Goal: Task Accomplishment & Management: Complete application form

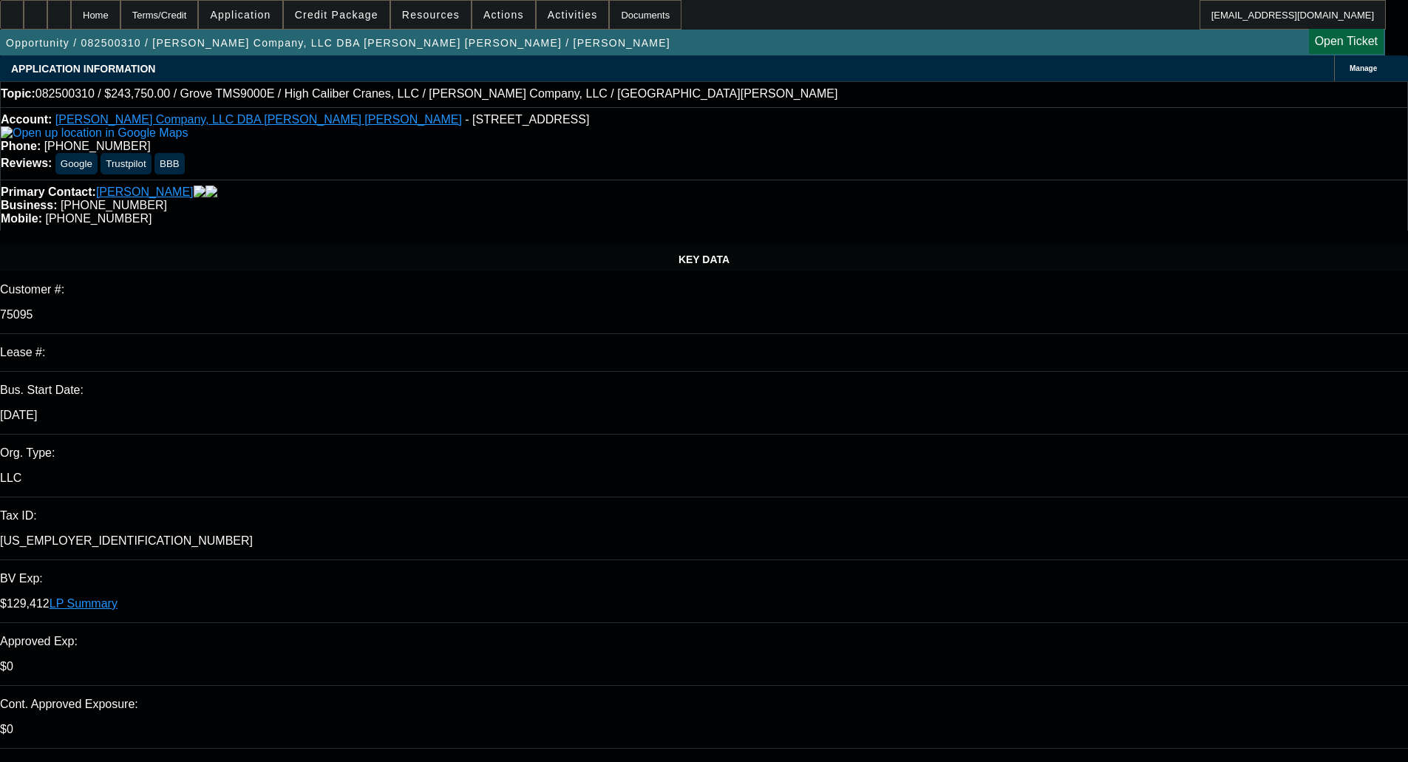
select select "0"
select select "3"
select select "0"
select select "6"
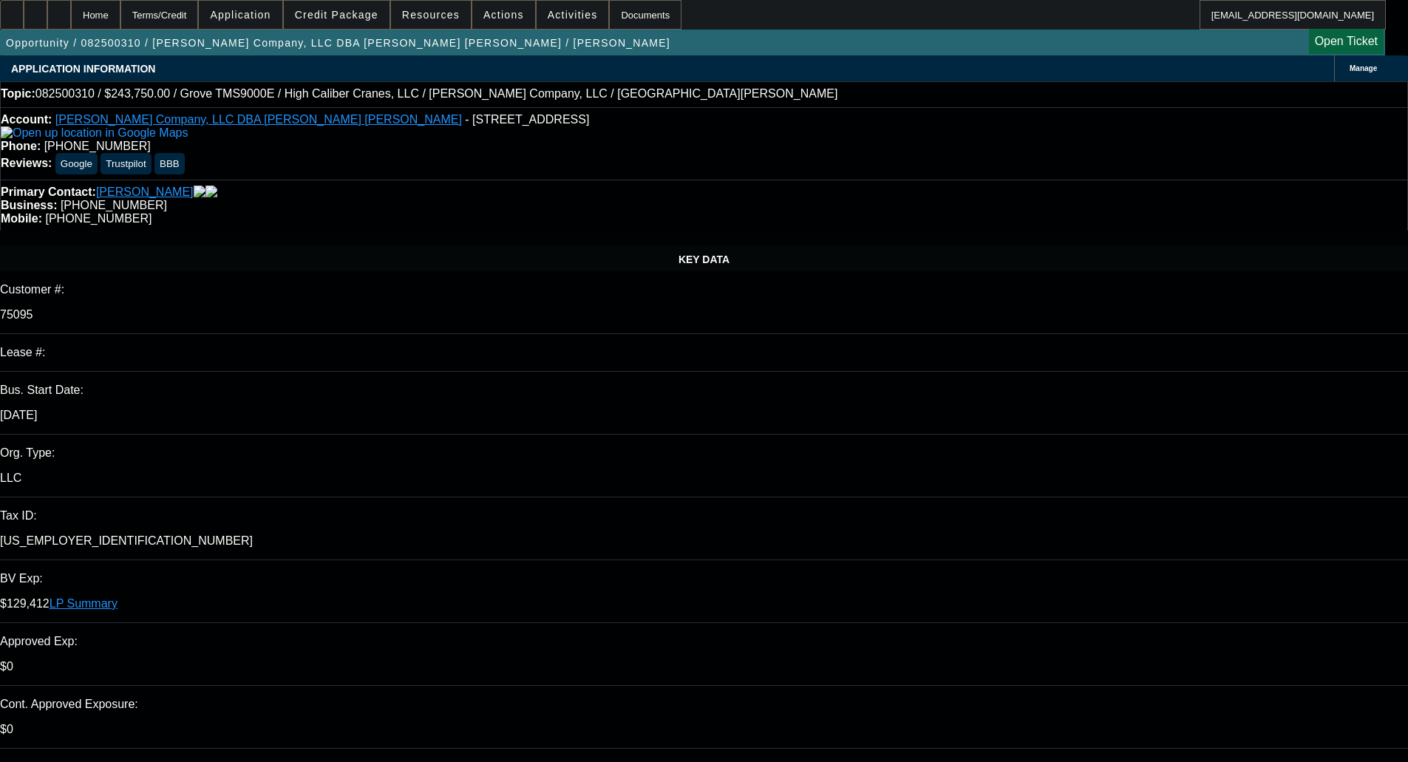
select select "0"
select select "6"
select select "0"
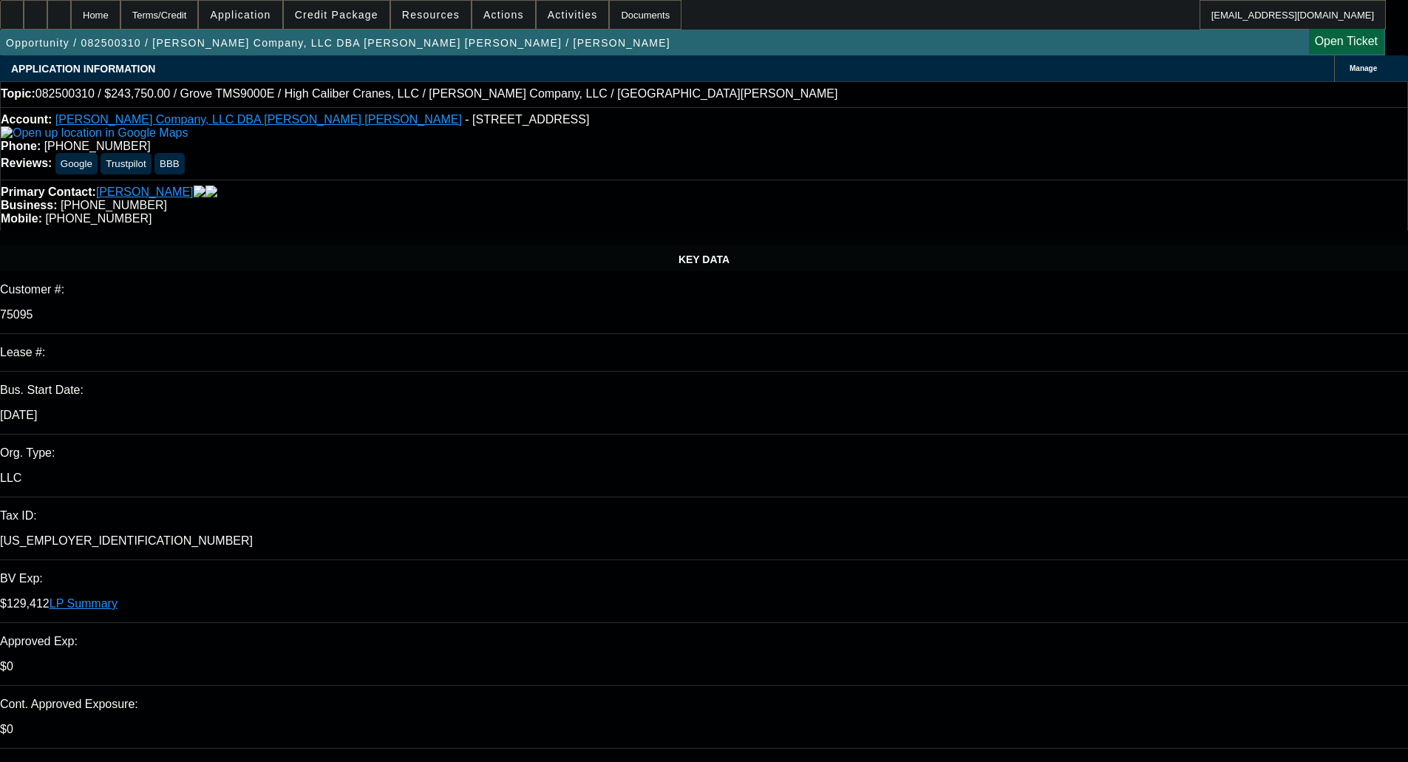
select select "0"
select select "6"
select select "0"
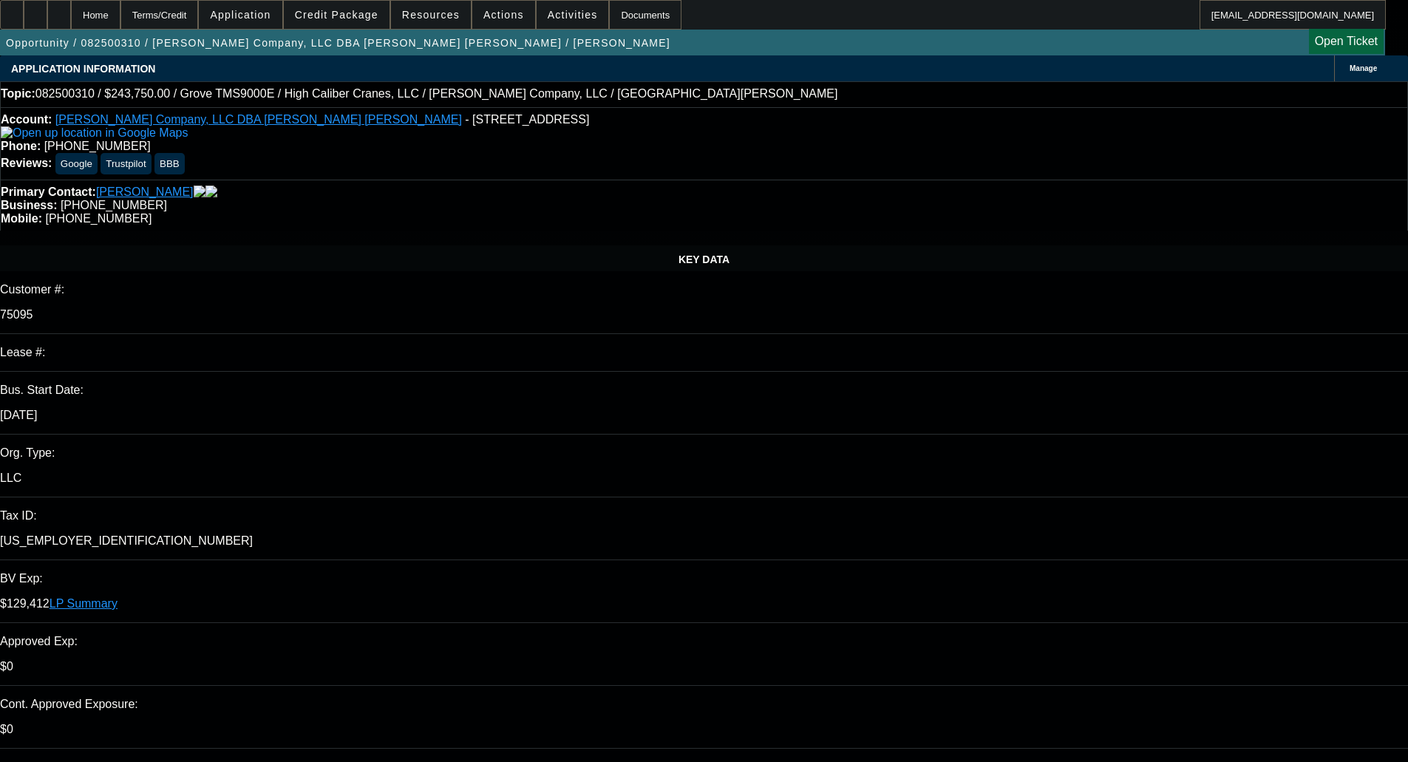
select select "0"
select select "6"
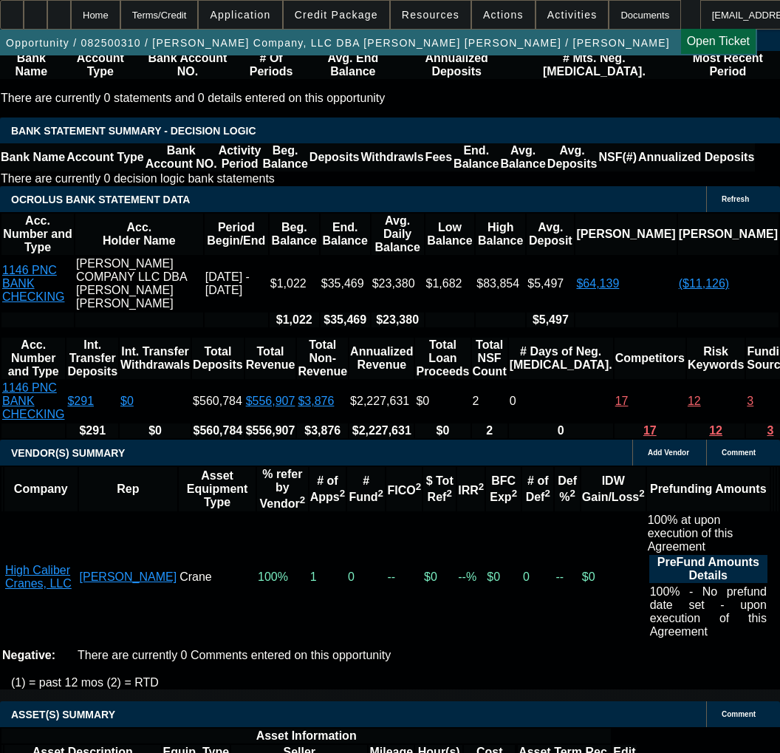
scroll to position [3207, 0]
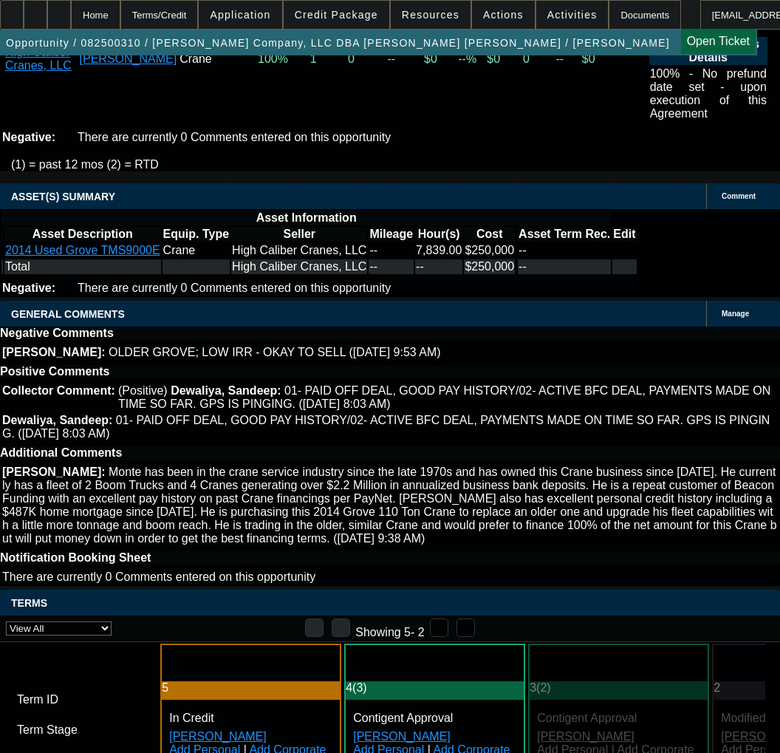
scroll to position [3281, 0]
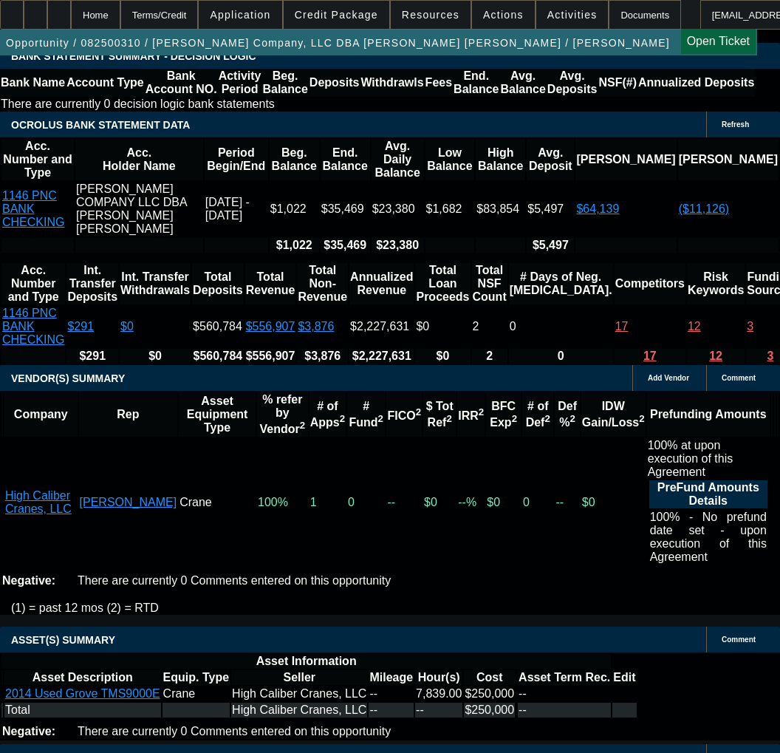
select select "9"
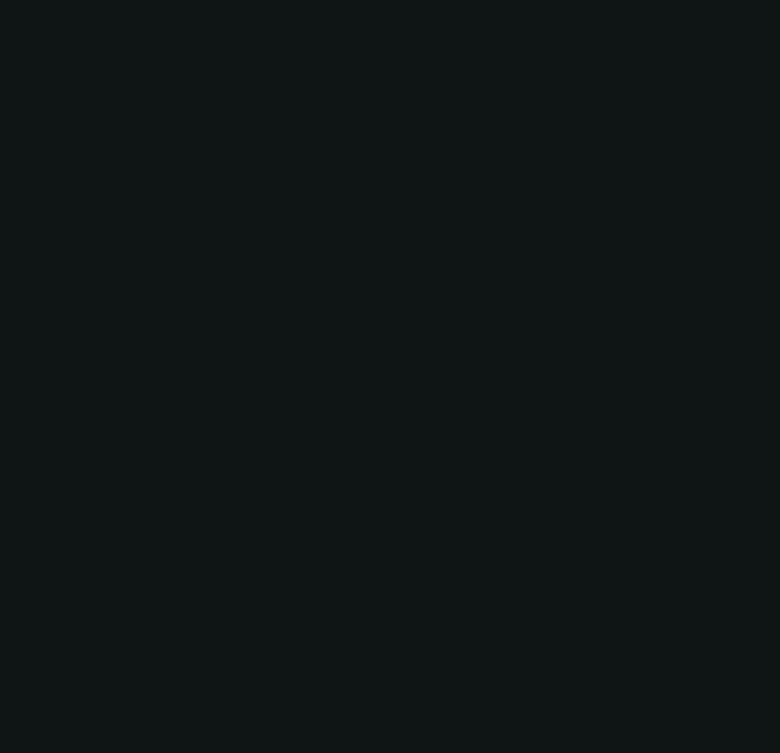
scroll to position [0, 0]
radio input "true"
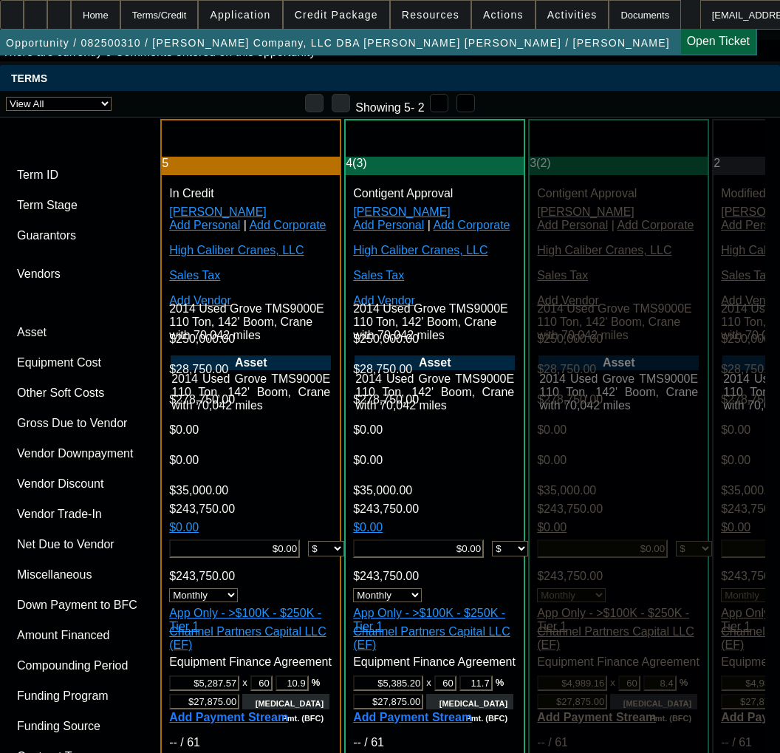
scroll to position [4434, 0]
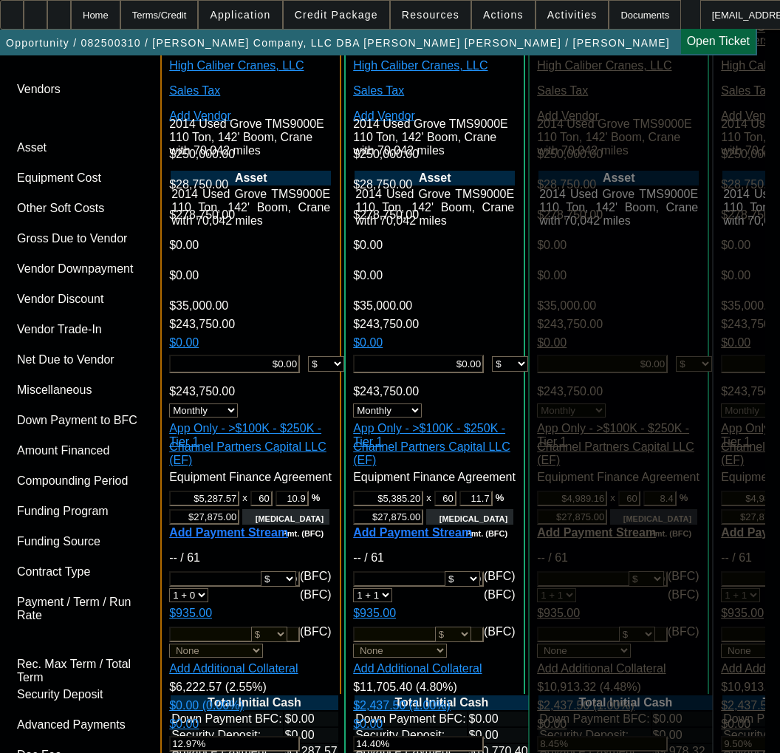
type input "11/12/2025"
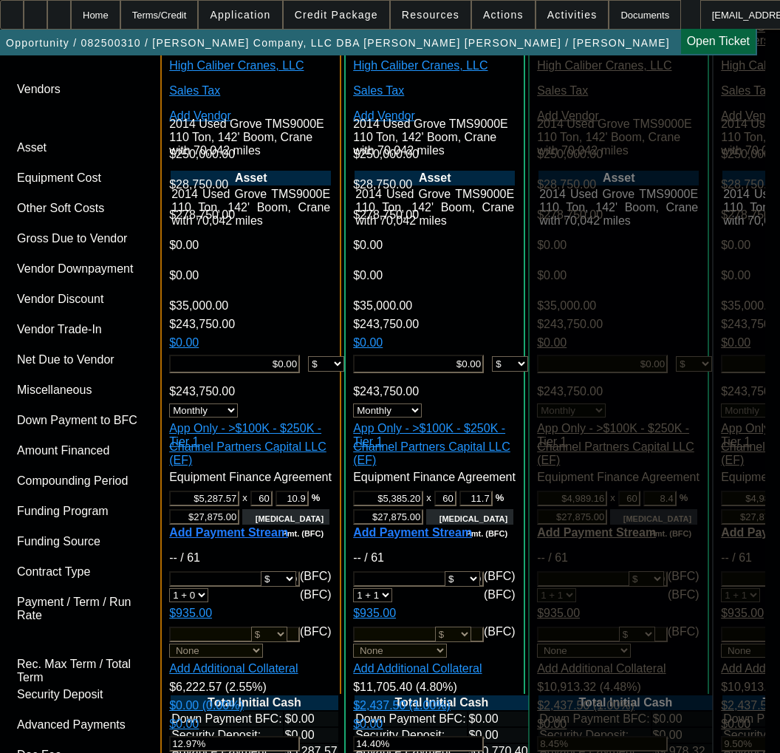
scroll to position [5025, 0]
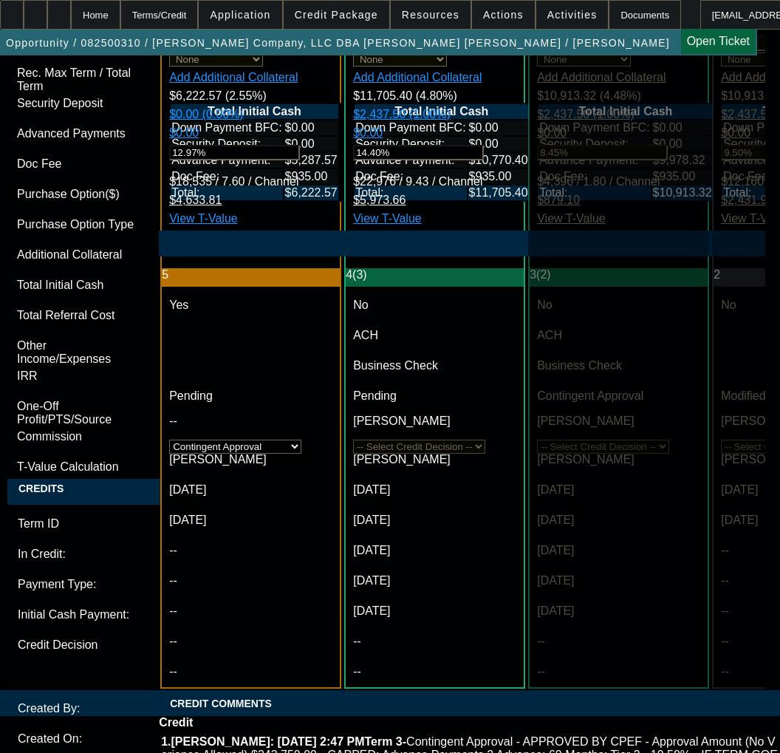
type input "10/13/2025"
type textarea "a"
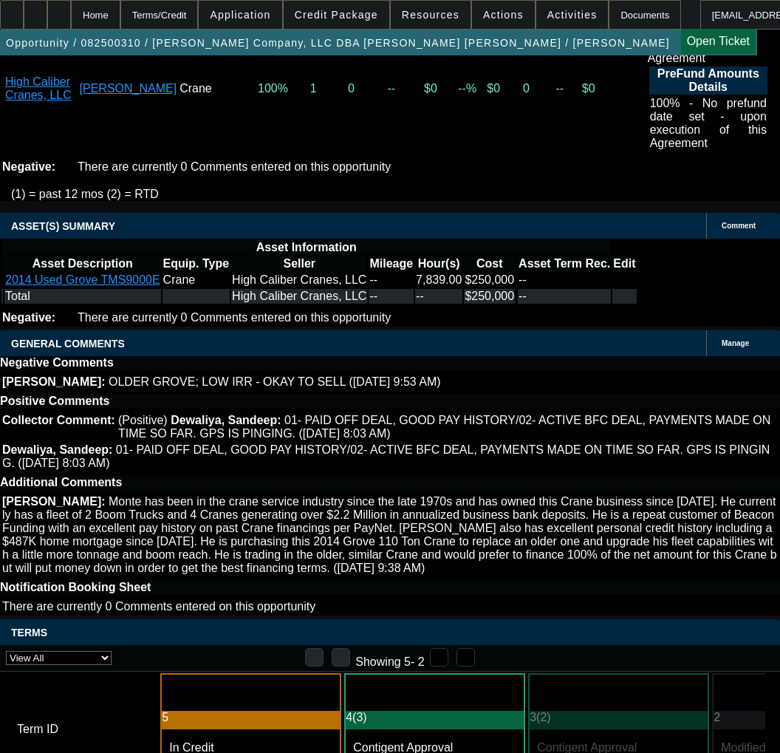
scroll to position [3621, 0]
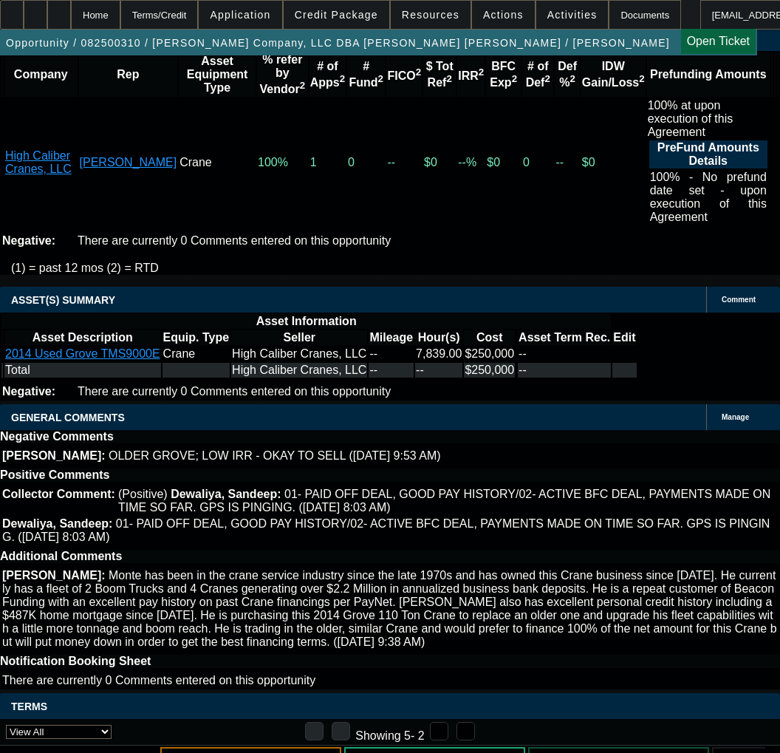
drag, startPoint x: 475, startPoint y: 204, endPoint x: 477, endPoint y: 225, distance: 20.8
copy span "Approval Amount (No Variance Allowed) $243,750.00 - CAPPED; Advance Payments 2 …"
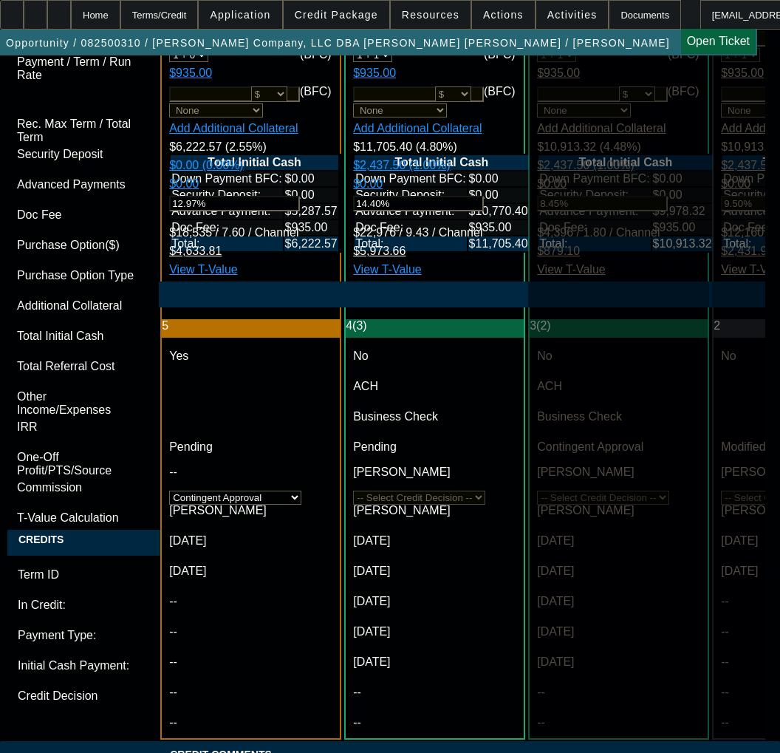
scroll to position [5173, 0]
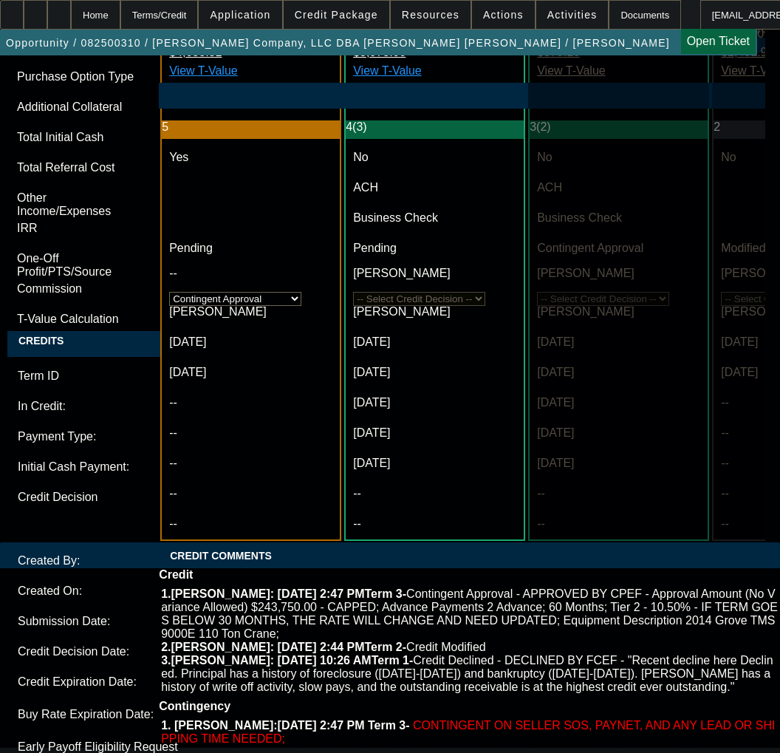
paste textarea "Approval Amount (No Variance Allowed) $243,750.00 - CAPPED; Advance Payments 2 …"
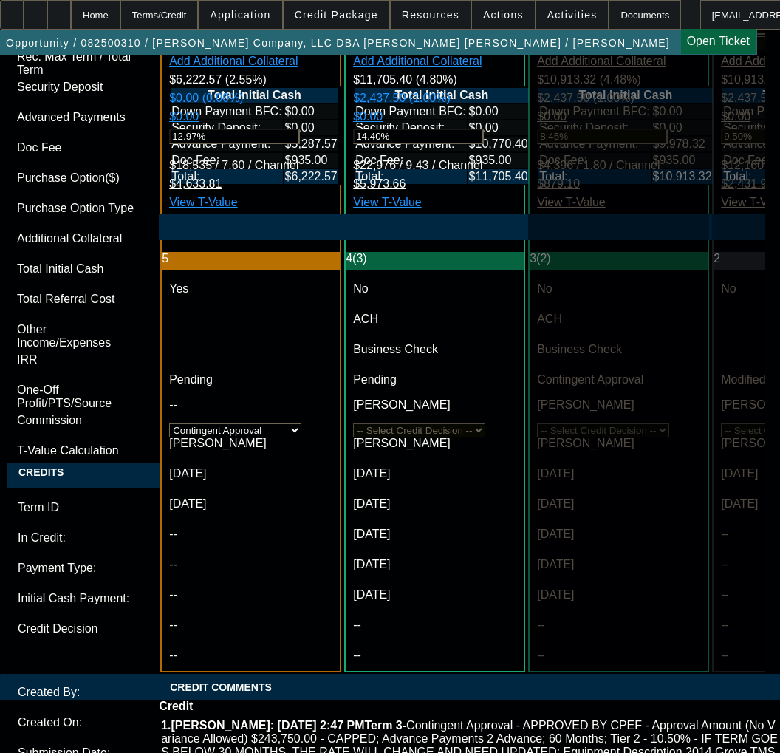
scroll to position [5025, 0]
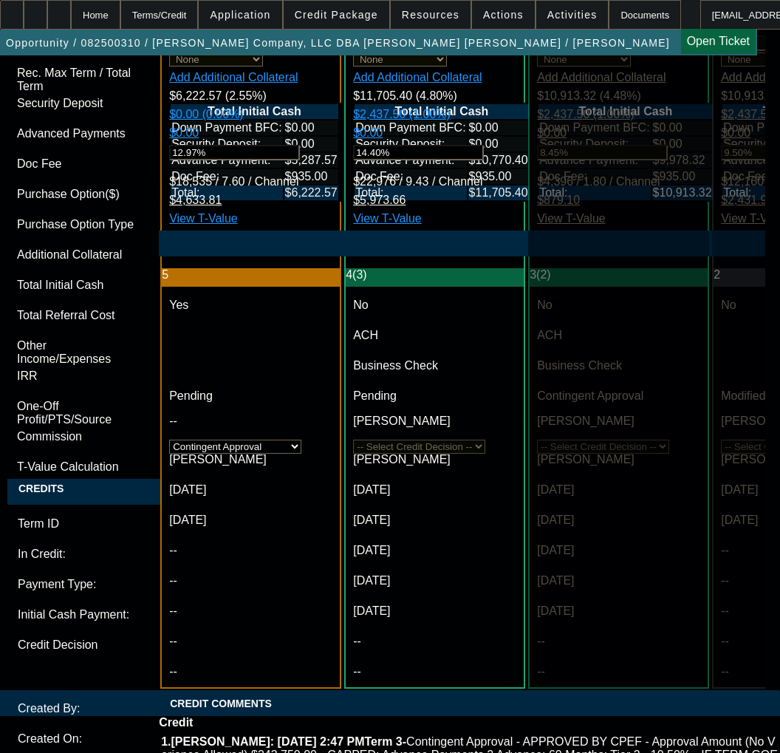
type textarea "APPROVED BY CPEF - Approval Amount (No Variance Allowed) $243,750.00 - CAPPED; …"
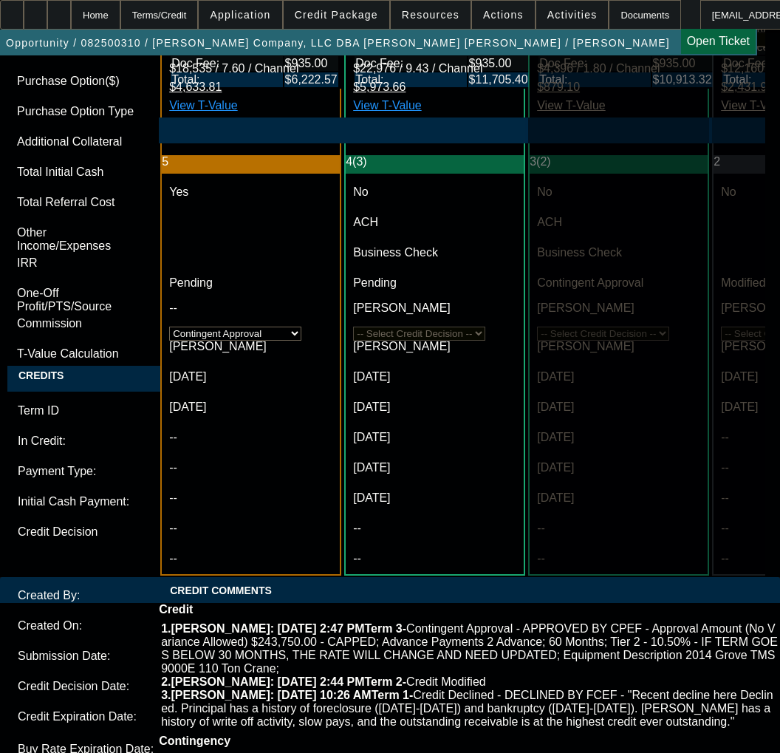
scroll to position [5394, 0]
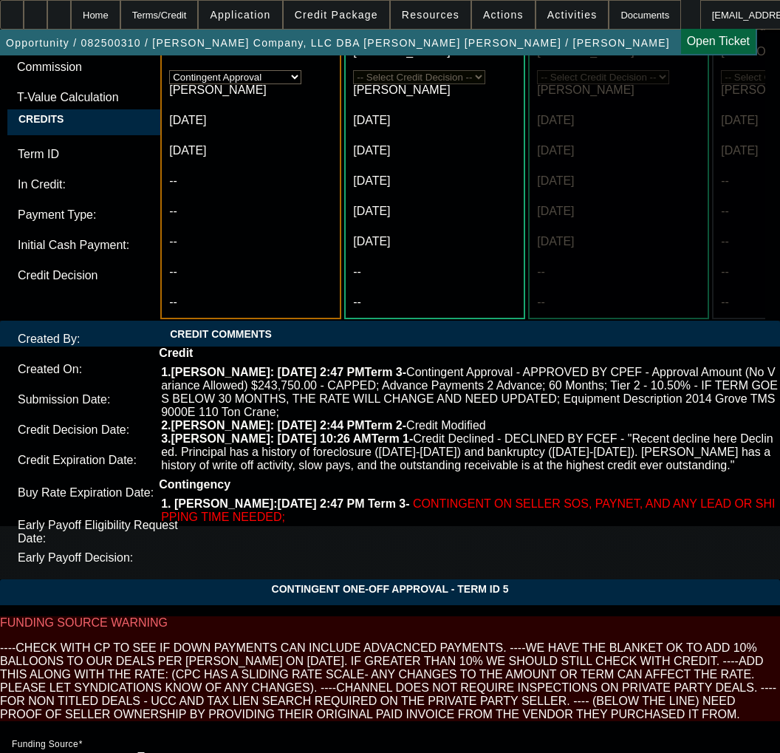
type input "04:51"
type input "8/15/2025"
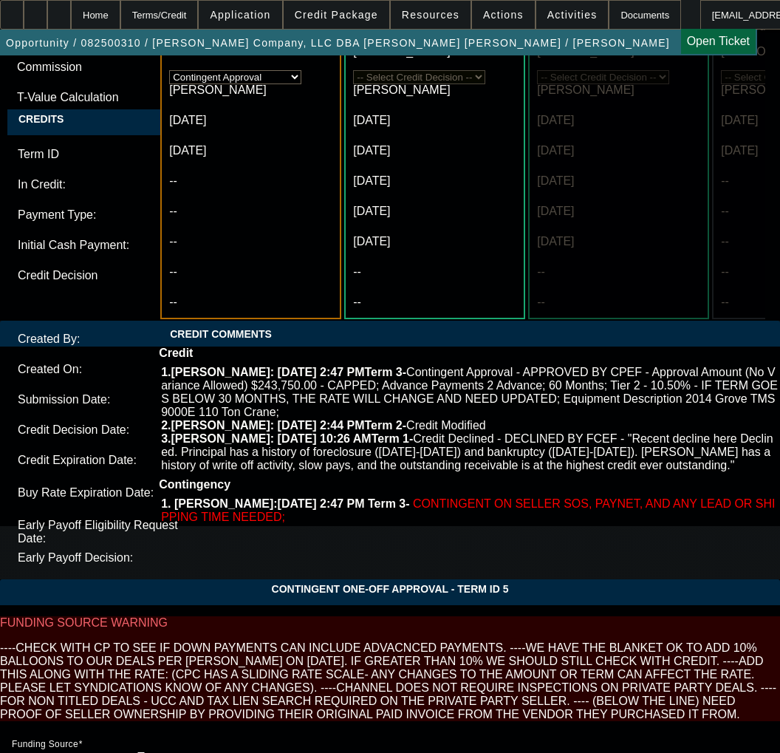
click at [207, 539] on span "15" at bounding box center [202, 532] width 27 height 27
type input "8/15/2025"
type input "03:50"
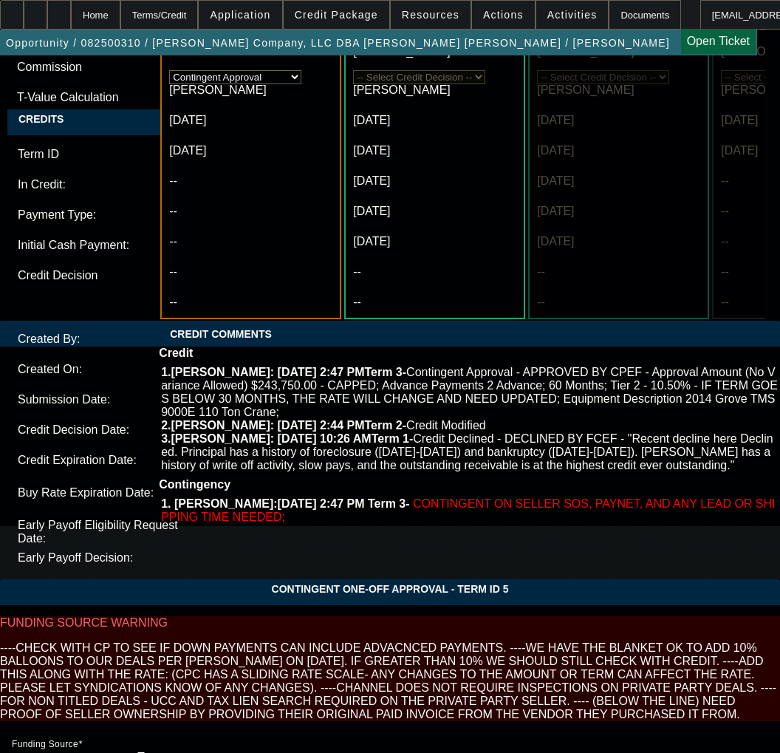
scroll to position [5247, 0]
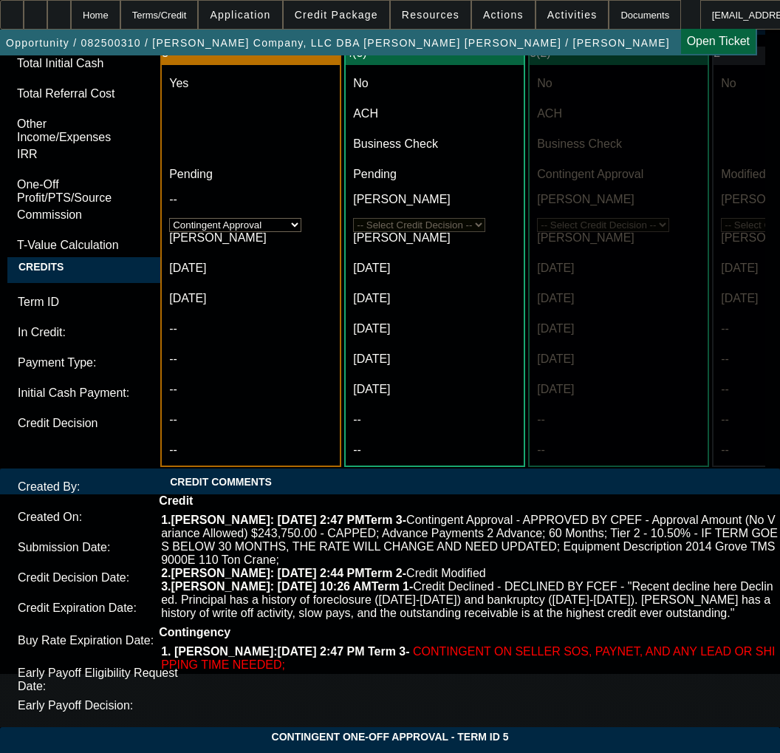
paste textarea "would prefer to keep the two advanced payments but I will allow only one"
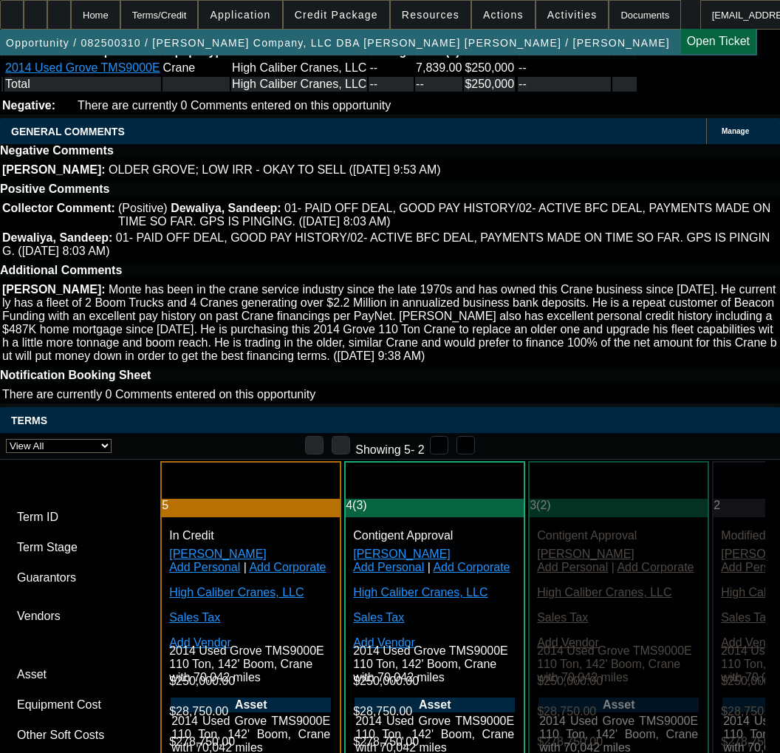
scroll to position [3769, 0]
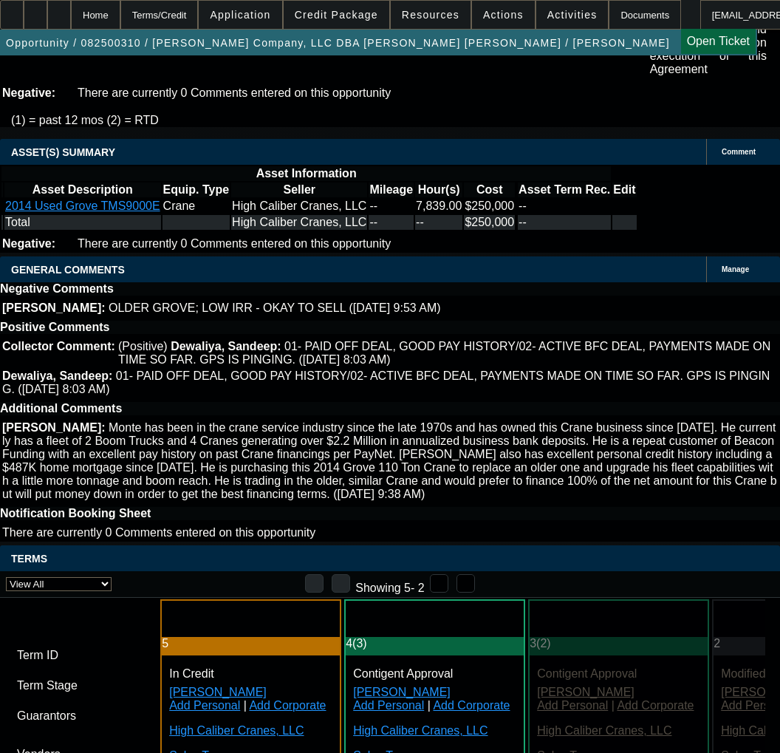
type textarea "APPROVED BY CPEF - Approval Amount (No Variance Allowed) $243,750.00 - CAPPED; …"
drag, startPoint x: 382, startPoint y: 143, endPoint x: 580, endPoint y: 139, distance: 198.1
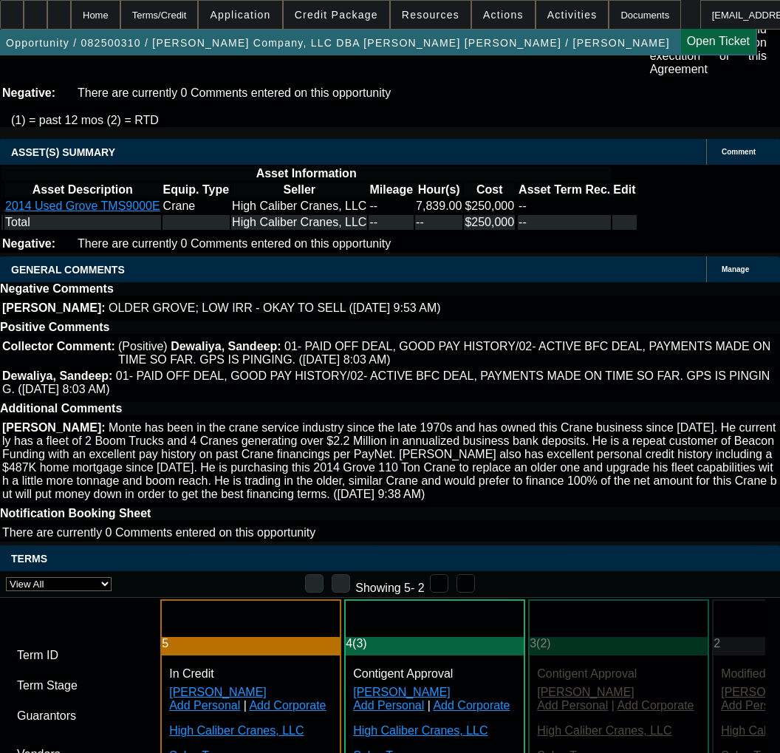
copy div "CONTINGENT ON SELLER SOS, PAYNET, AND ANY LEAD OR SHIPPING TIME NEEDED;"
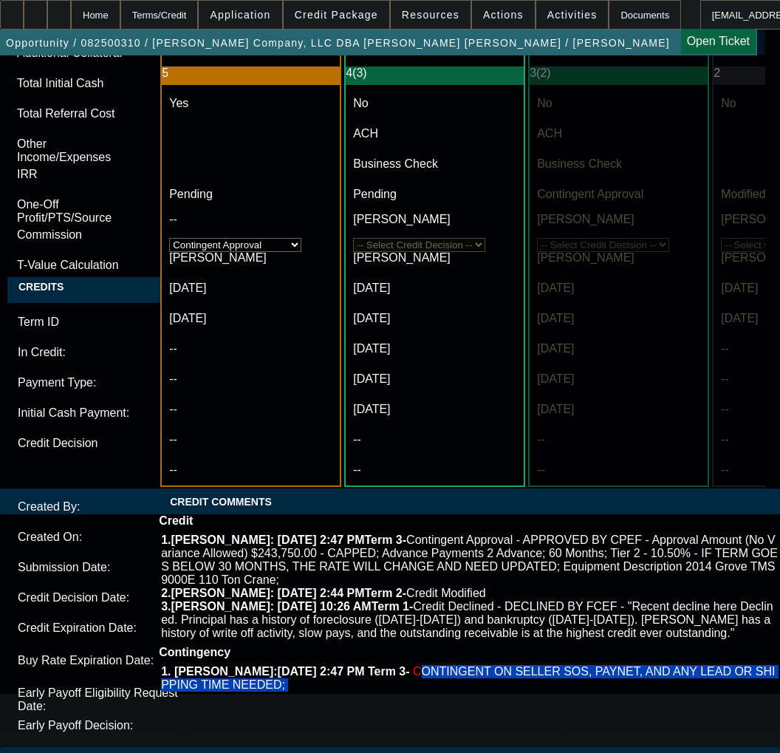
scroll to position [5247, 0]
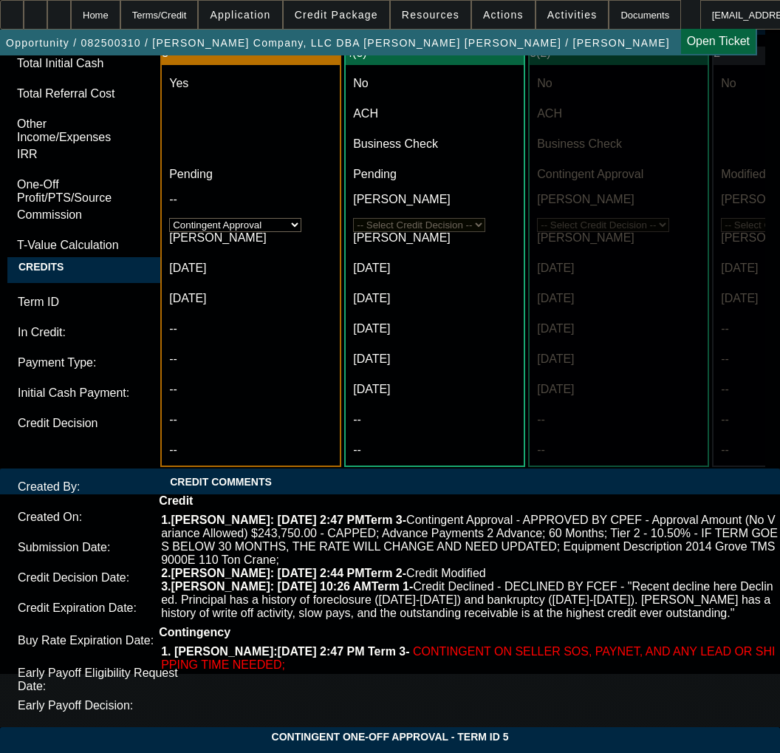
paste textarea "CONTINGENT ON SELLER SOS, PAYNET, AND ANY LEAD OR SHIPPING TIME NEEDED;"
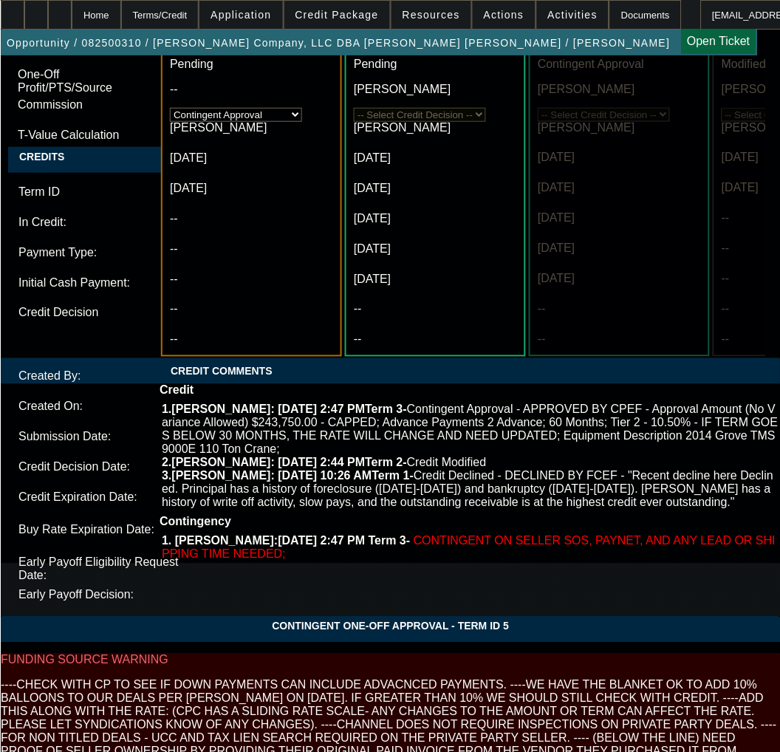
scroll to position [5611, 0]
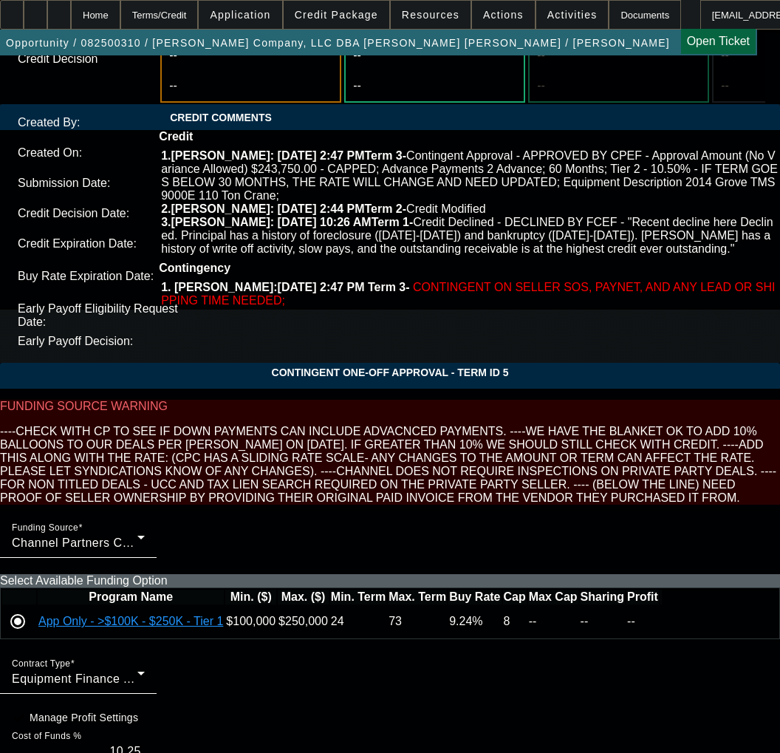
type textarea "CONTINGENT ON SELLER SOS, PAYNET, AND ANY LEAD OR SHIPPING TIME NEEDED;"
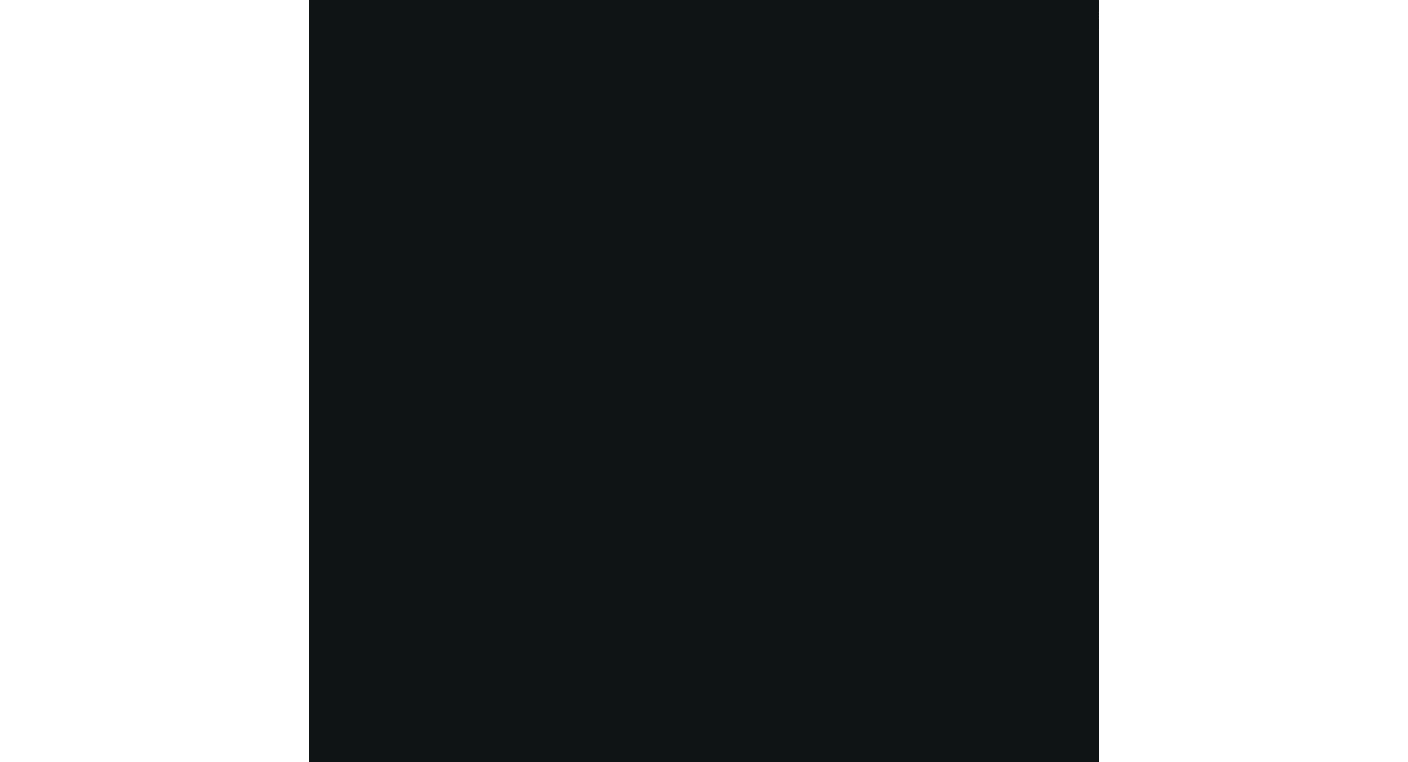
scroll to position [2911, 0]
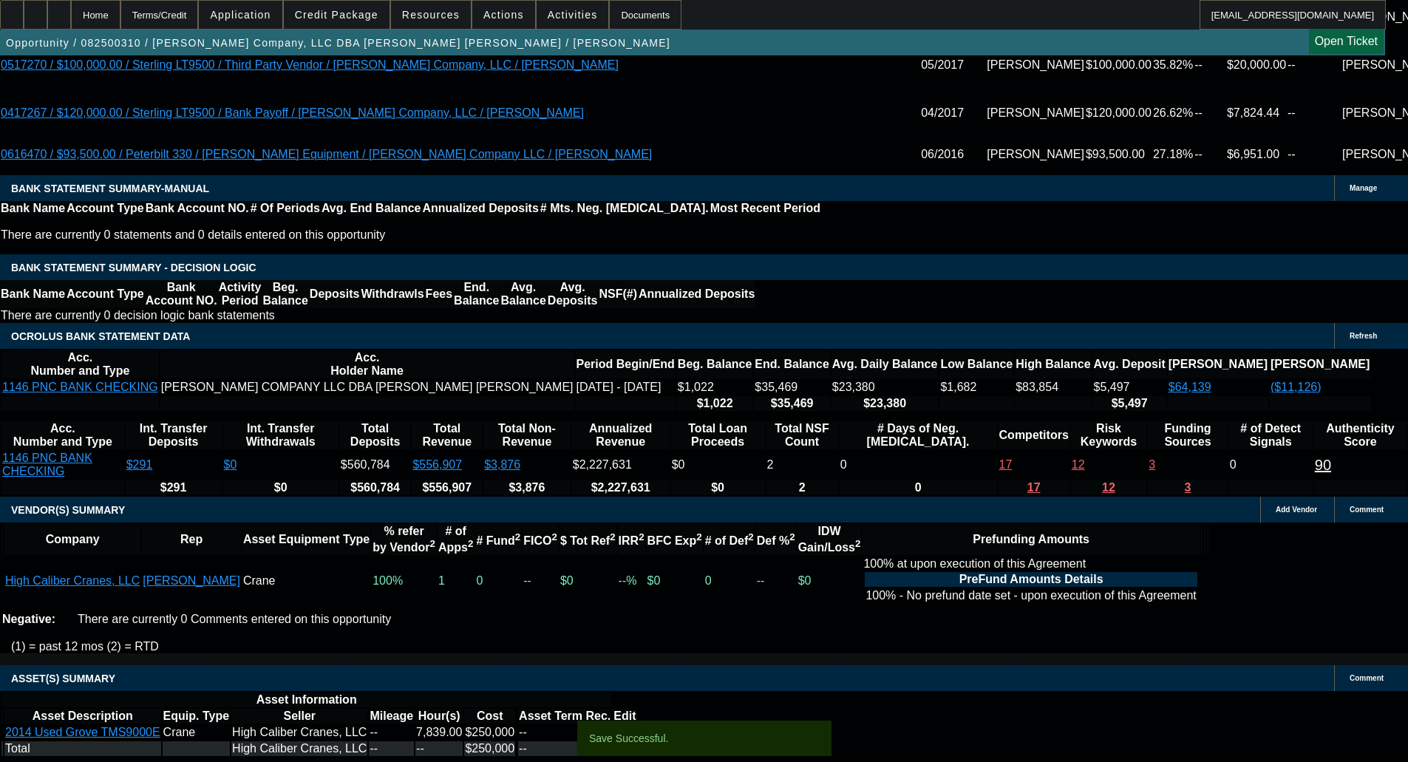
select select "0"
select select "3"
select select "0"
select select "6"
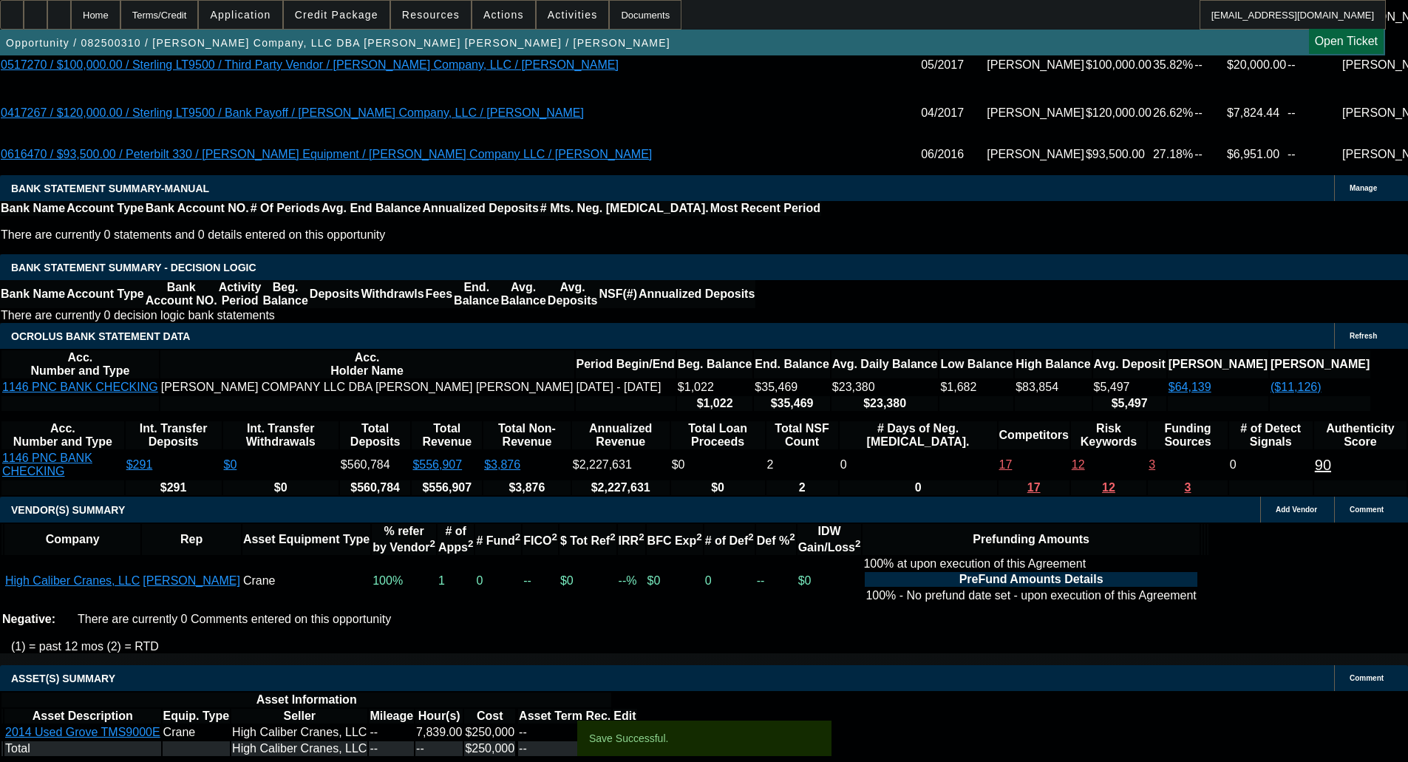
select select "0"
select select "3"
select select "0"
select select "6"
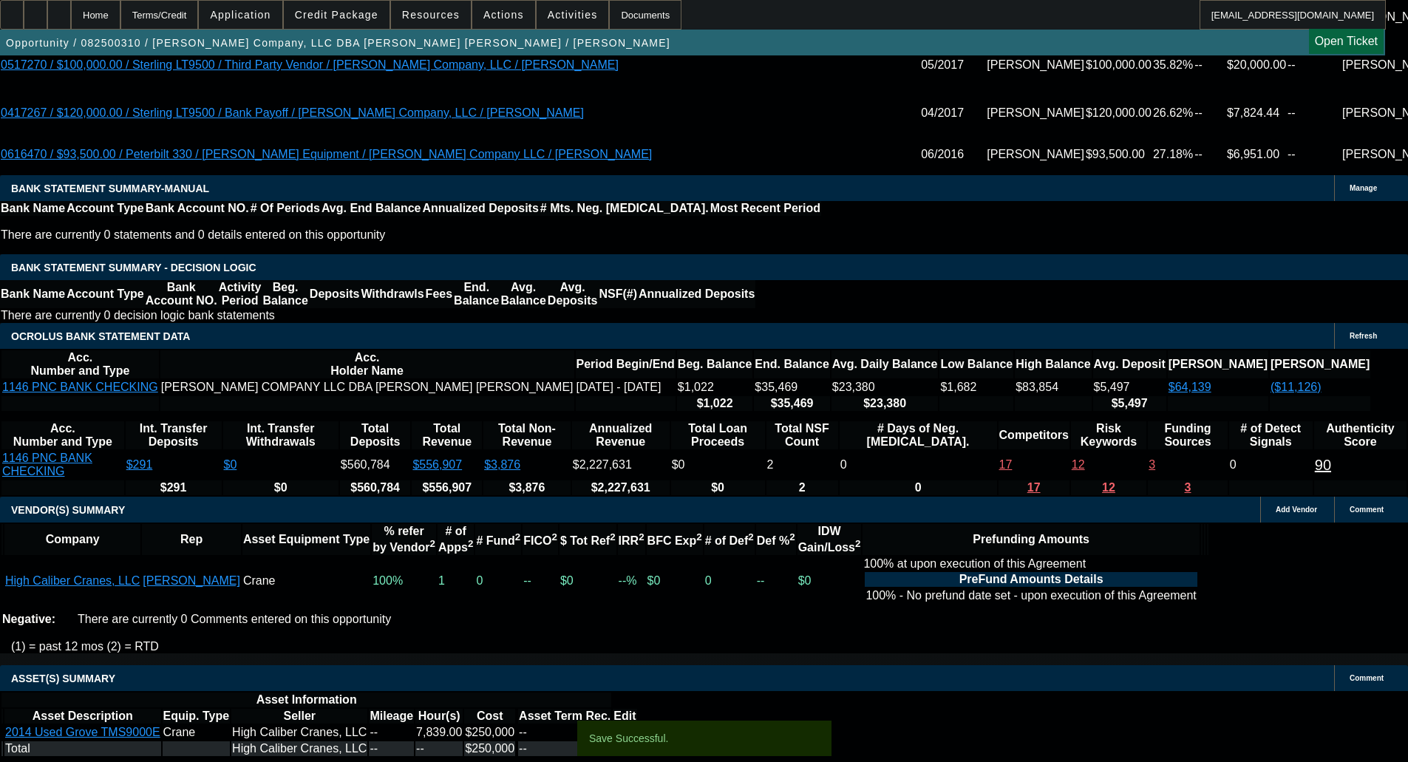
select select "0"
select select "6"
select select "0"
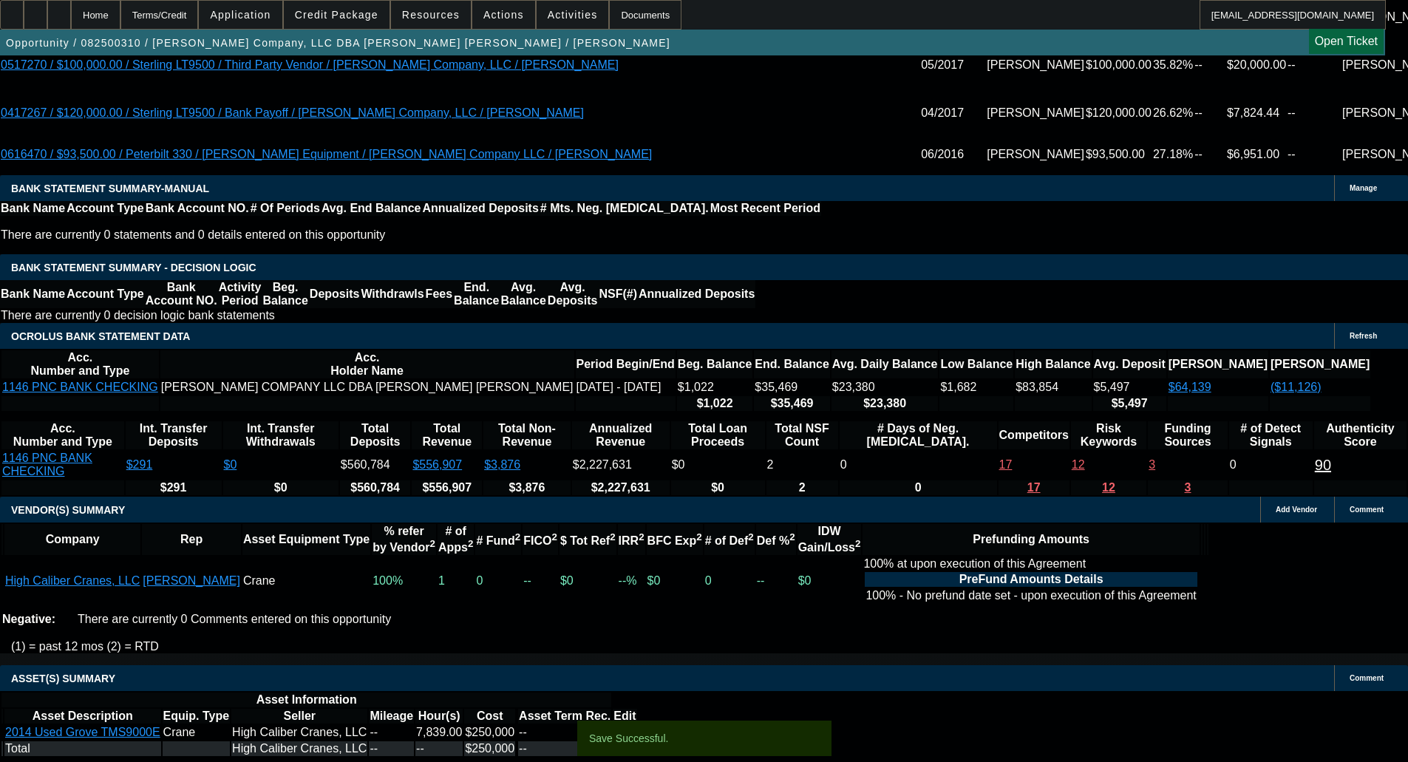
select select "0"
select select "6"
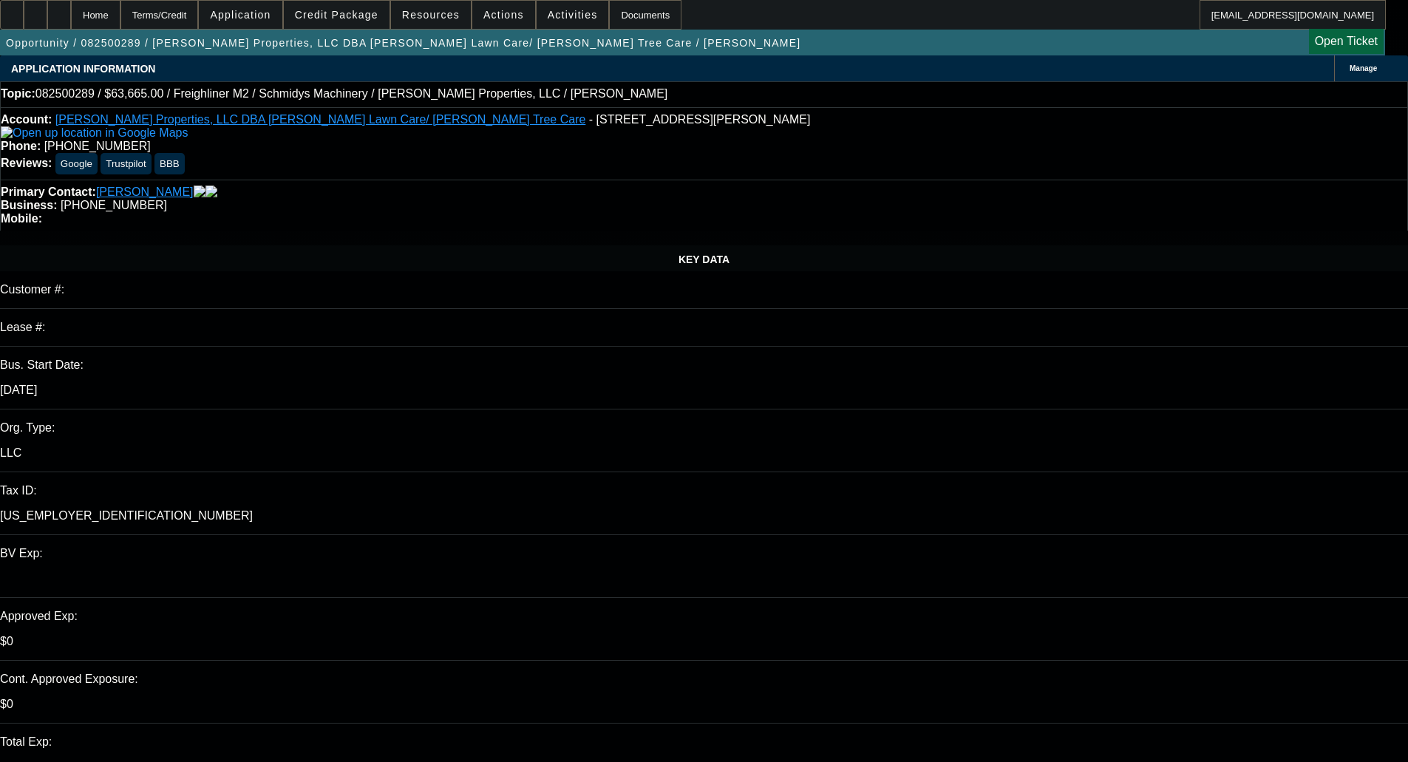
select select "0"
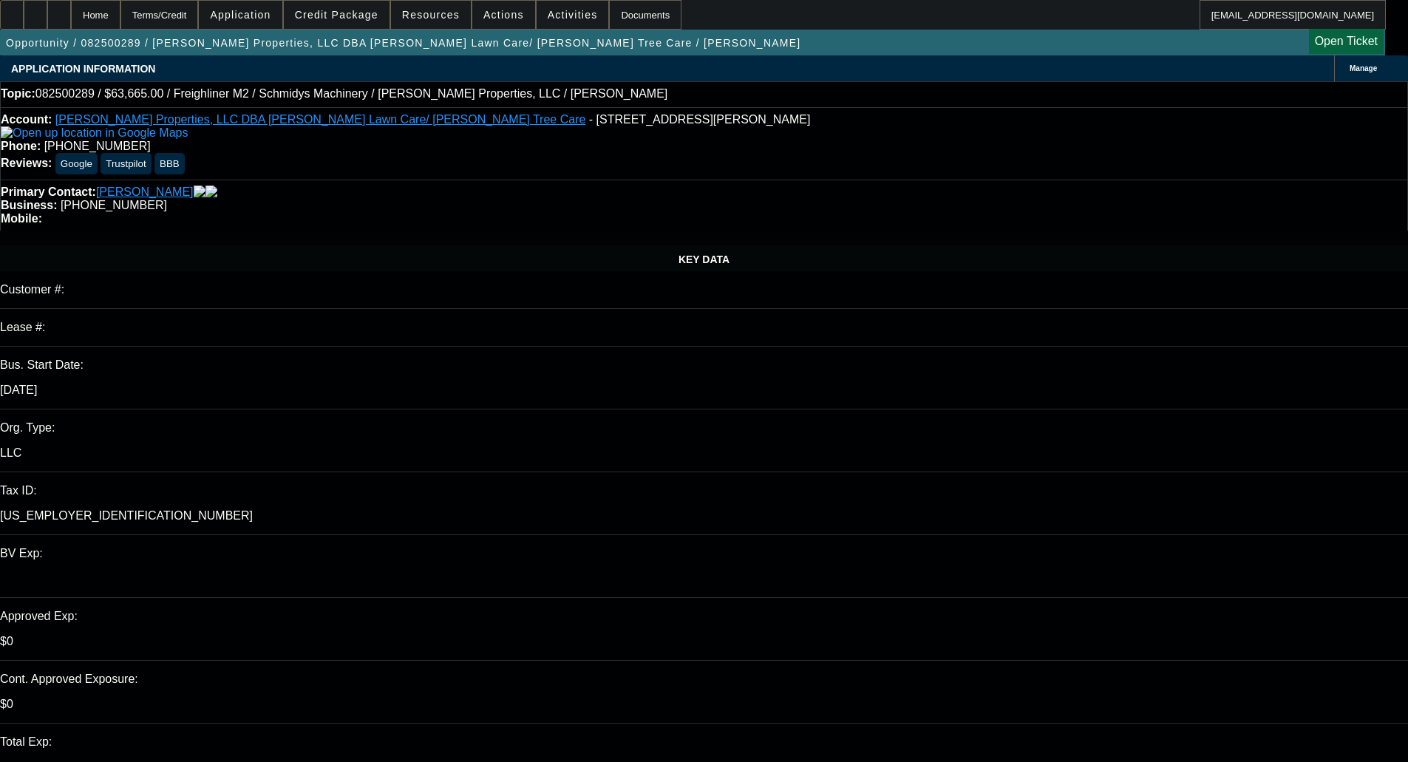
select select "0"
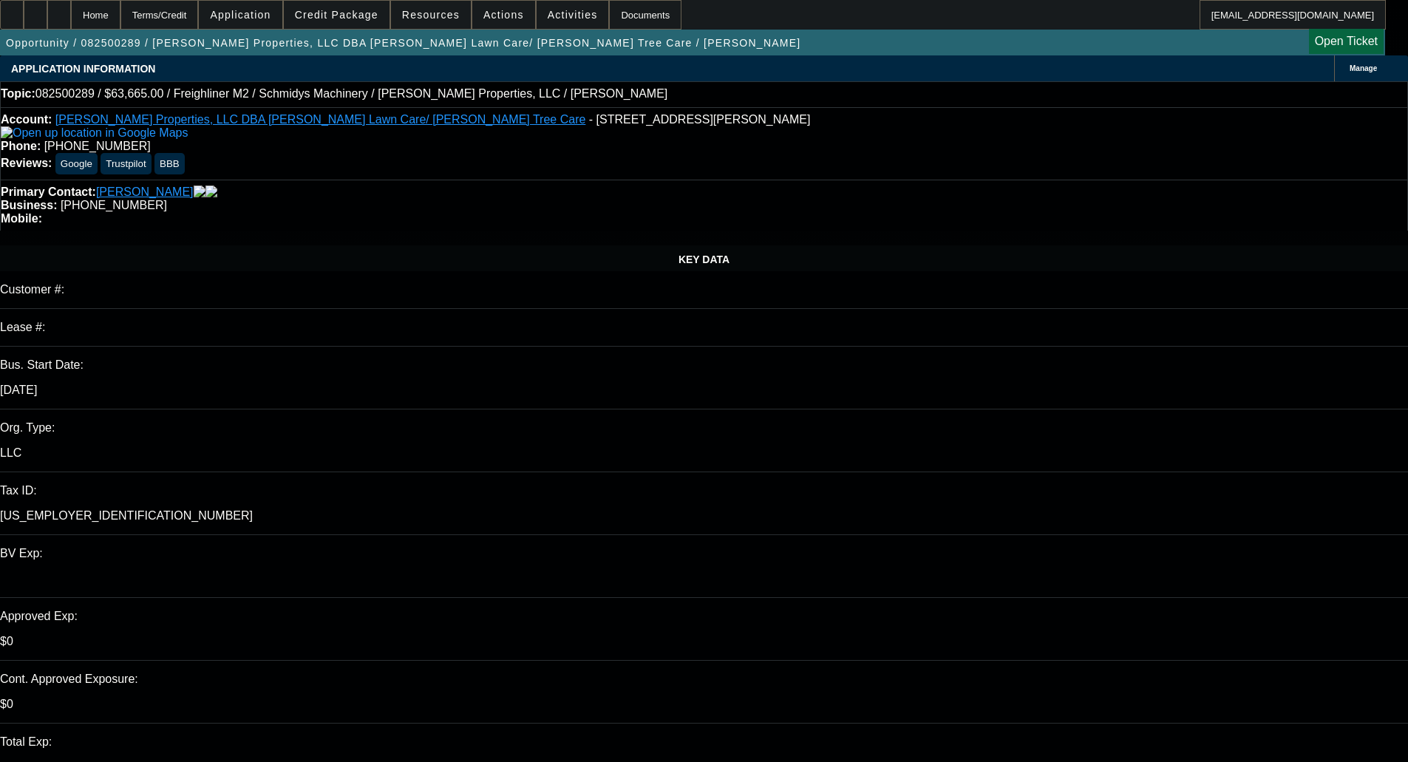
select select "0"
select select "1"
select select "6"
select select "1"
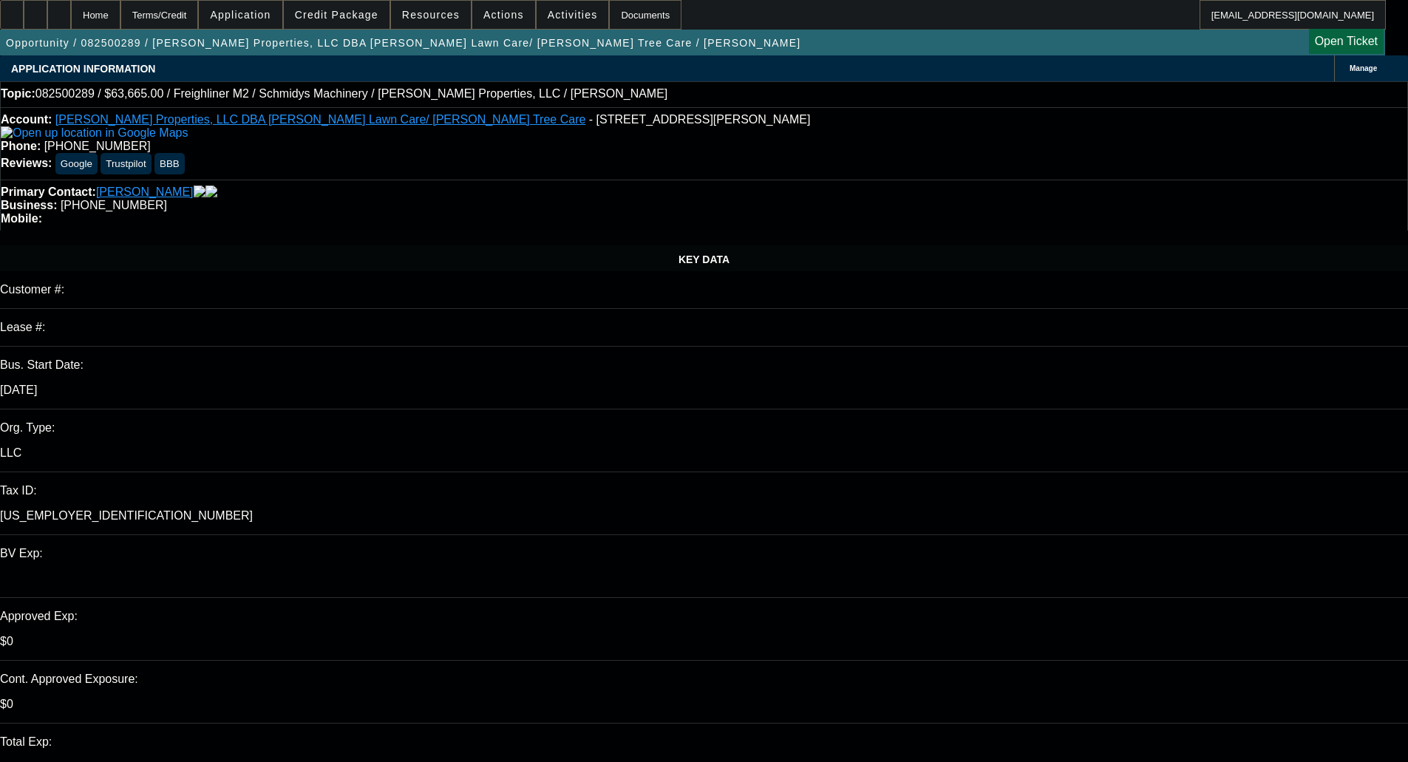
select select "6"
select select "1"
select select "6"
select select "1"
select select "6"
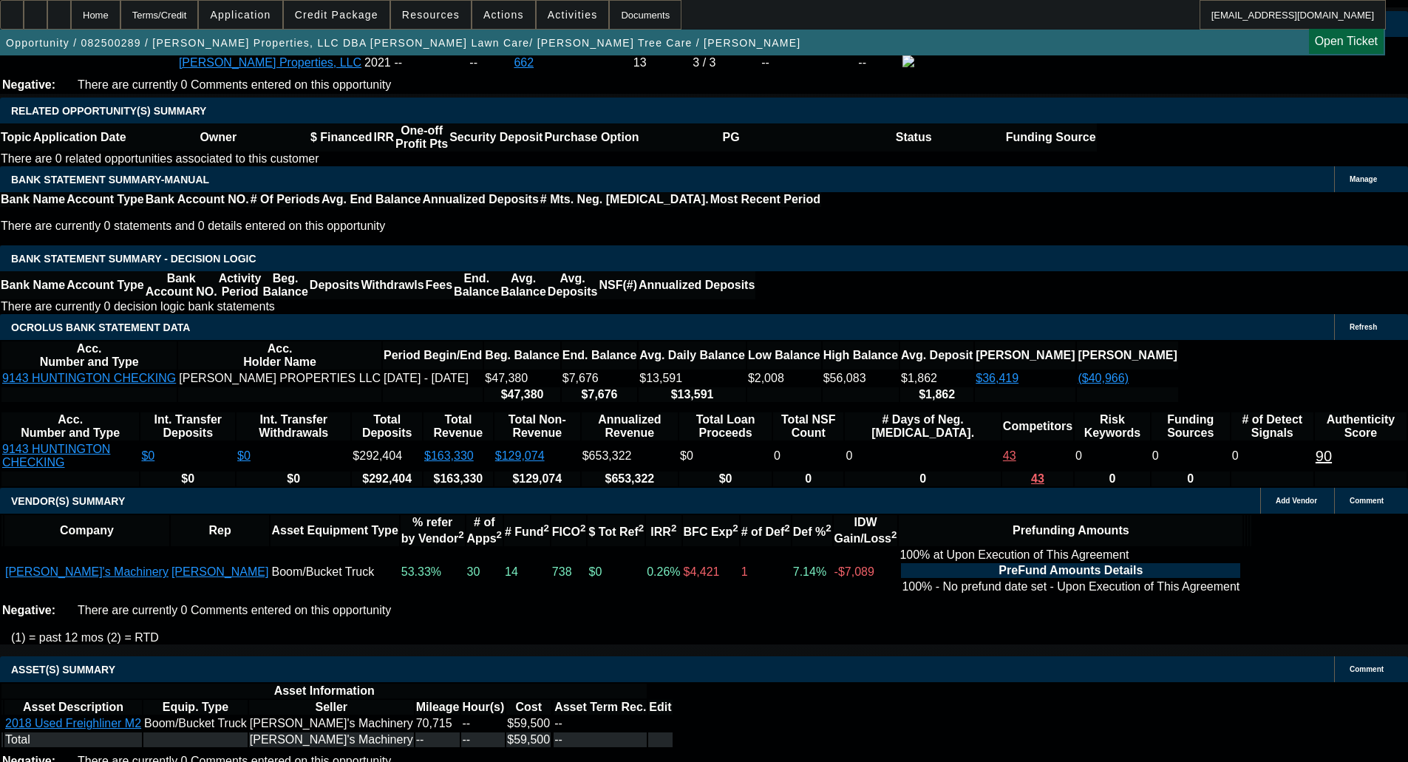
scroll to position [2512, 0]
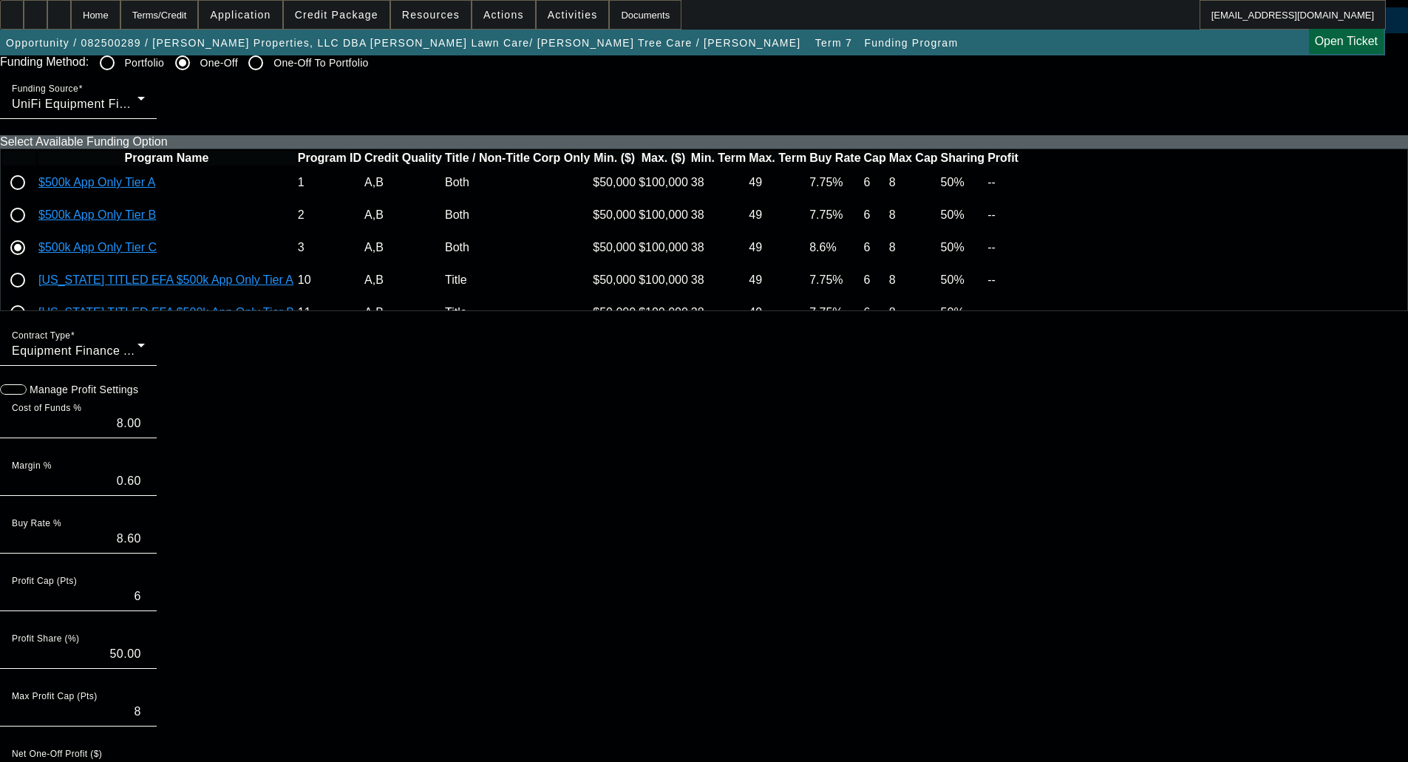
scroll to position [74, 0]
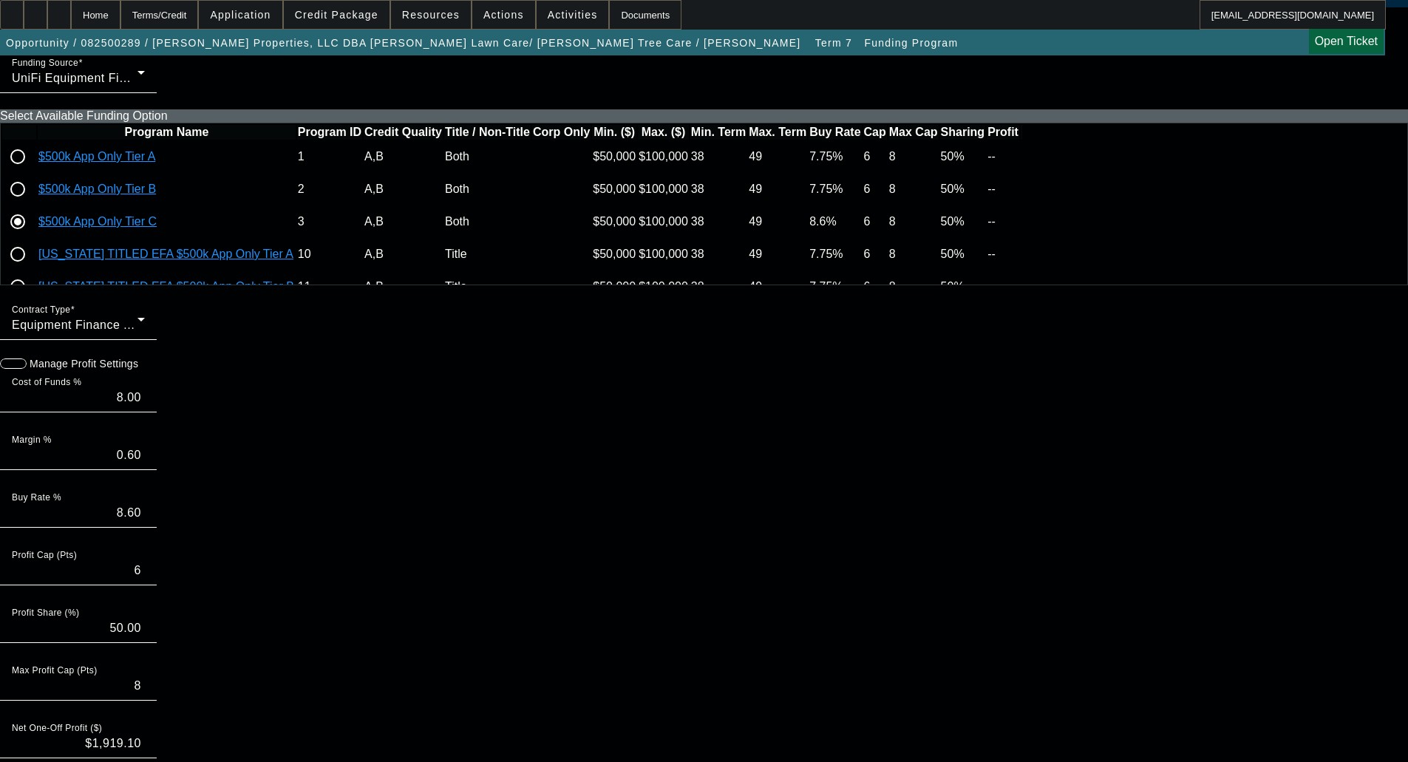
click at [22, 377] on span "button" at bounding box center [8, 364] width 30 height 30
click at [145, 464] on input "0.60" at bounding box center [78, 455] width 133 height 18
click at [187, 24] on div "Terms/Credit" at bounding box center [159, 15] width 78 height 30
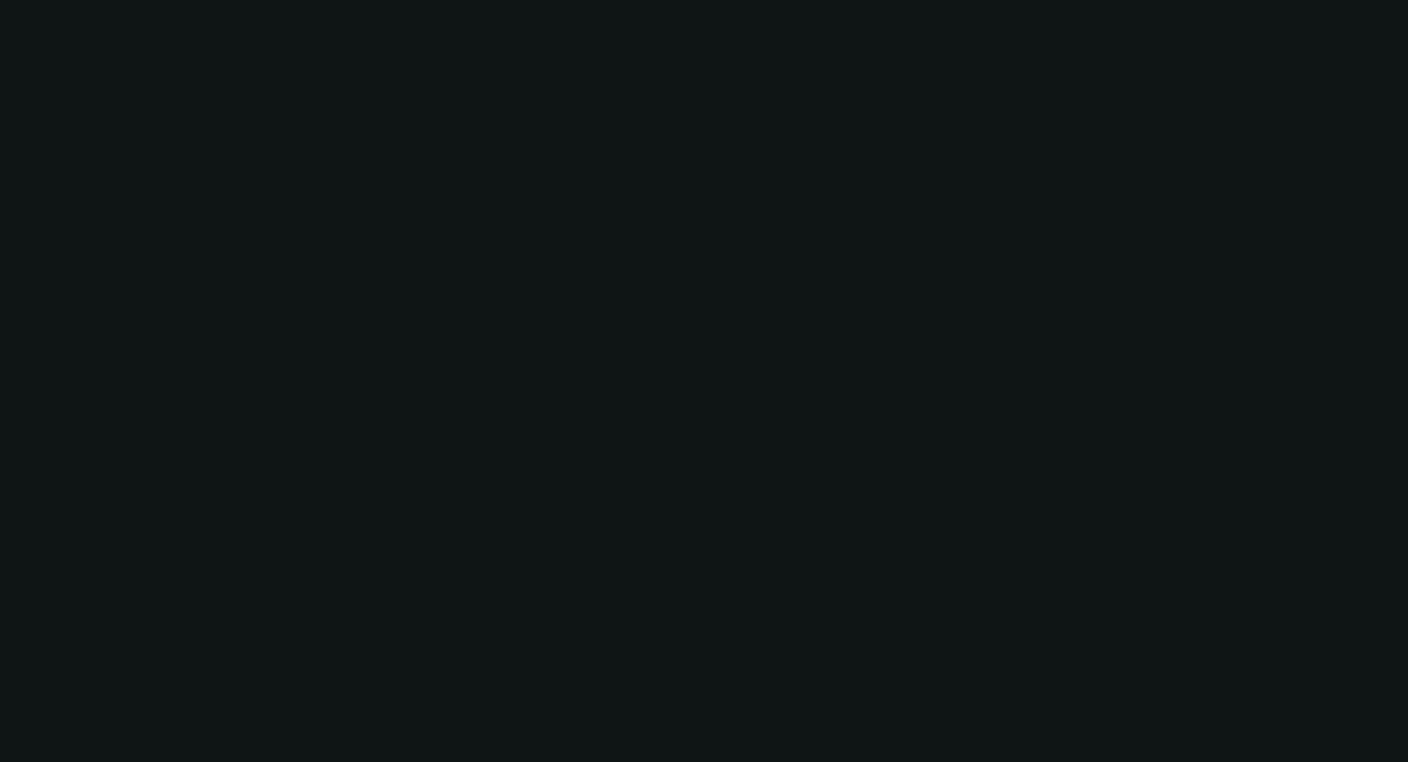
scroll to position [1377, 0]
drag, startPoint x: 307, startPoint y: 9, endPoint x: 247, endPoint y: 118, distance: 125.0
click at [247, 118] on div at bounding box center [704, 381] width 1408 height 762
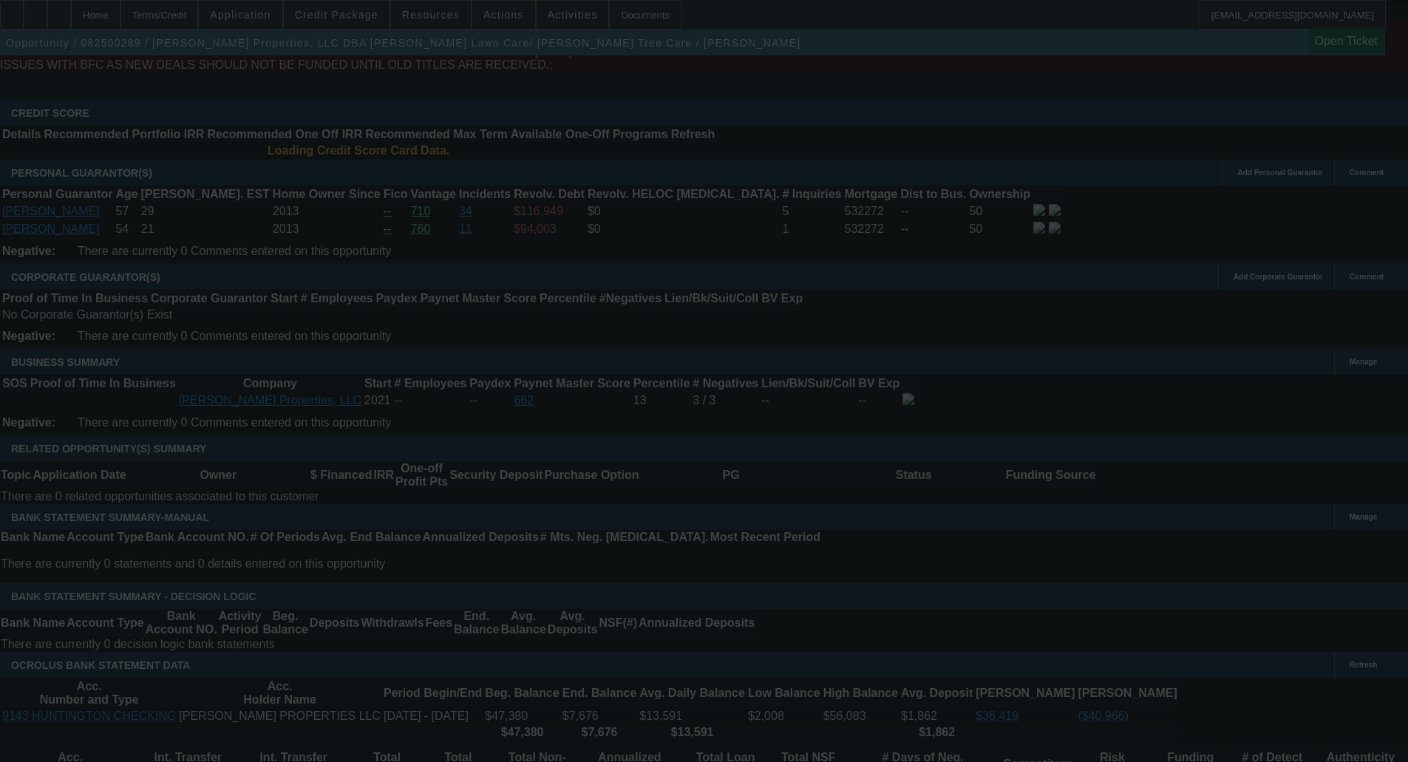
scroll to position [2186, 0]
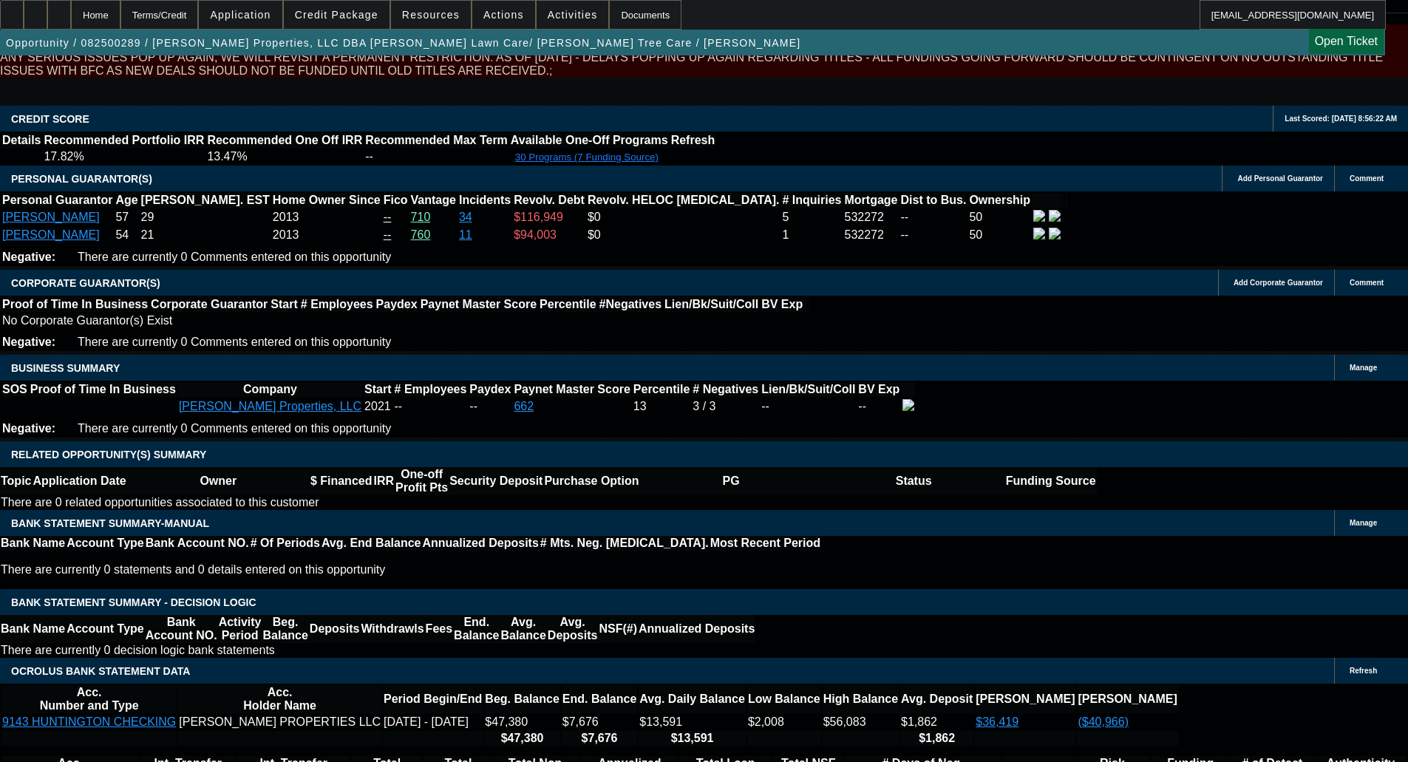
select select "0"
select select "6"
select select "0"
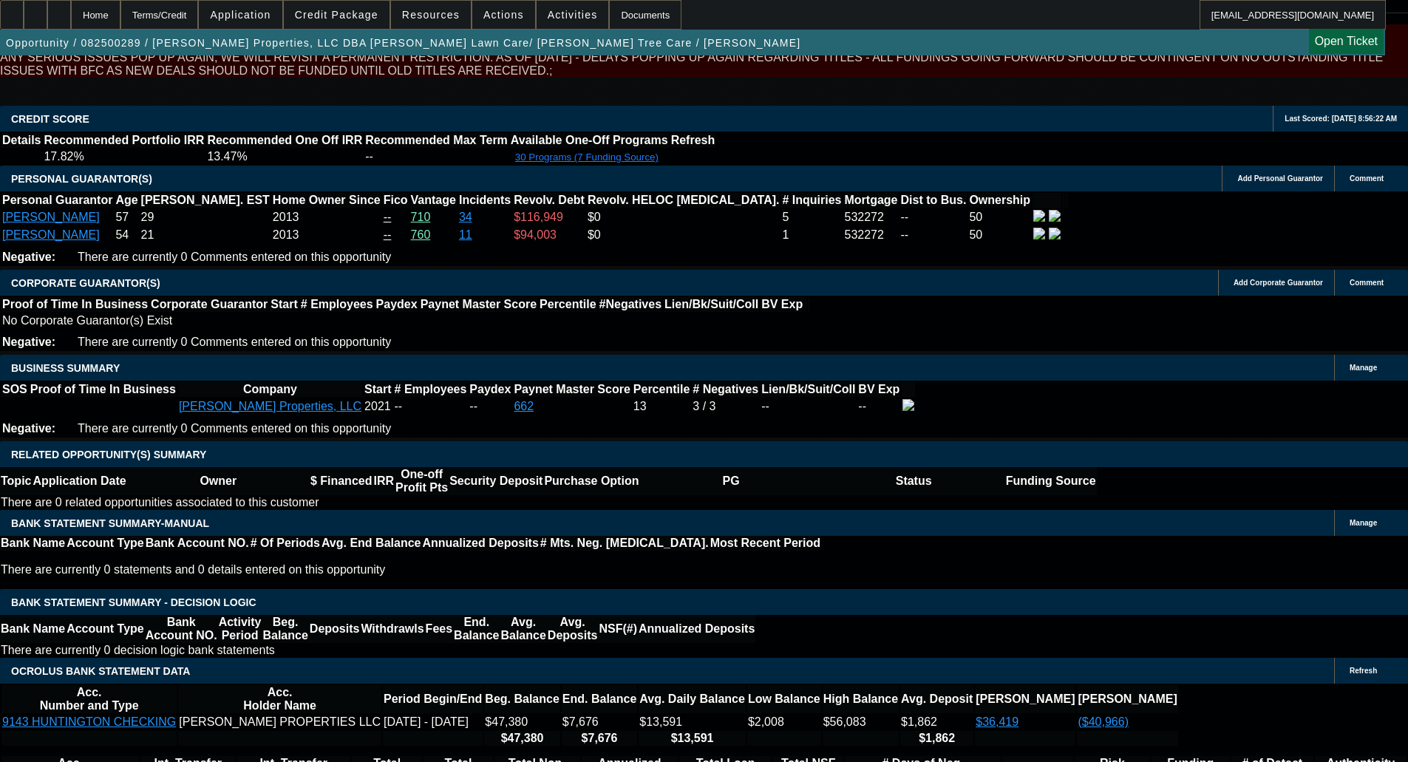
select select "0"
select select "6"
select select "0"
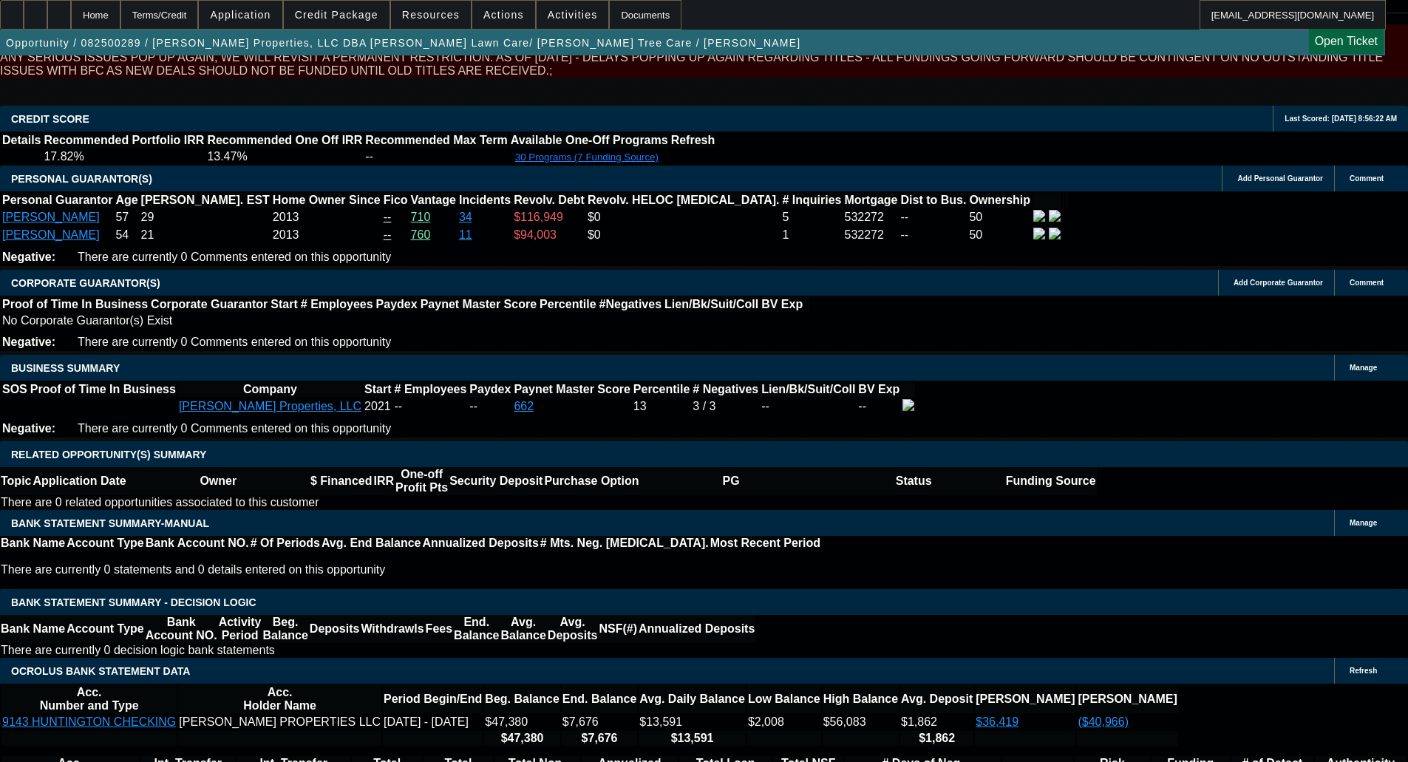
select select "0"
select select "6"
select select "0"
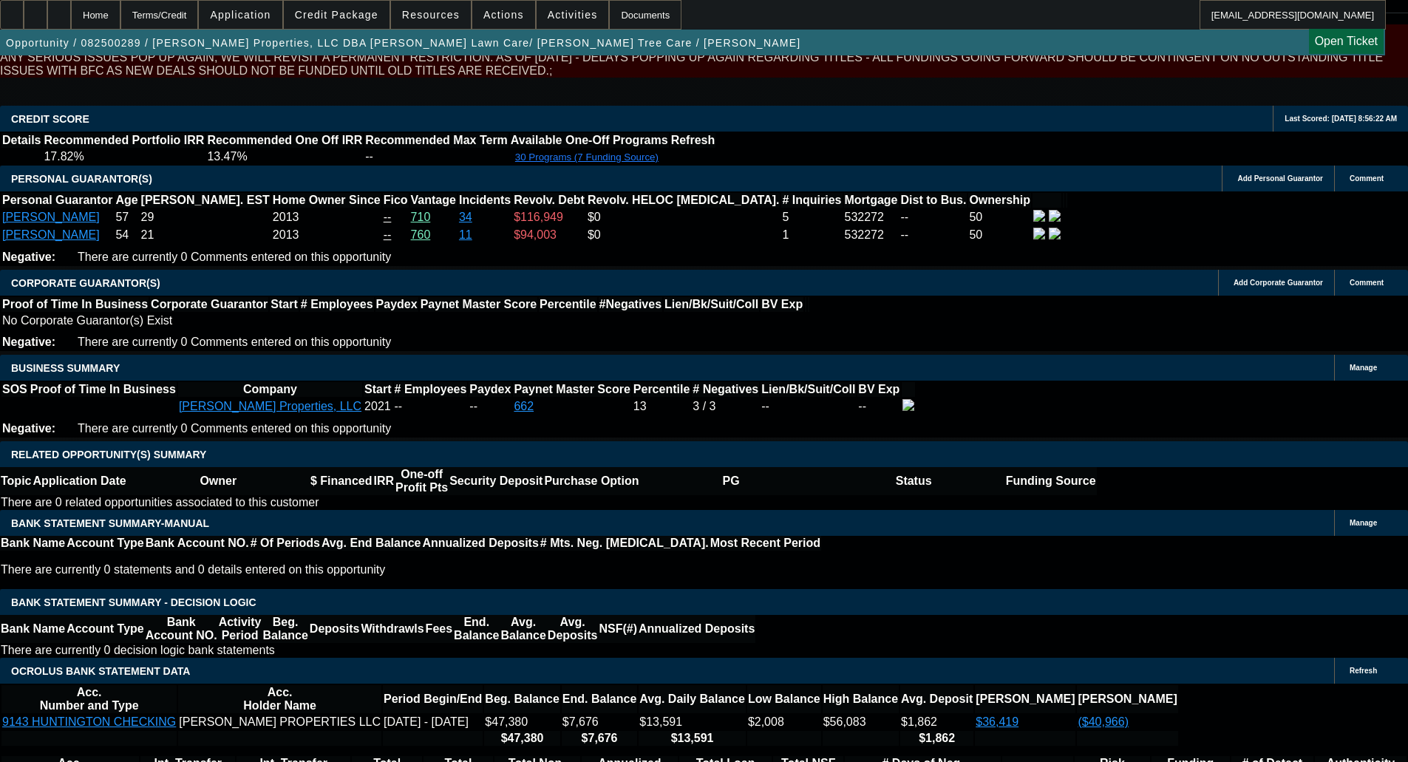
select select "6"
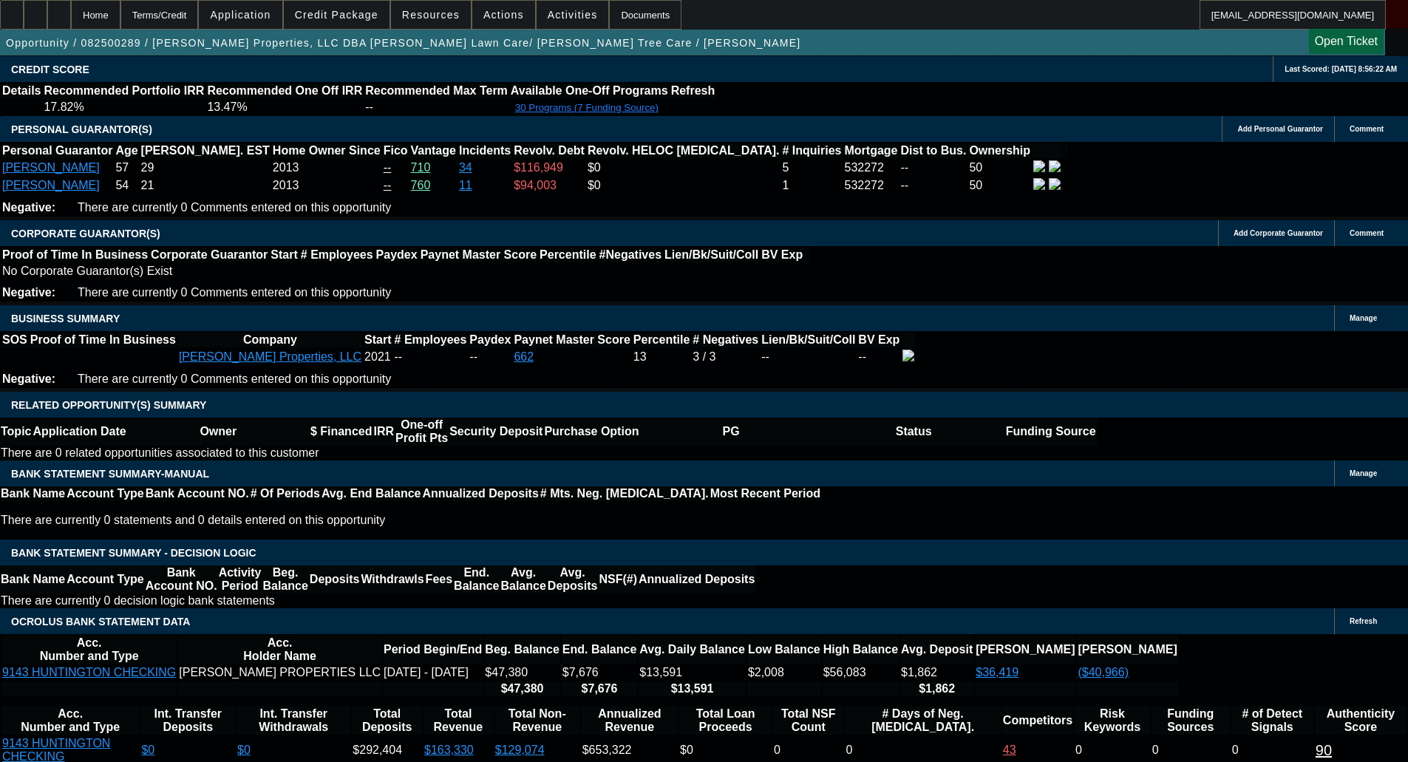
scroll to position [2531, 0]
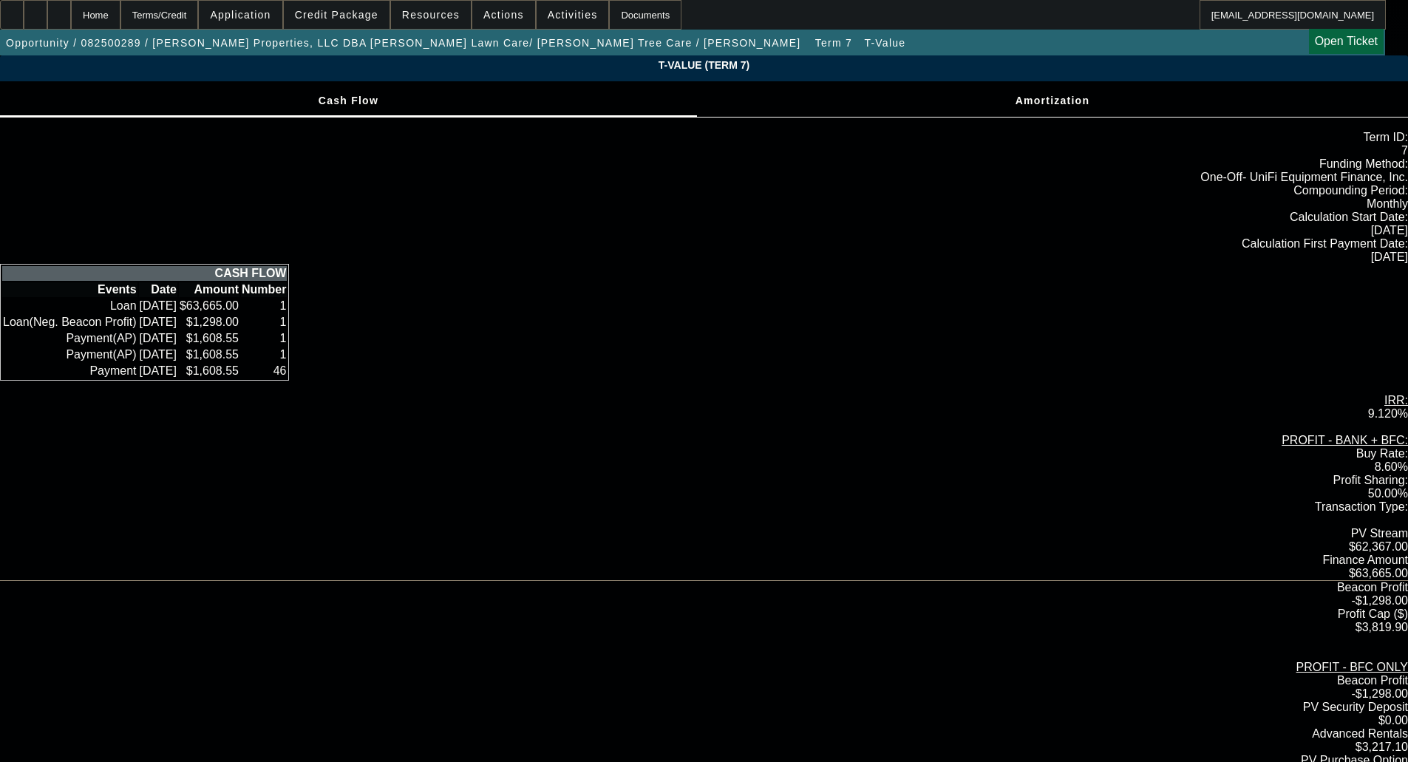
click at [183, 264] on div "T-Value (Term 7) Cash Flow Amortization Term ID: 7 Funding Method:" at bounding box center [704, 580] width 1408 height 1051
click at [174, 10] on div "Terms/Credit" at bounding box center [159, 15] width 78 height 30
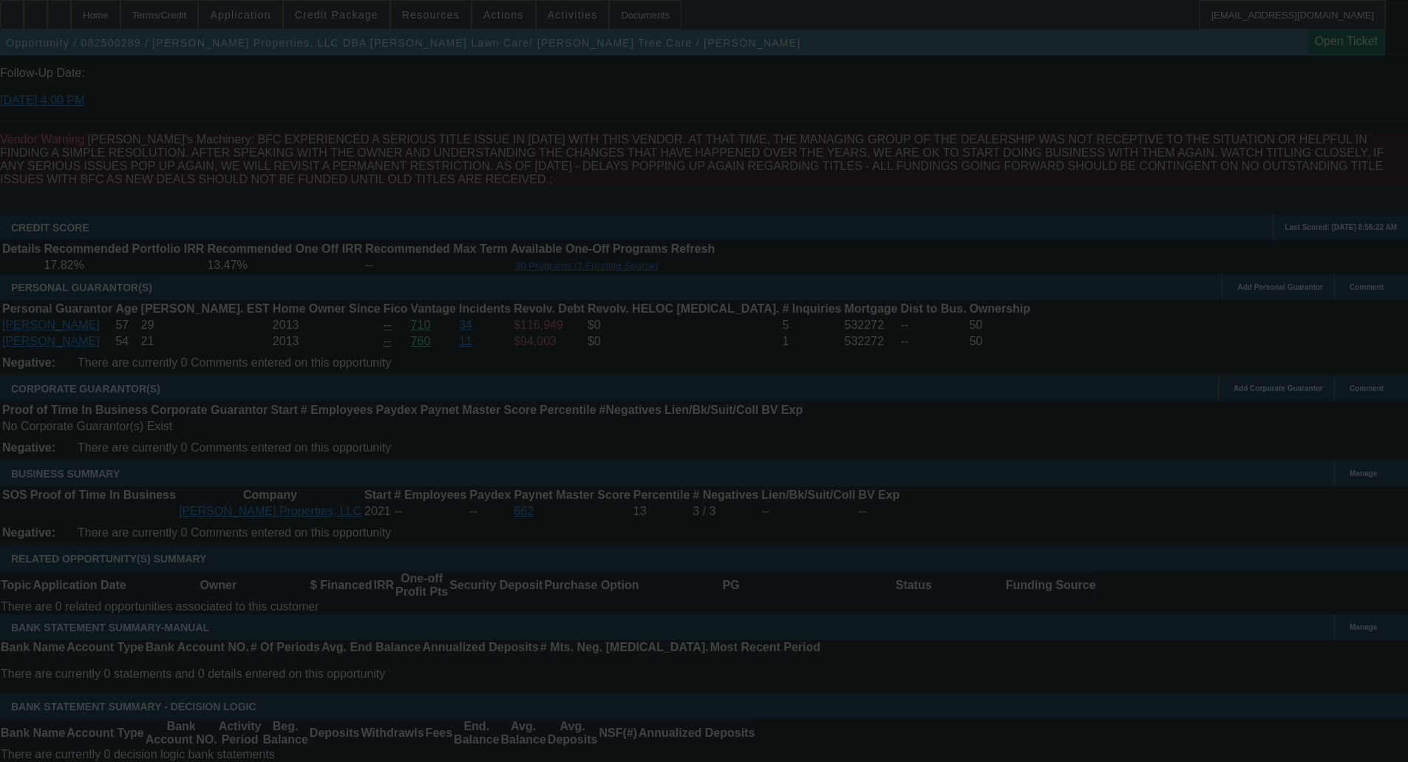
scroll to position [2131, 0]
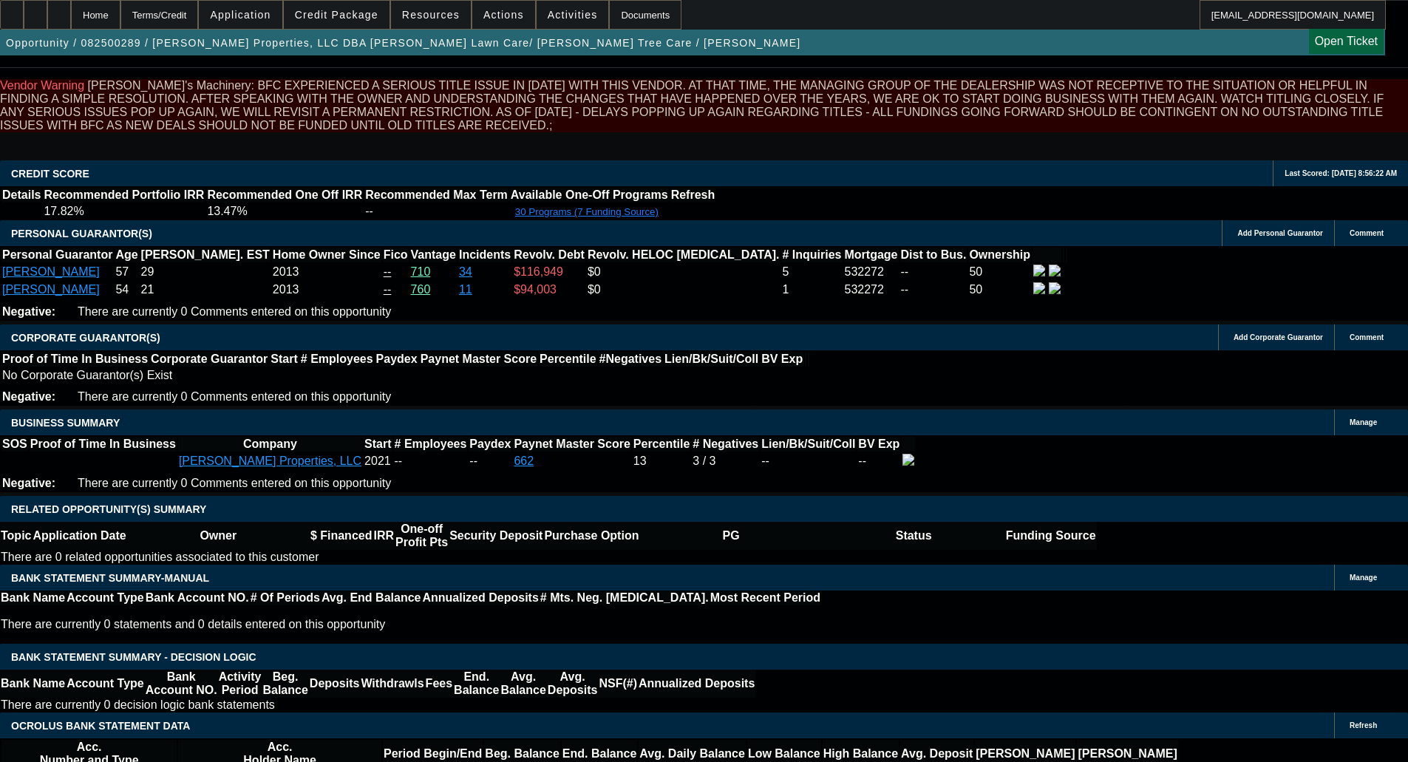
select select "0"
select select "6"
select select "0"
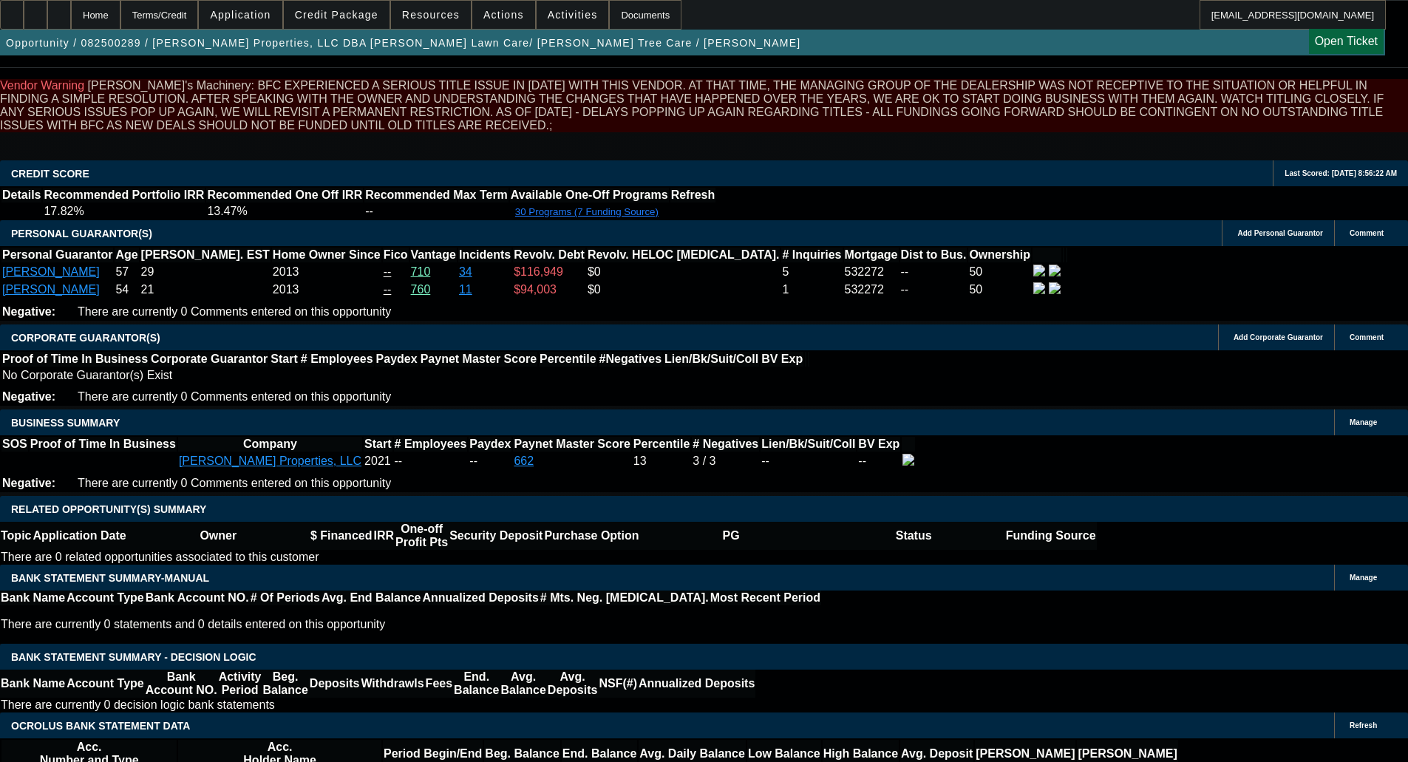
select select "0"
select select "6"
select select "0"
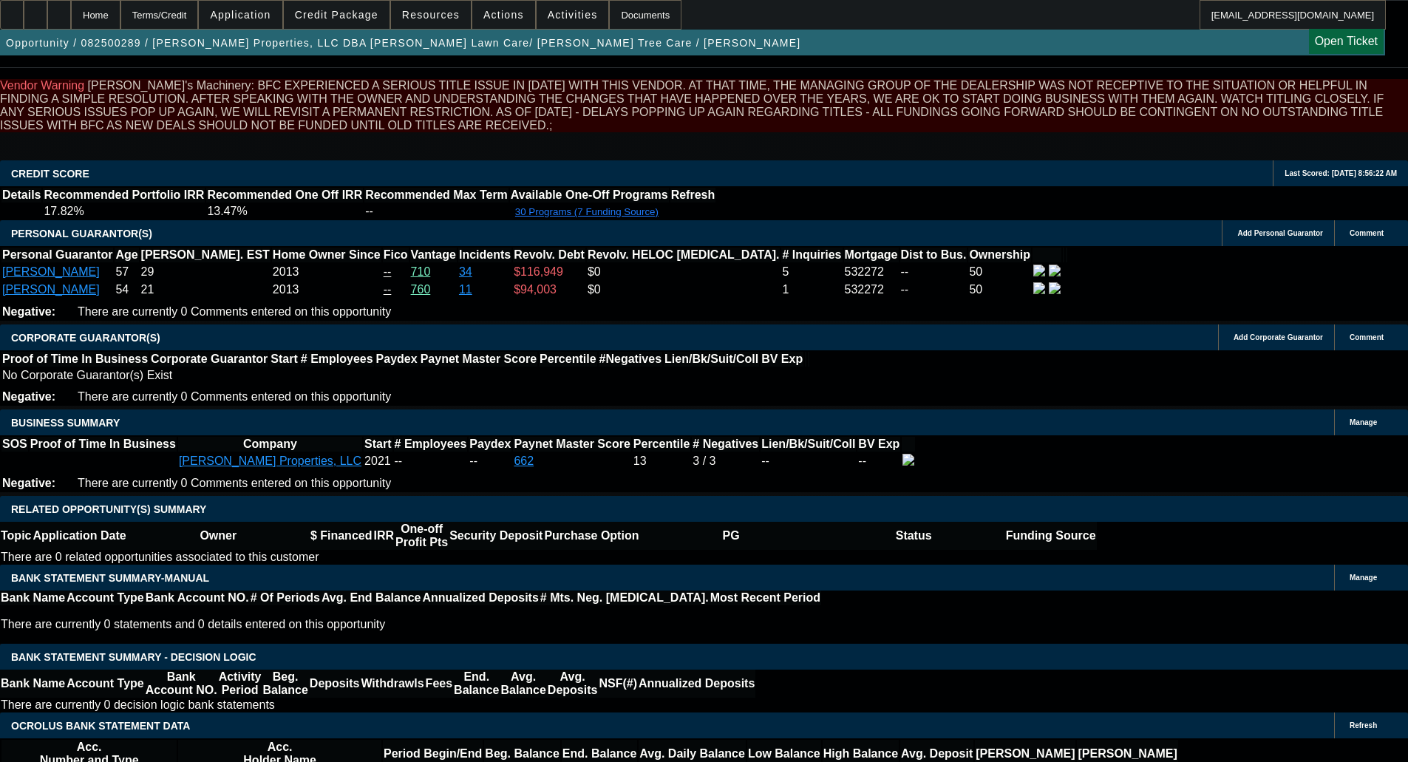
select select "0"
select select "6"
select select "0"
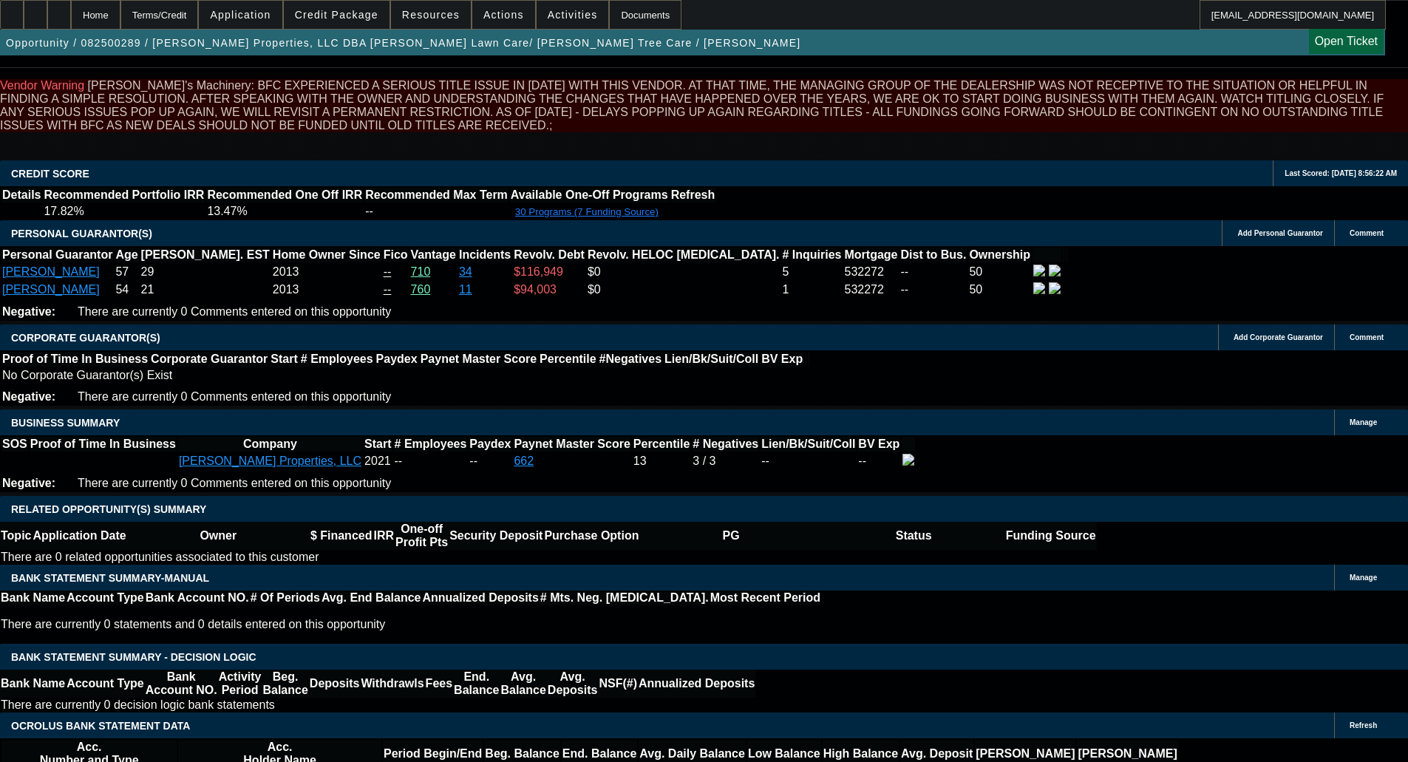
select select "6"
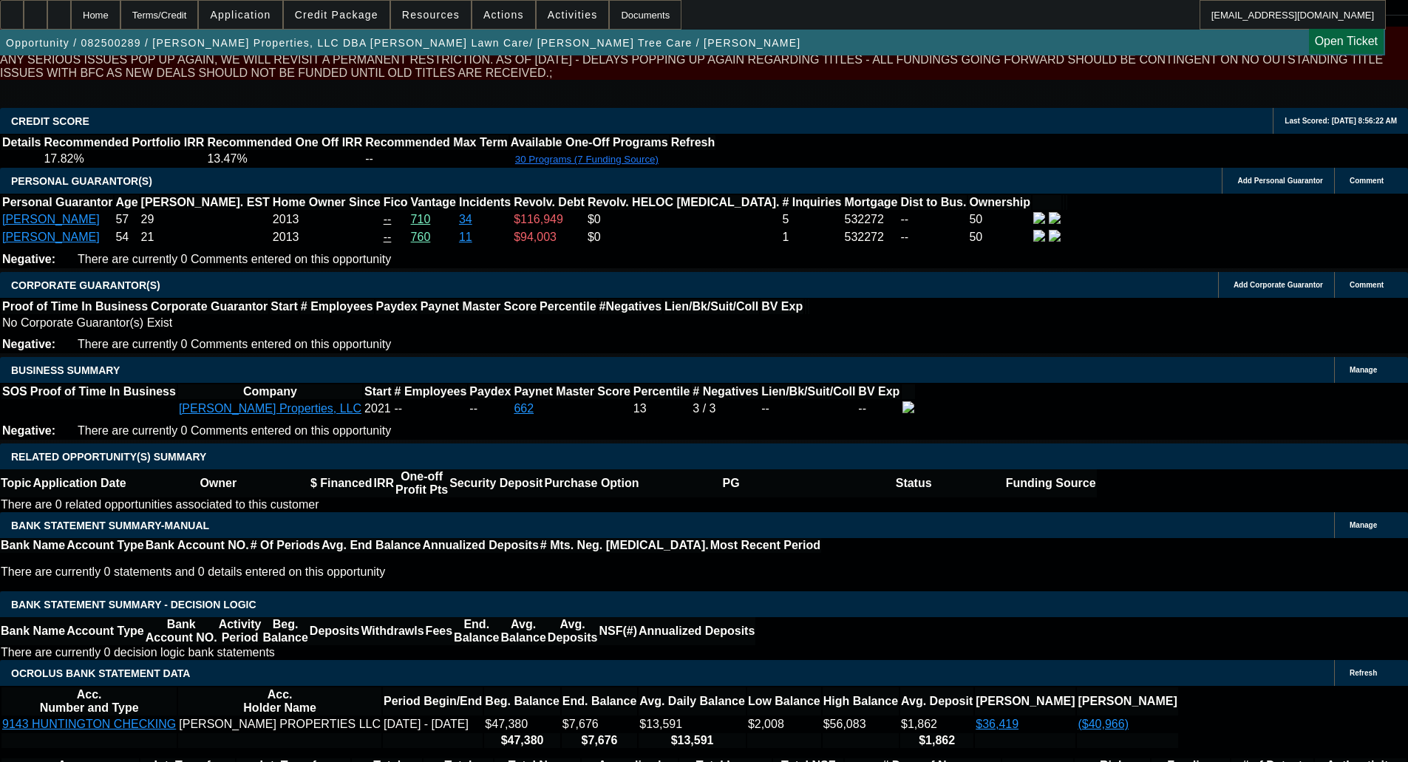
scroll to position [2205, 0]
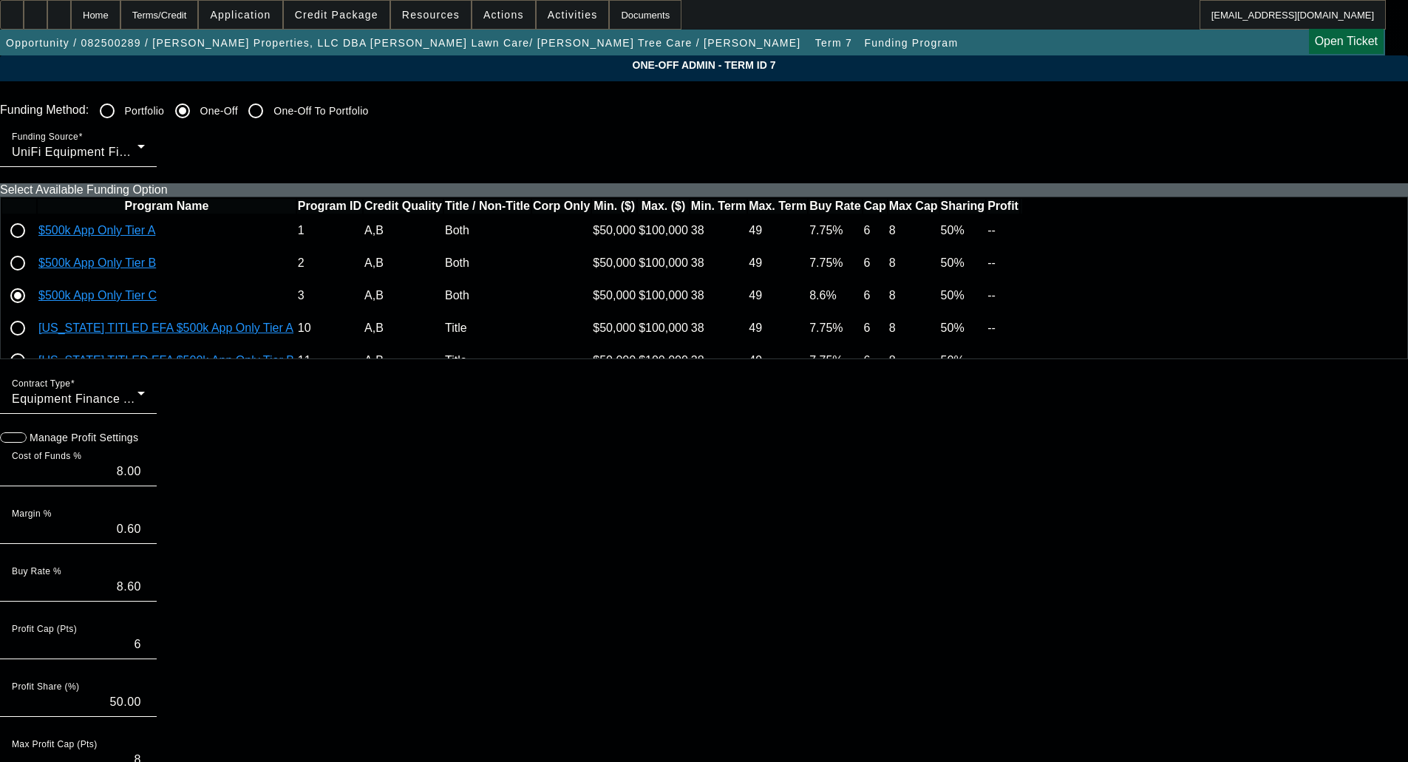
click at [14, 444] on icon "button" at bounding box center [7, 437] width 13 height 13
click at [145, 538] on input "0.60" at bounding box center [78, 529] width 133 height 18
type input "0"
type input "8.00"
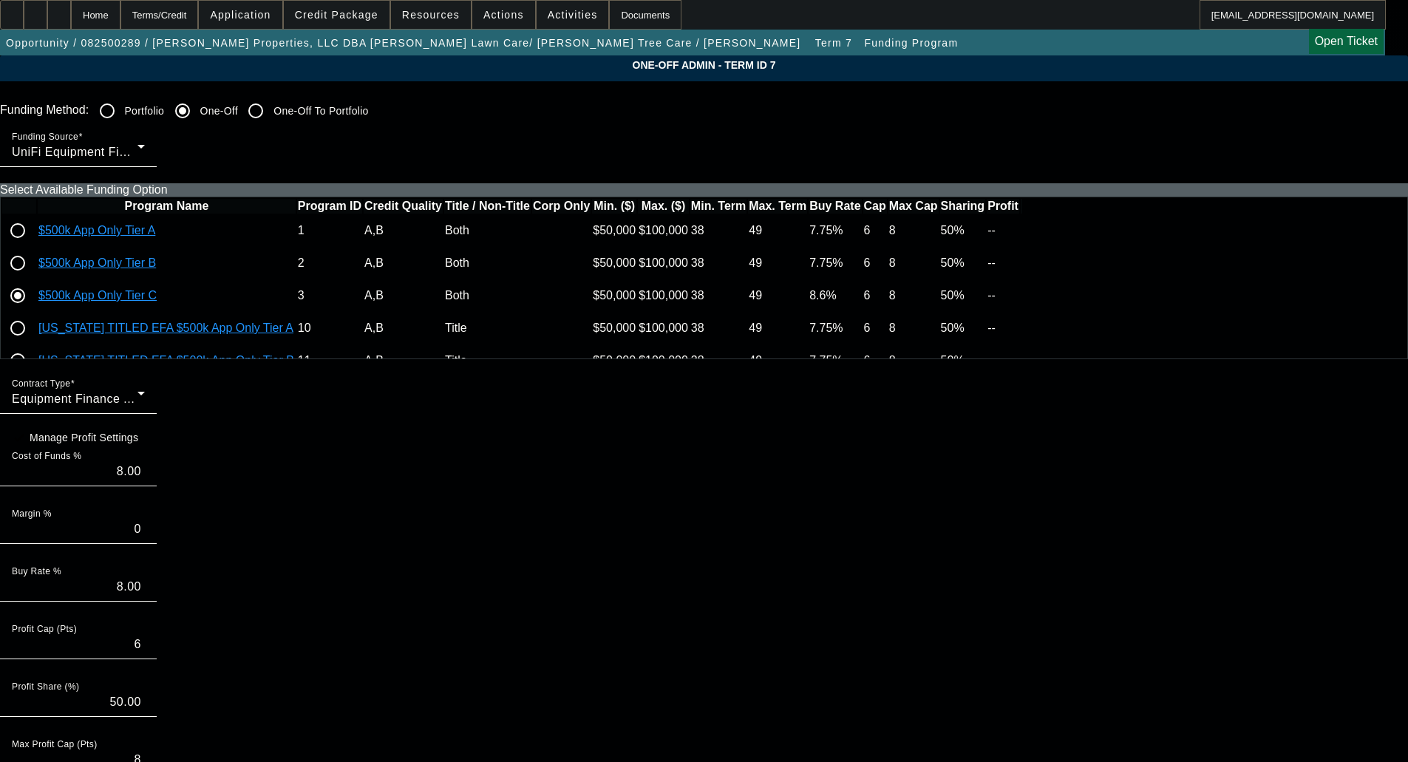
click at [142, 443] on icon at bounding box center [142, 436] width 0 height 13
type input "$2,646.54"
click at [194, 6] on div "Terms/Credit" at bounding box center [159, 15] width 78 height 30
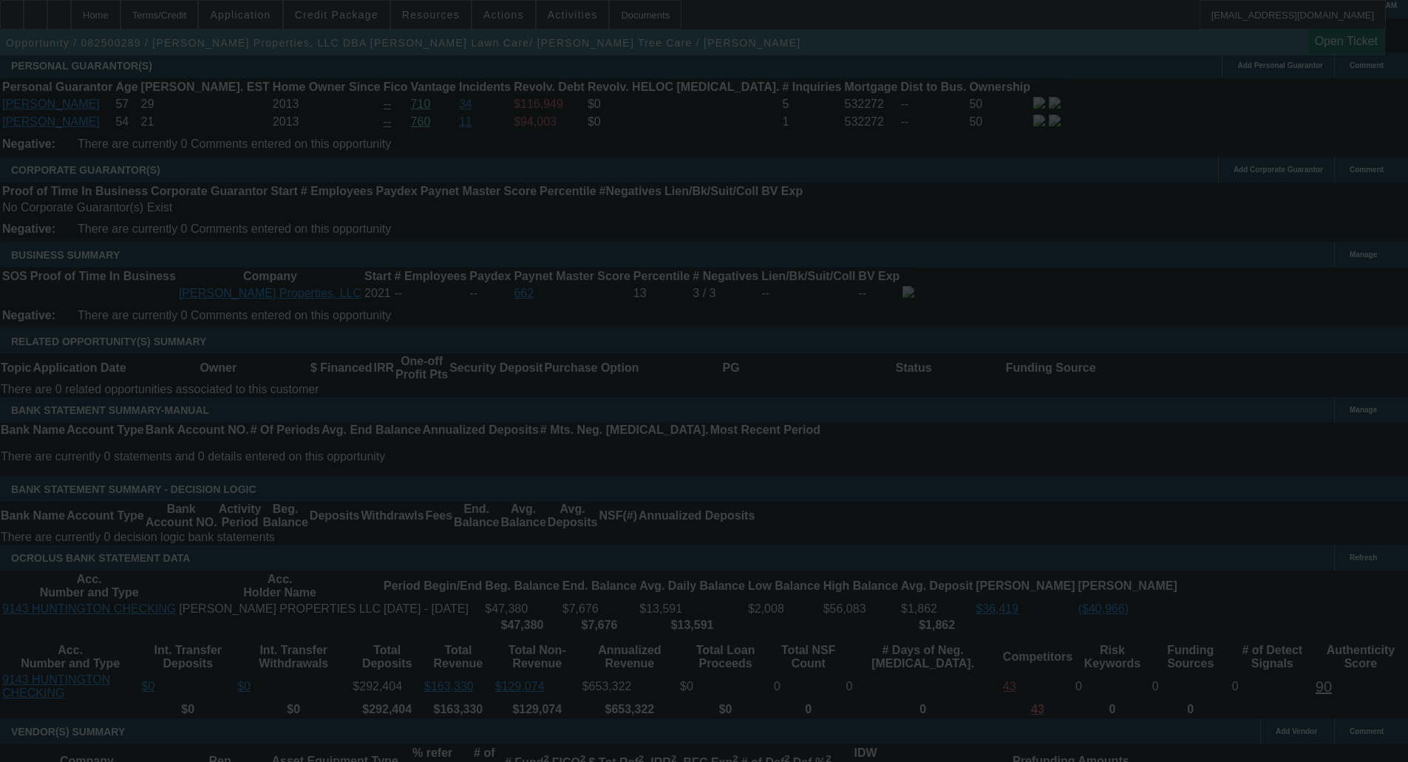
scroll to position [2235, 0]
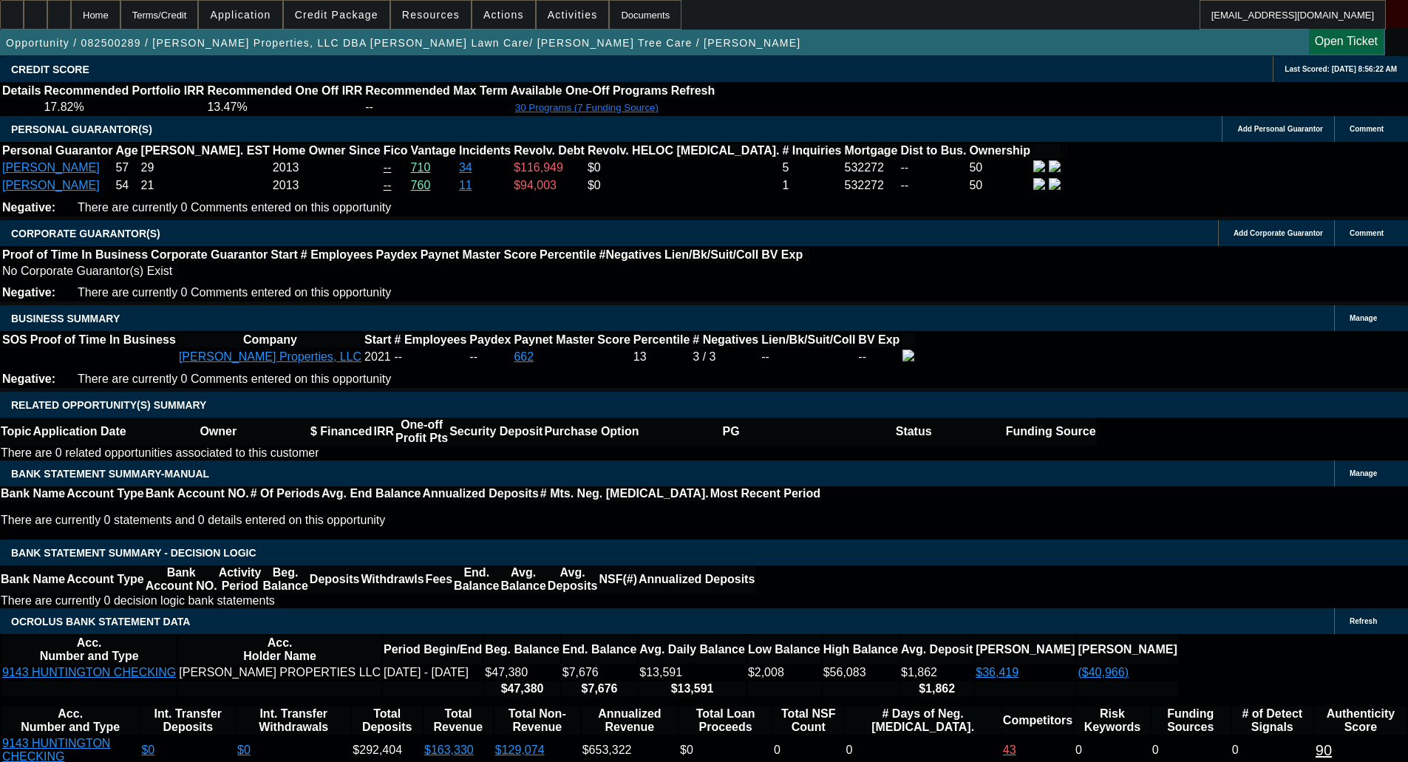
select select "0"
select select "6"
select select "0"
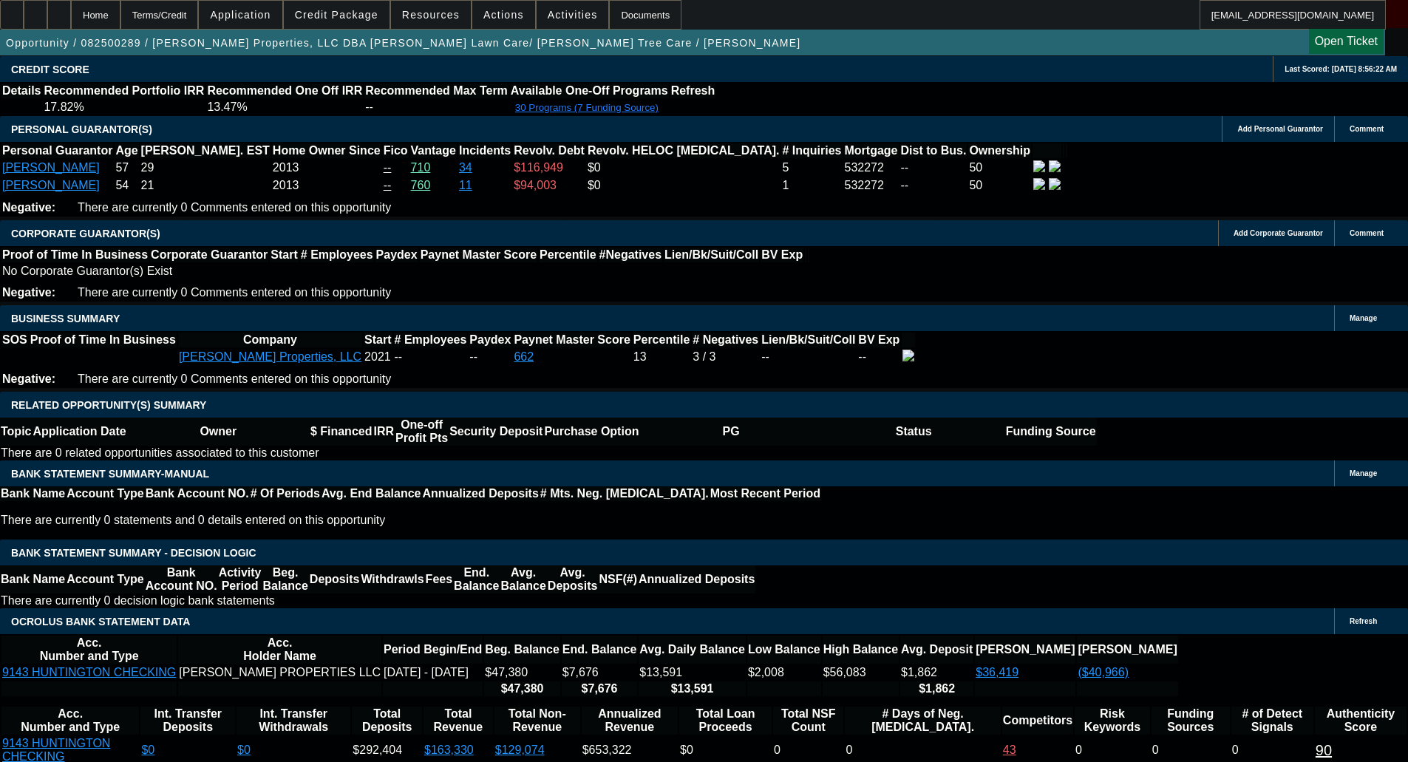
select select "0"
select select "6"
select select "0"
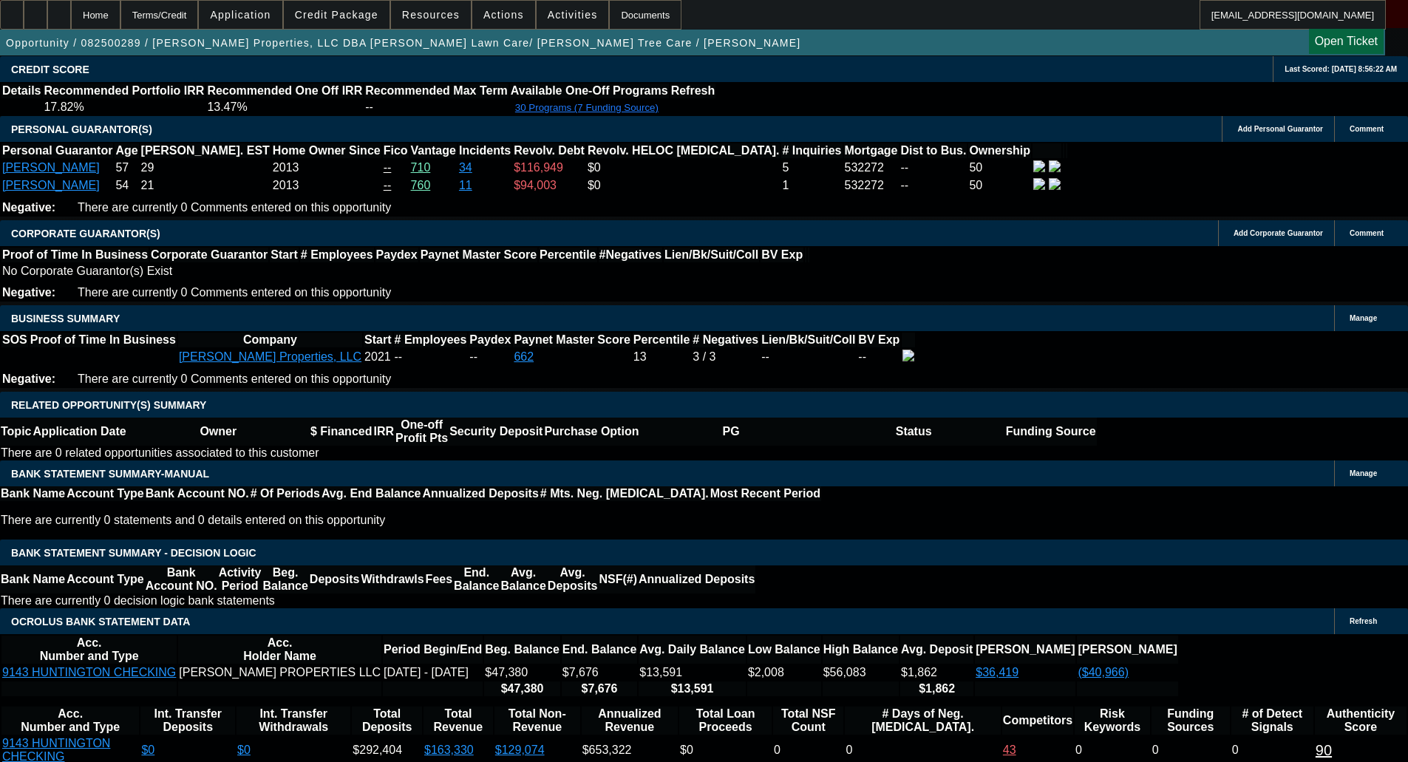
select select "0"
select select "6"
select select "0"
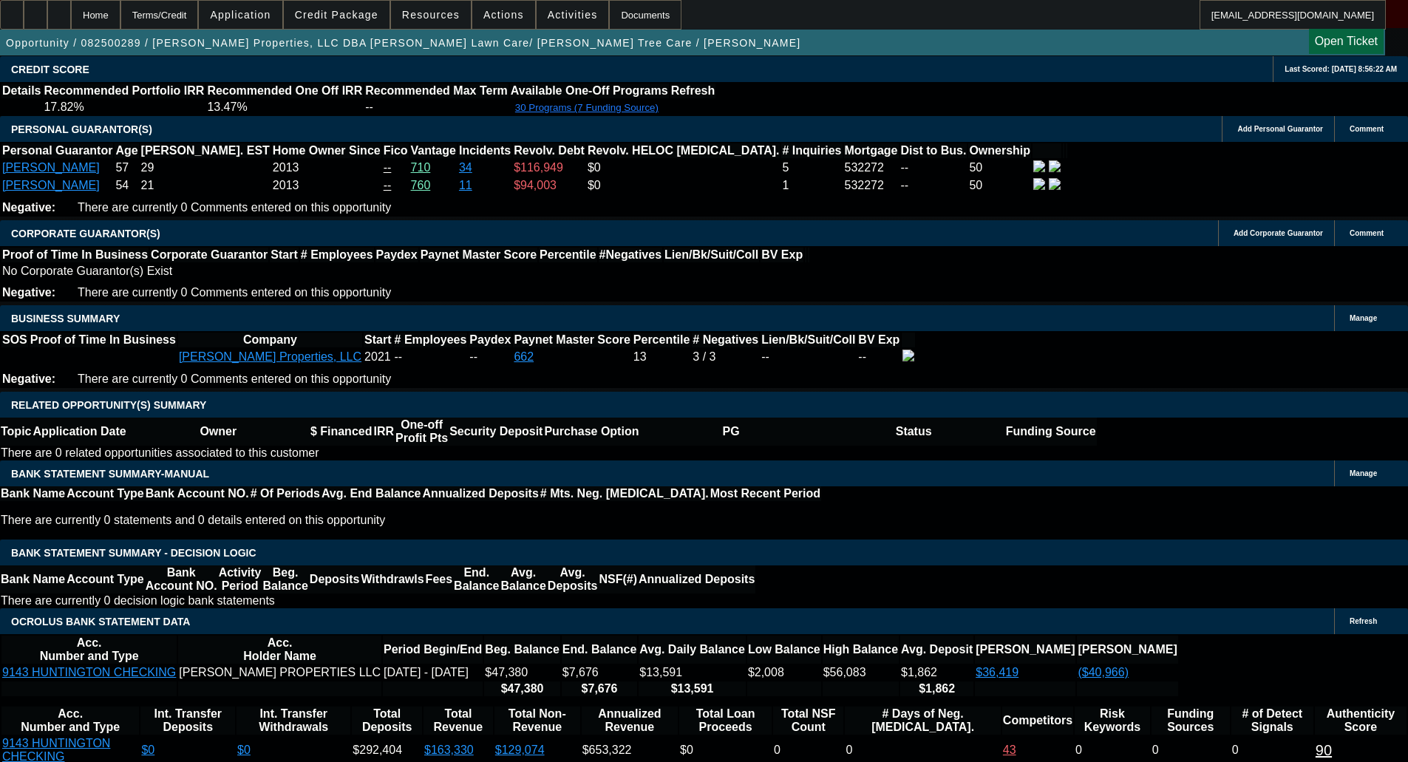
select select "6"
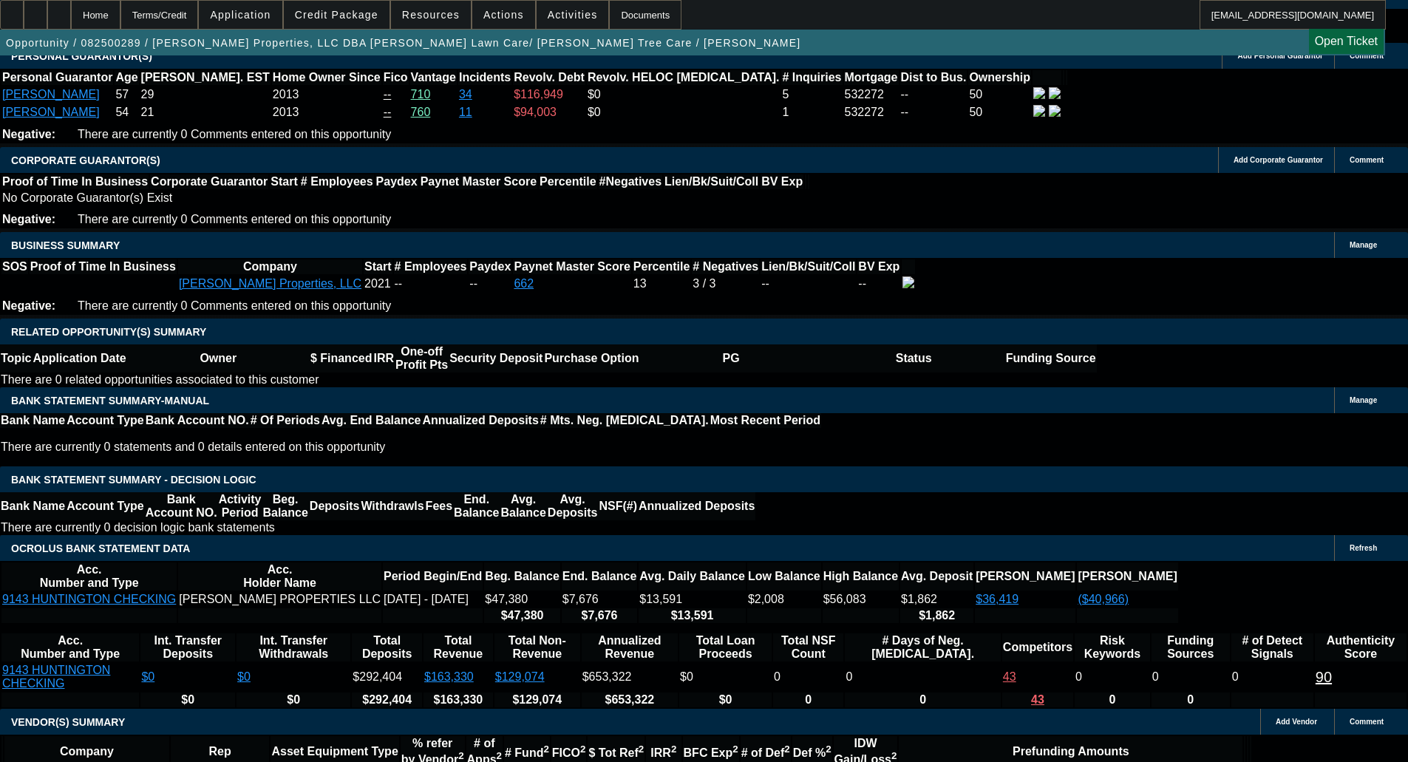
scroll to position [2309, 0]
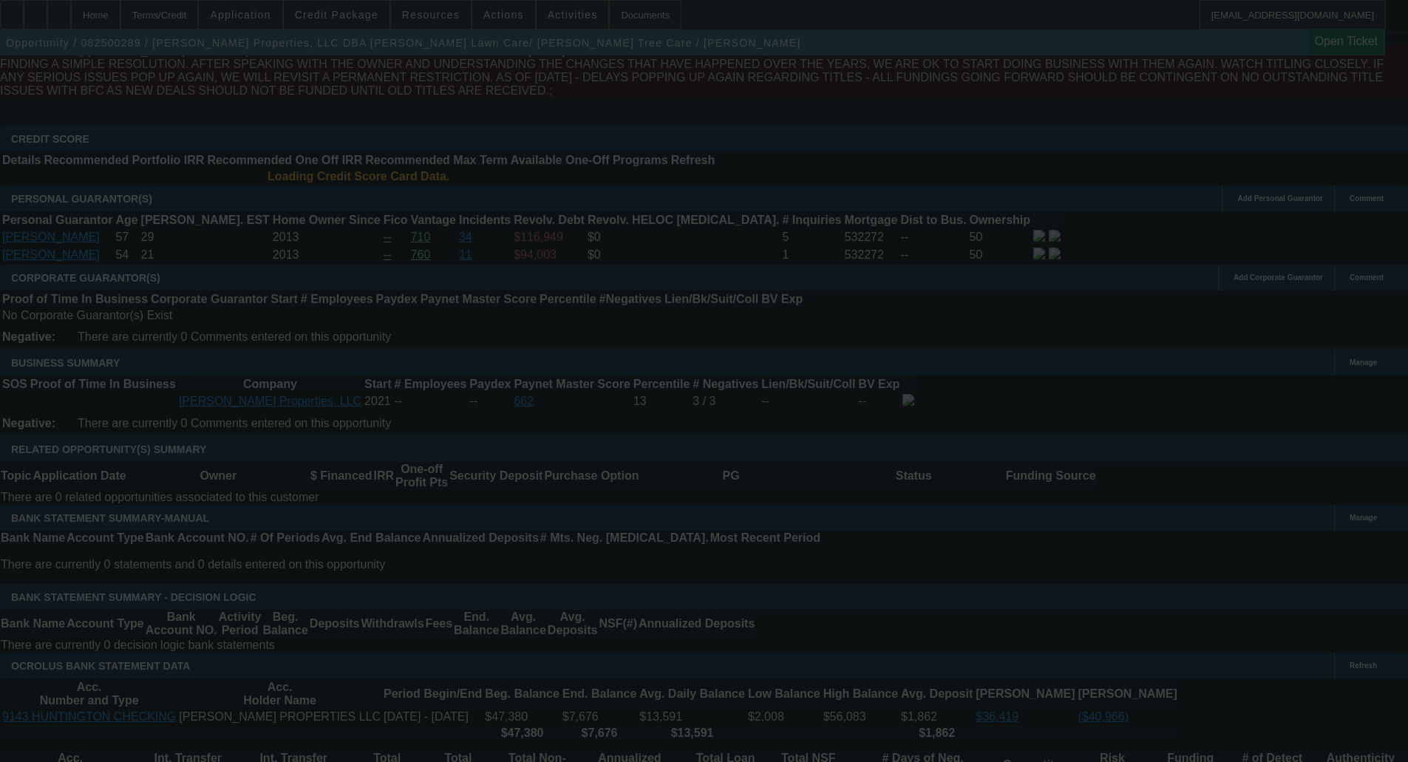
scroll to position [2088, 0]
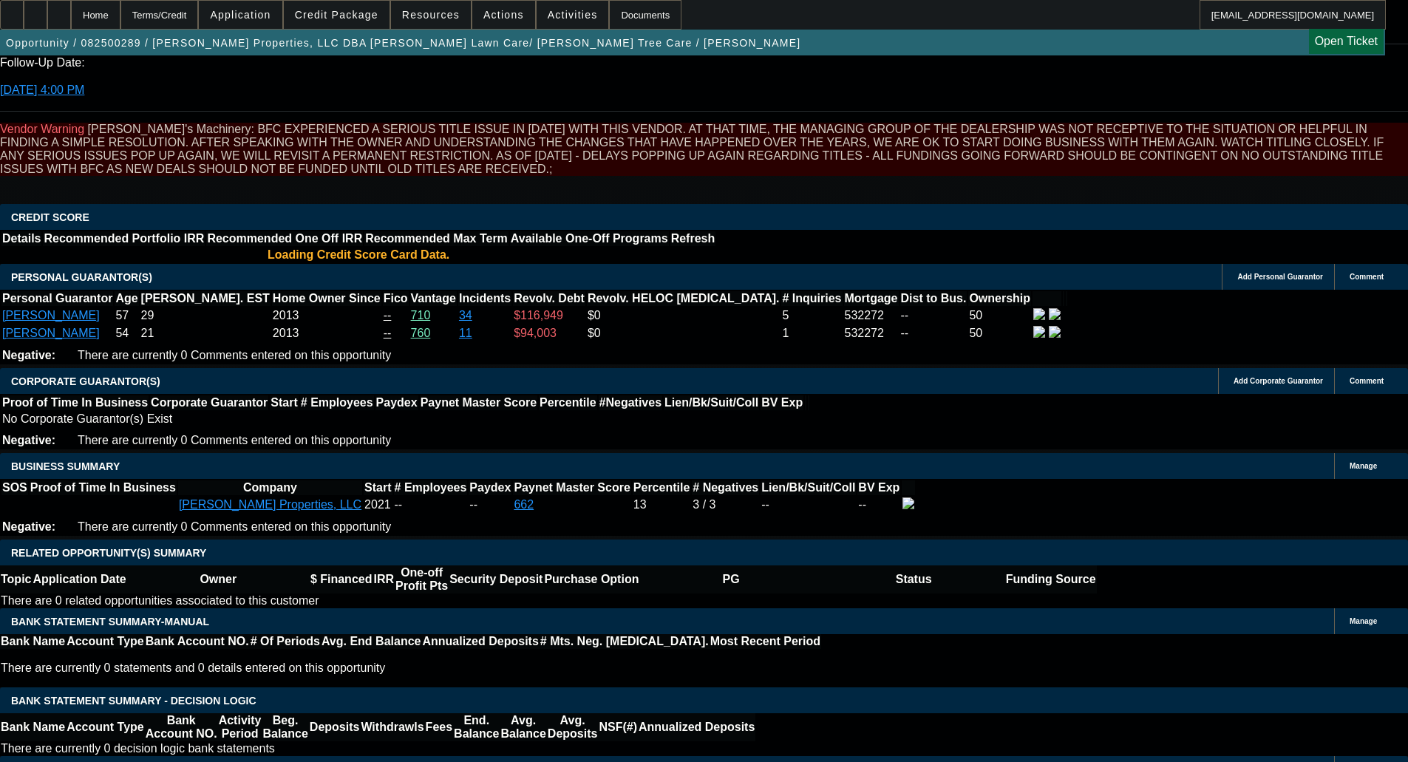
select select "0"
select select "6"
select select "0"
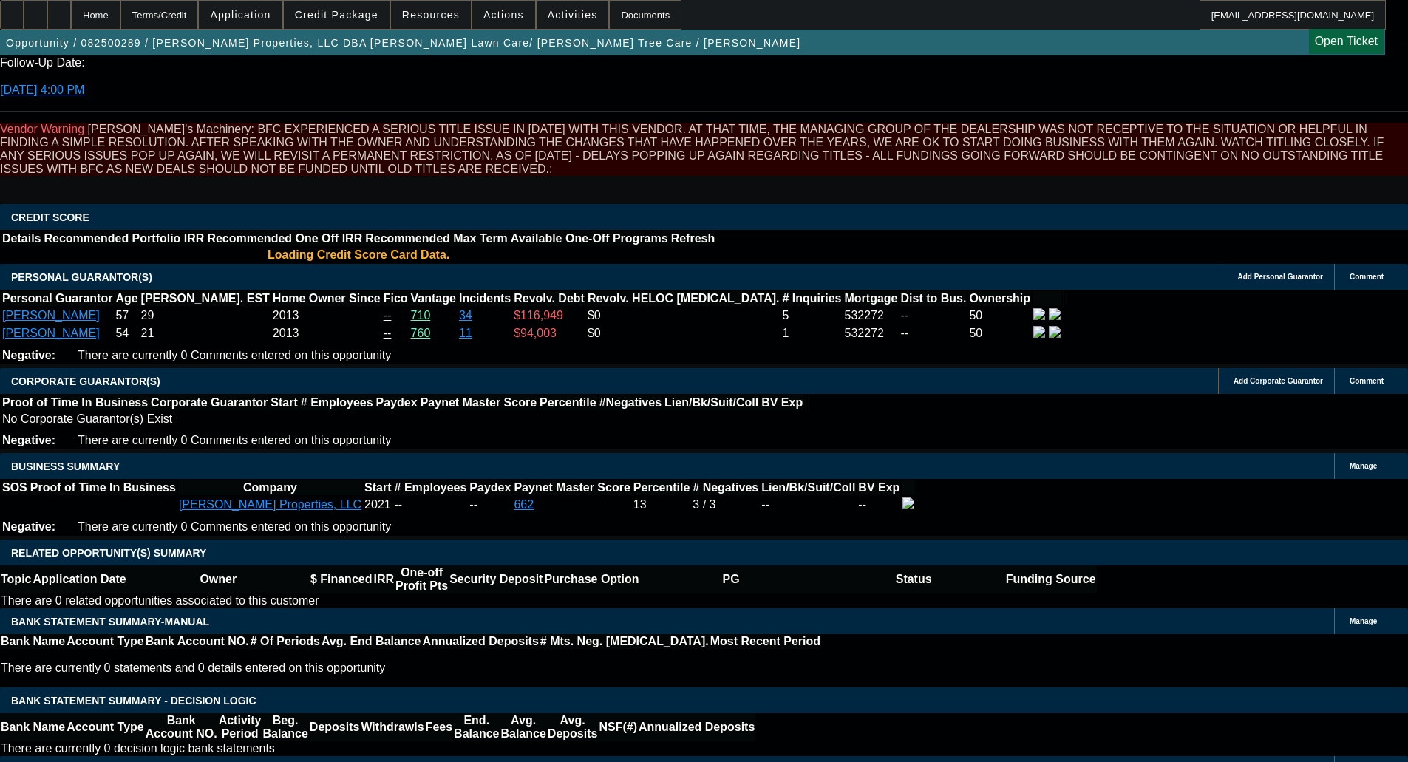
select select "0"
select select "6"
select select "0"
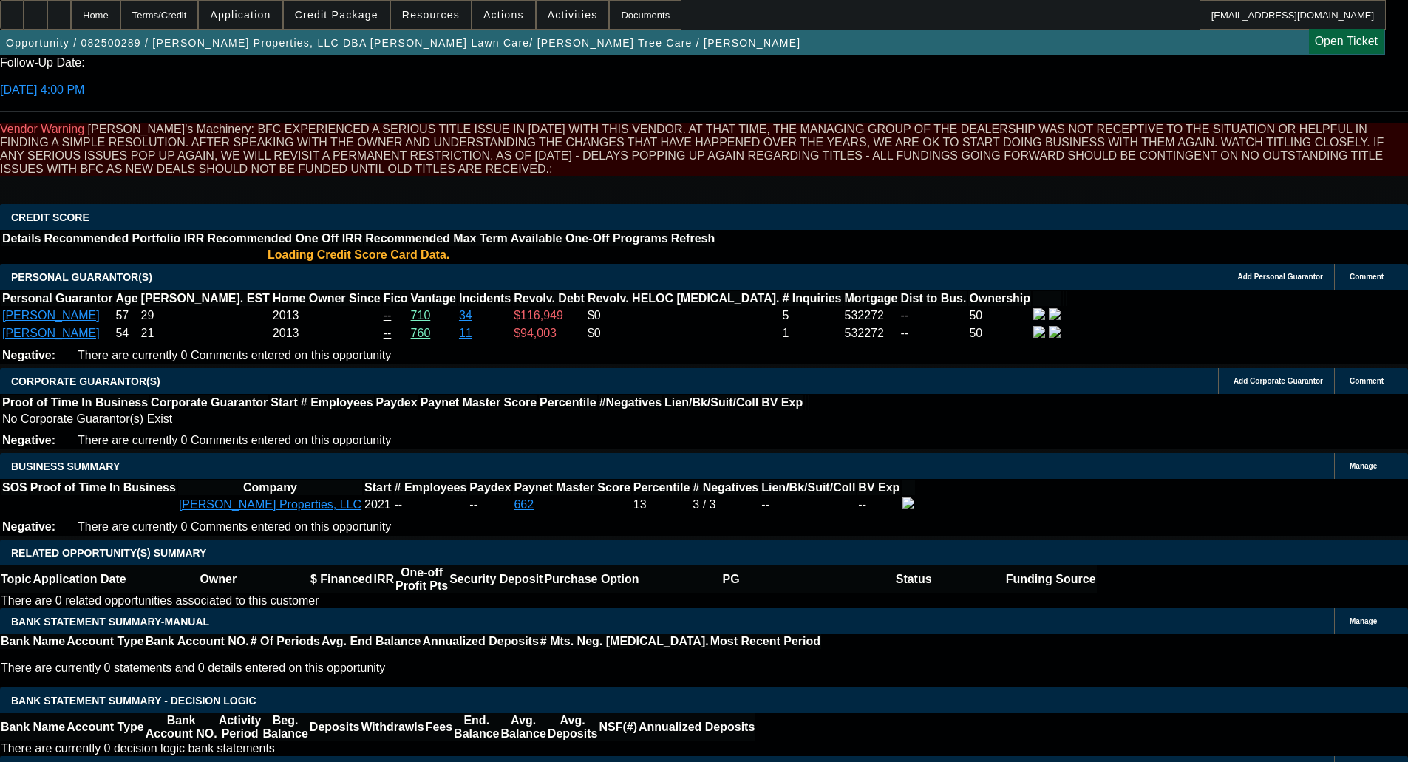
select select "0"
select select "6"
select select "0"
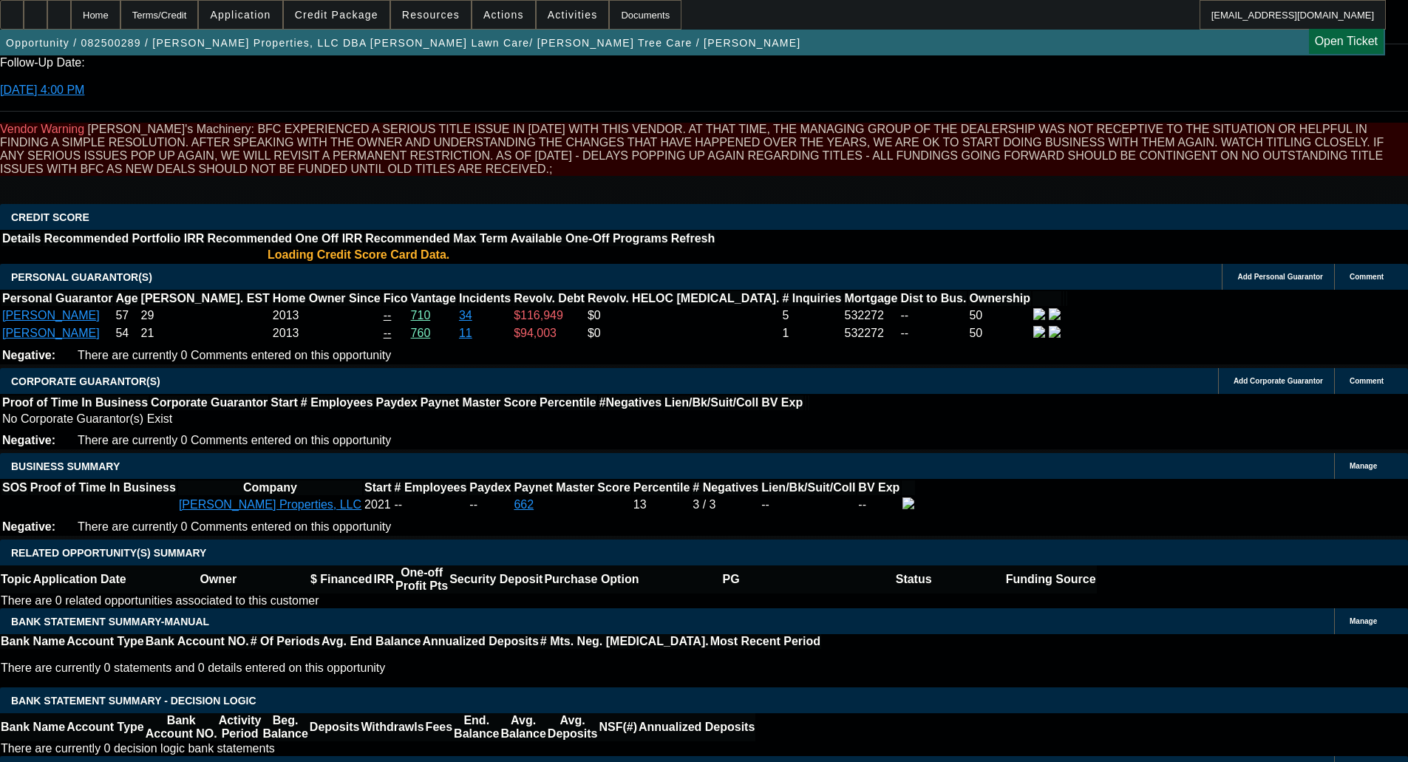
select select "6"
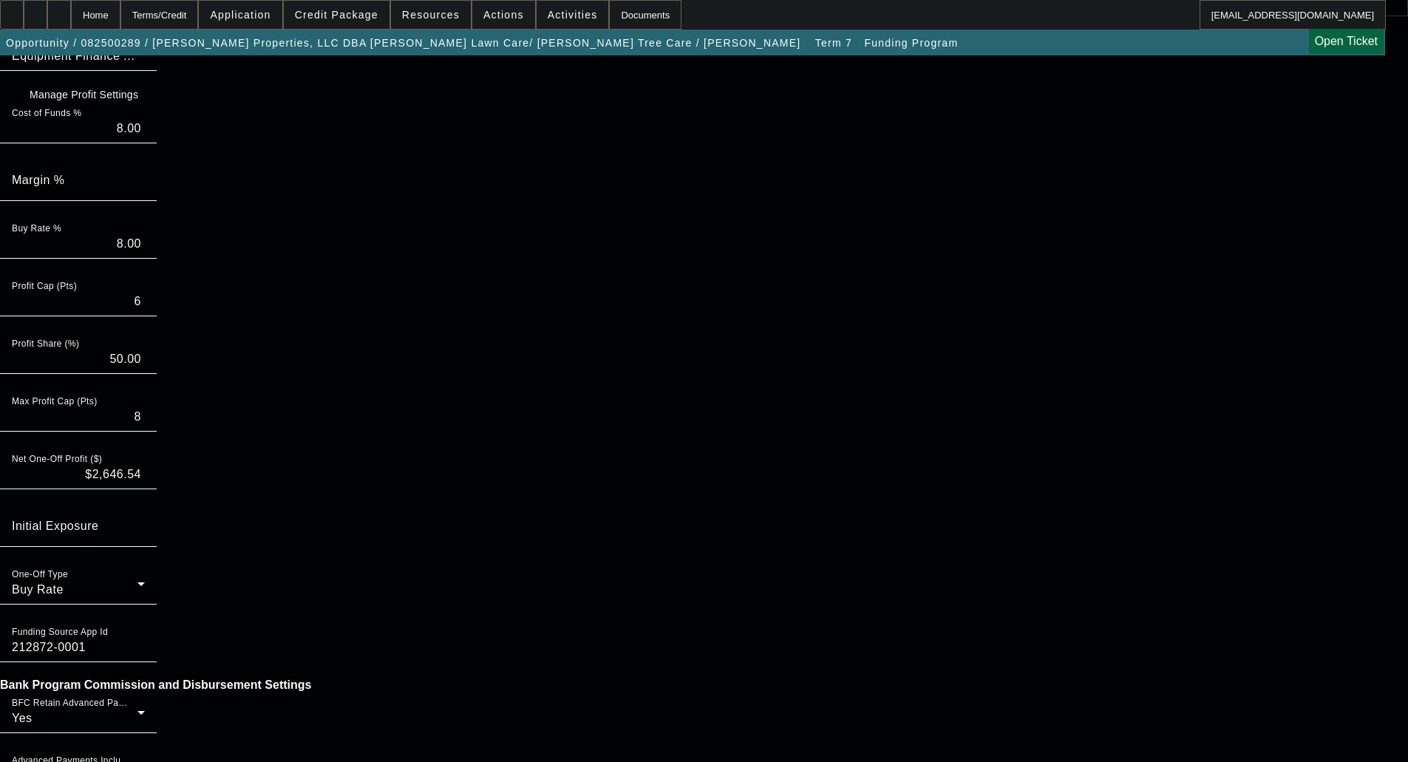
scroll to position [222, 0]
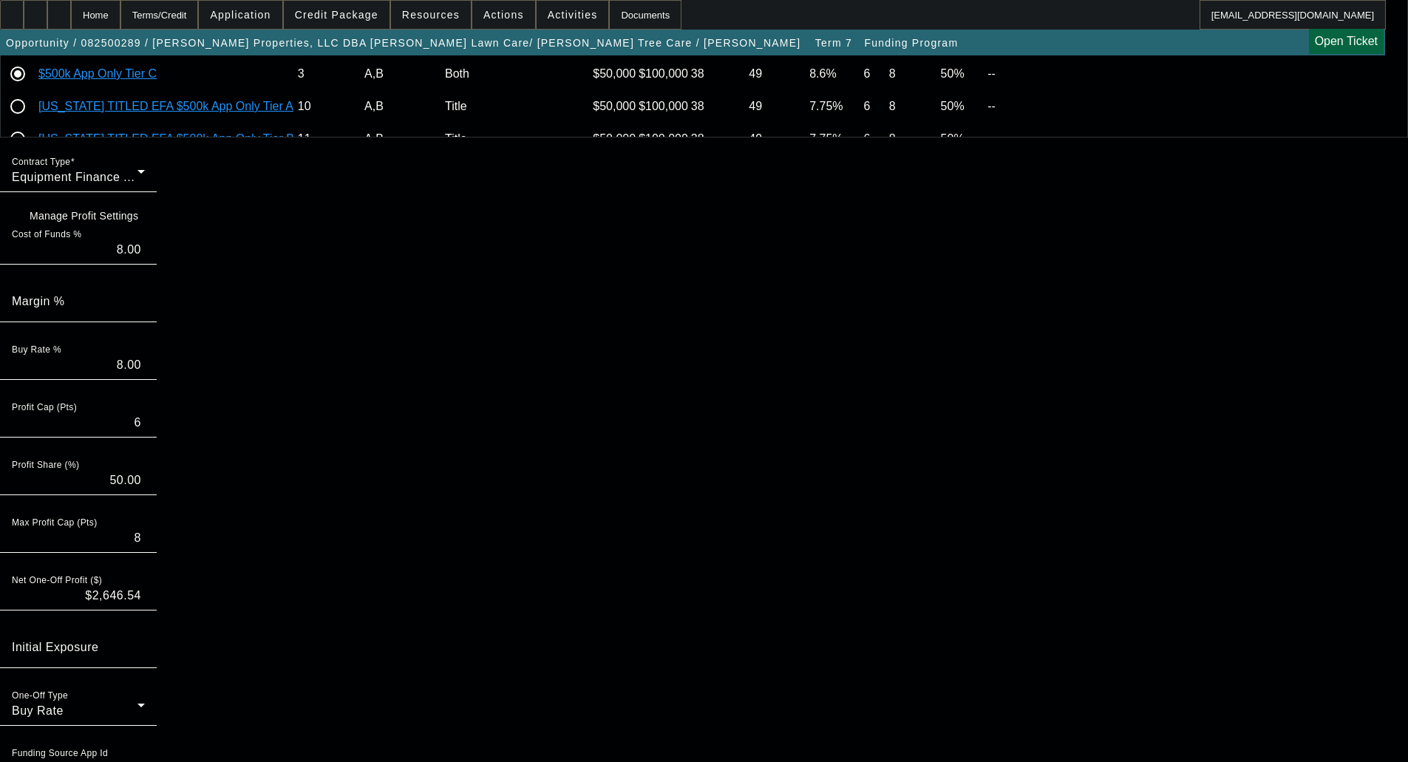
click at [145, 437] on div "Profit Cap (Pts) 6" at bounding box center [78, 416] width 133 height 41
click at [145, 432] on input "6" at bounding box center [78, 423] width 133 height 18
type input "4.2"
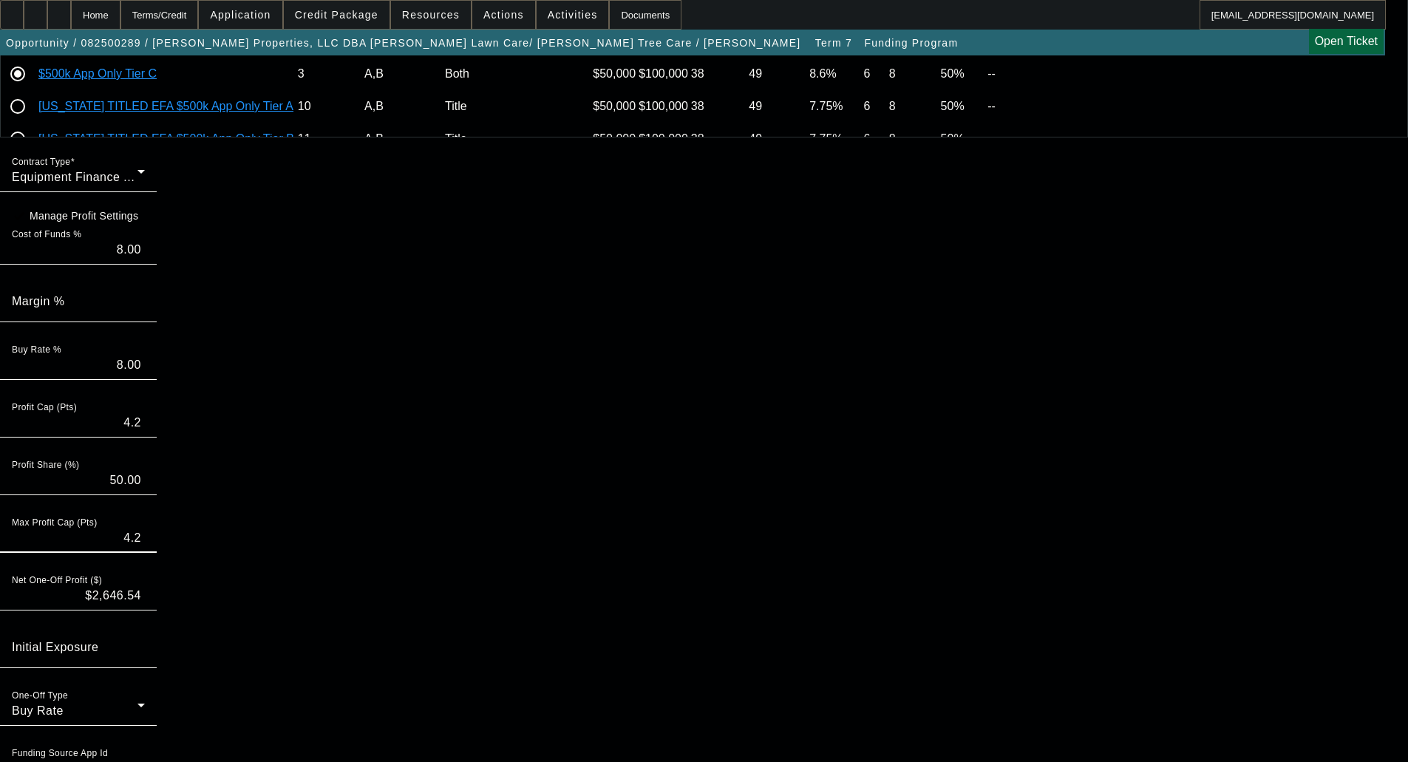
click at [145, 489] on input "50.00" at bounding box center [78, 480] width 133 height 18
type input "50.00"
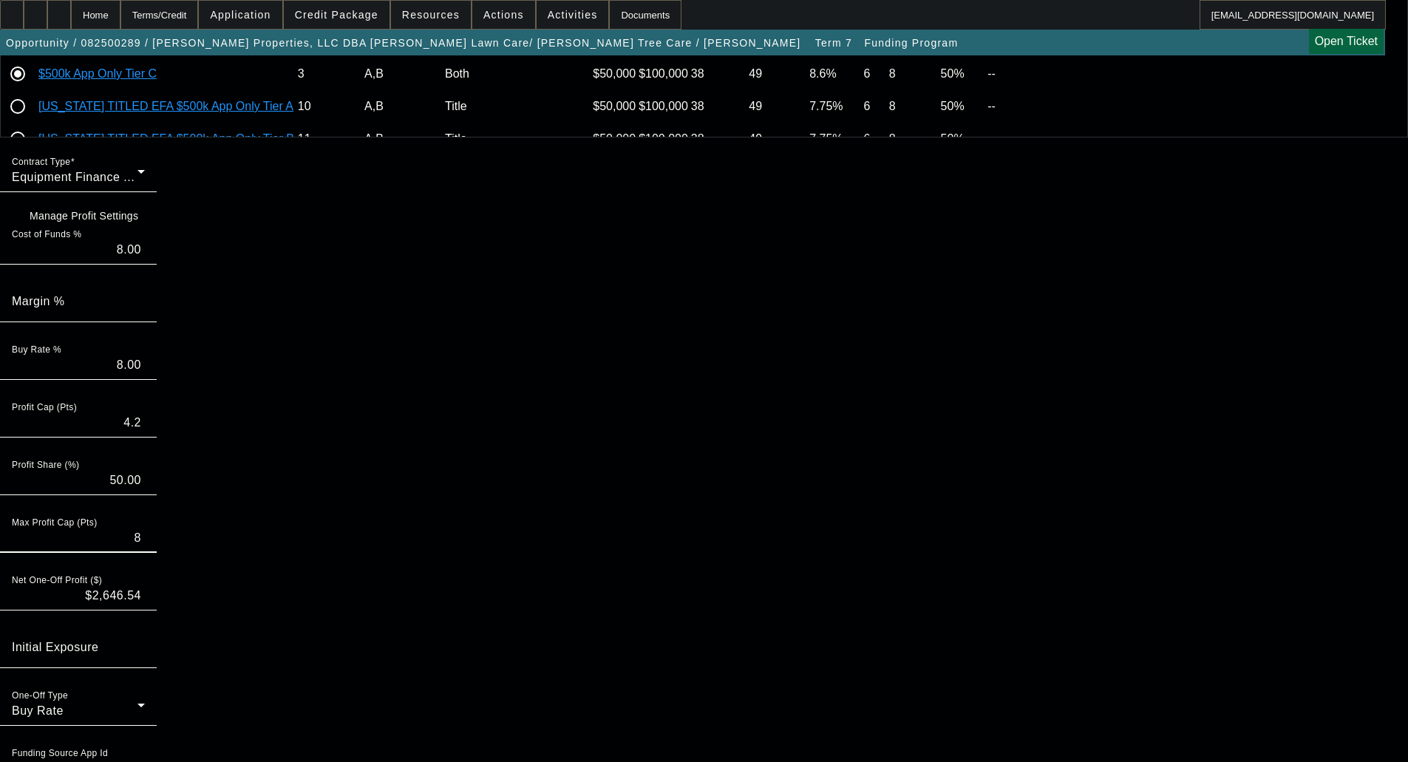
type input "8"
type input "6"
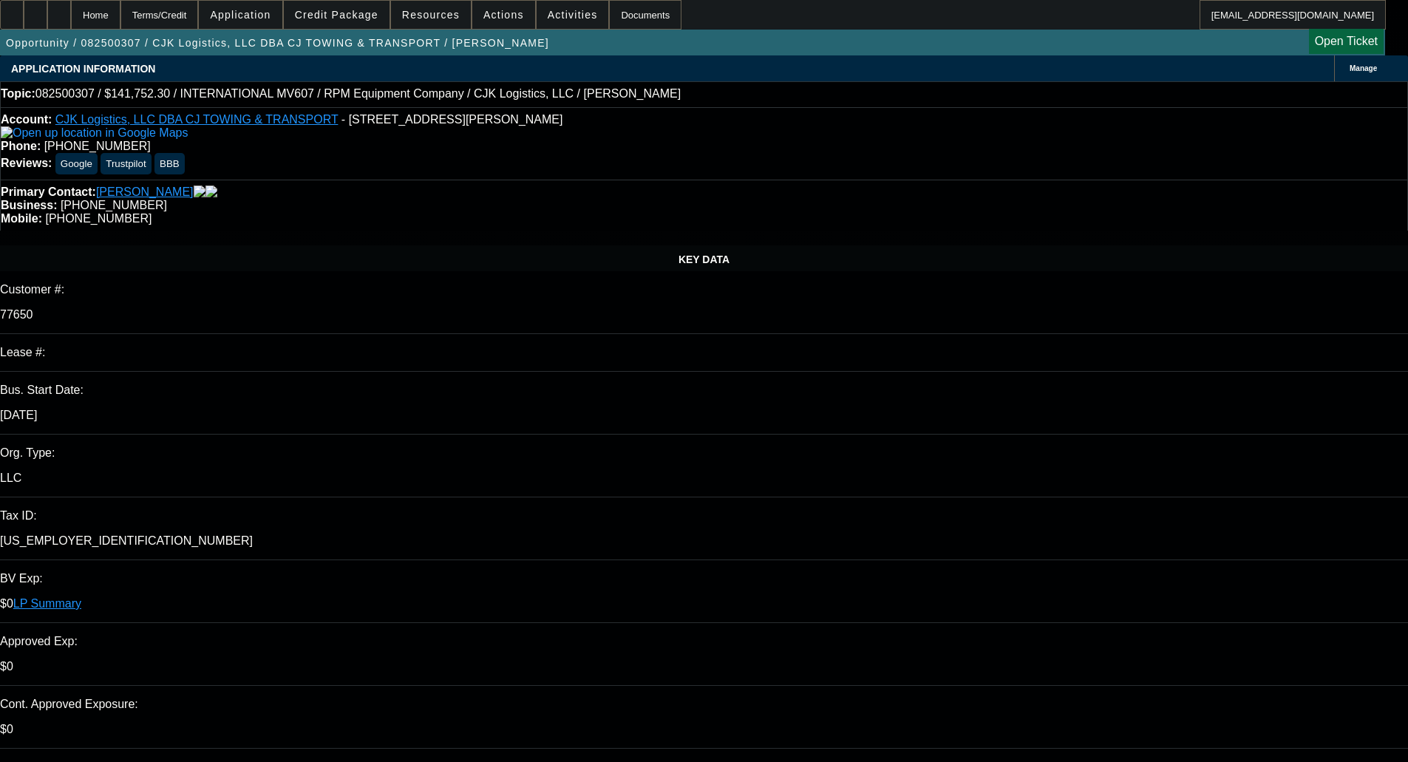
select select "0"
select select "6"
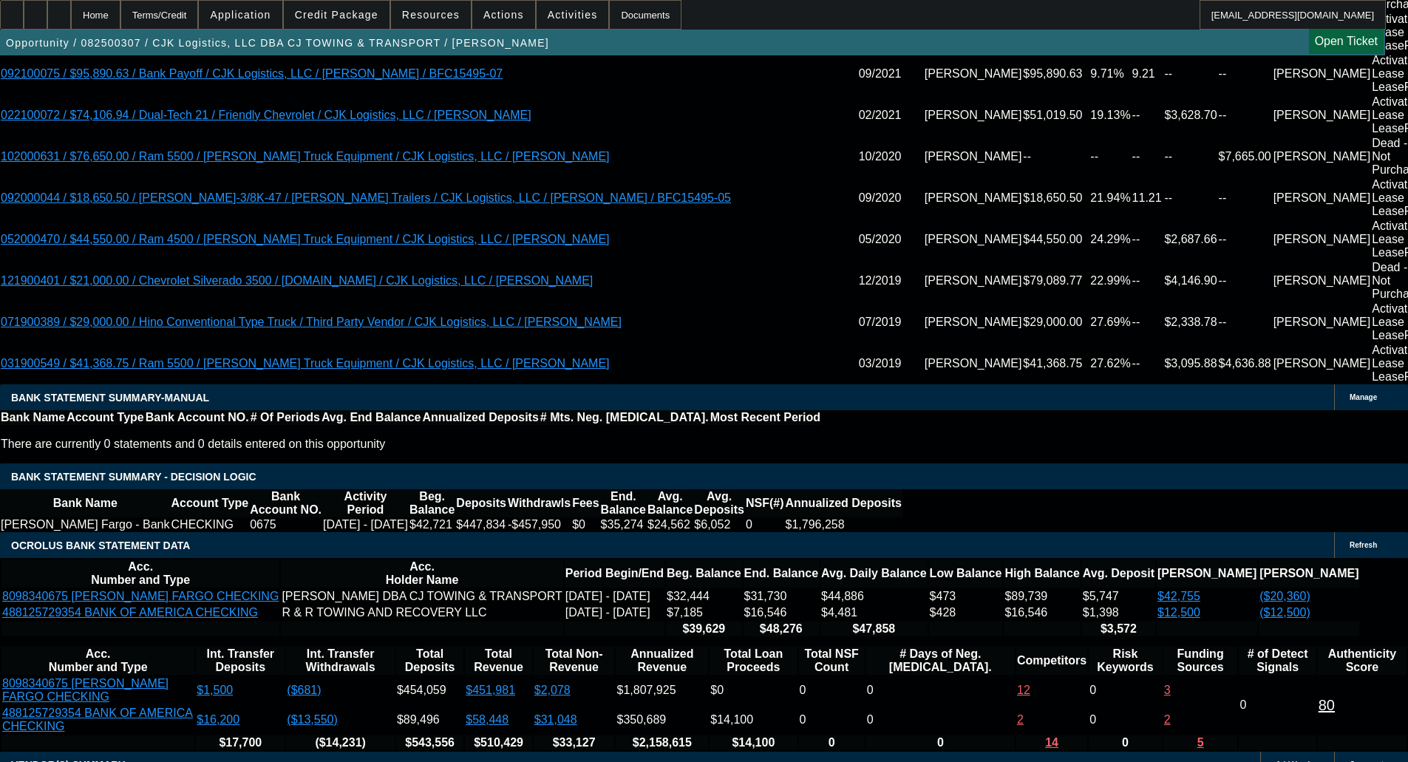
scroll to position [3340, 0]
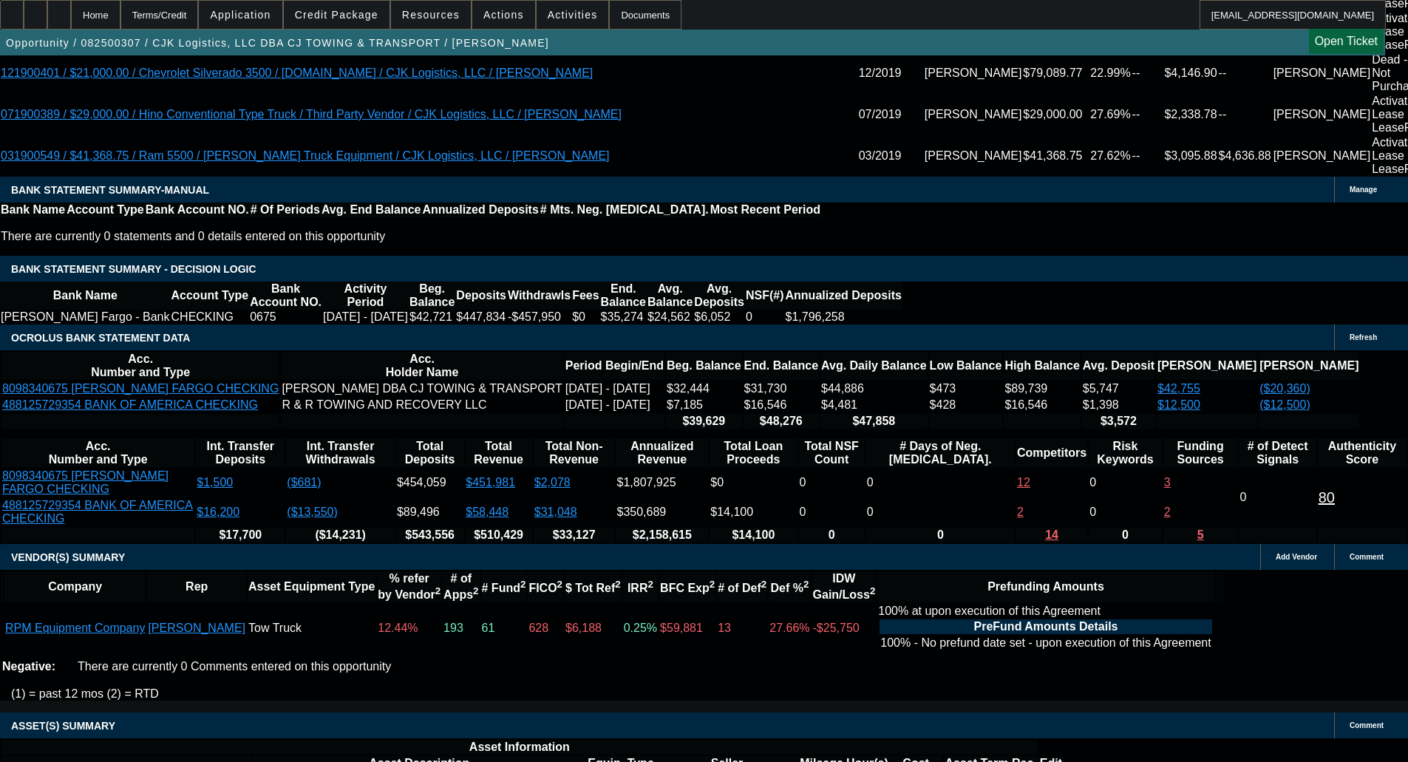
select select "4"
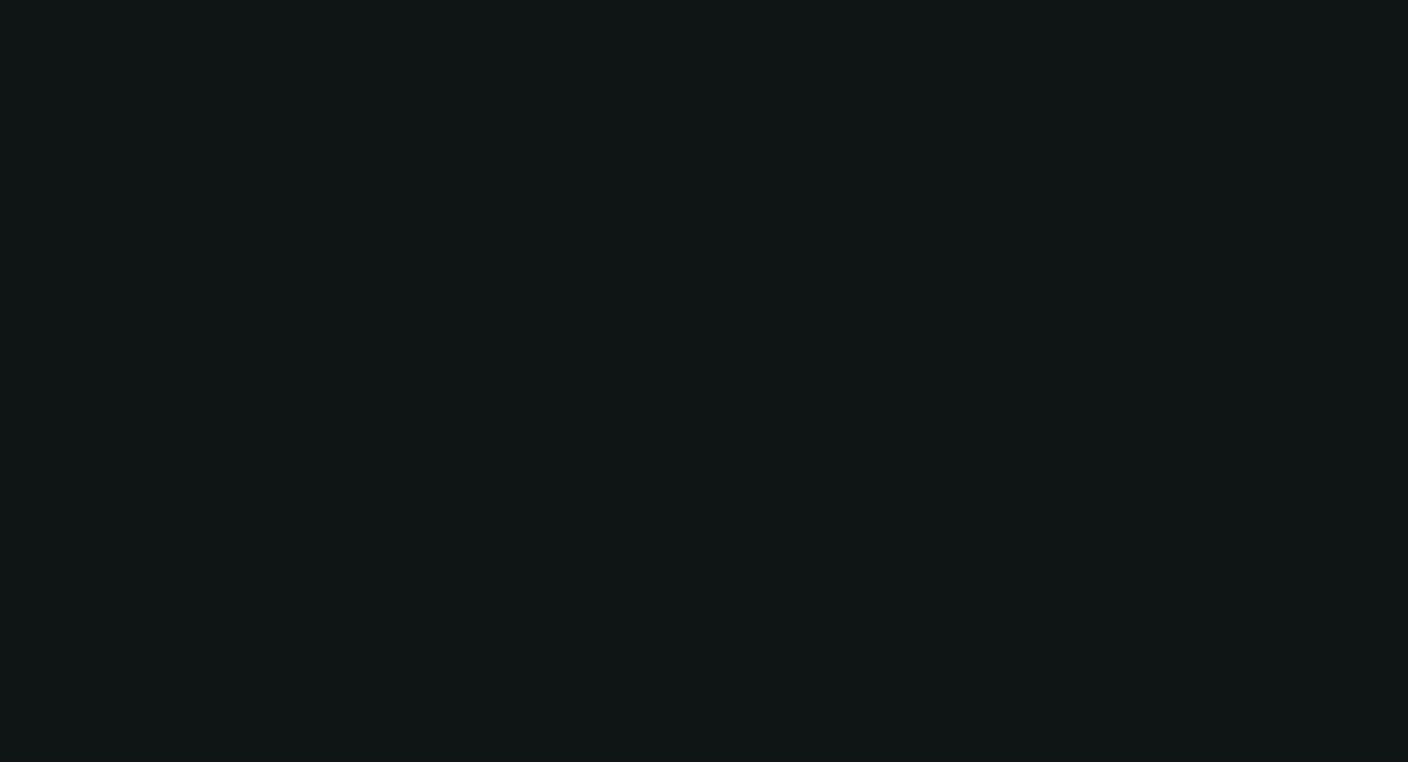
scroll to position [0, 0]
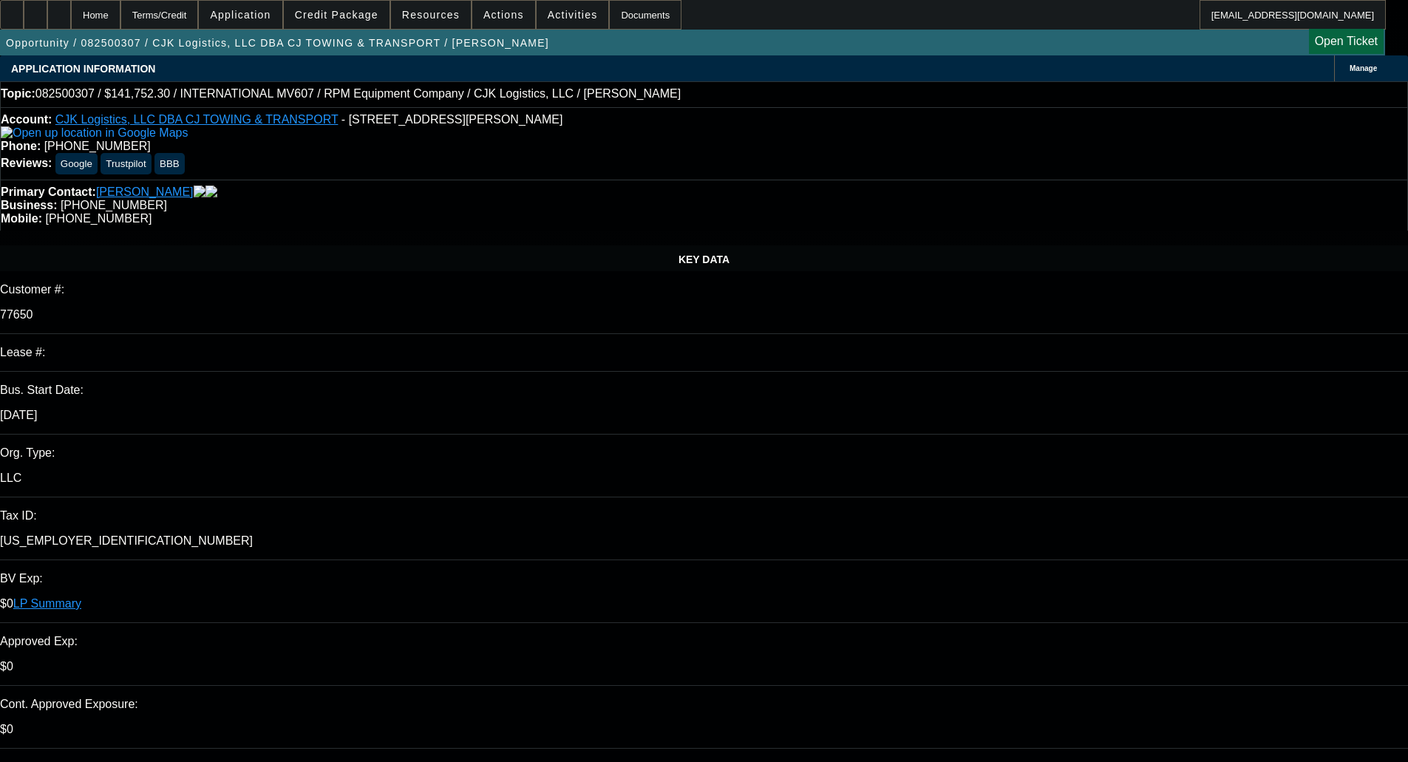
type input "09:48"
click at [1084, 571] on span "13" at bounding box center [1082, 574] width 27 height 27
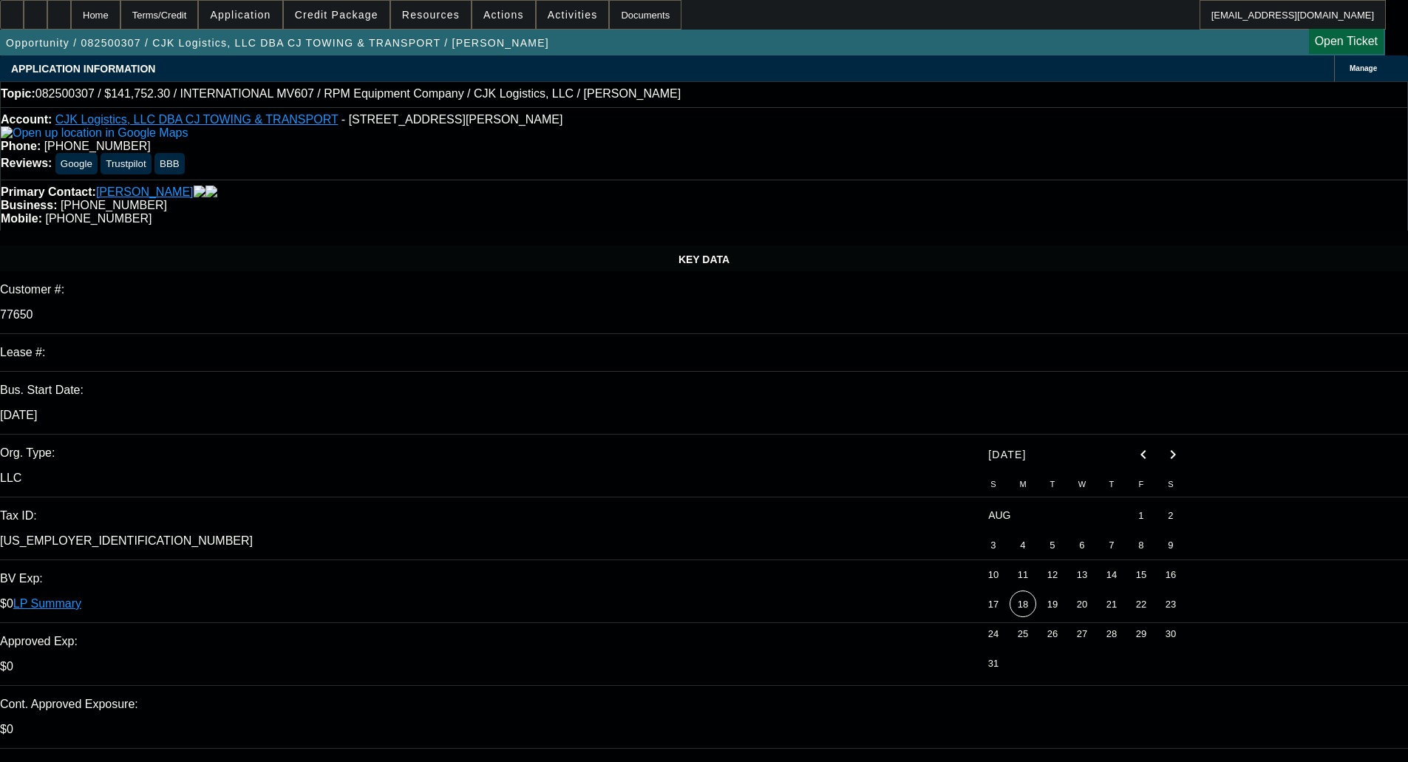
type input "8/13/2025"
type input "0"
type input "10:30"
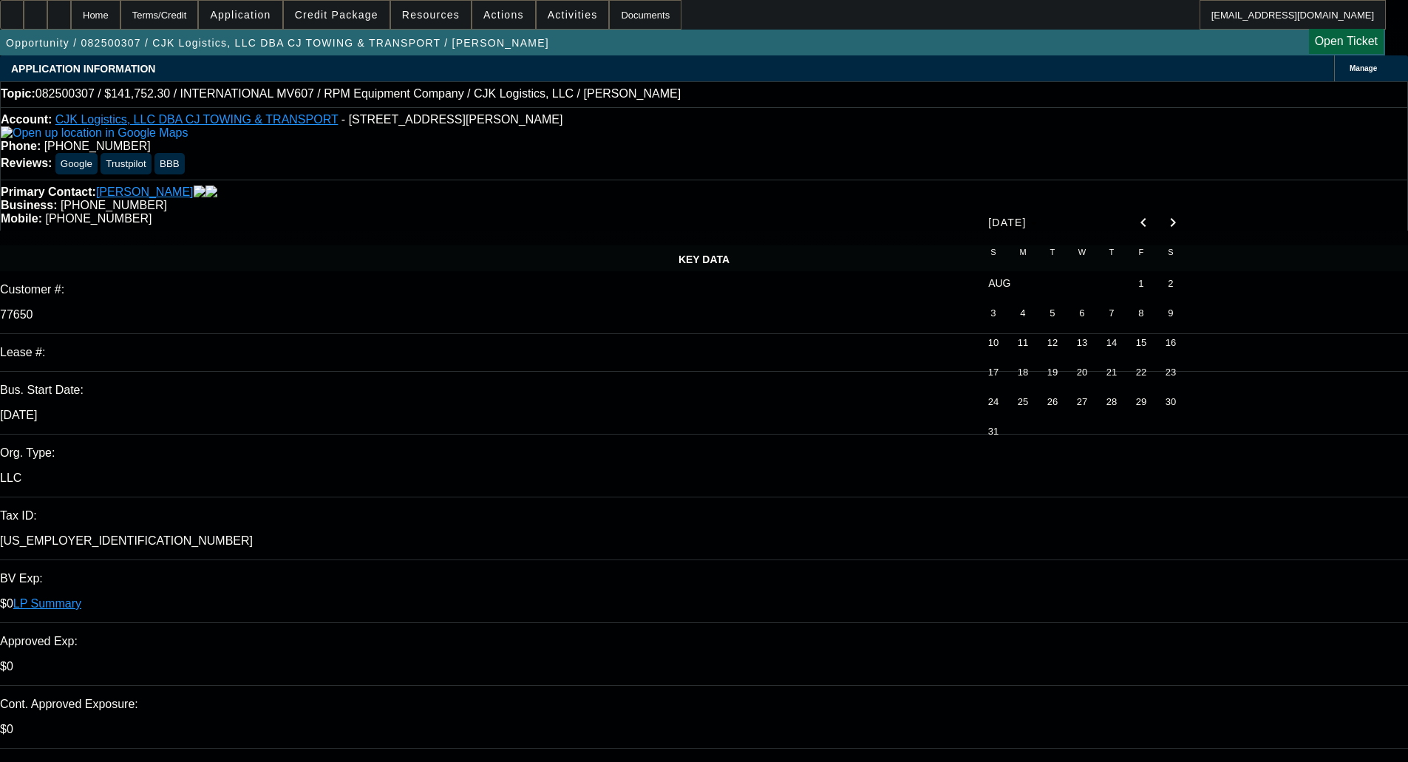
click at [1169, 345] on span "16" at bounding box center [1170, 342] width 27 height 27
type input "8/16/2025"
paste textarea "REASON(S) FOR DECLINATION Financing unavailable for the type or terms requested"
type textarea "DECLINED BY LEAF - "REASON(S) FOR DECLINATION Financing unavailable for the typ…"
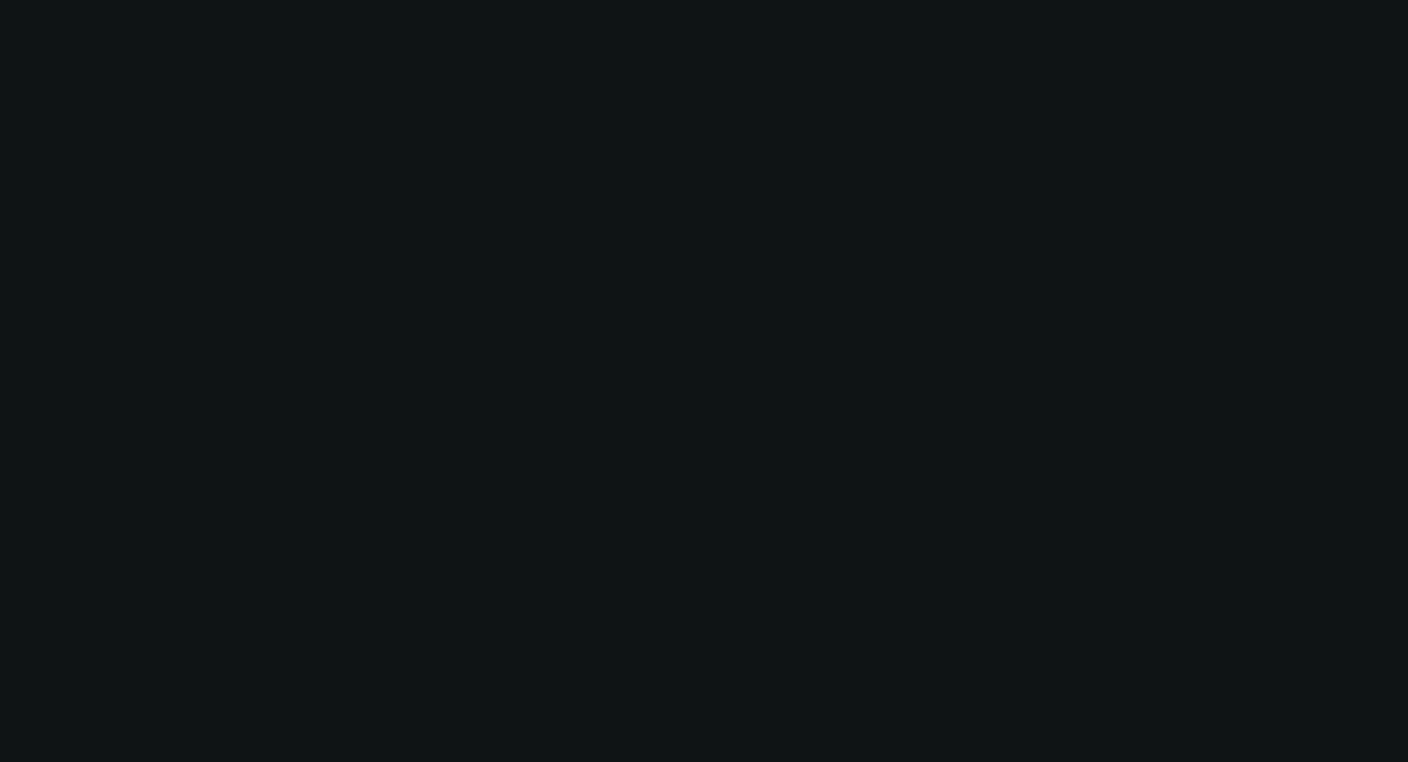
select select "0"
select select "6"
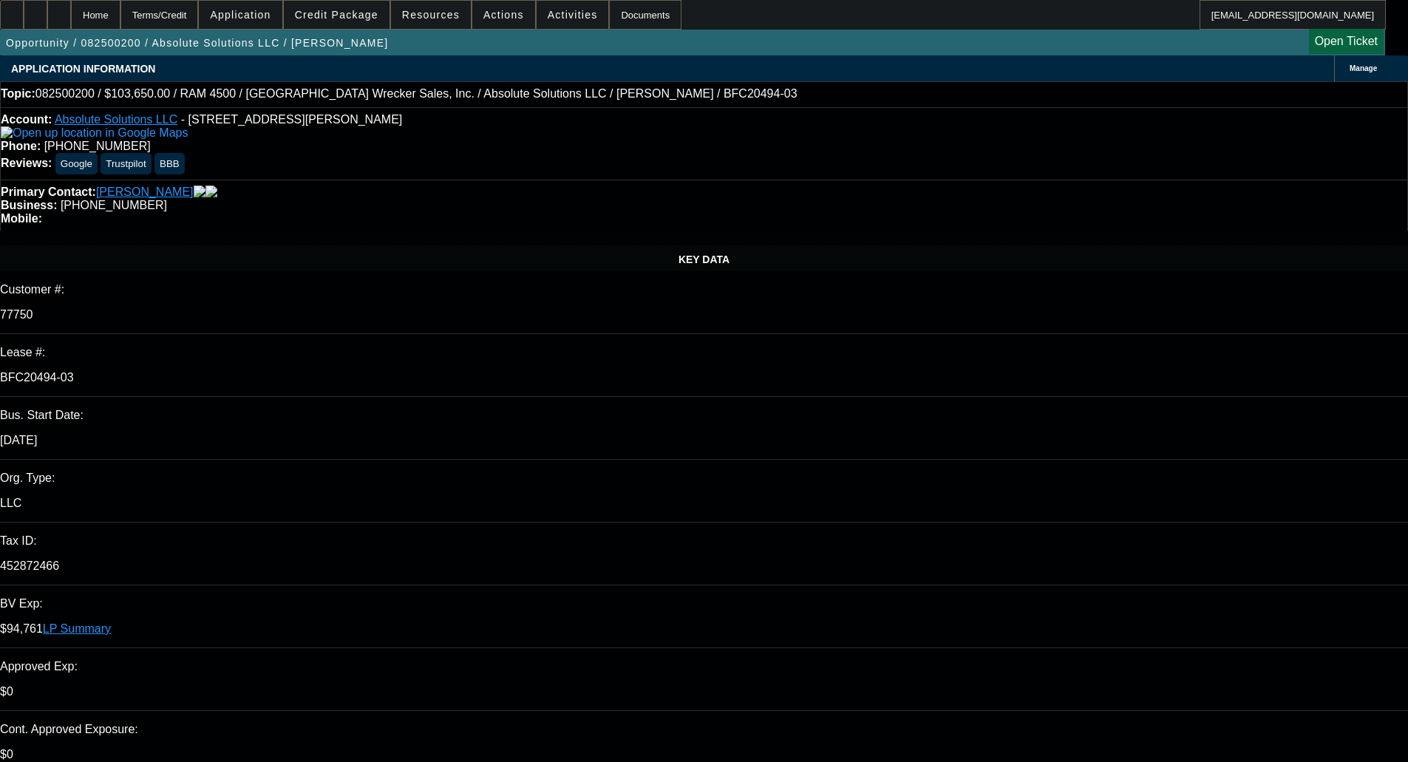
select select "0"
select select "6"
select select "0"
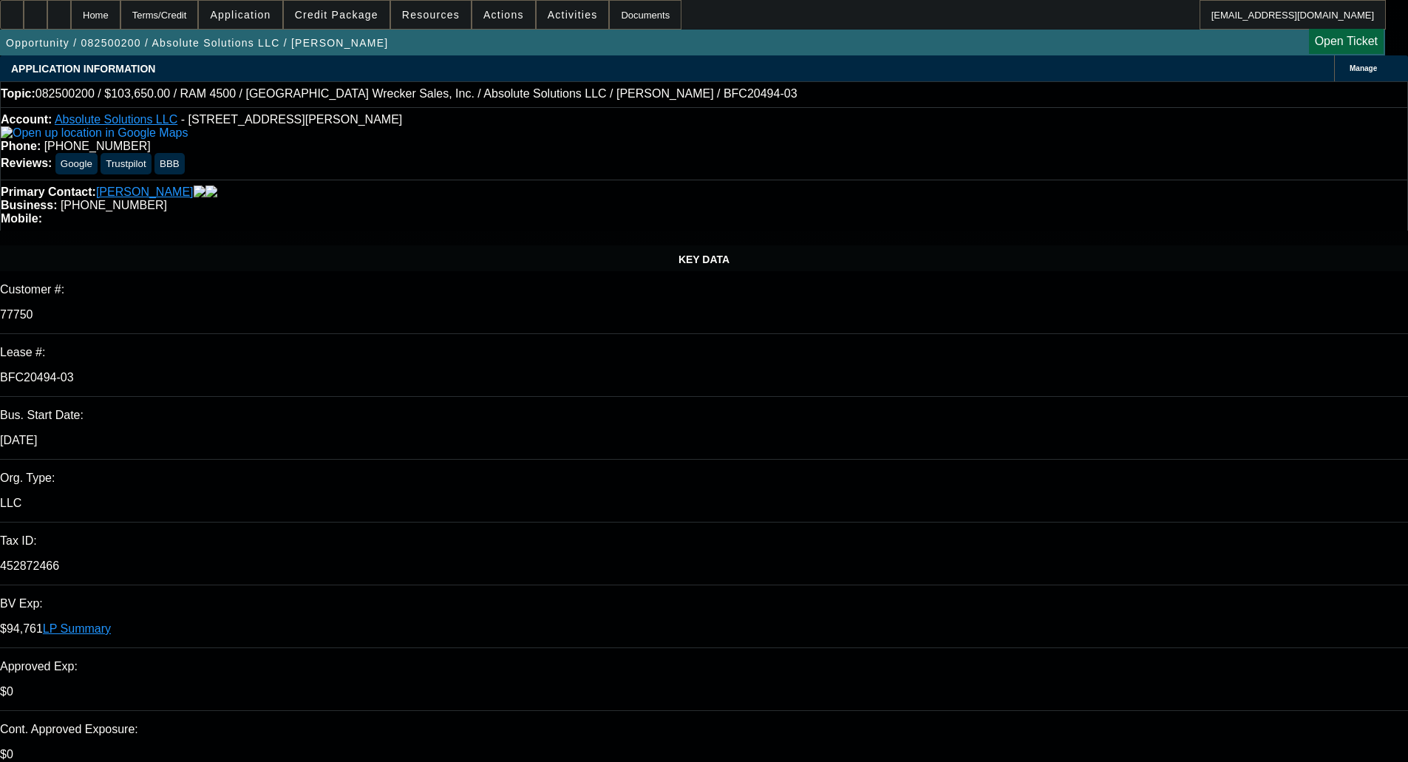
select select "0"
select select "6"
select select "0"
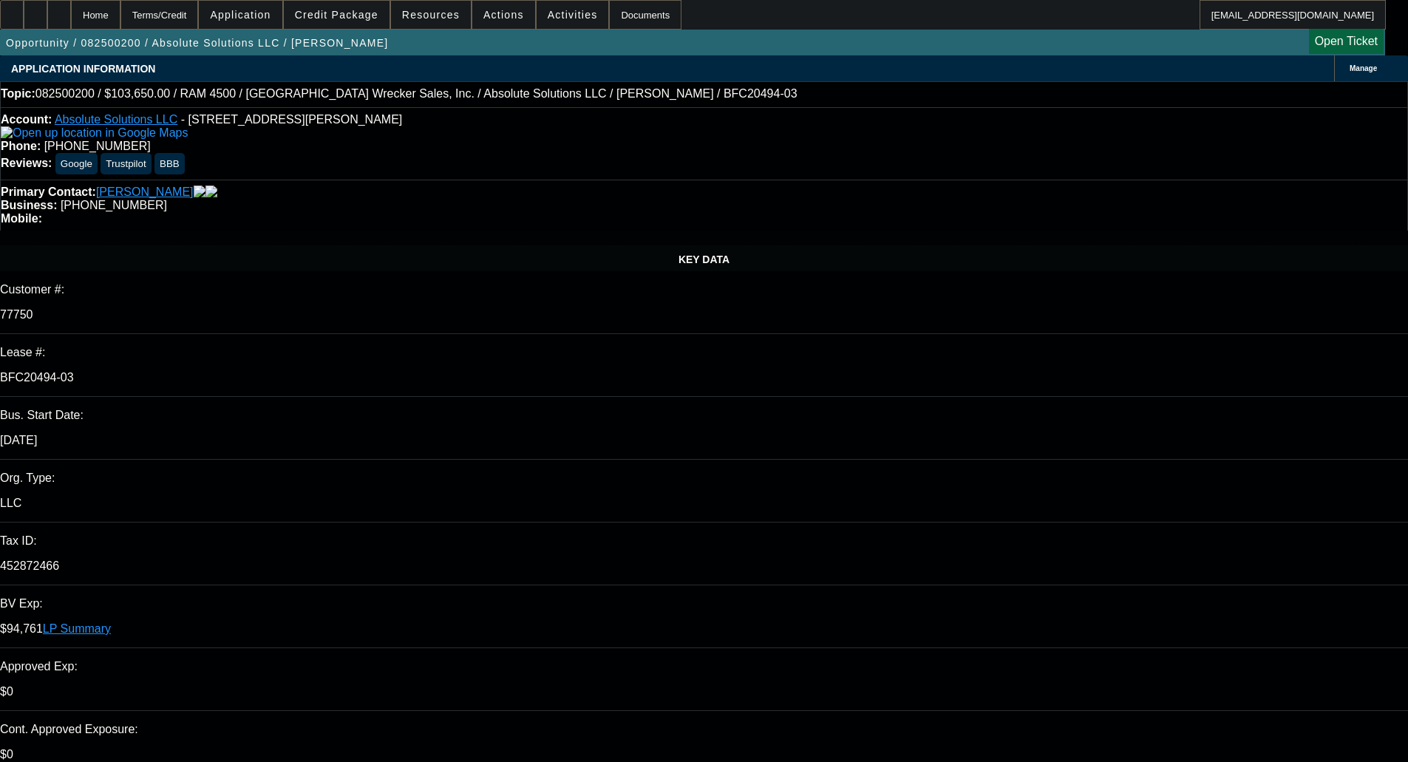
select select "0"
select select "6"
select select "0"
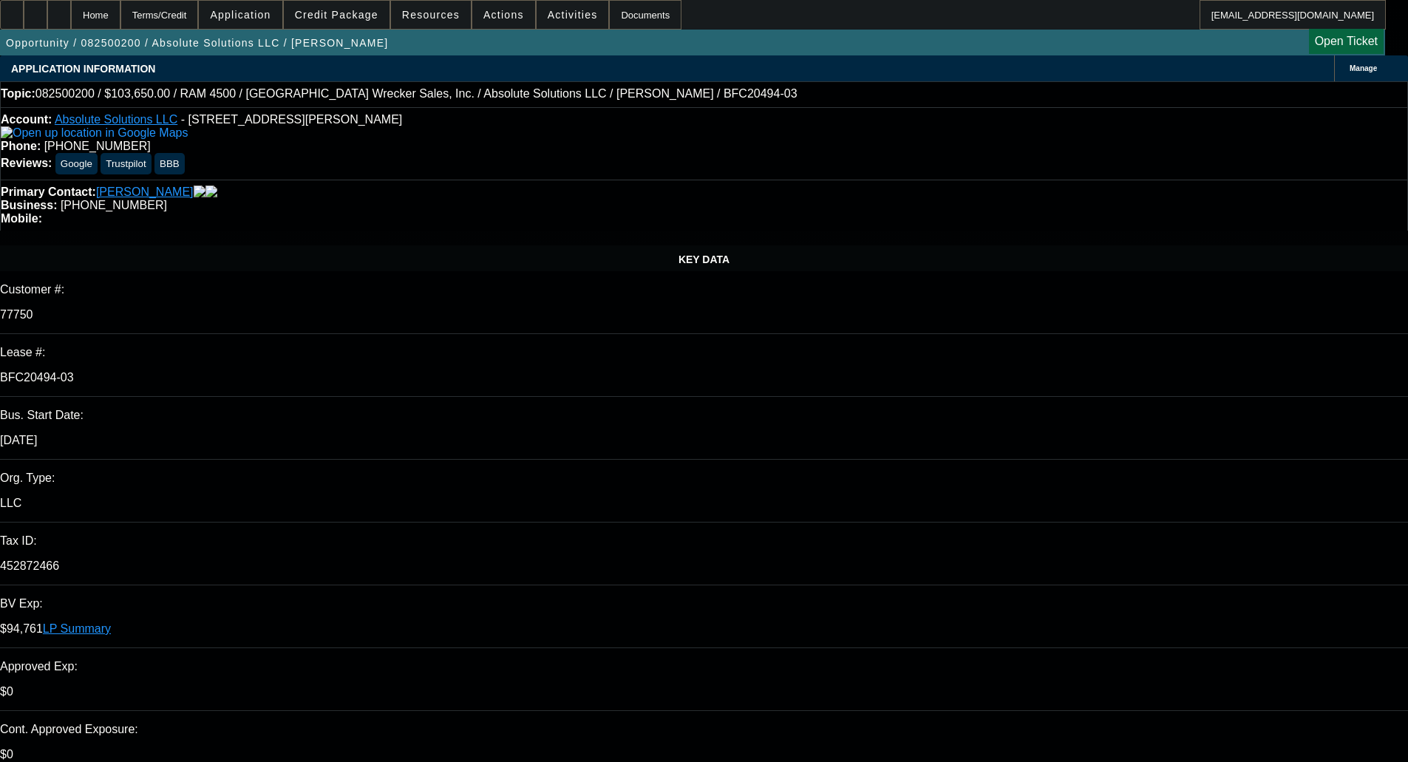
select select "6"
drag, startPoint x: 842, startPoint y: 1, endPoint x: 828, endPoint y: 3, distance: 14.1
click at [828, 3] on div "Home Terms/Credit Application Credit Package Resources Actions Activities Docum…" at bounding box center [693, 15] width 1386 height 30
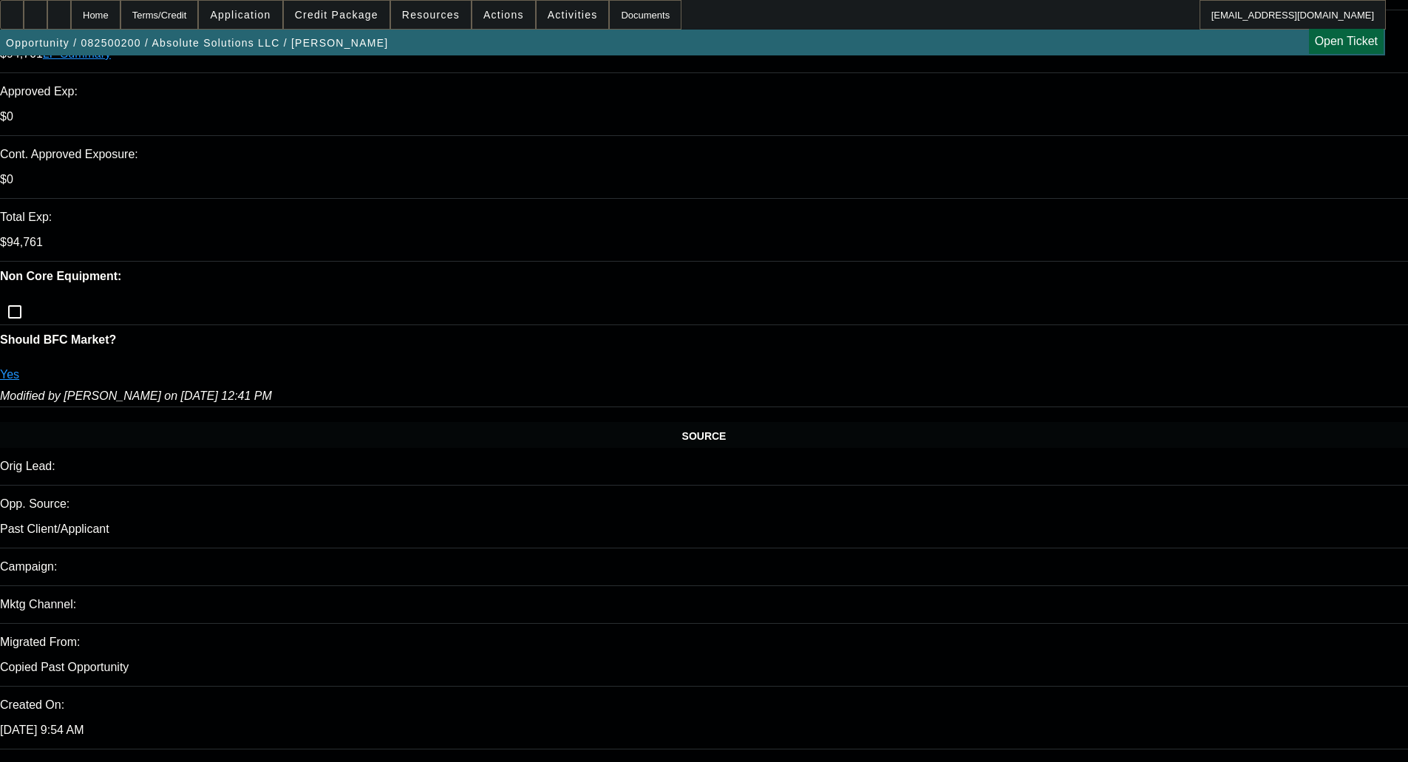
scroll to position [591, 0]
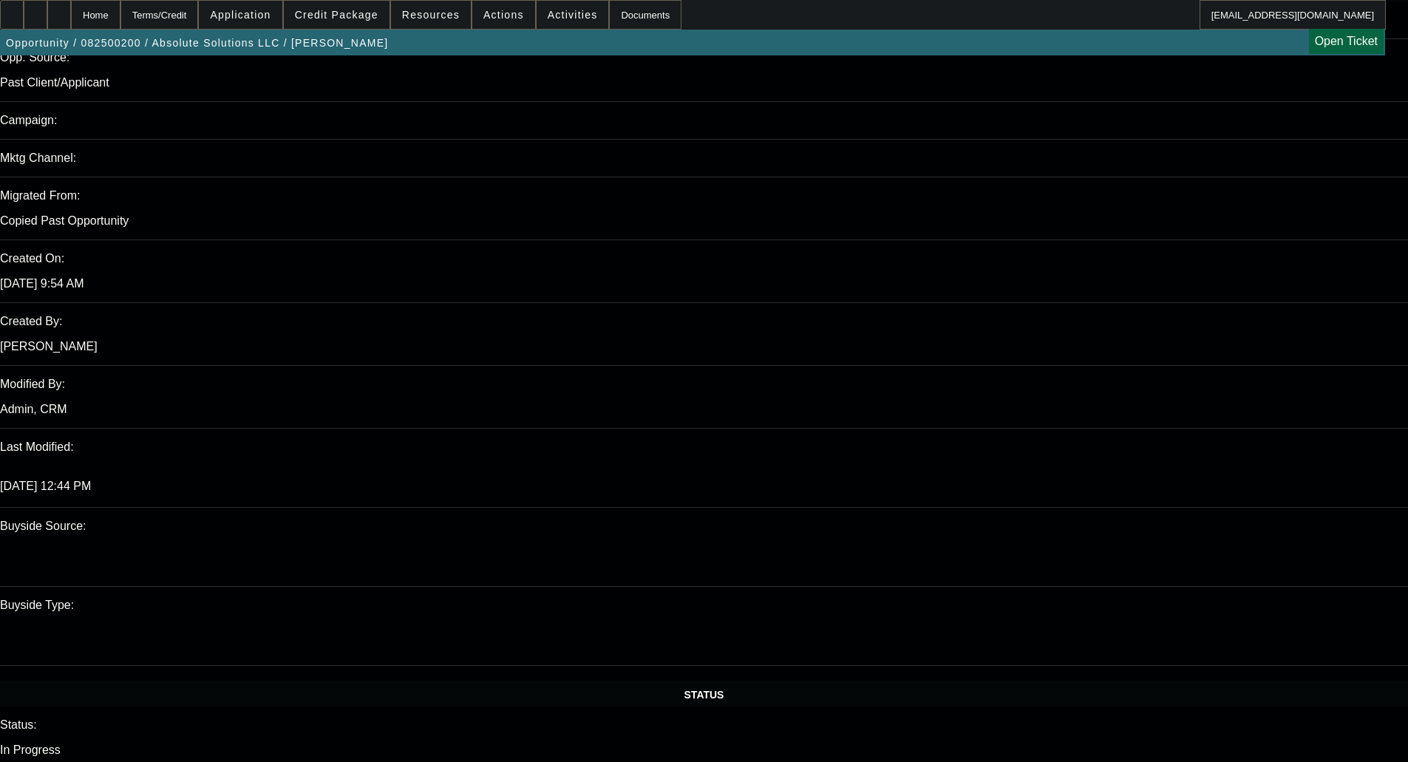
scroll to position [894, 0]
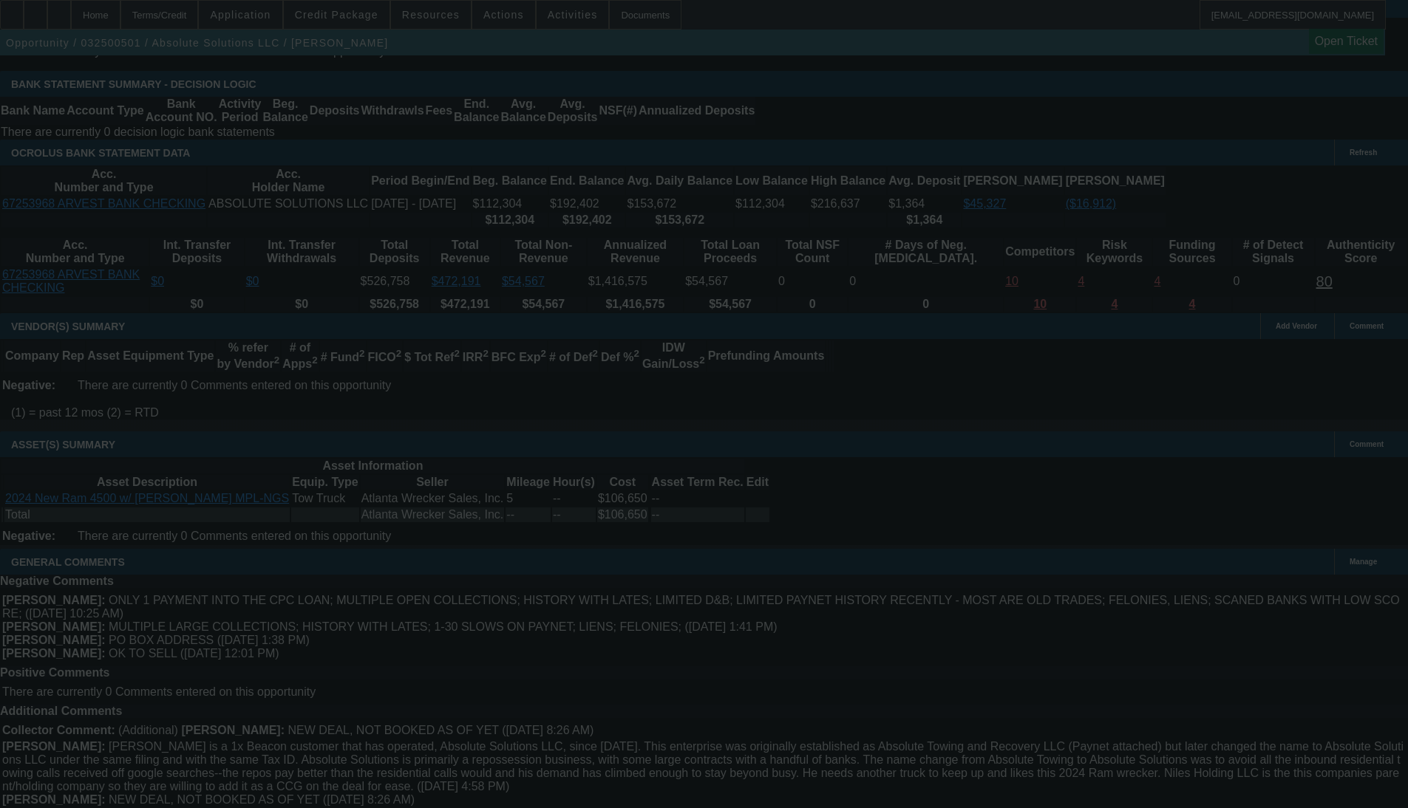
scroll to position [2941, 0]
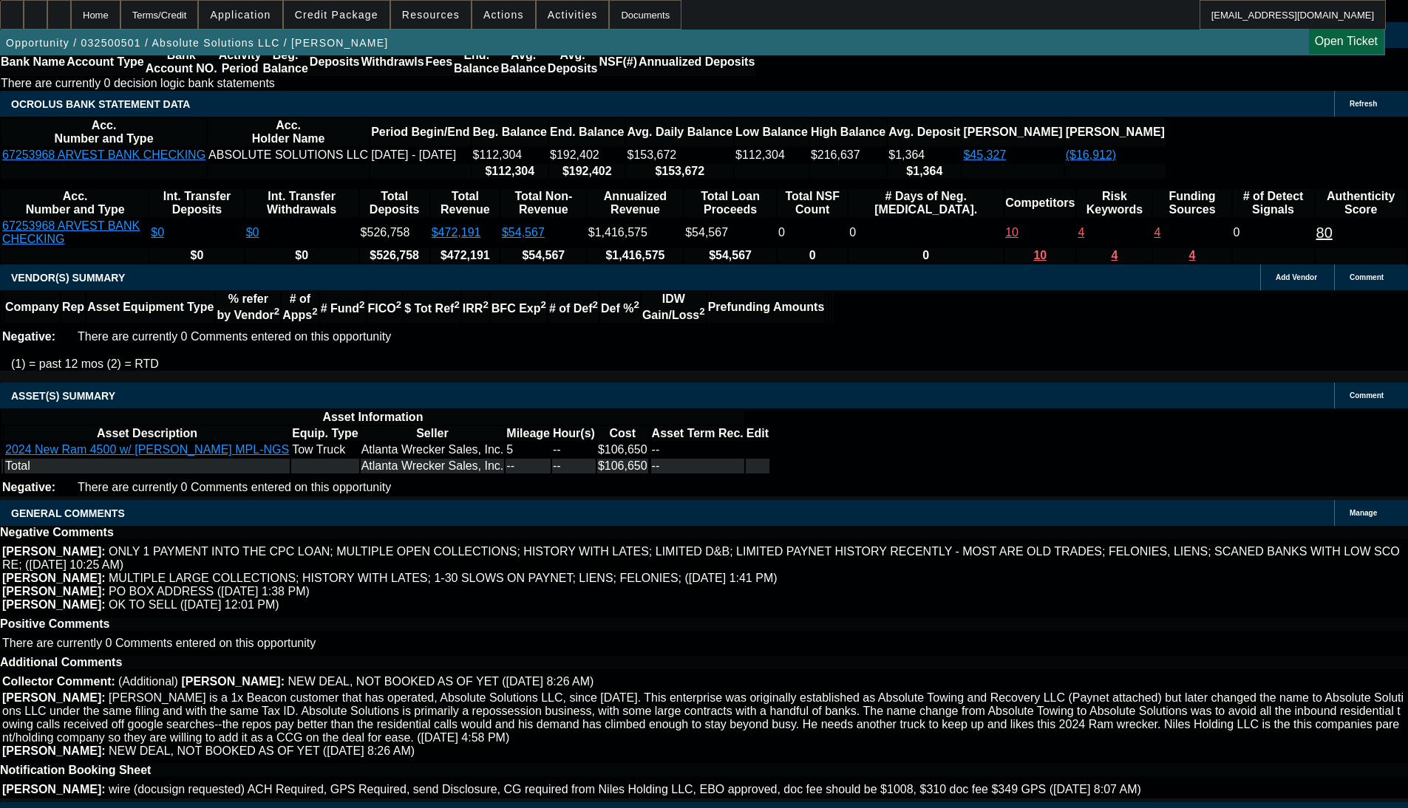
select select "0"
select select "2"
select select "0"
select select "6"
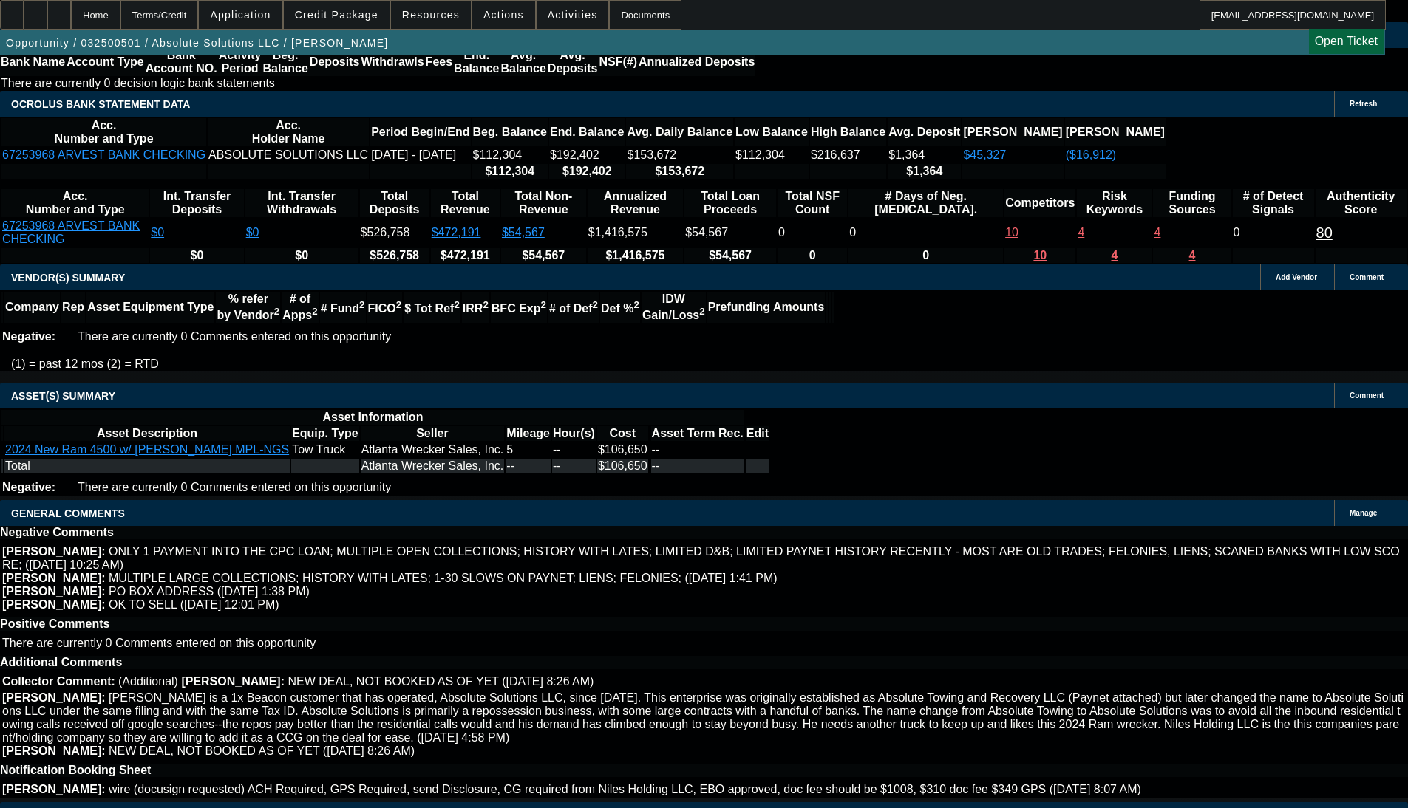
select select "0"
select select "2"
select select "0"
select select "6"
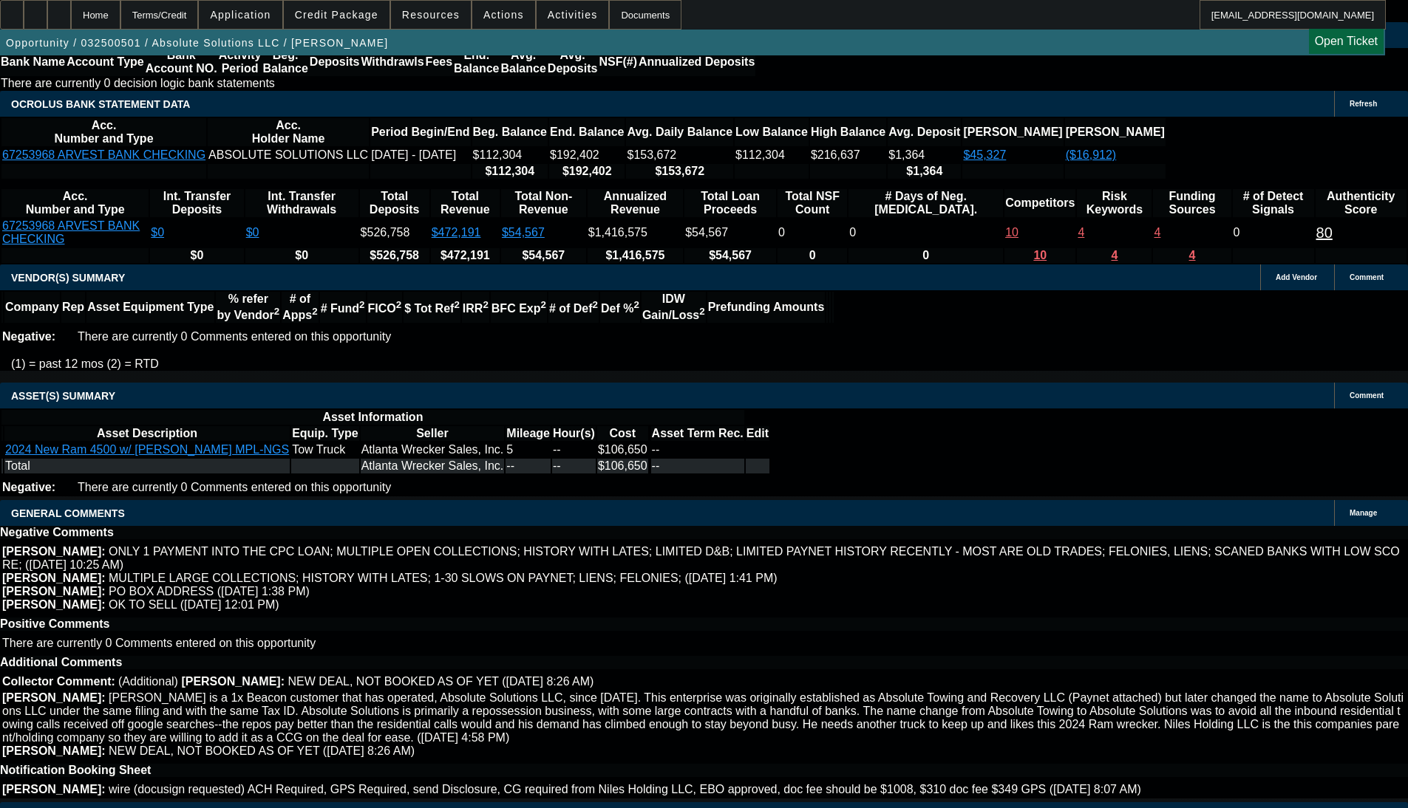
select select "0"
select select "3"
select select "0"
select select "6"
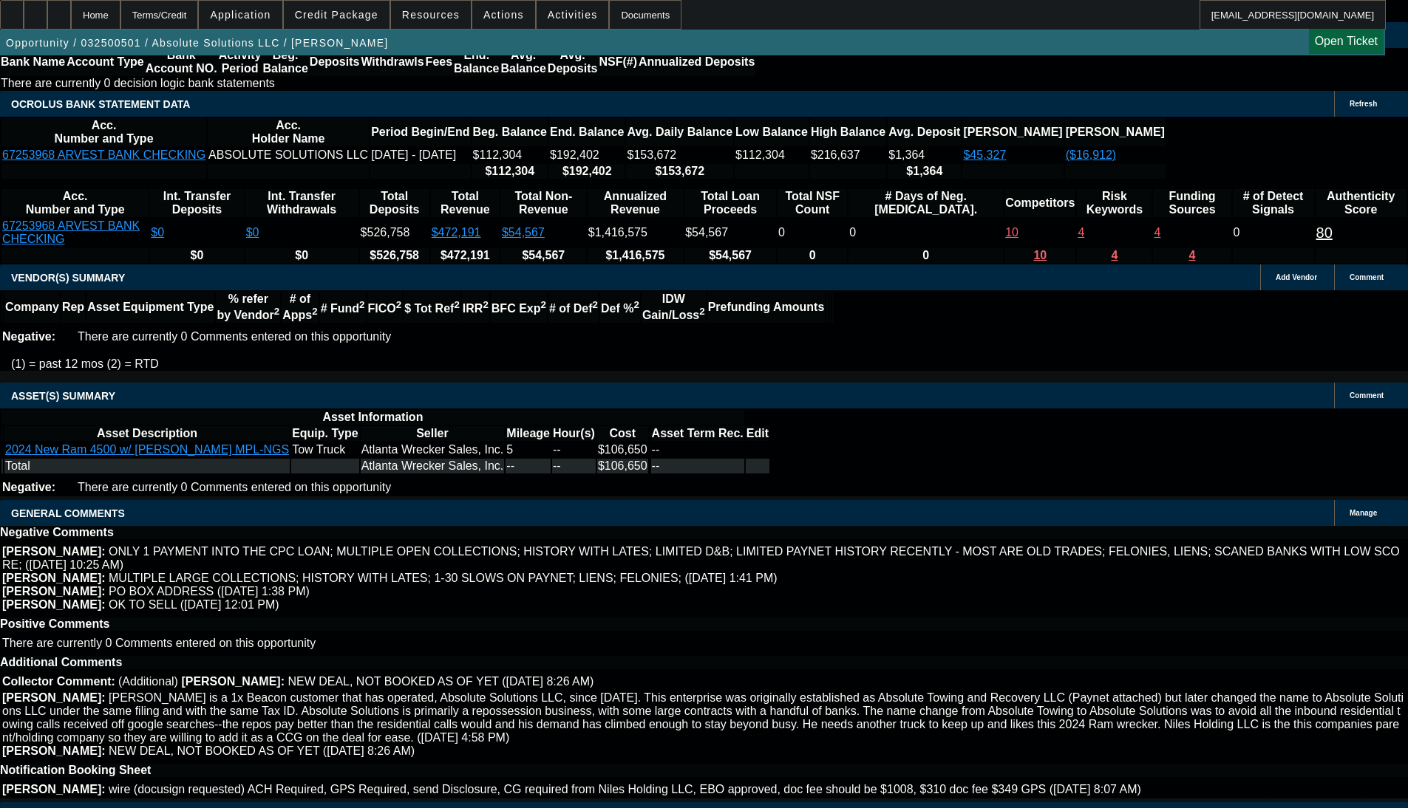
select select "0"
select select "3"
select select "0"
select select "6"
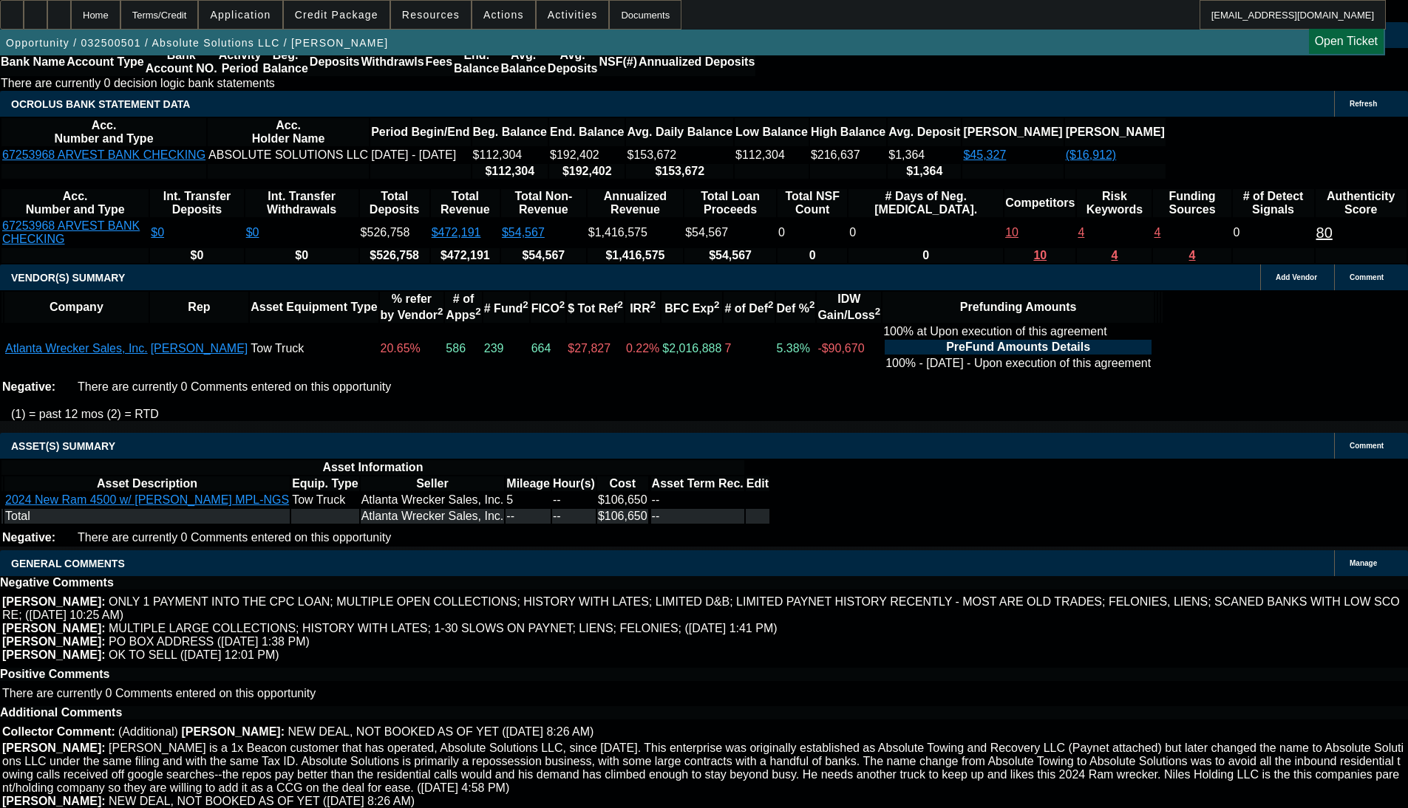
scroll to position [2996, 0]
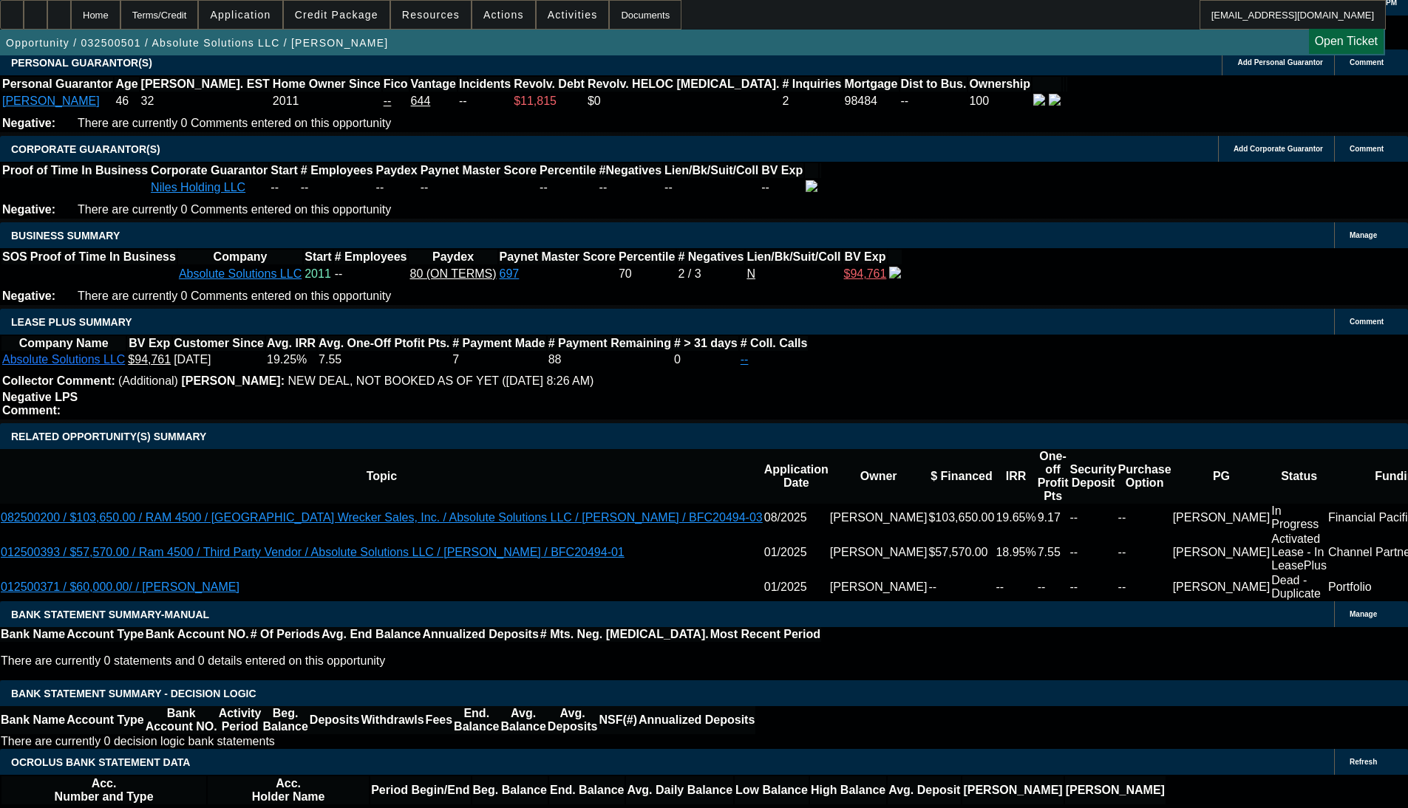
scroll to position [2258, 0]
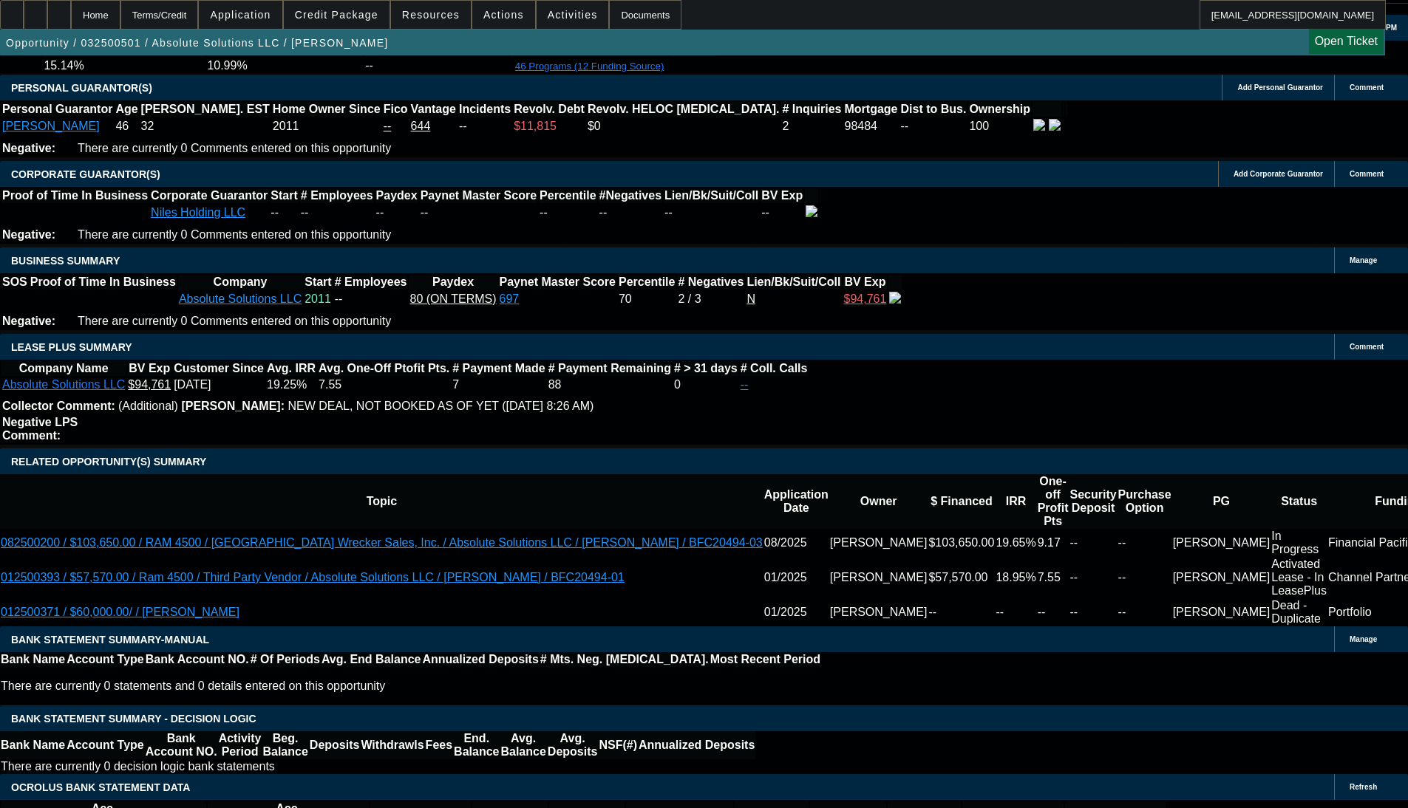
select select "0"
select select "3"
select select "0"
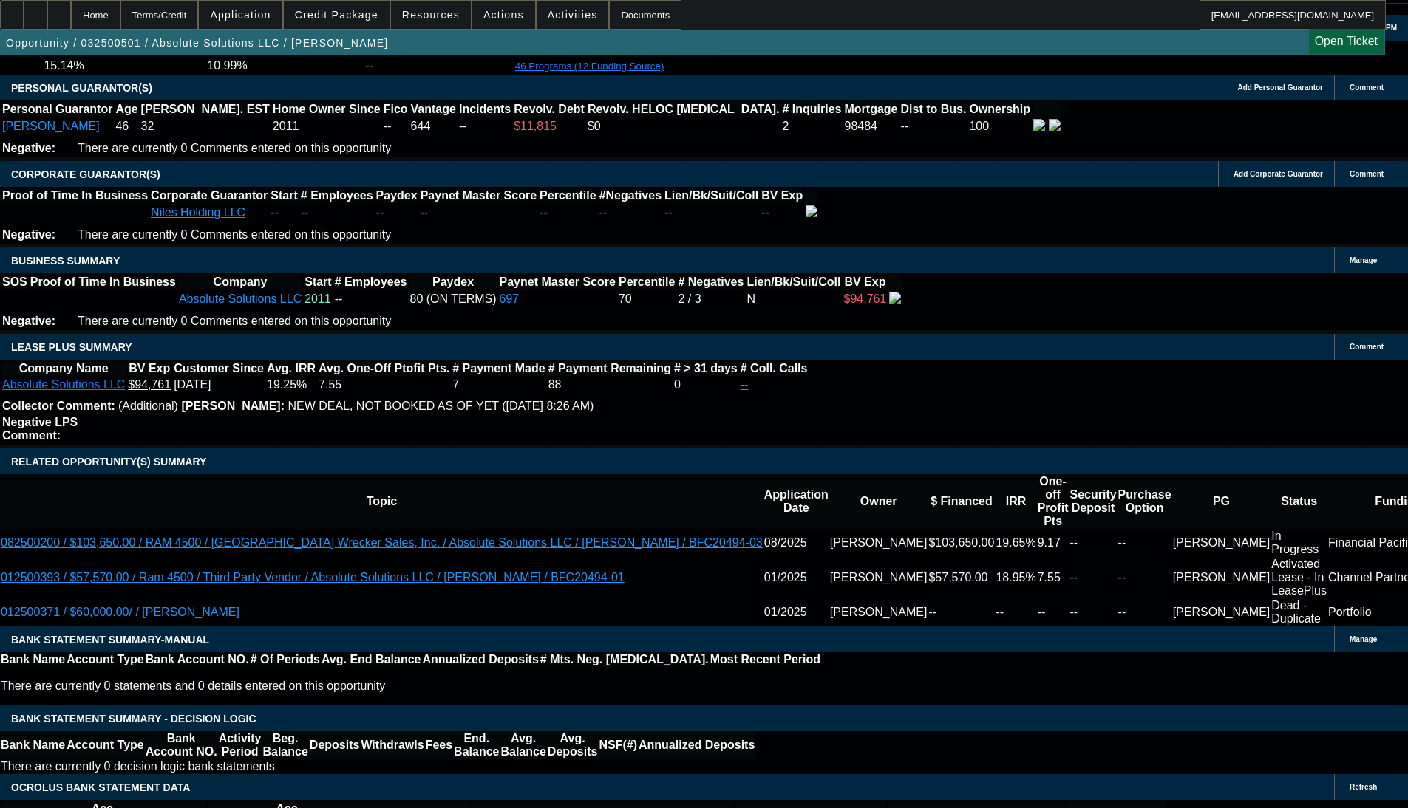
select select "6"
select select "0.1"
select select "0"
select select "0.1"
select select "5"
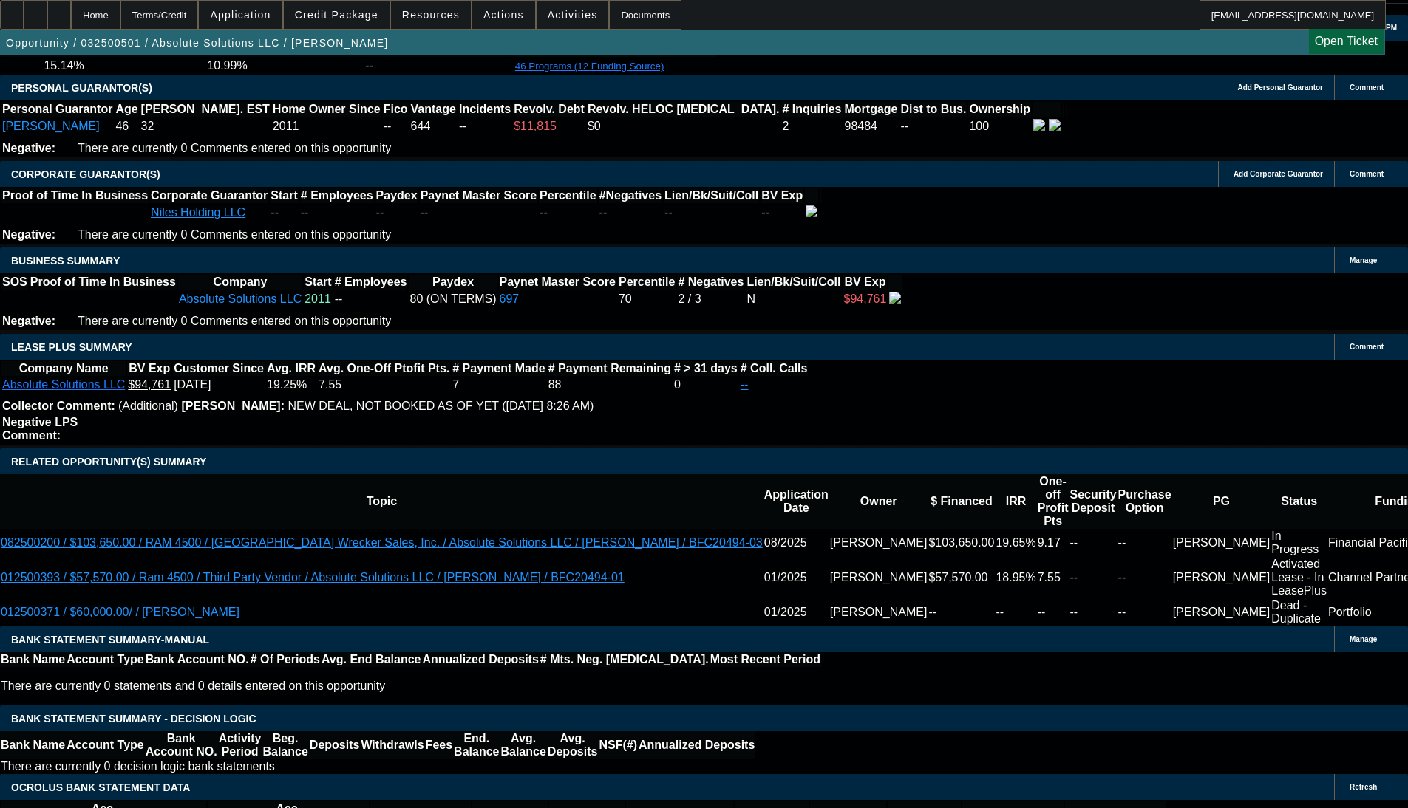
select select "0"
select select "3"
select select "0.1"
select select "5"
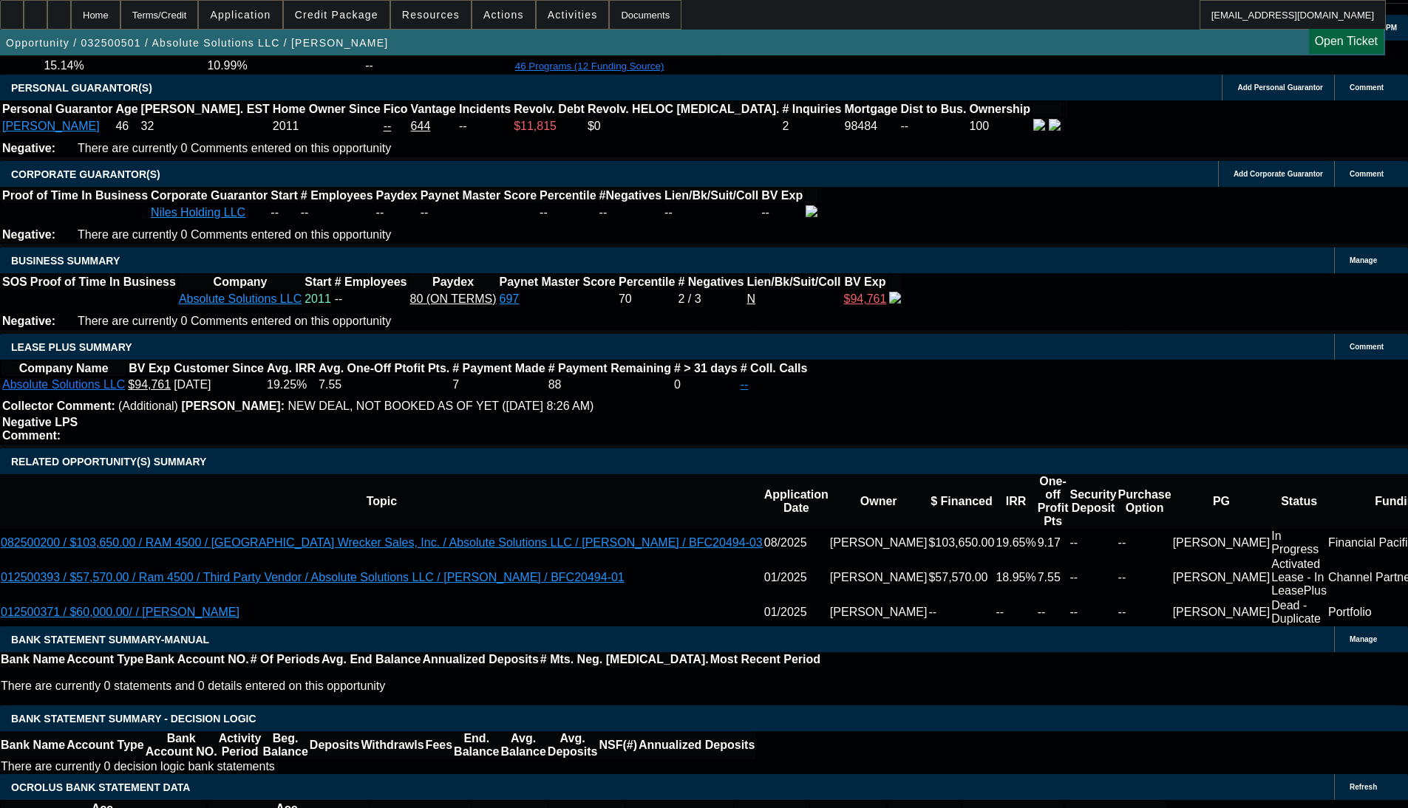
select select "0.1"
select select "0"
select select "0.1"
select select "5"
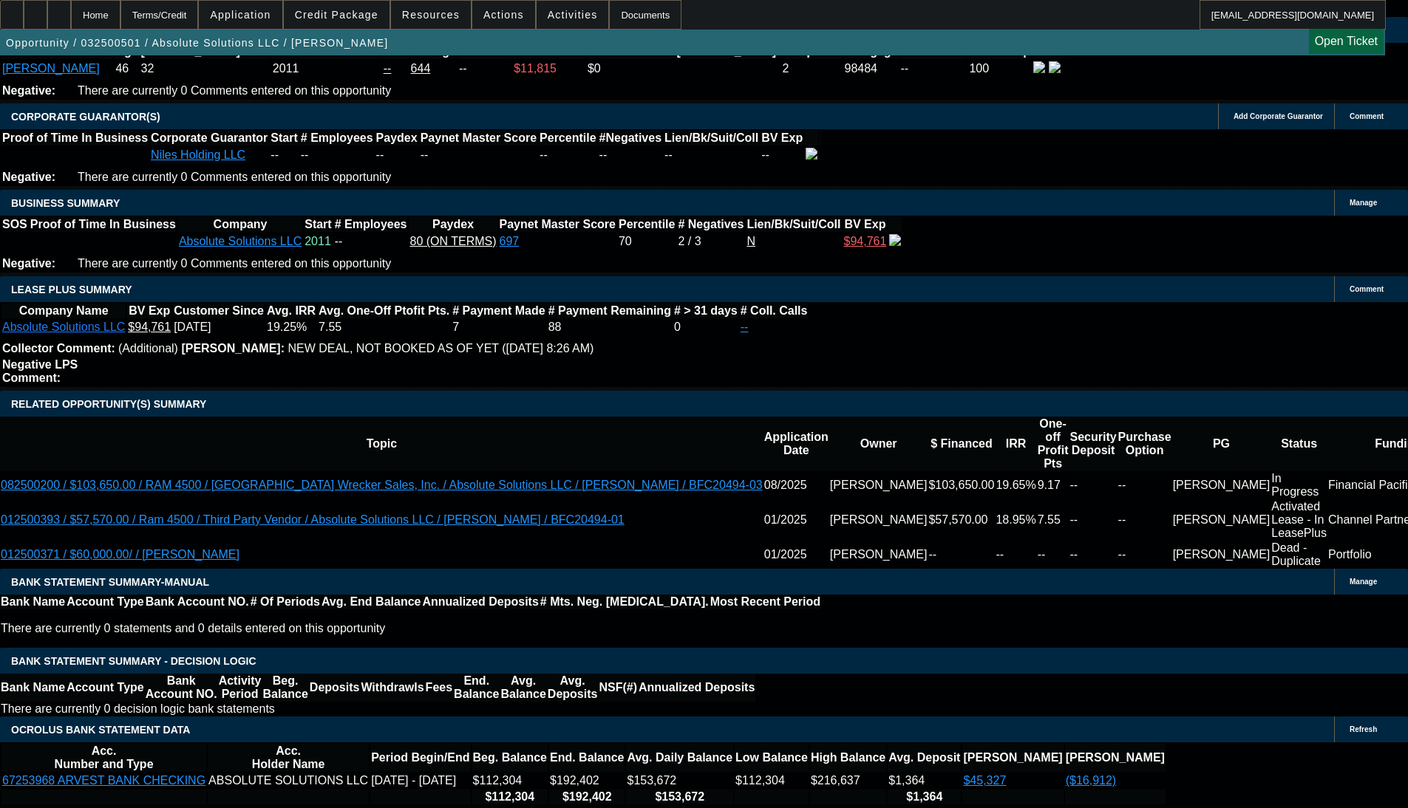
scroll to position [2331, 0]
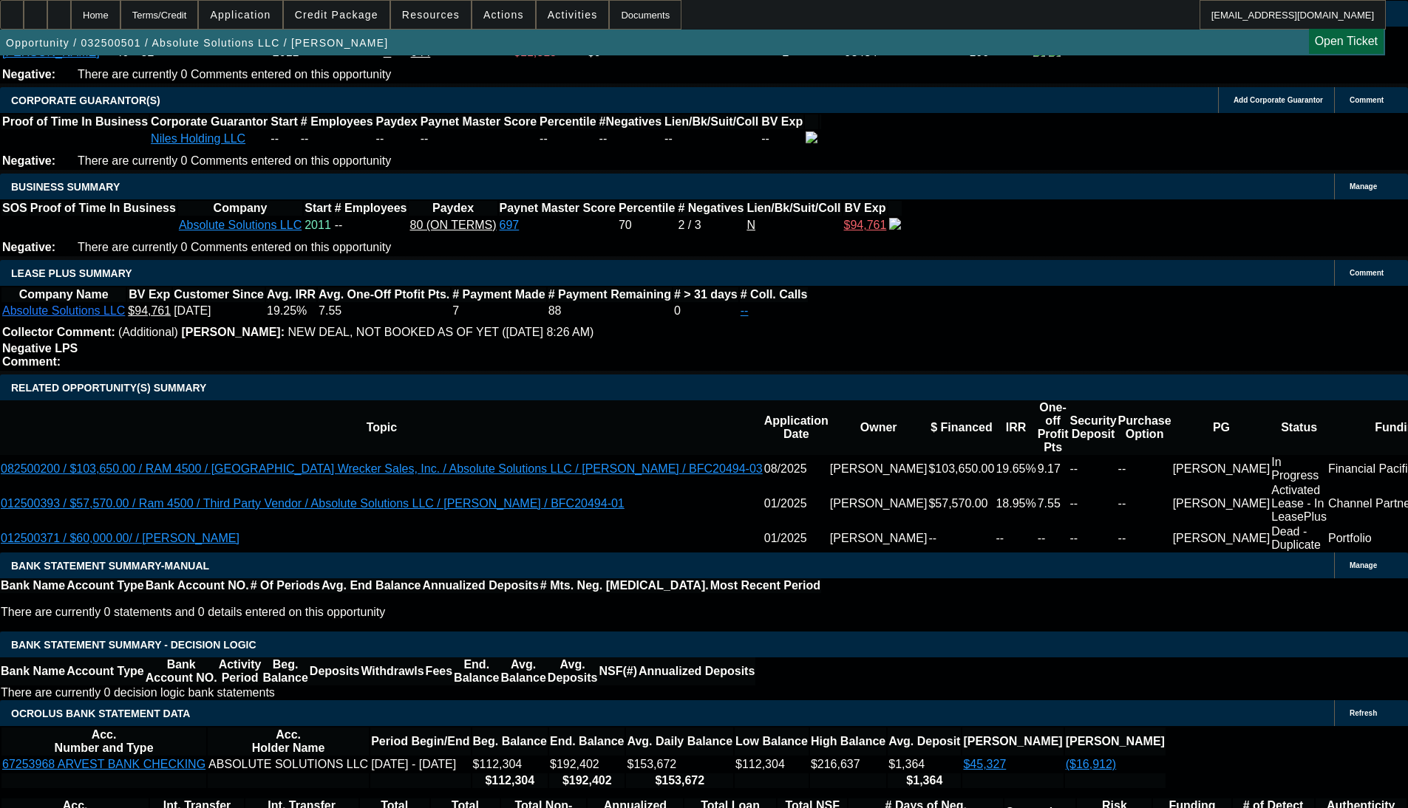
select select "0"
select select "2"
select select "0"
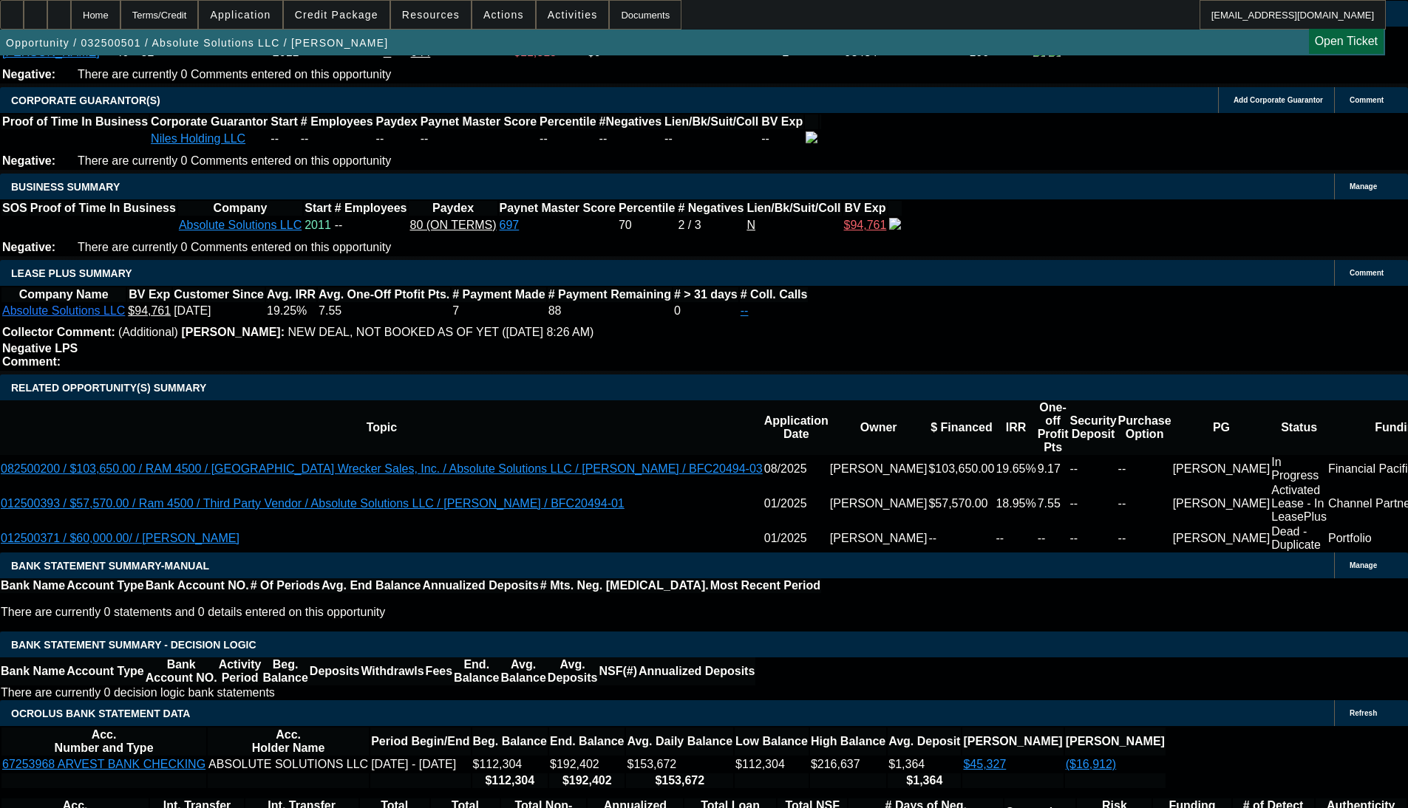
select select "6"
select select "0"
select select "2"
select select "0"
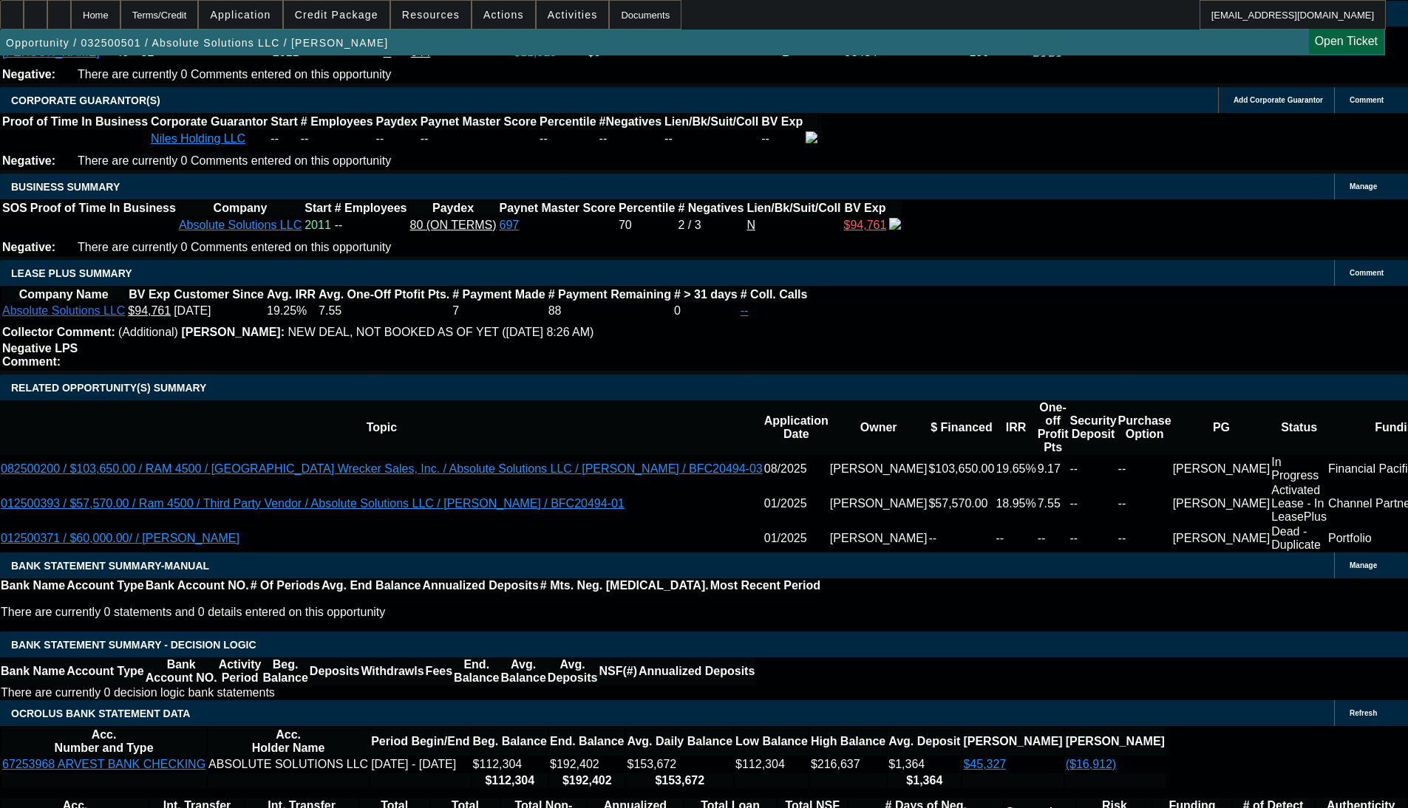
select select "6"
select select "0"
select select "3"
select select "0"
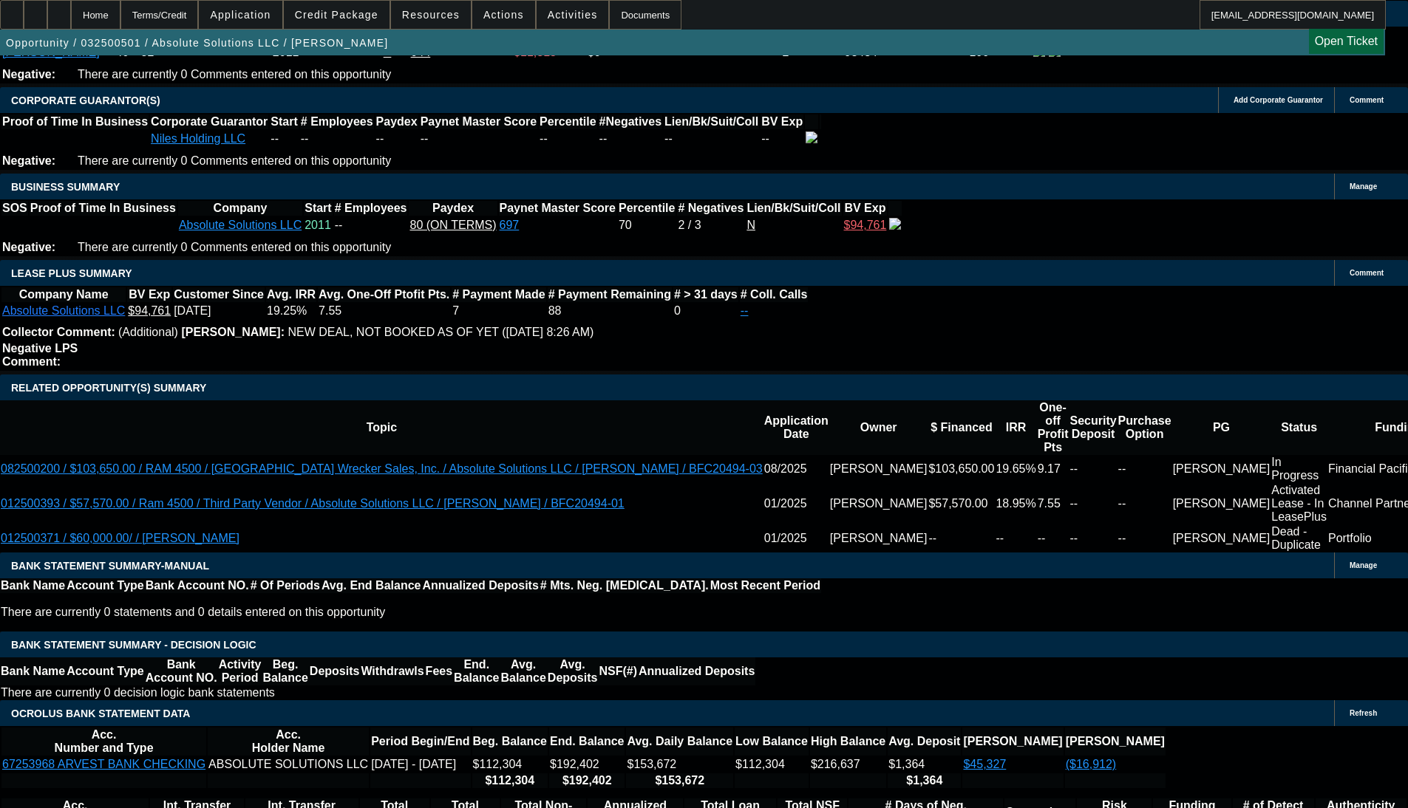
select select "6"
select select "0"
select select "3"
select select "0"
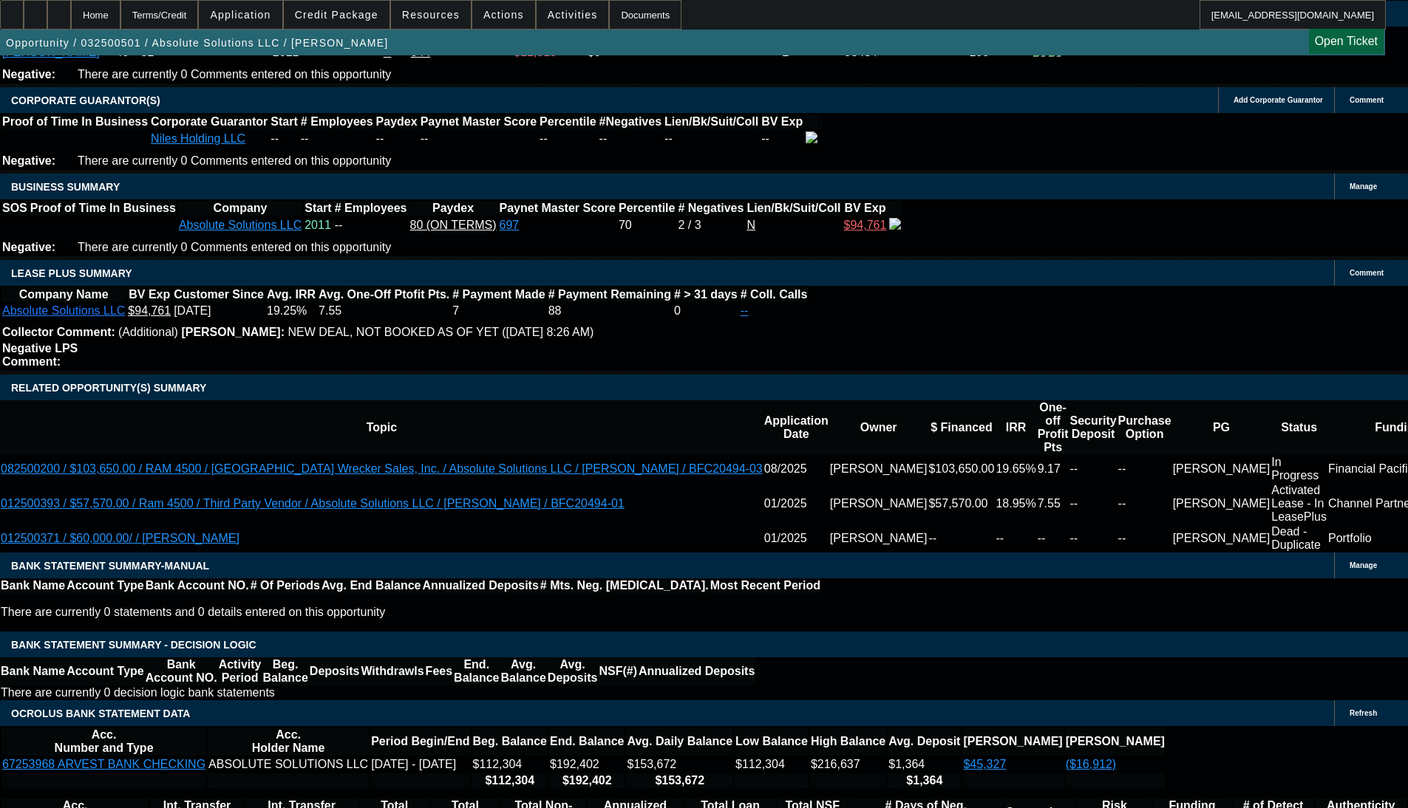
select select "6"
select select "0"
select select "3"
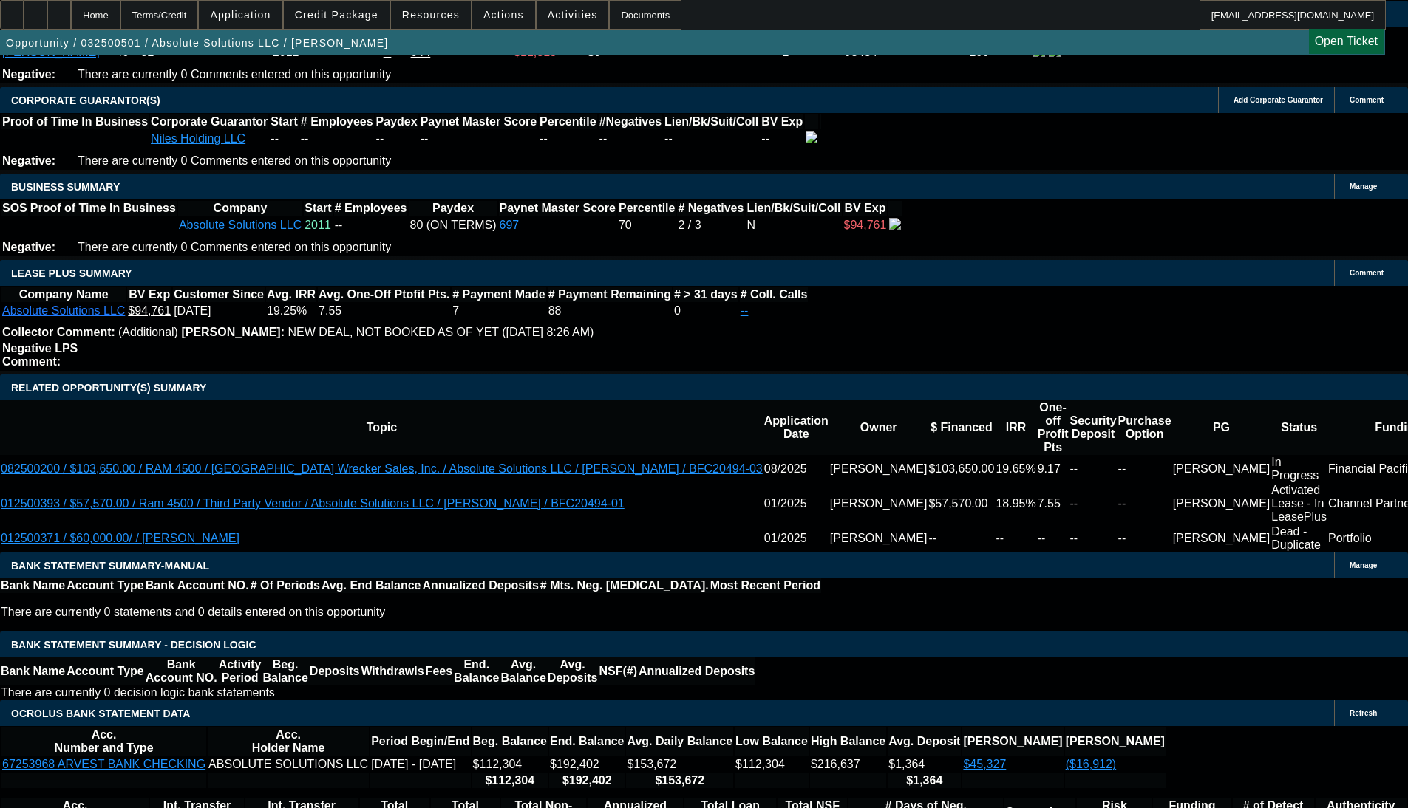
select select "0"
select select "6"
select select "0.1"
select select "0"
select select "0.1"
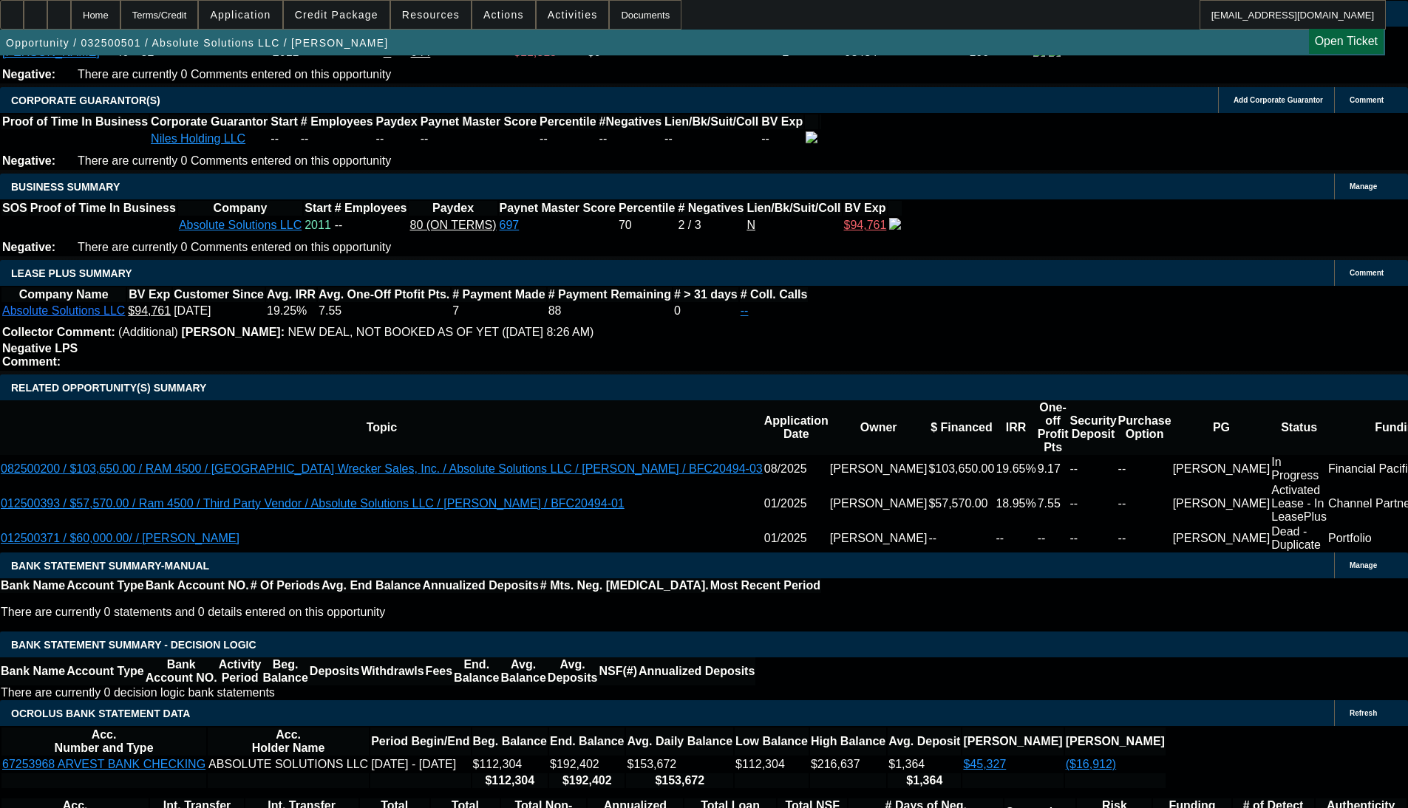
select select "5"
select select "0"
select select "3"
select select "0.1"
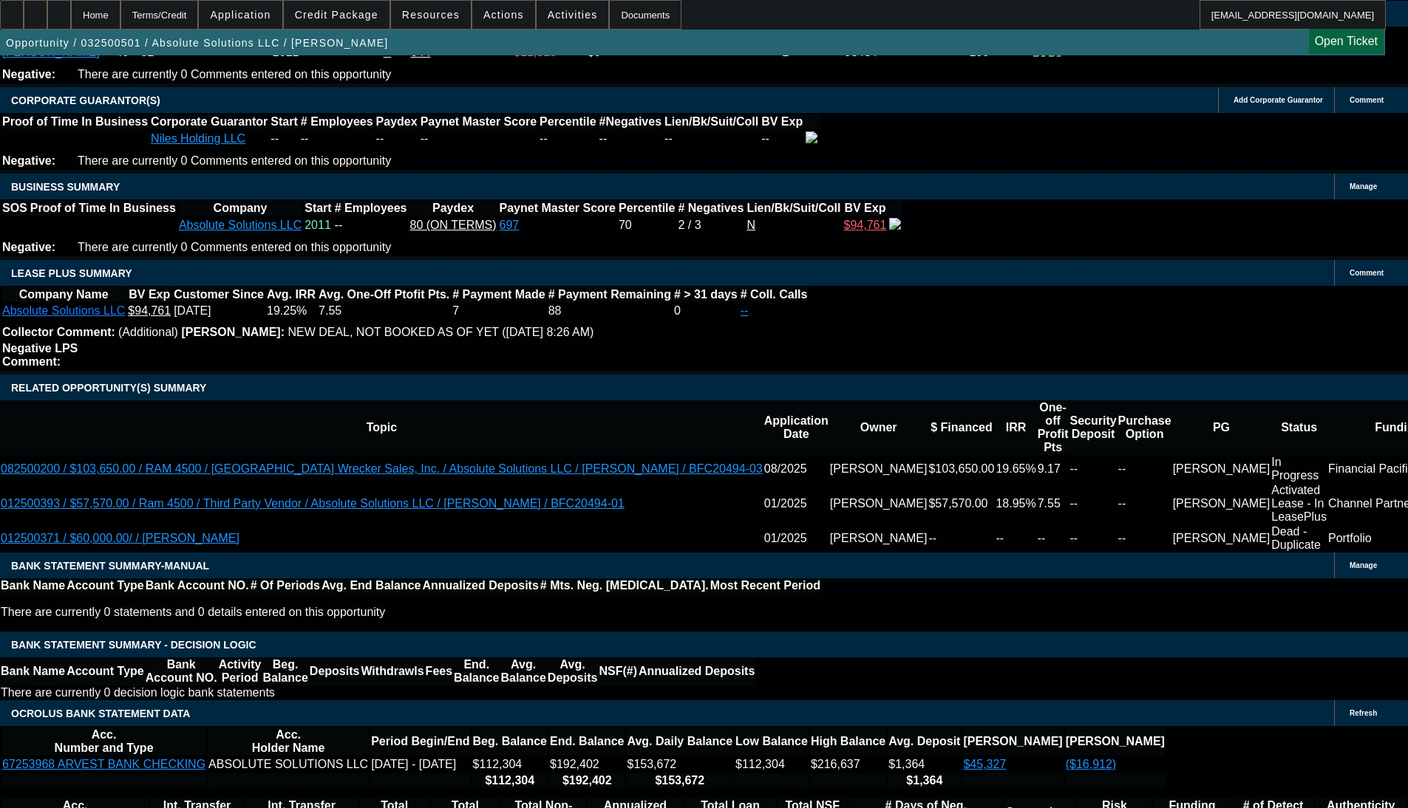
select select "5"
select select "0.1"
select select "0"
select select "0.1"
select select "5"
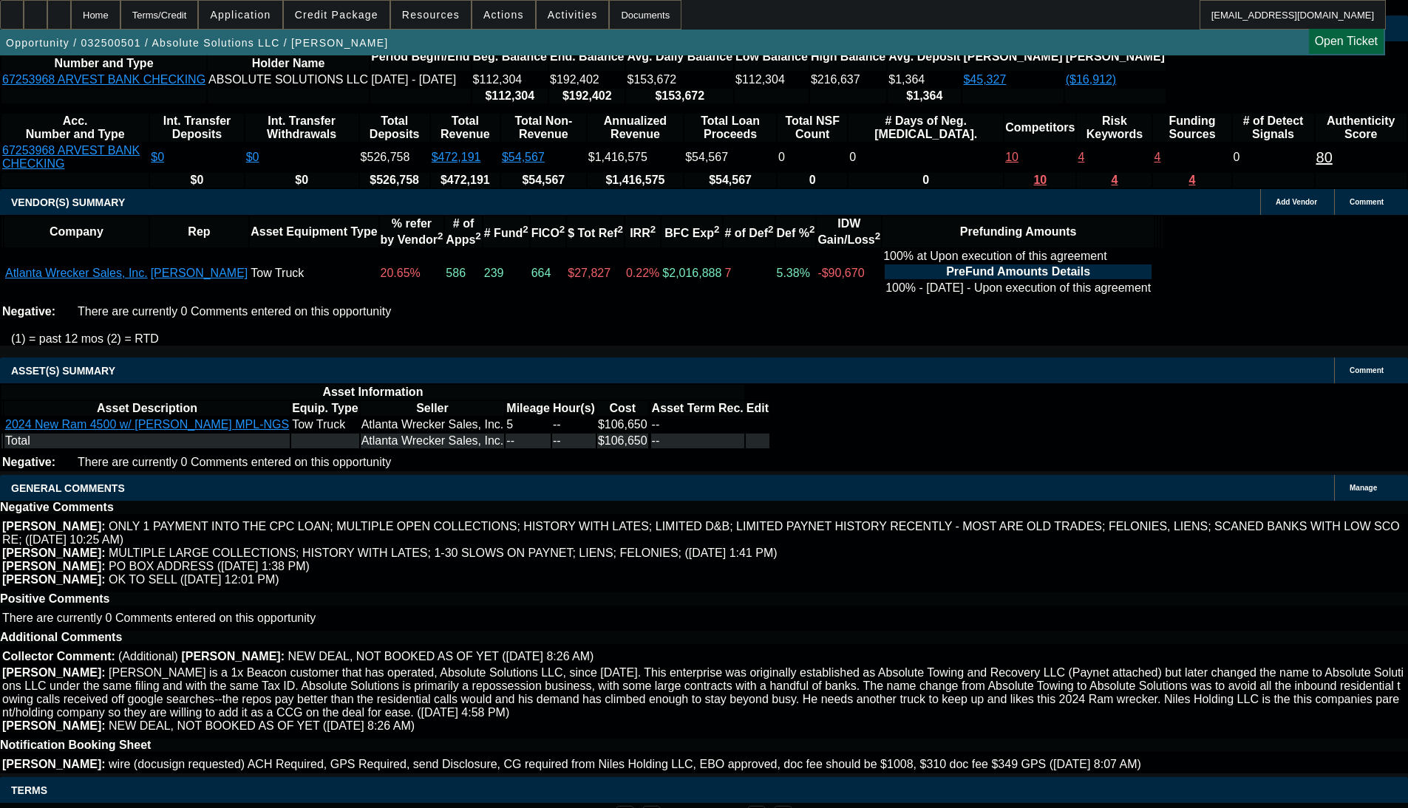
scroll to position [3019, 0]
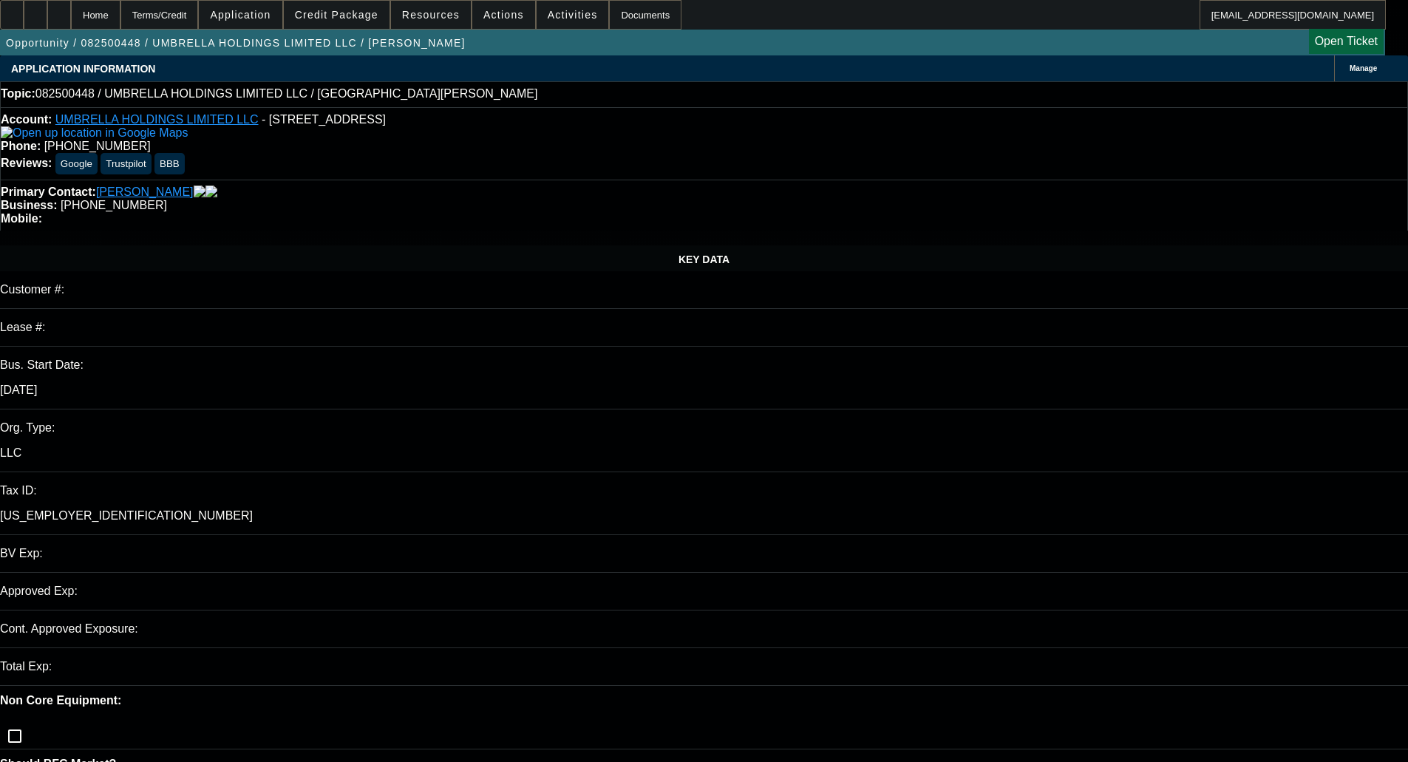
select select "0"
select select "2"
select select "0.1"
select select "4"
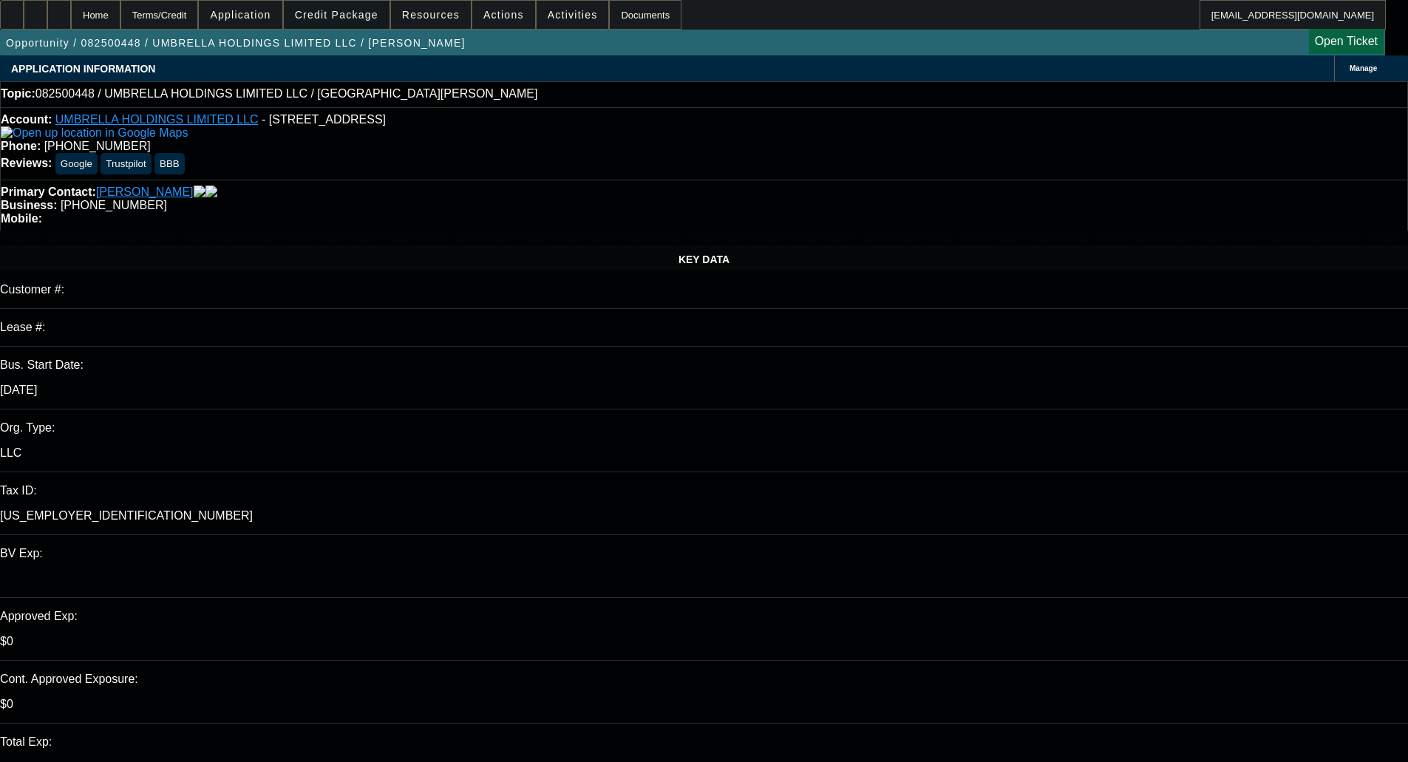
click at [349, 21] on span at bounding box center [337, 14] width 106 height 35
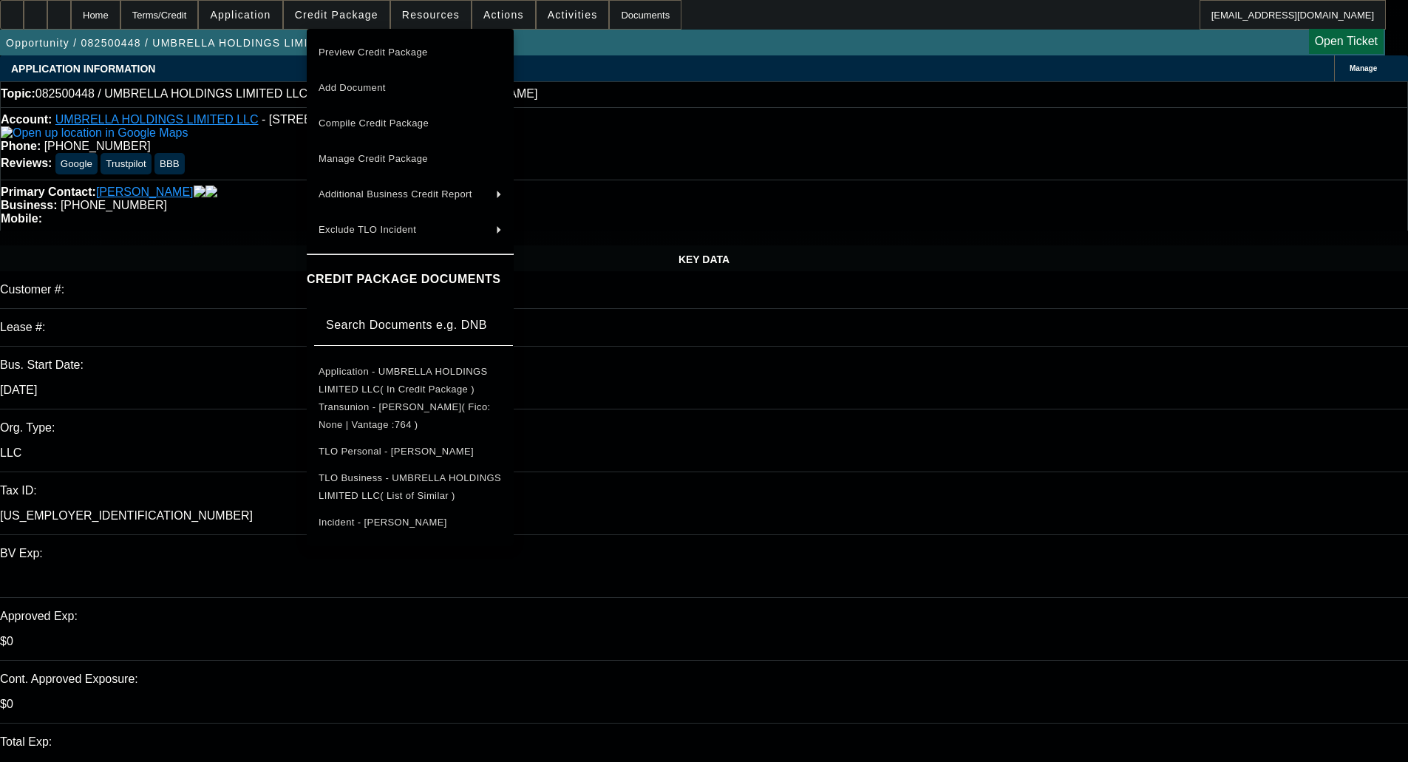
click at [374, 380] on span "Application - UMBRELLA HOLDINGS LIMITED LLC( In Credit Package )" at bounding box center [402, 380] width 169 height 29
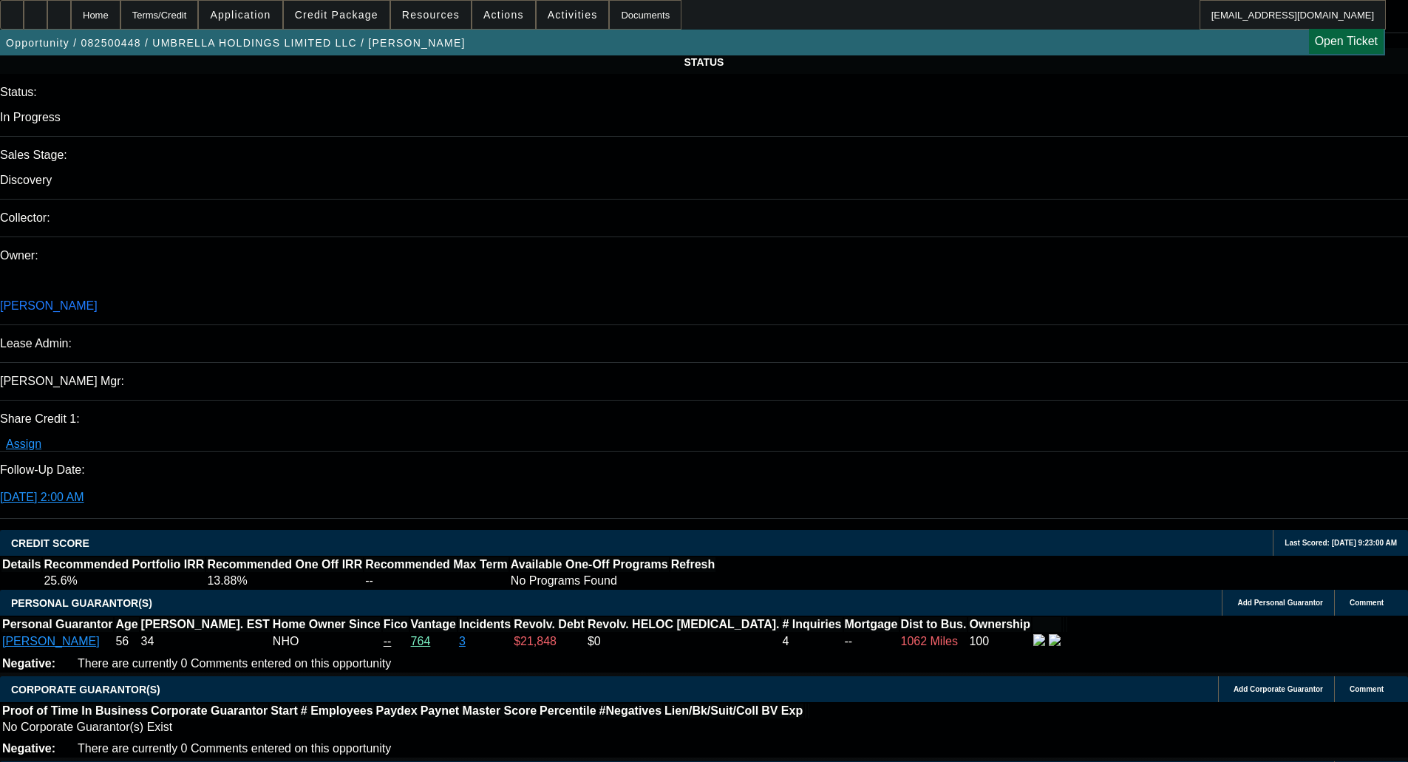
scroll to position [1626, 0]
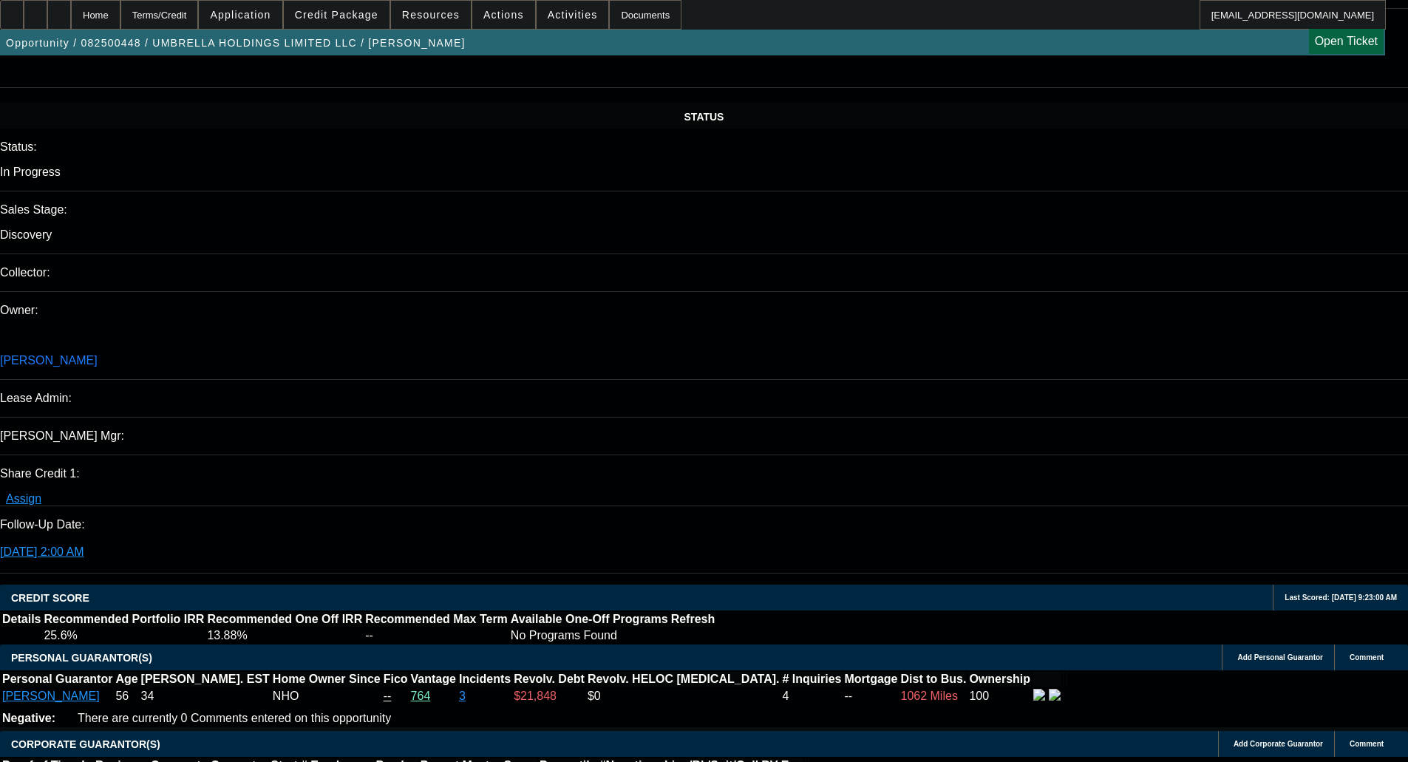
click at [354, 11] on span "Credit Package" at bounding box center [337, 15] width 84 height 12
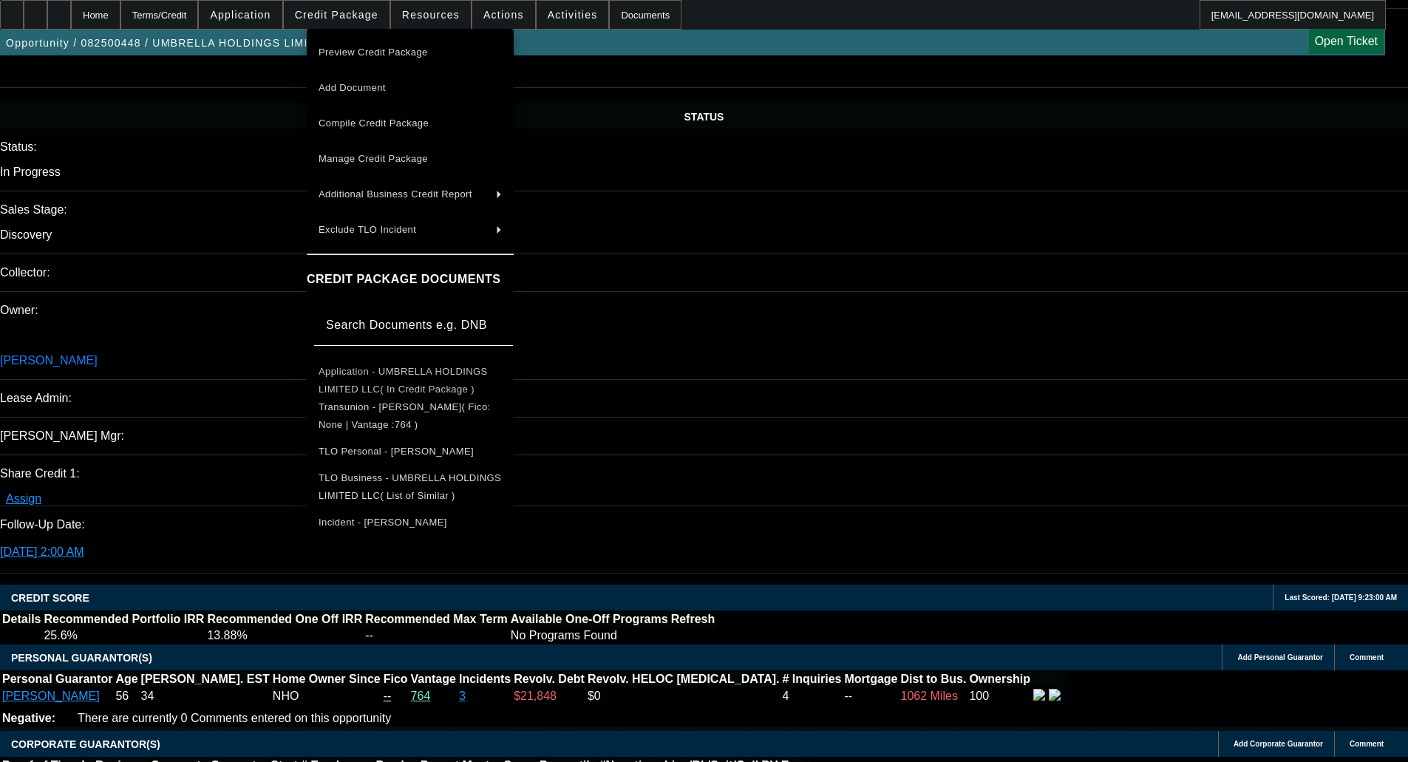
click at [373, 371] on span "Application - UMBRELLA HOLDINGS LIMITED LLC( In Credit Package )" at bounding box center [402, 380] width 169 height 29
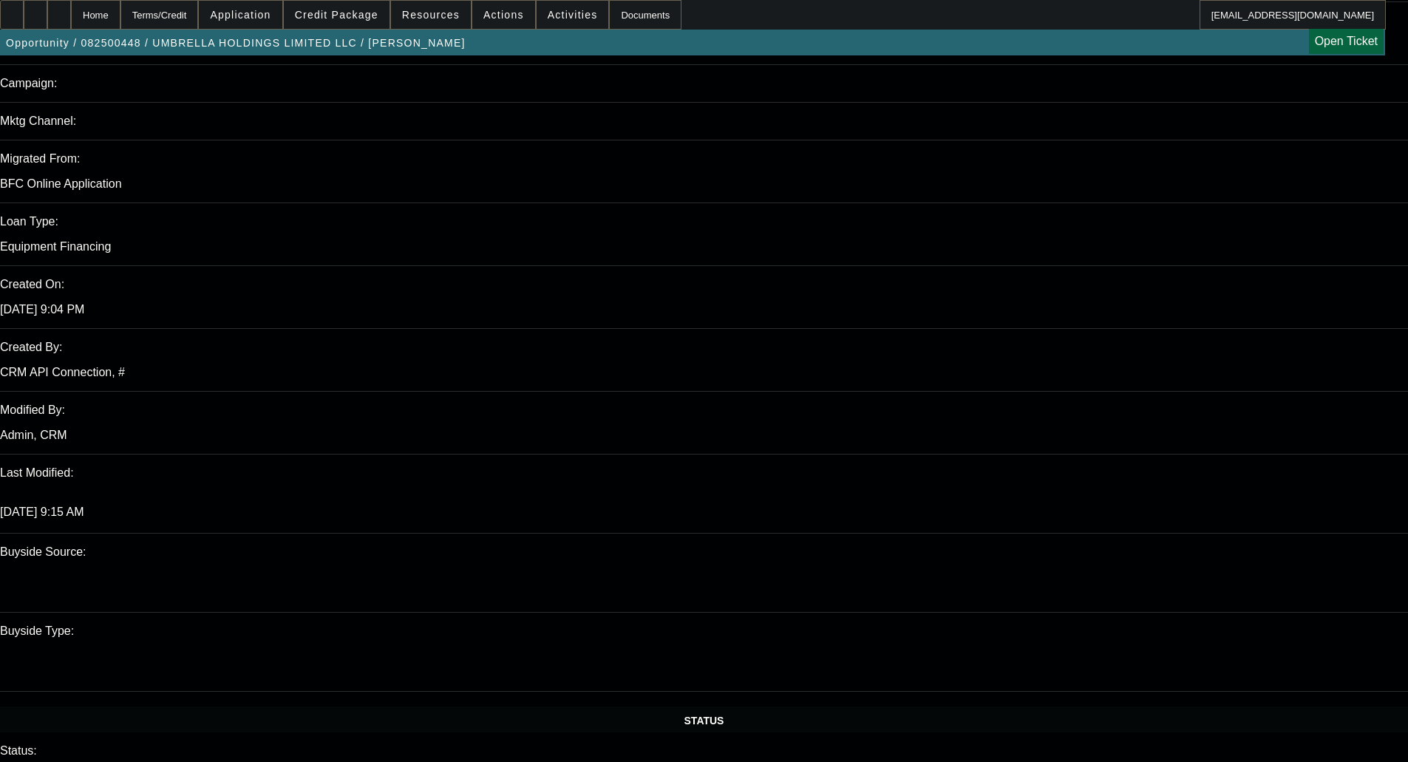
scroll to position [0, 0]
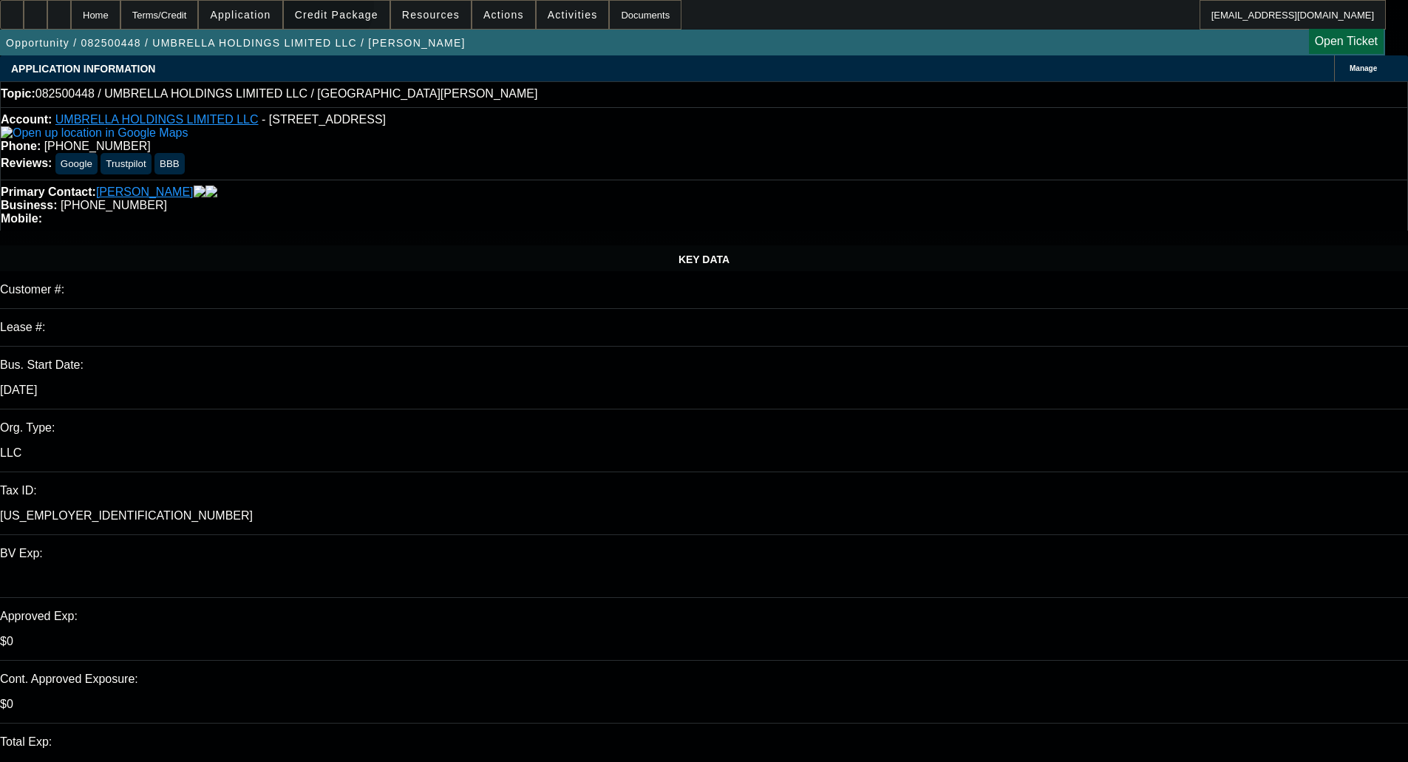
click at [344, 9] on span "Credit Package" at bounding box center [337, 15] width 84 height 12
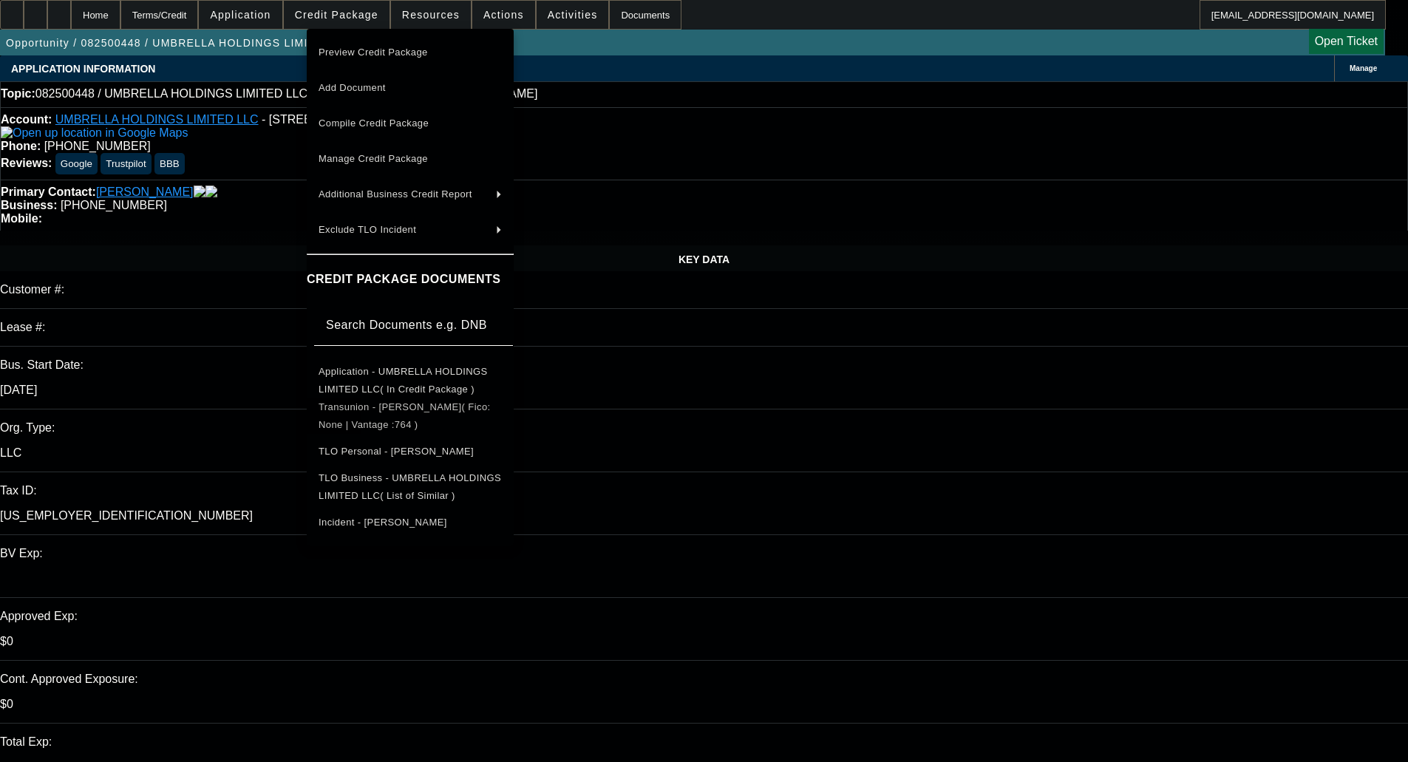
click at [425, 412] on span "Transunion - [PERSON_NAME]( Fico: None | Vantage :764 )" at bounding box center [404, 415] width 172 height 29
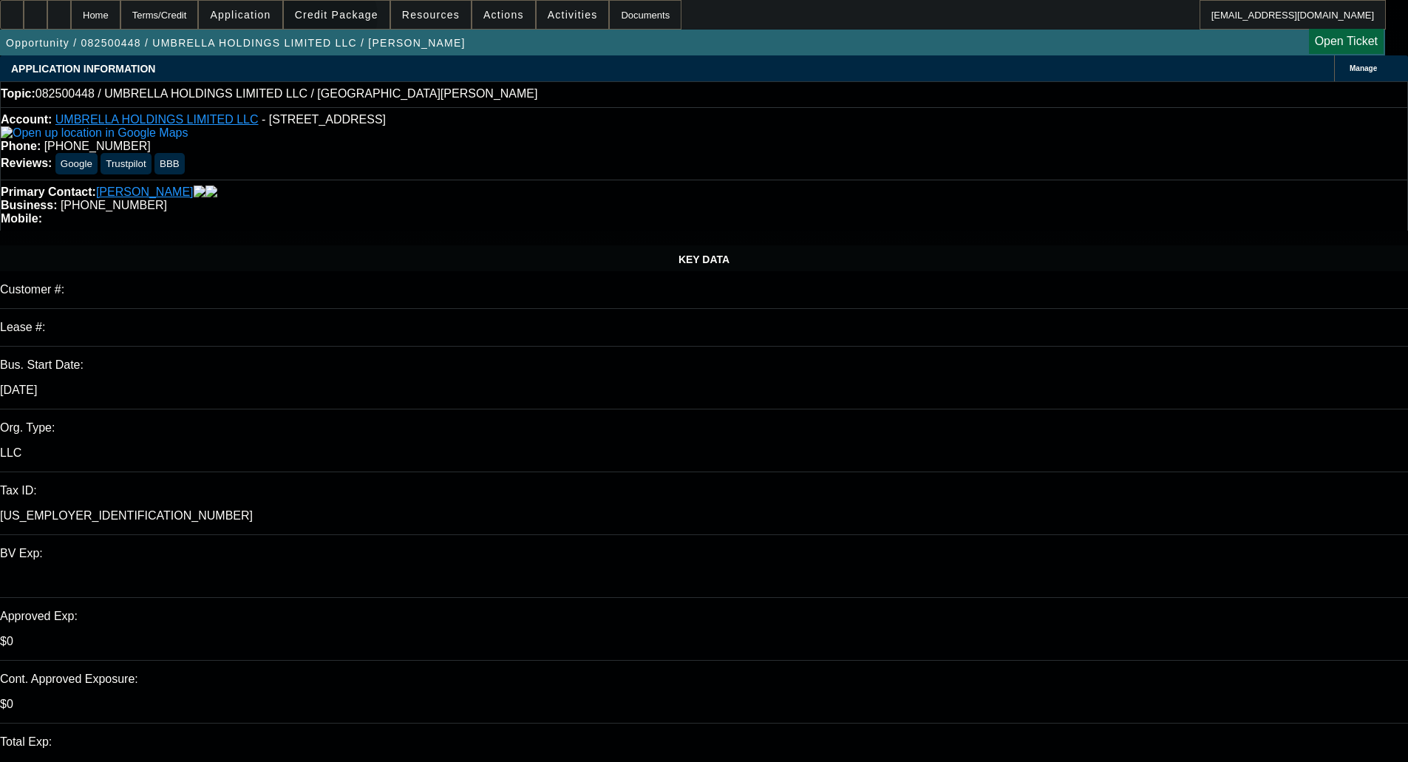
click at [352, 20] on span "Credit Package" at bounding box center [337, 15] width 84 height 12
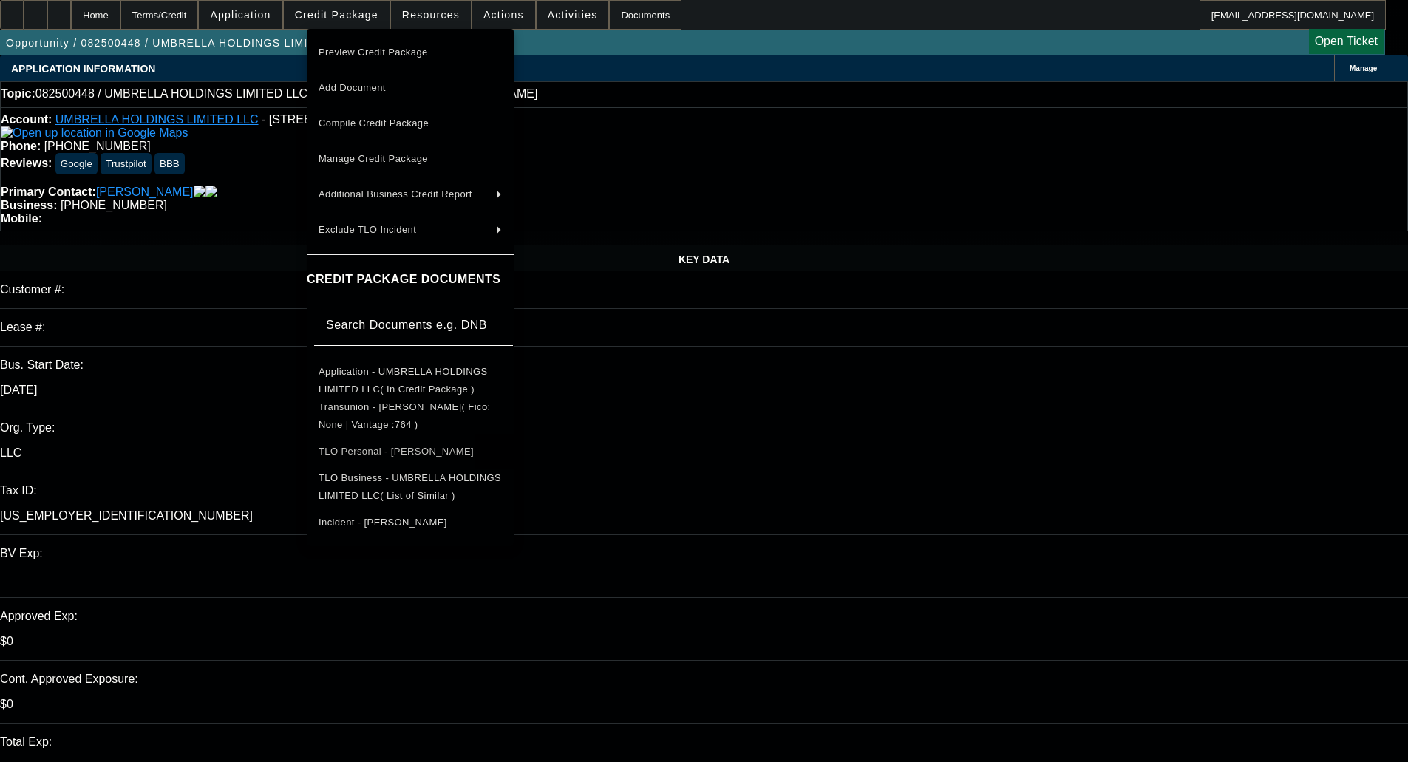
click at [388, 447] on span "TLO Personal - [PERSON_NAME]" at bounding box center [395, 451] width 155 height 11
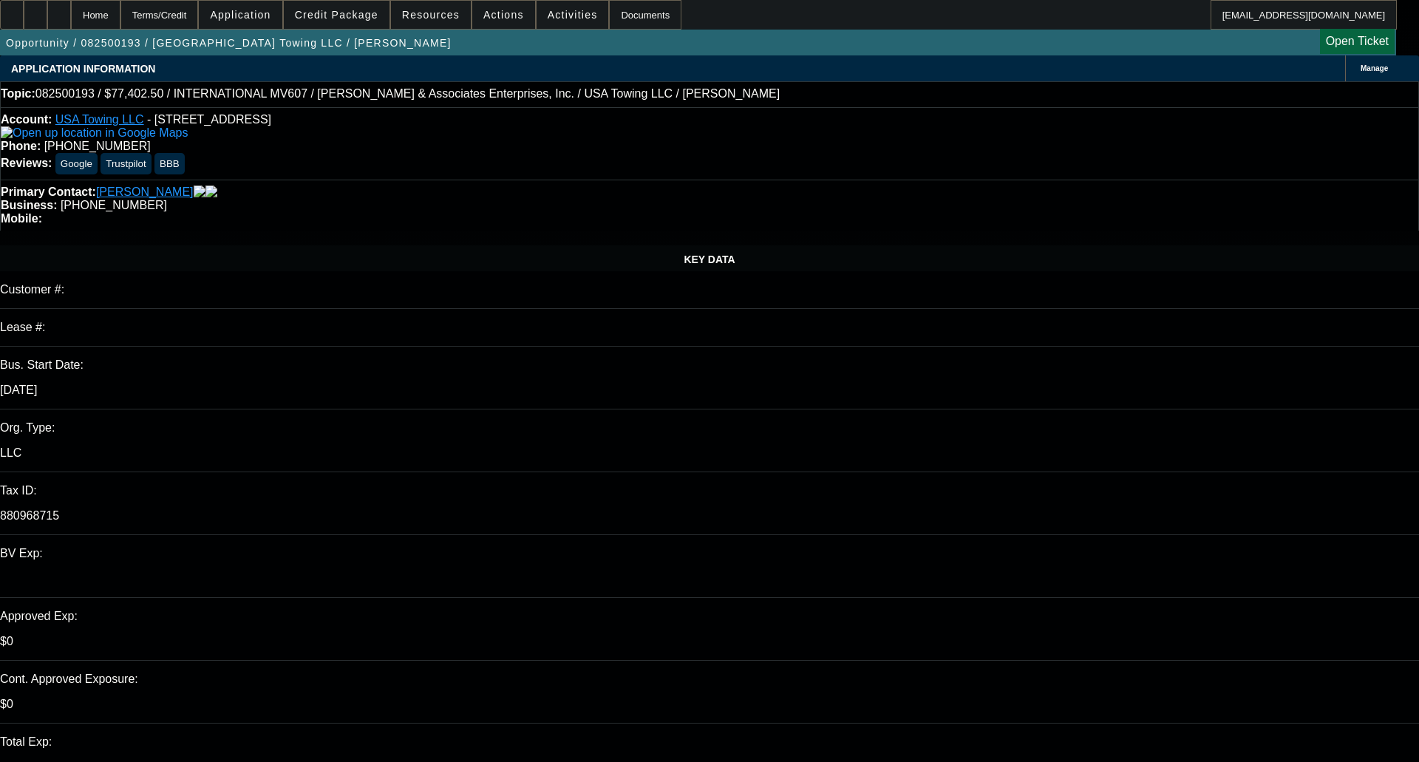
select select "0"
select select "2"
select select "0"
select select "6"
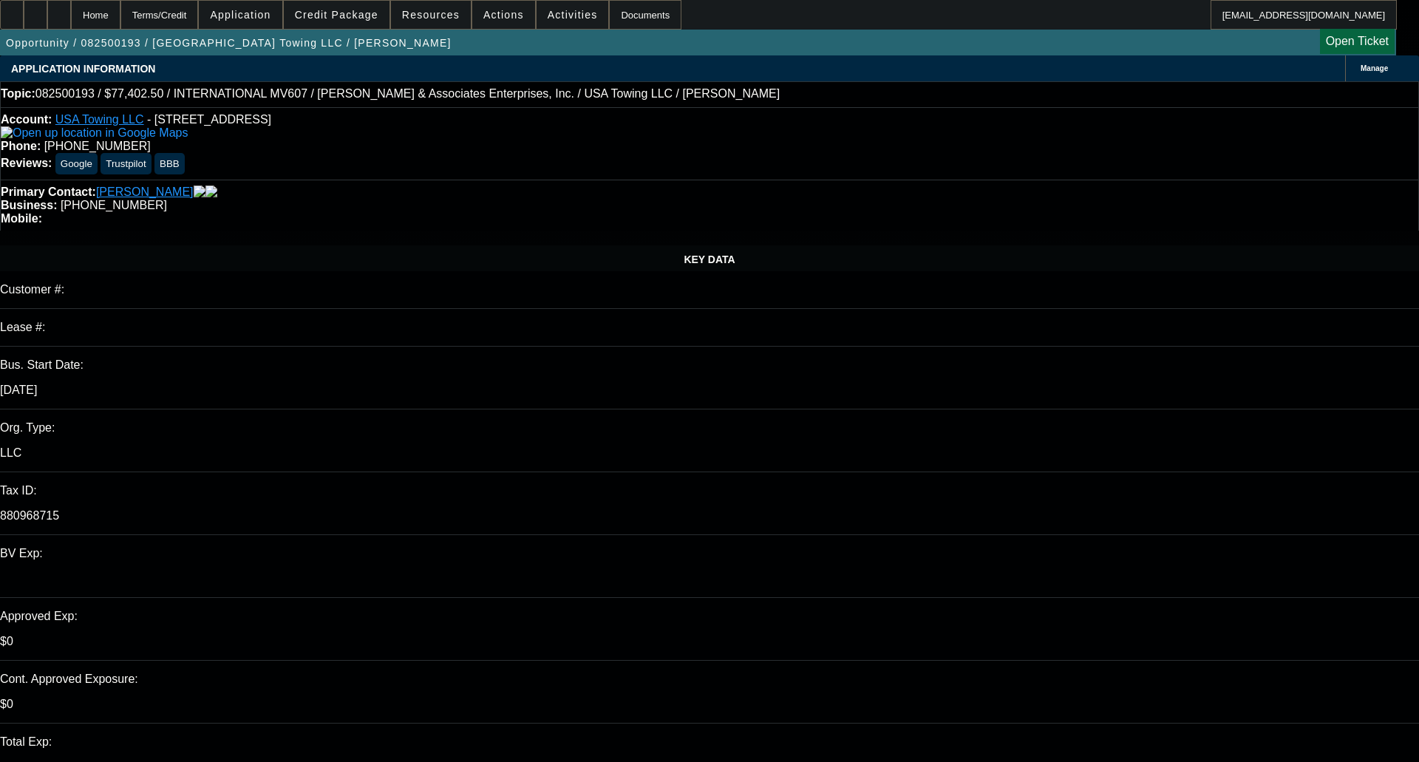
select select "0.1"
select select "0"
select select "2"
select select "0"
select select "6"
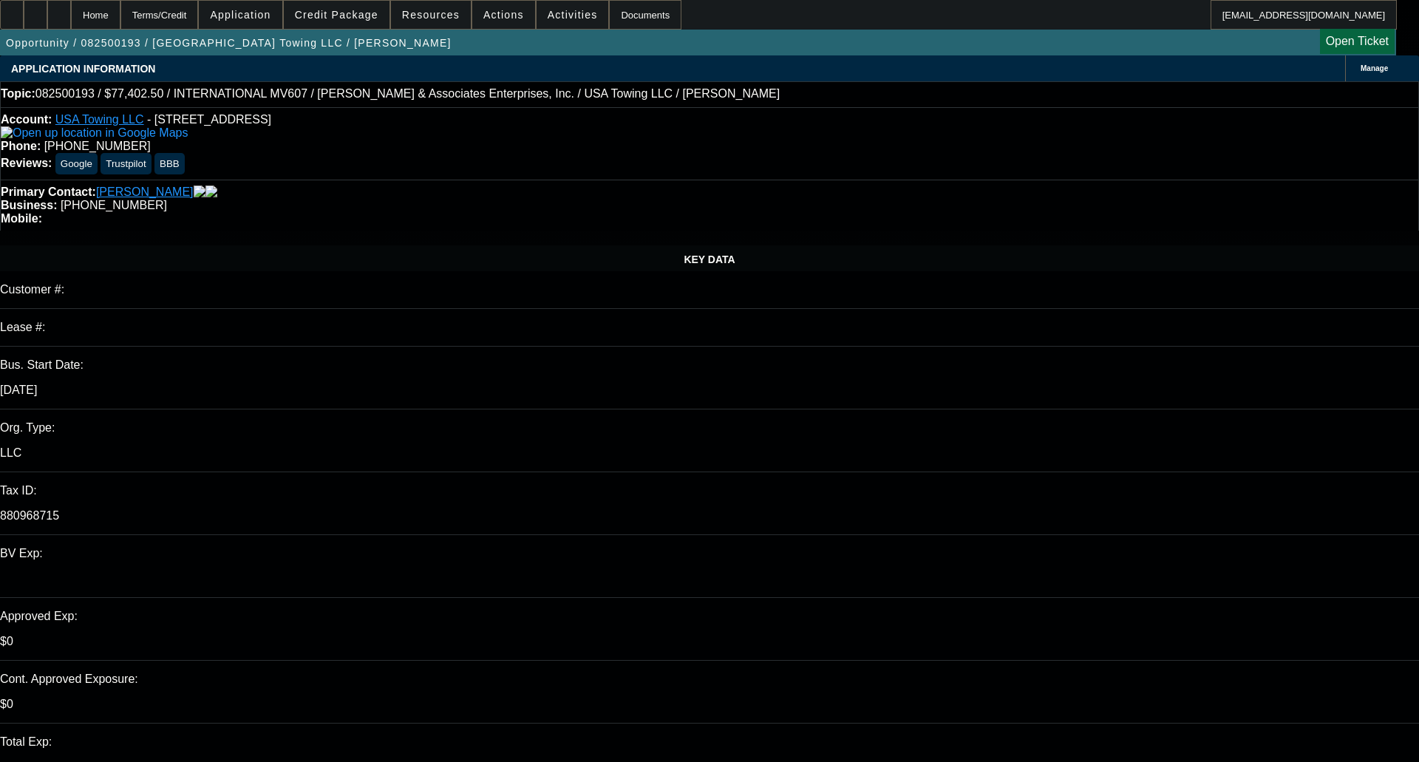
select select "0.1"
select select "0"
select select "2"
select select "0"
select select "6"
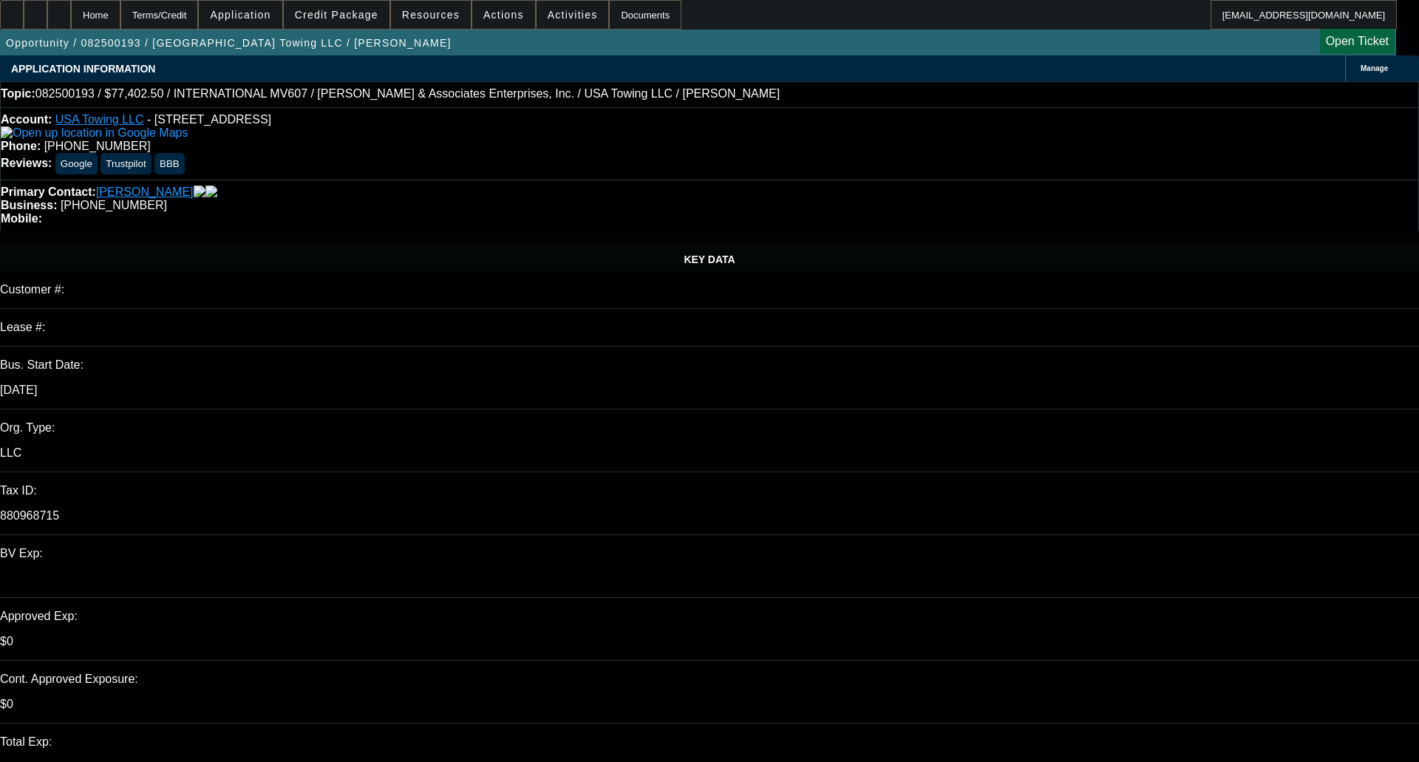
select select "0.1"
select select "2"
select select "0"
select select "6"
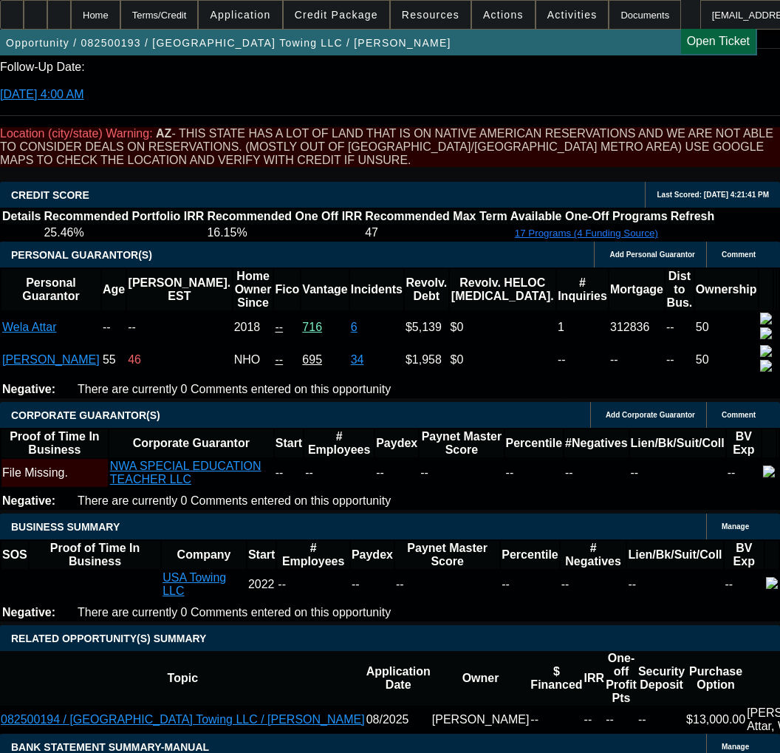
scroll to position [2291, 0]
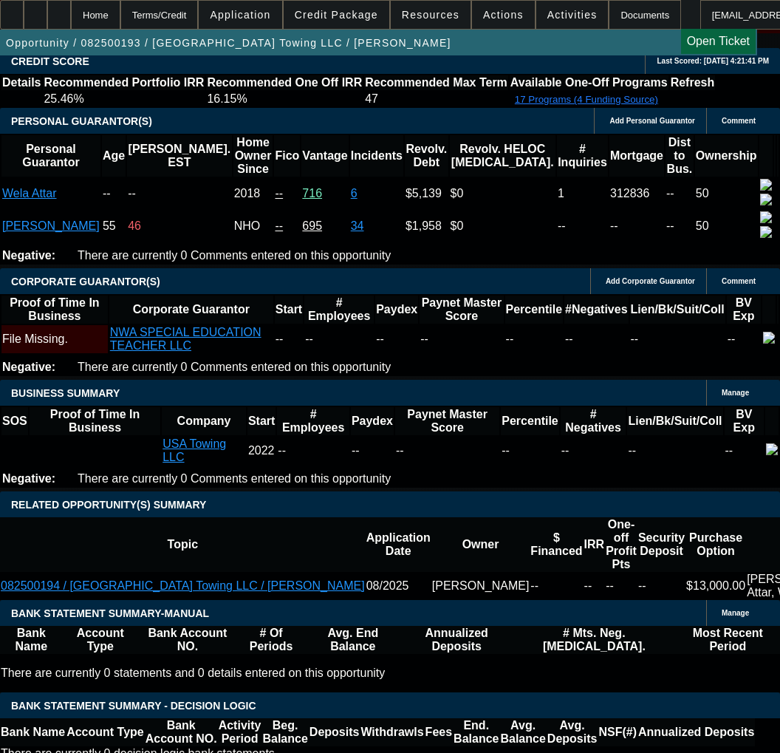
drag, startPoint x: 297, startPoint y: 253, endPoint x: 284, endPoint y: 253, distance: 12.6
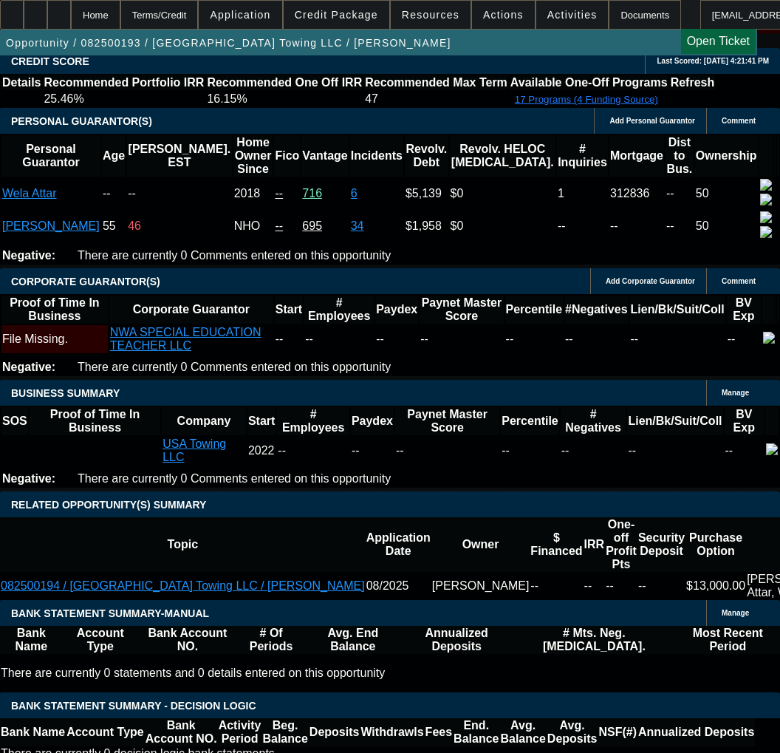
type input "$11,057.60"
type input "UNKNOWN"
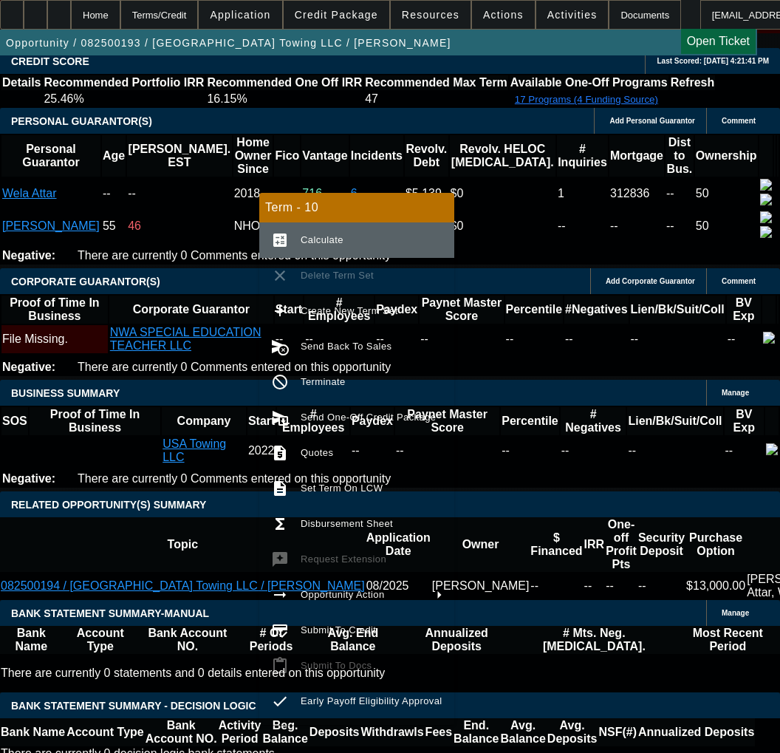
click at [339, 231] on span "Calculate" at bounding box center [372, 240] width 142 height 18
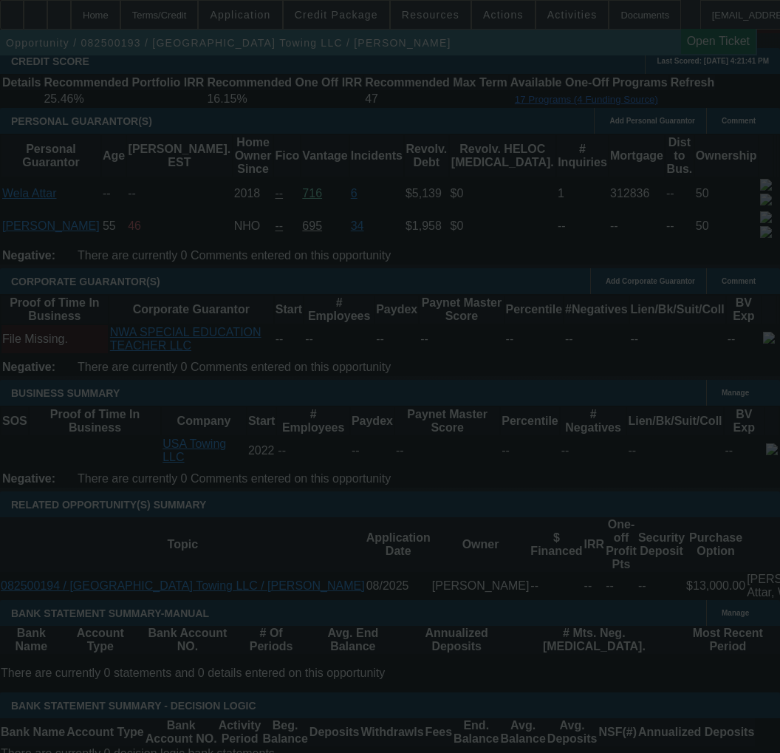
select select "0"
select select "2"
select select "0"
select select "6"
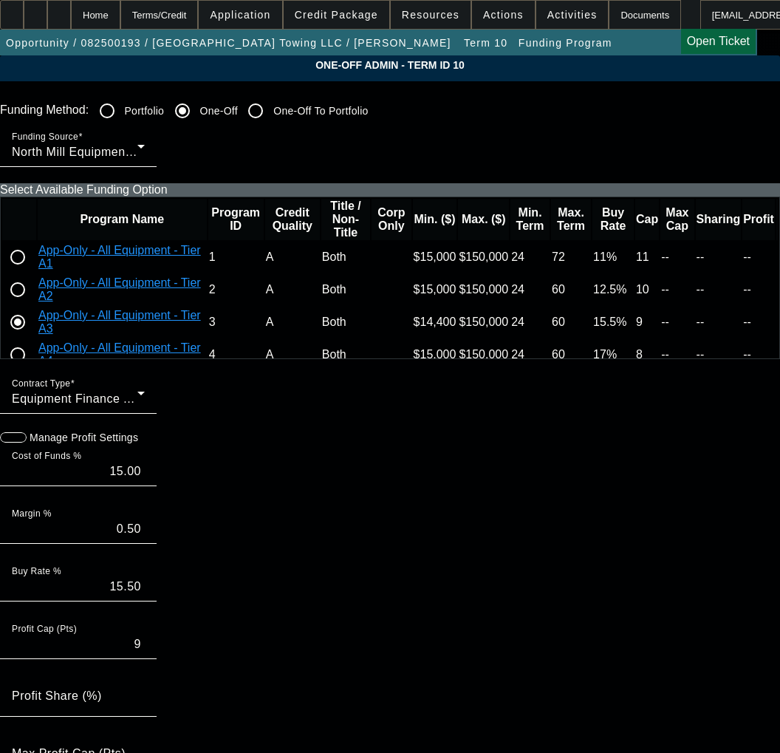
click at [14, 444] on icon "button" at bounding box center [7, 437] width 13 height 13
click at [145, 480] on input "15.00" at bounding box center [78, 472] width 133 height 18
type input "15.75"
type input "16.25"
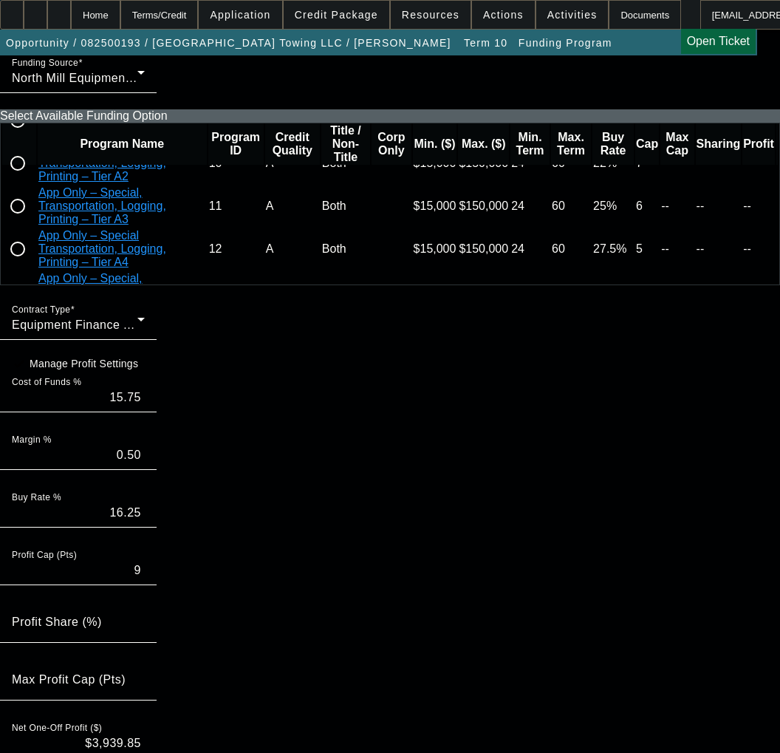
scroll to position [222, 0]
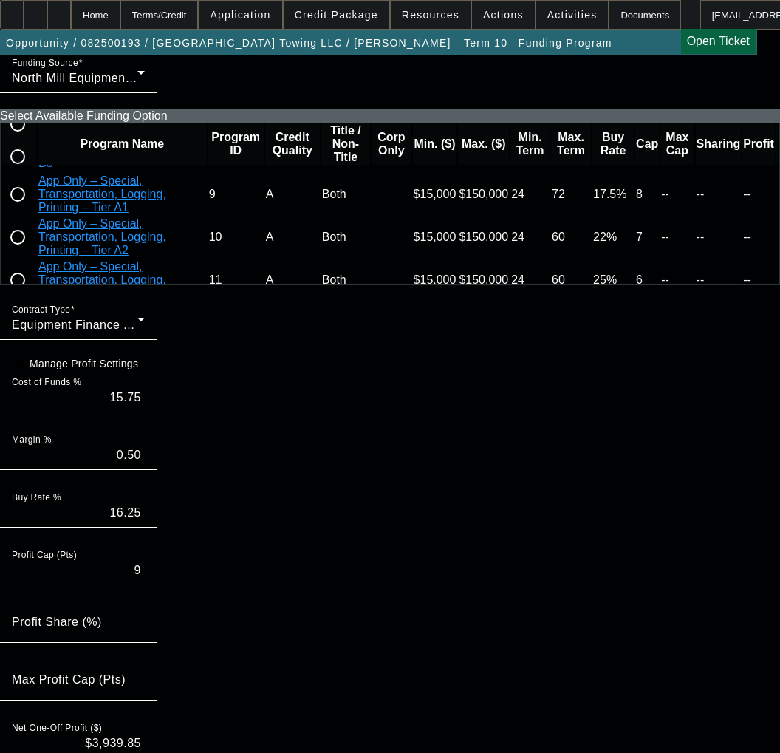
click at [33, 209] on input "radio" at bounding box center [18, 195] width 30 height 30
radio input "true"
type input "17.00"
type input "17.50"
type input "8"
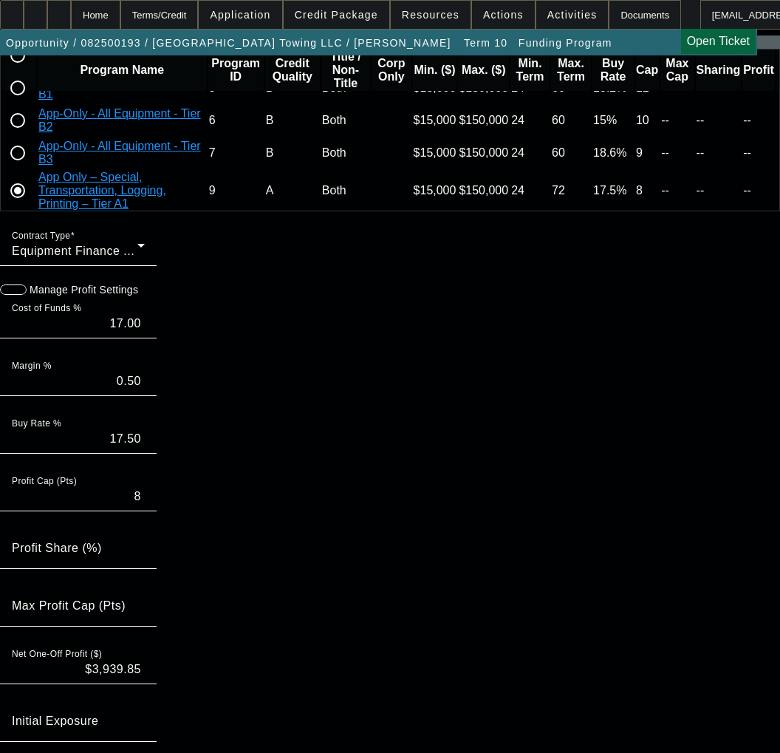
scroll to position [129, 0]
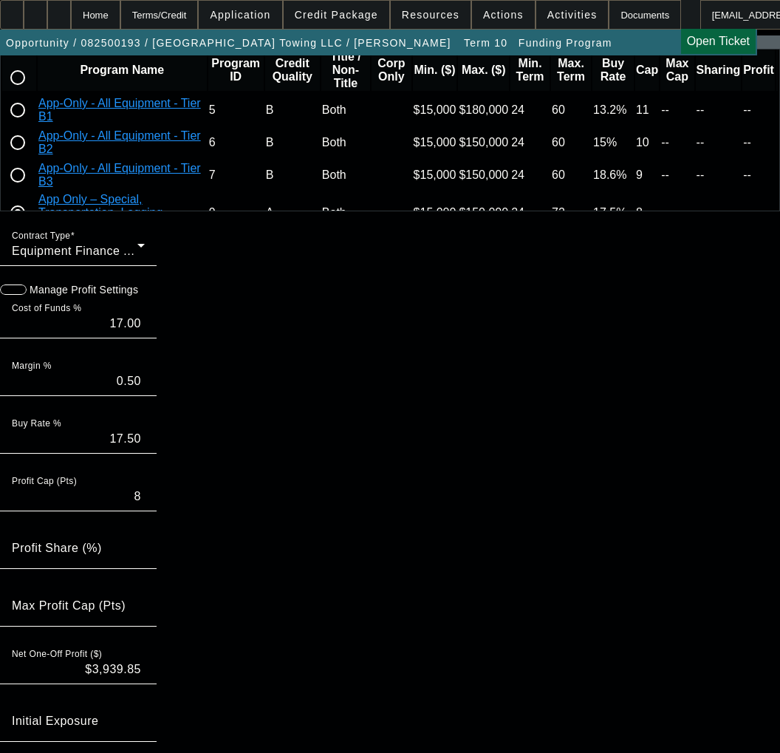
click at [33, 190] on input "radio" at bounding box center [18, 175] width 30 height 30
radio input "true"
type input "18.10"
type input "18.60"
type input "9"
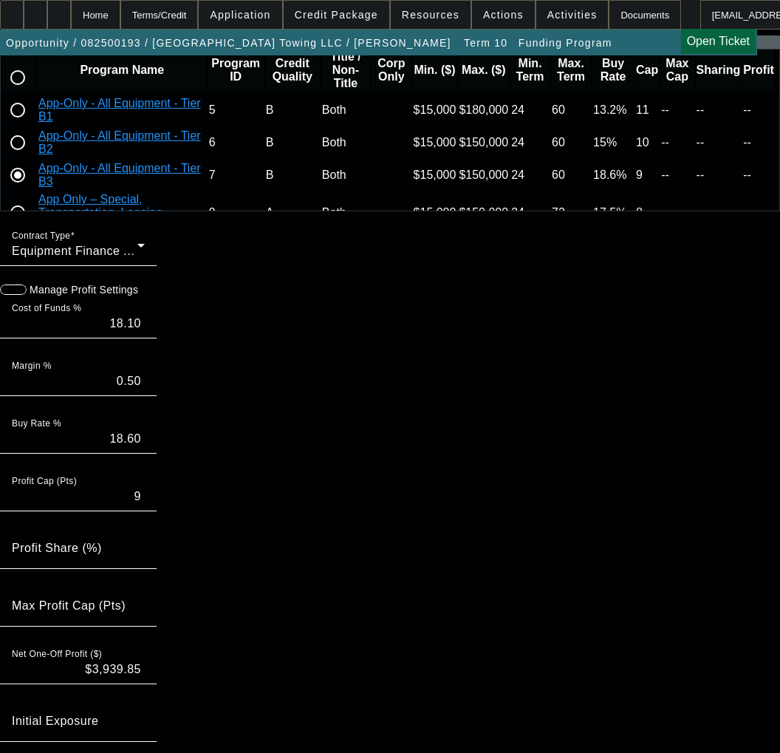
click at [33, 157] on input "radio" at bounding box center [18, 143] width 30 height 30
radio input "true"
type input "14.50"
type input "15.00"
type input "10"
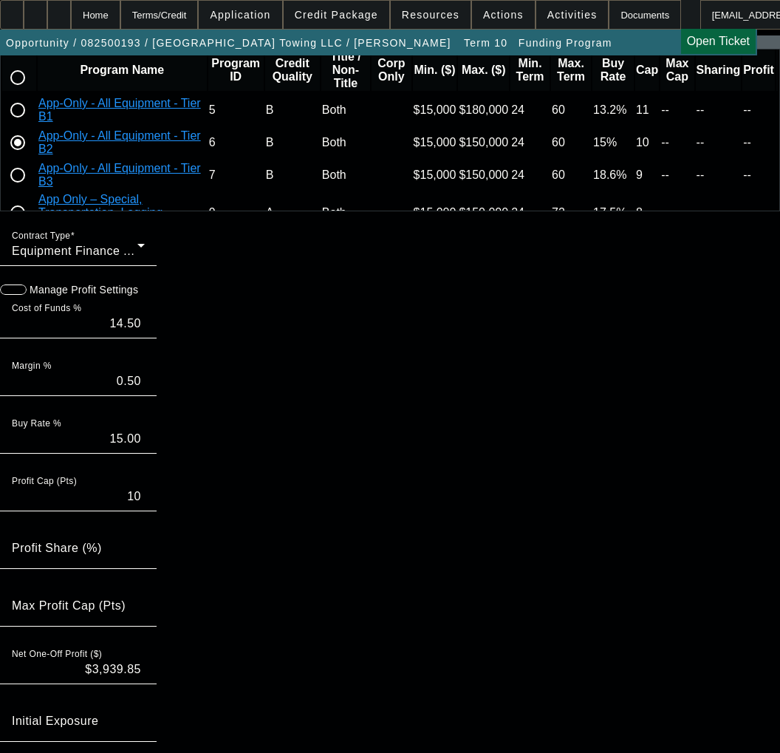
click at [33, 125] on input "radio" at bounding box center [18, 110] width 30 height 30
radio input "true"
type input "12.70"
type input "13.20"
type input "11"
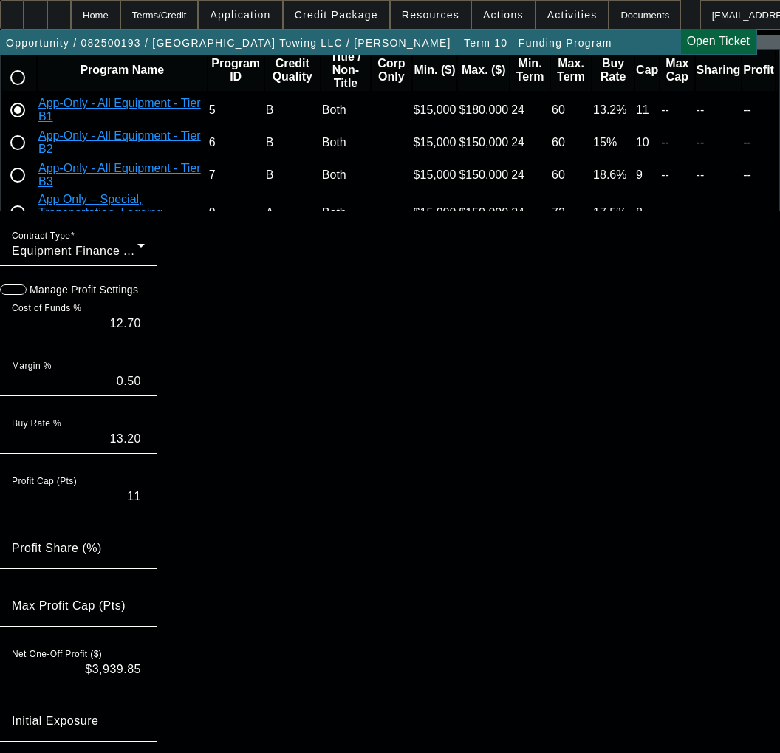
click at [33, 92] on input "radio" at bounding box center [18, 78] width 30 height 30
radio input "true"
type input "16.50"
type input "17.00"
type input "8"
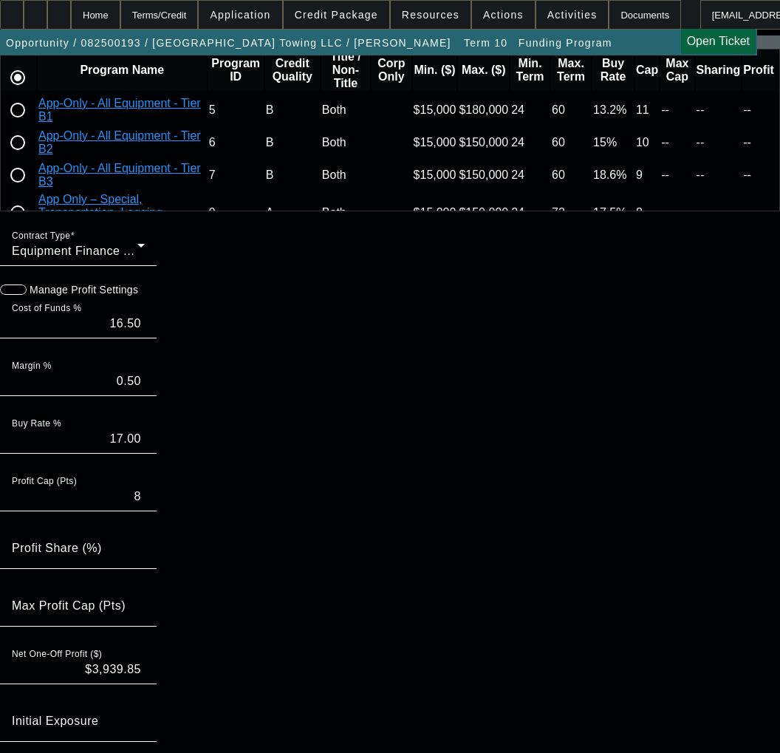
click at [14, 296] on icon "button" at bounding box center [7, 289] width 13 height 13
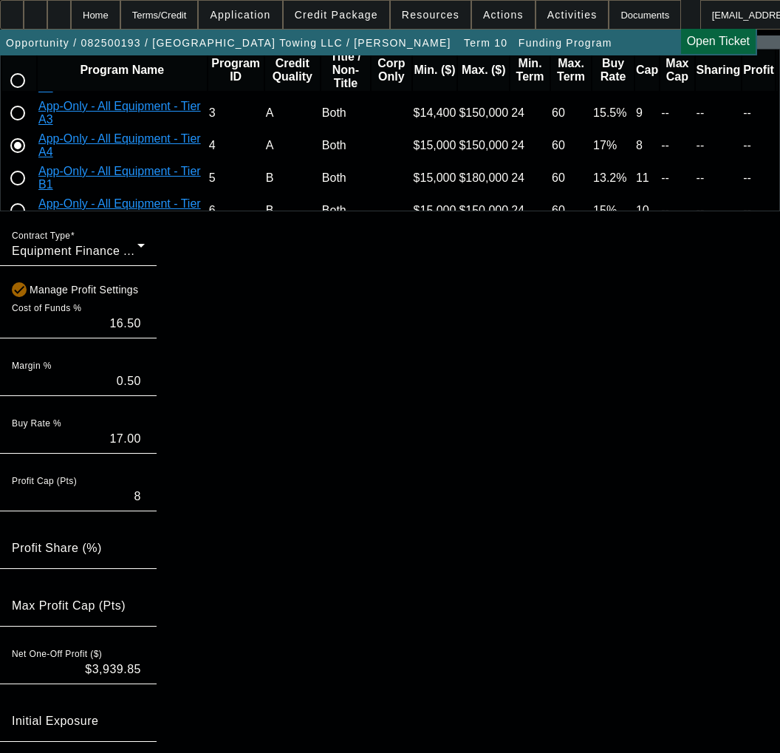
scroll to position [55, 0]
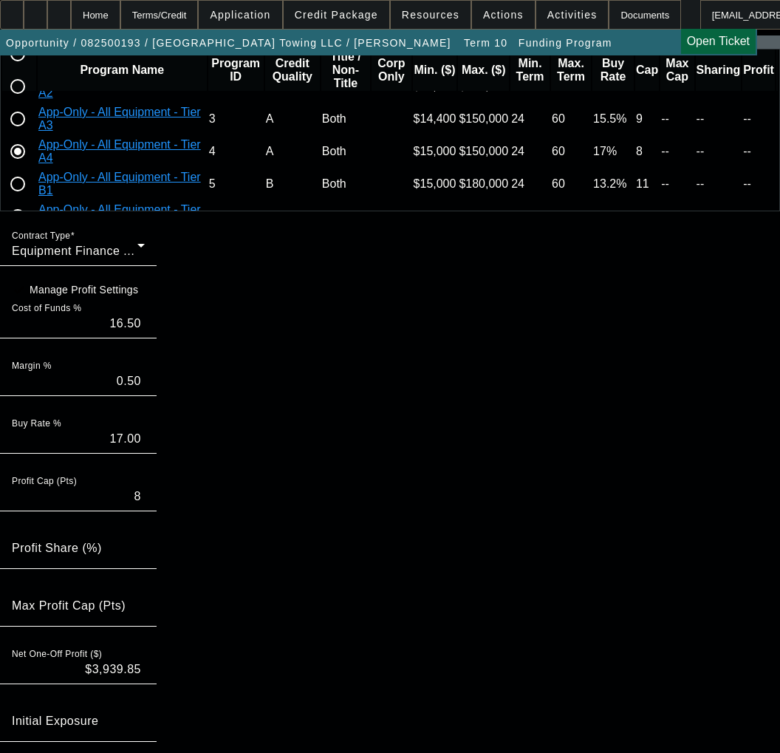
click at [133, 333] on input "16.50" at bounding box center [78, 324] width 133 height 18
type input "15.75"
type input "16.25"
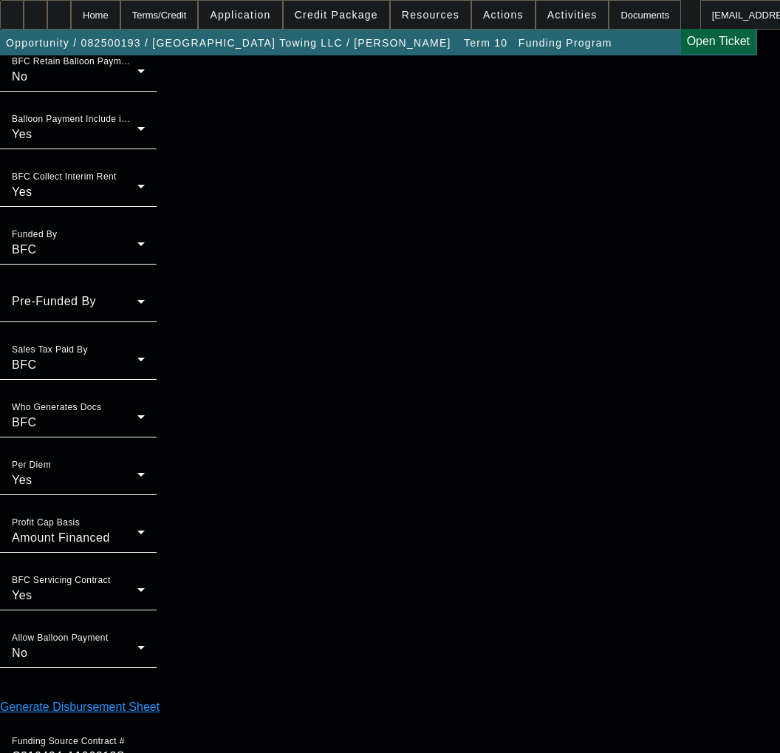
scroll to position [1216, 0]
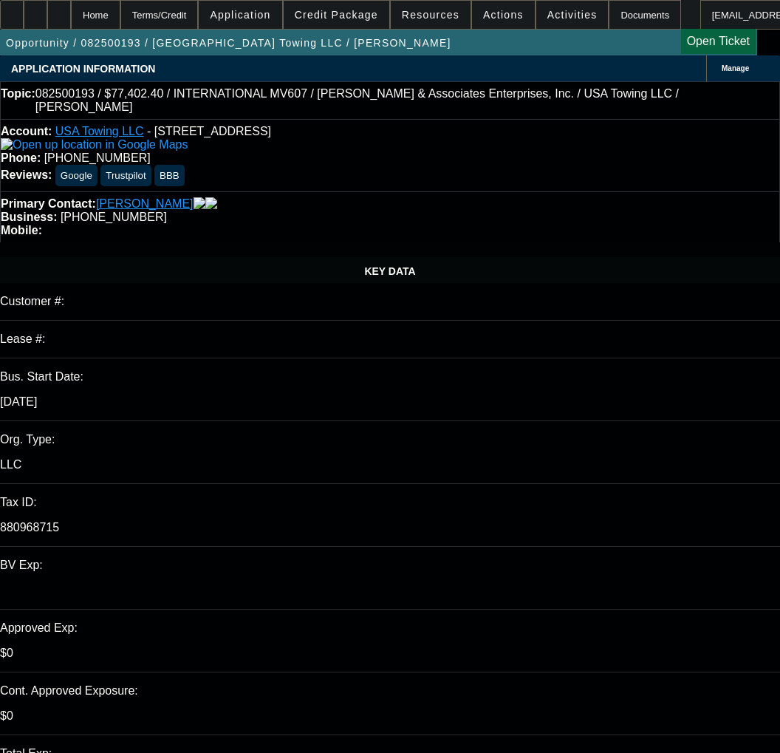
select select "0"
select select "2"
select select "0"
select select "6"
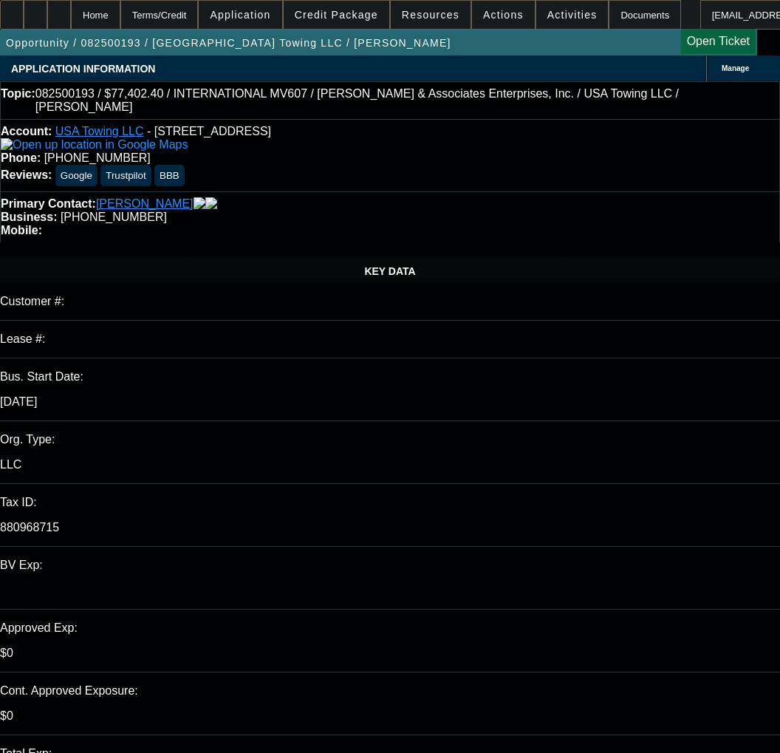
select select "0.1"
select select "0"
select select "2"
select select "0"
select select "6"
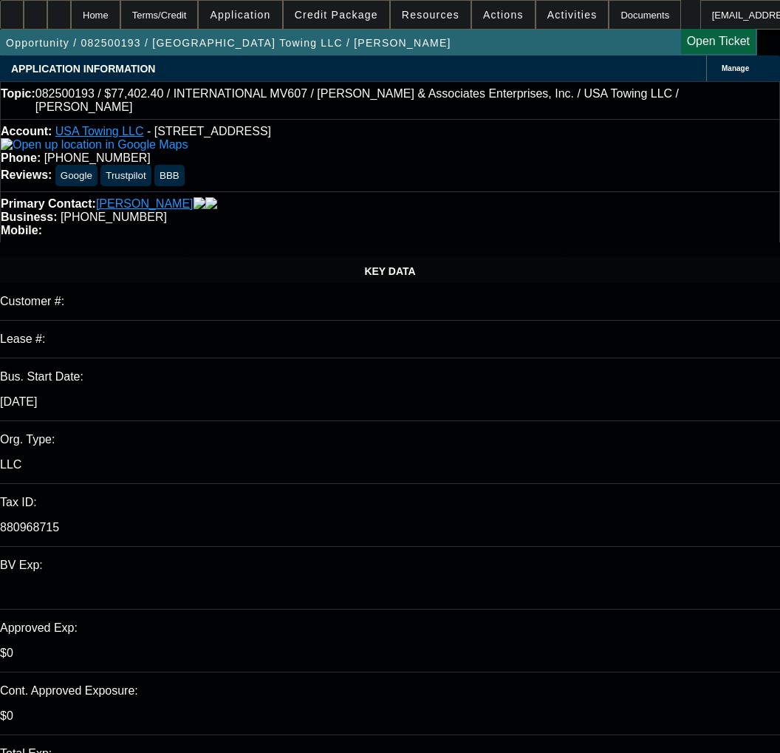
select select "0.1"
select select "0"
select select "2"
select select "0"
select select "6"
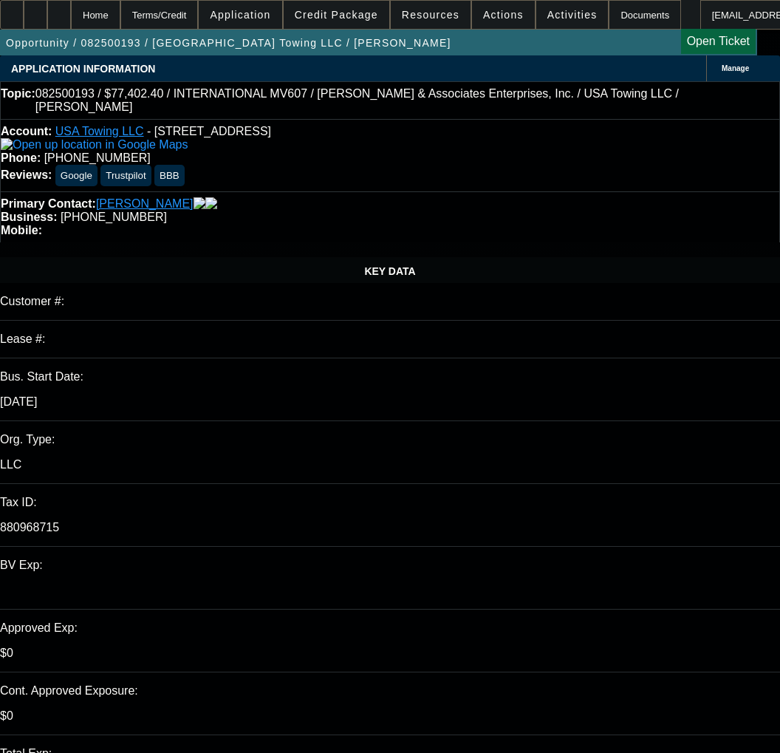
select select "0.1"
select select "2"
select select "0"
select select "6"
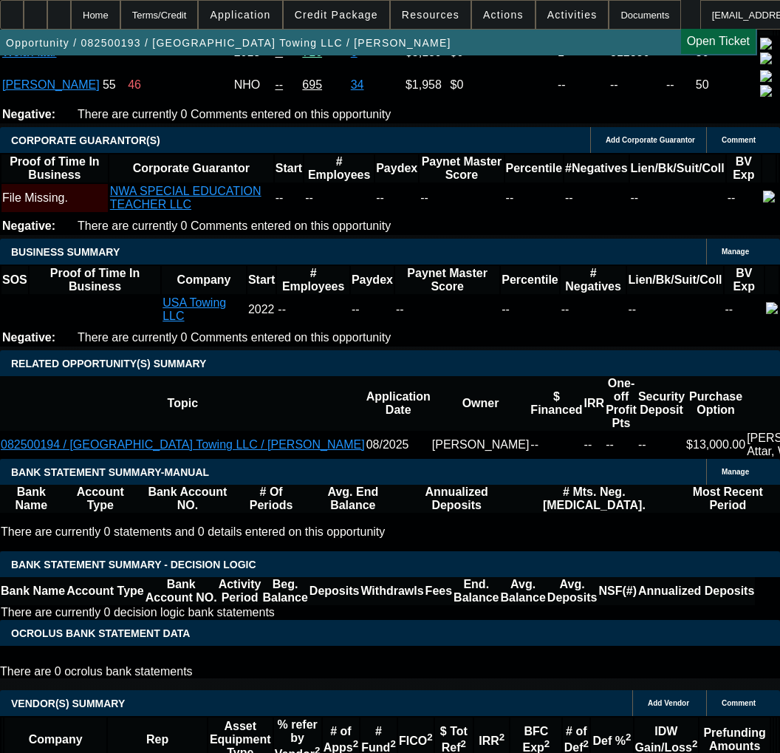
scroll to position [2660, 0]
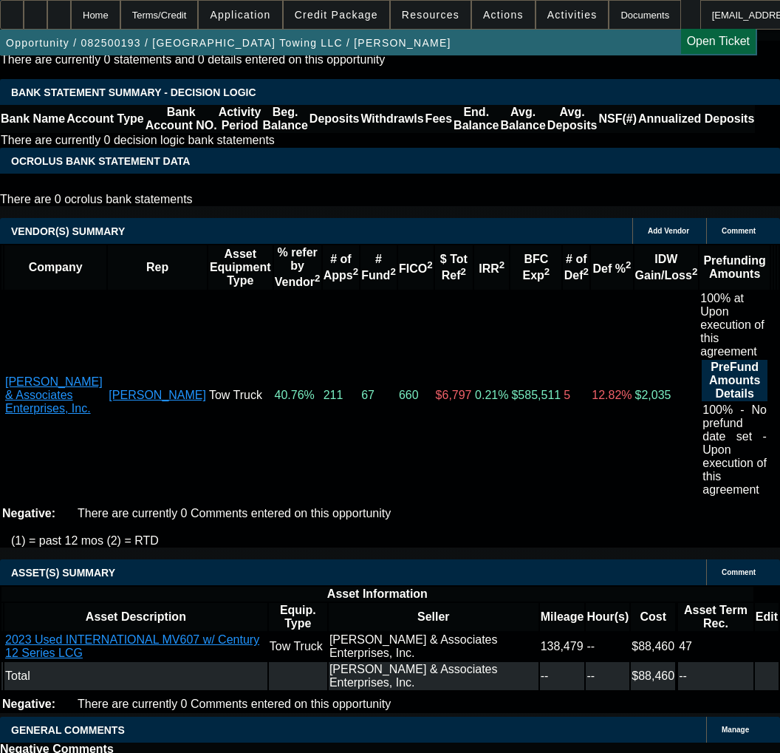
scroll to position [2956, 0]
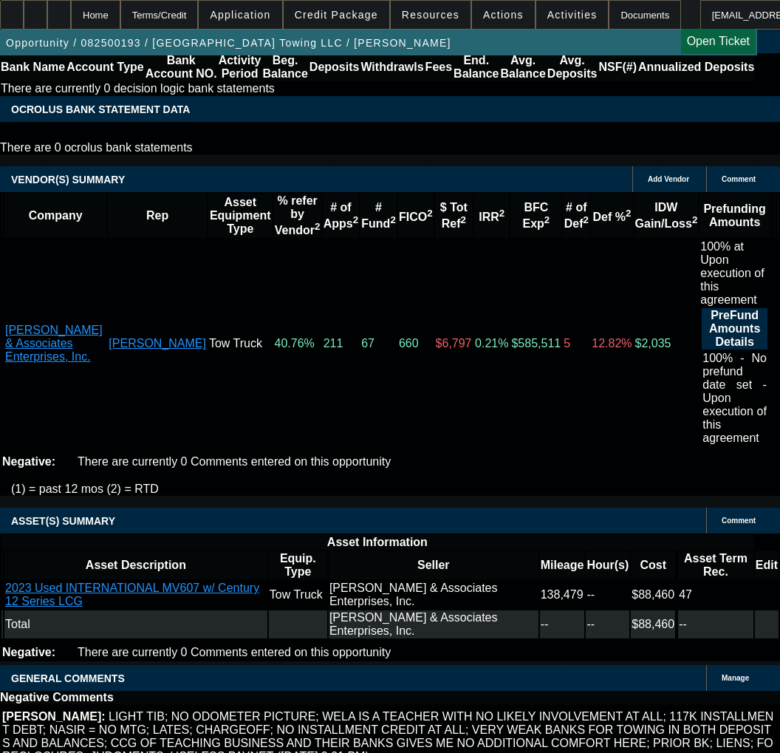
drag, startPoint x: 424, startPoint y: 498, endPoint x: 682, endPoint y: 499, distance: 257.9
copy span "APPROVED BY NMEF - Vendor Invoice: $130,000.00; Down Payment: $ (9,750.00); Fin…"
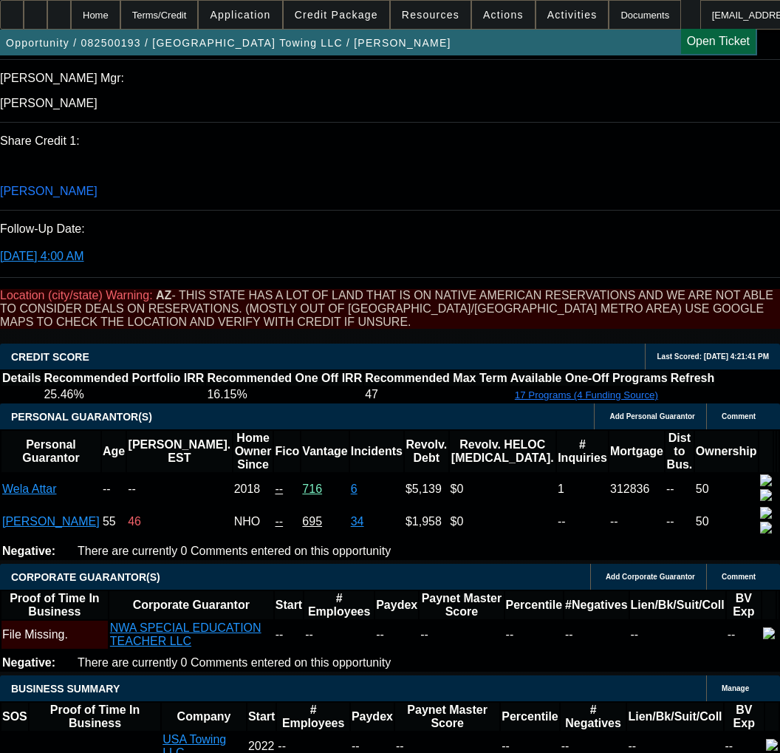
scroll to position [1921, 0]
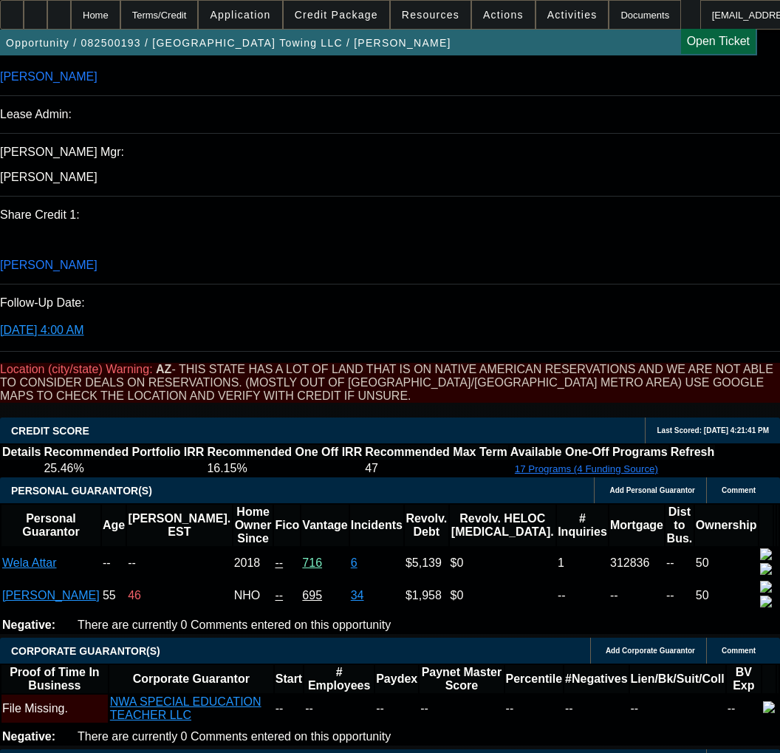
select select "0"
select select "3"
select select "0.1"
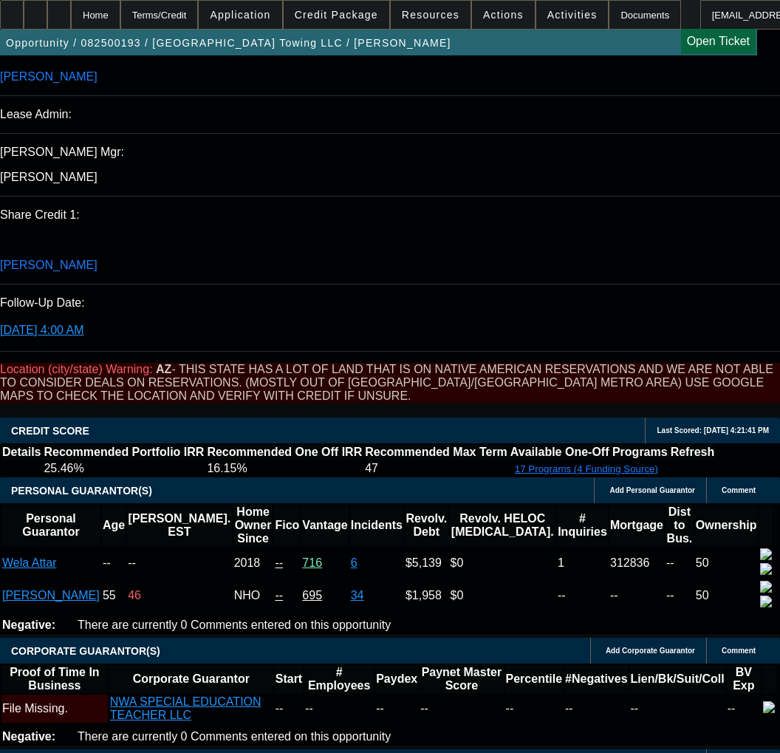
select select "4"
select select "0"
select select "3"
select select "0.1"
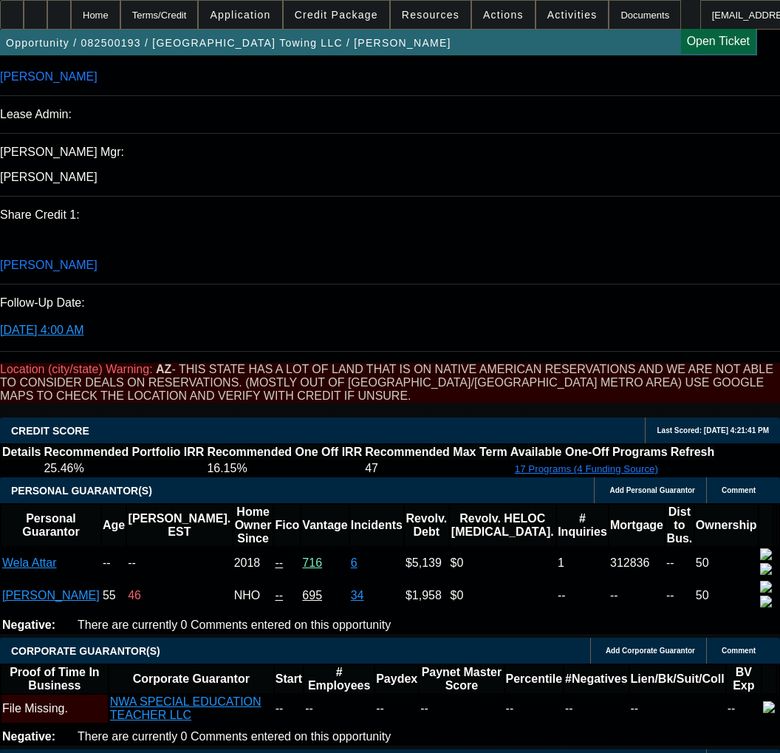
select select "4"
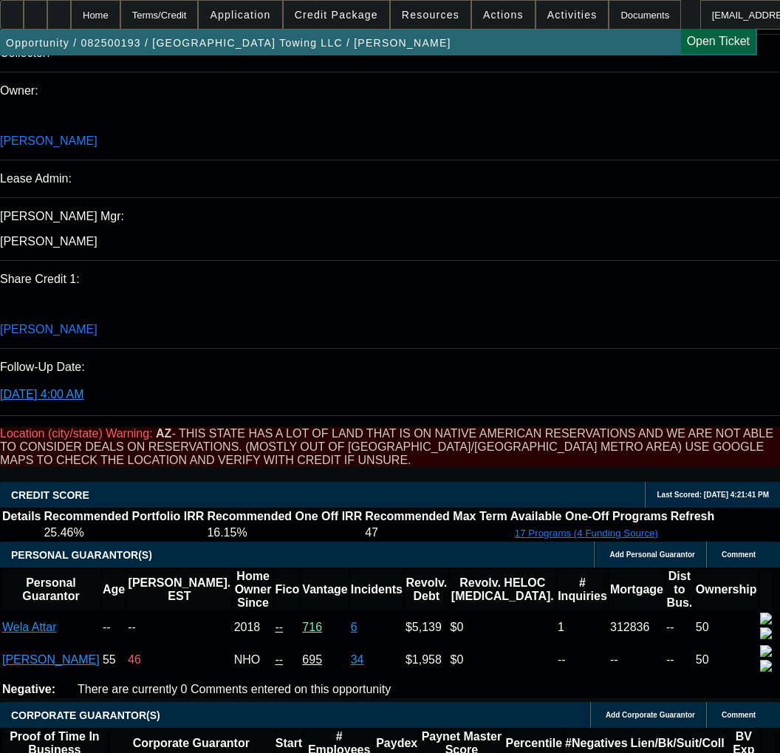
scroll to position [1847, 0]
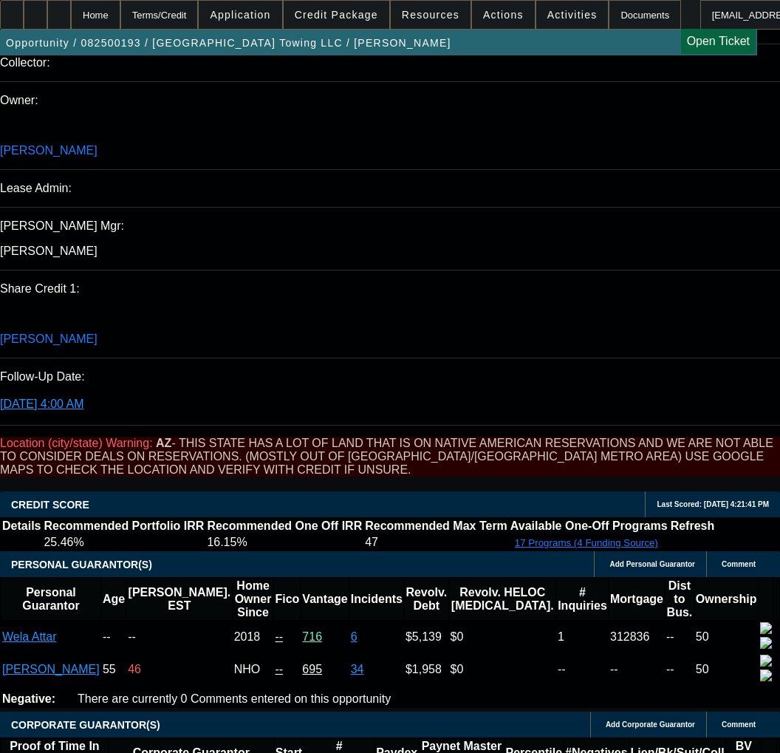
select select "0"
select select "2"
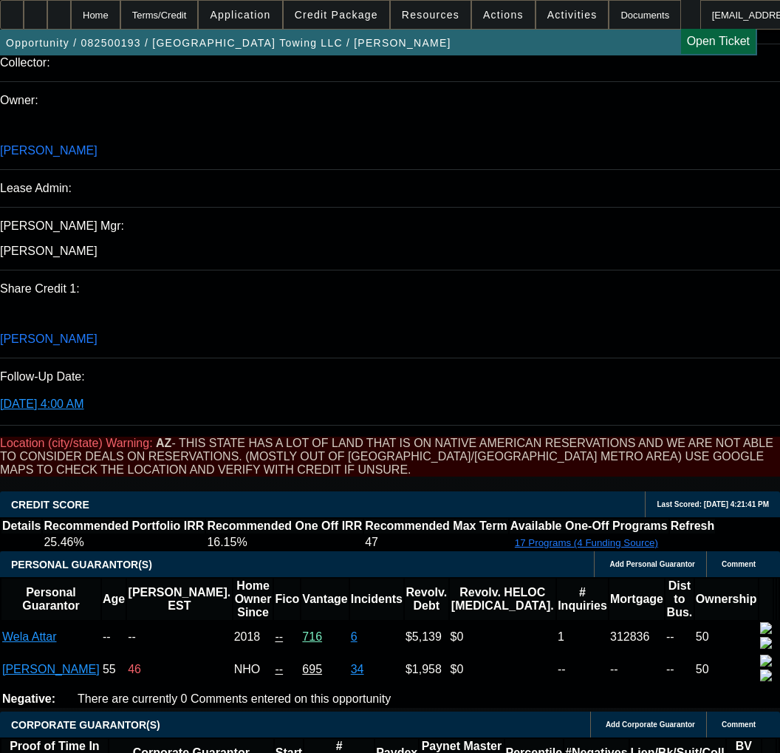
select select "0"
select select "6"
select select "0.1"
select select "0"
select select "2"
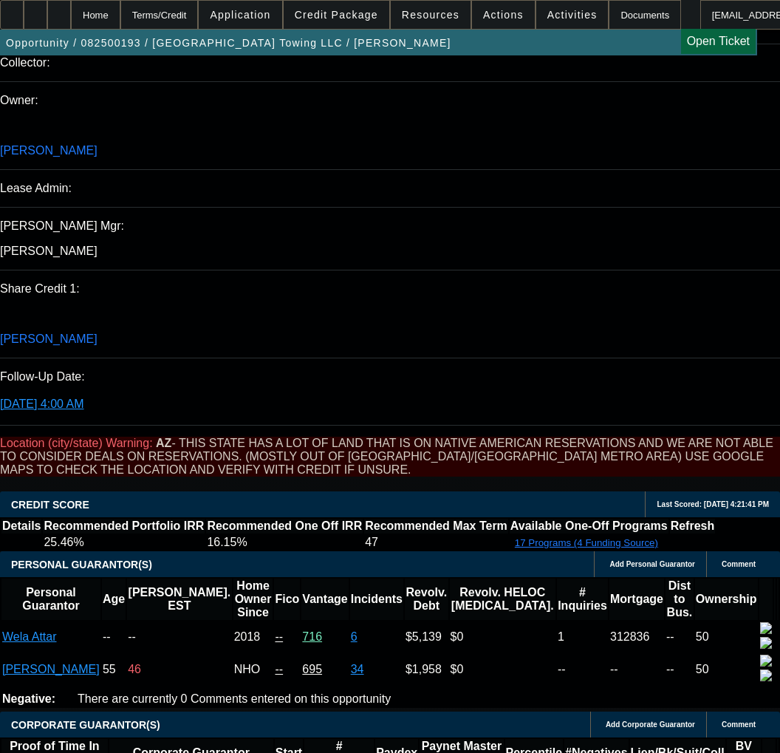
select select "0"
select select "6"
select select "0.1"
select select "0"
select select "2"
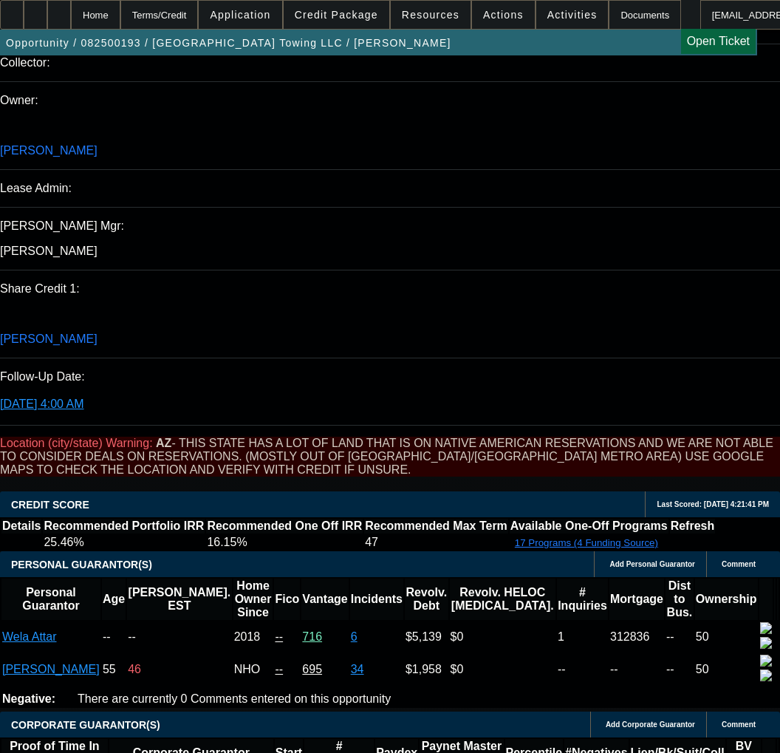
select select "0"
select select "6"
select select "0.1"
select select "2"
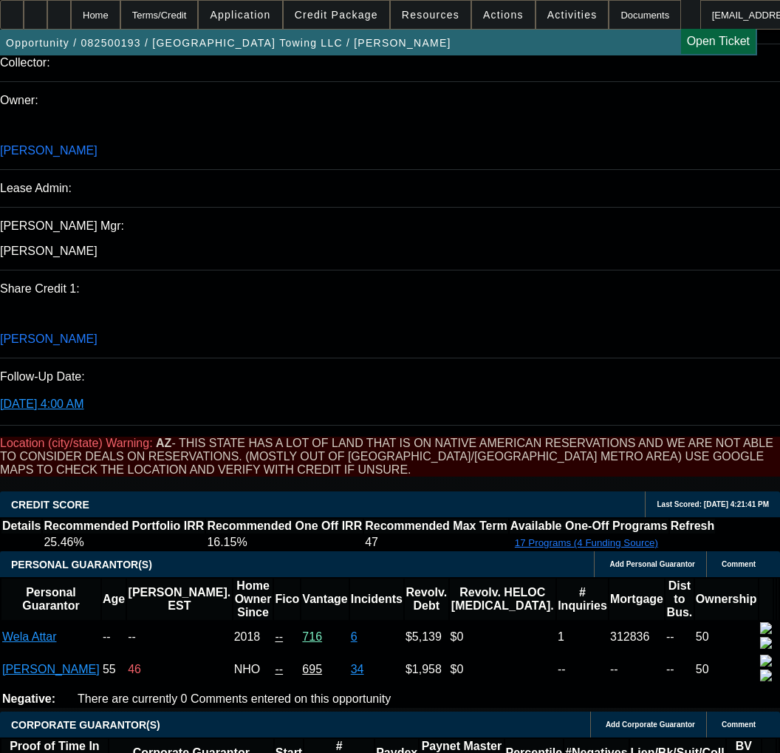
select select "0"
select select "6"
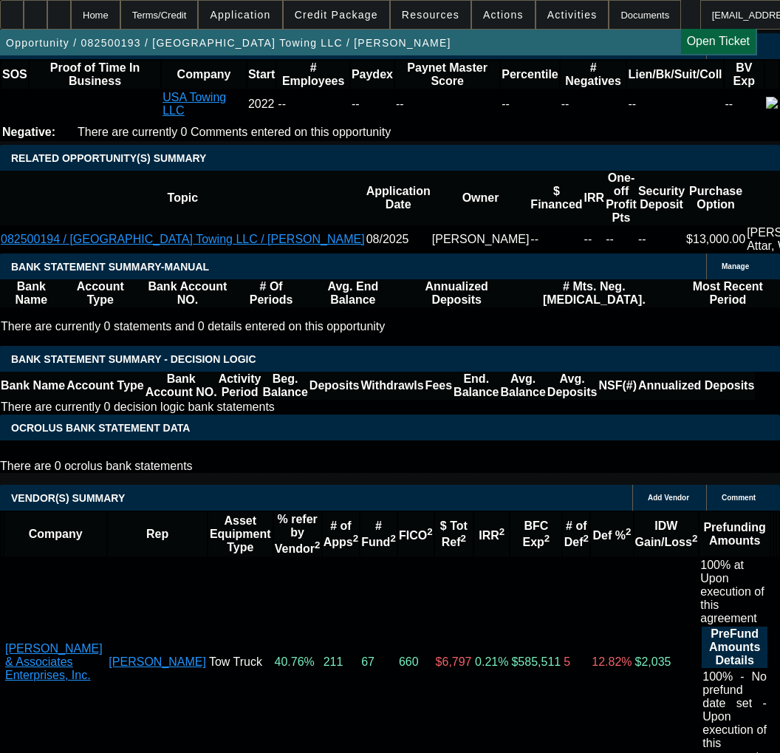
scroll to position [2660, 0]
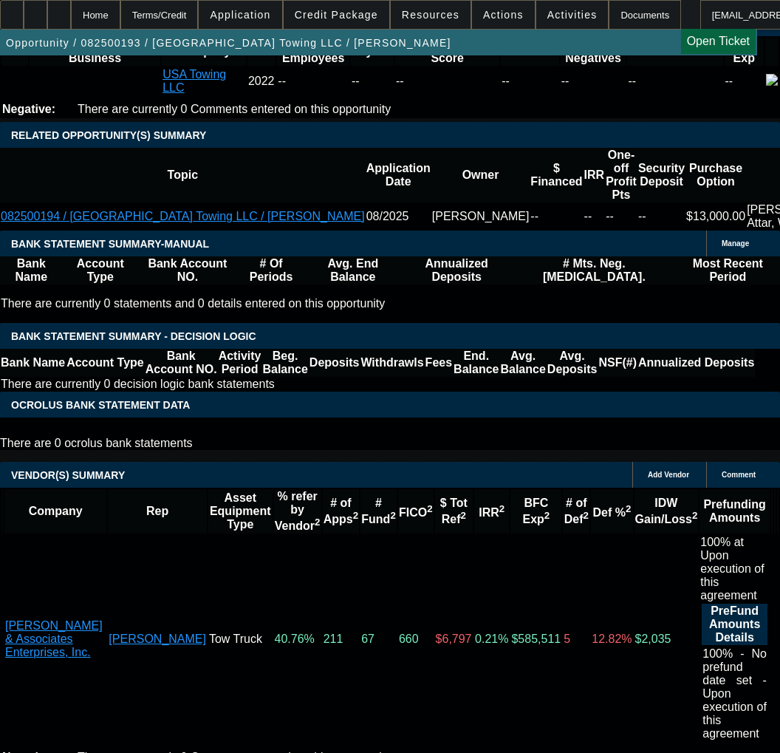
drag, startPoint x: 284, startPoint y: 440, endPoint x: 296, endPoint y: 447, distance: 13.9
select select "3"
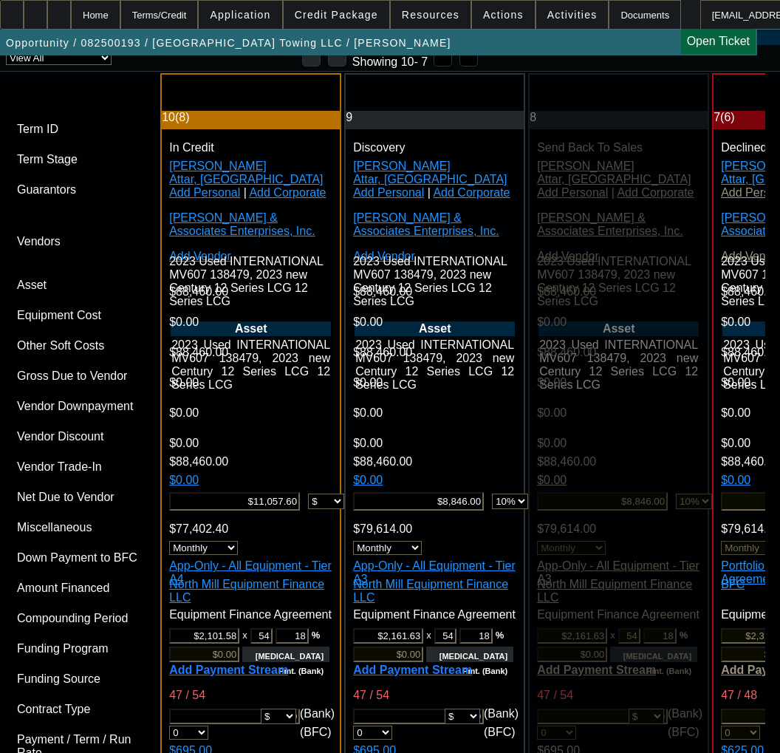
scroll to position [4145, 0]
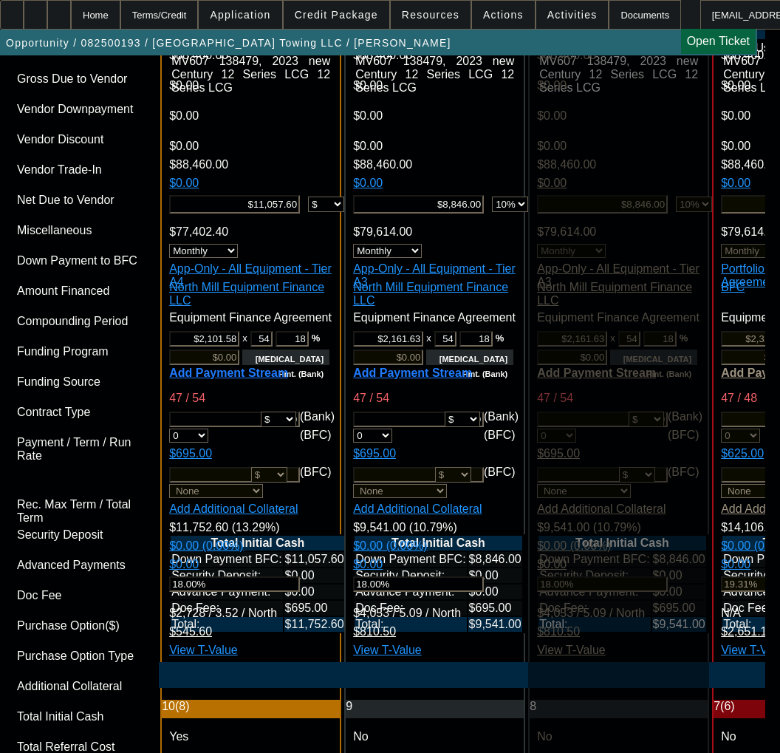
click at [505, 309] on span "Previous month" at bounding box center [509, 315] width 30 height 30
click at [474, 501] on span "25" at bounding box center [477, 493] width 27 height 27
type input "9/25/2025"
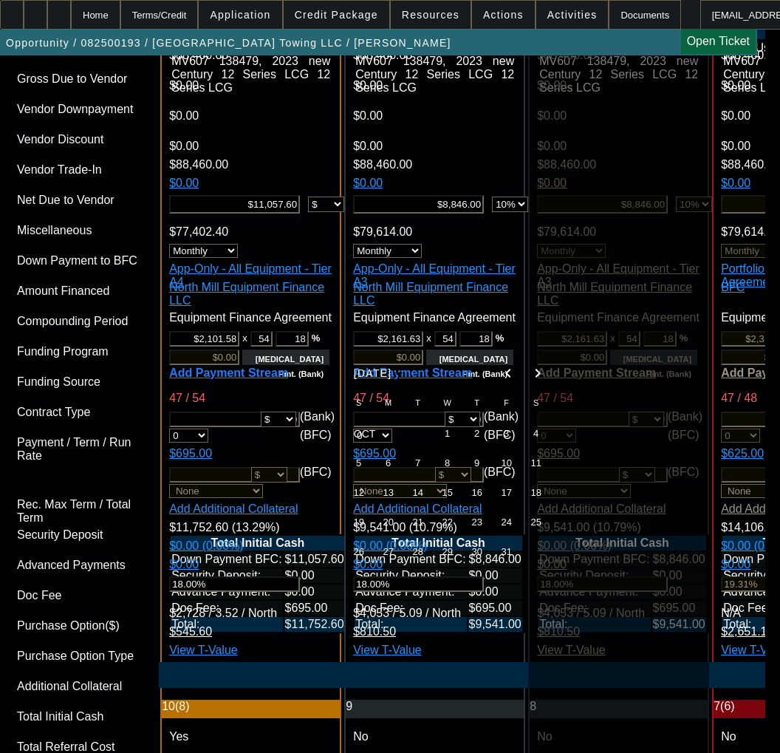
click at [501, 376] on span "Previous month" at bounding box center [509, 373] width 30 height 30
click at [477, 556] on span "25" at bounding box center [477, 552] width 27 height 27
type input "9/25/2025"
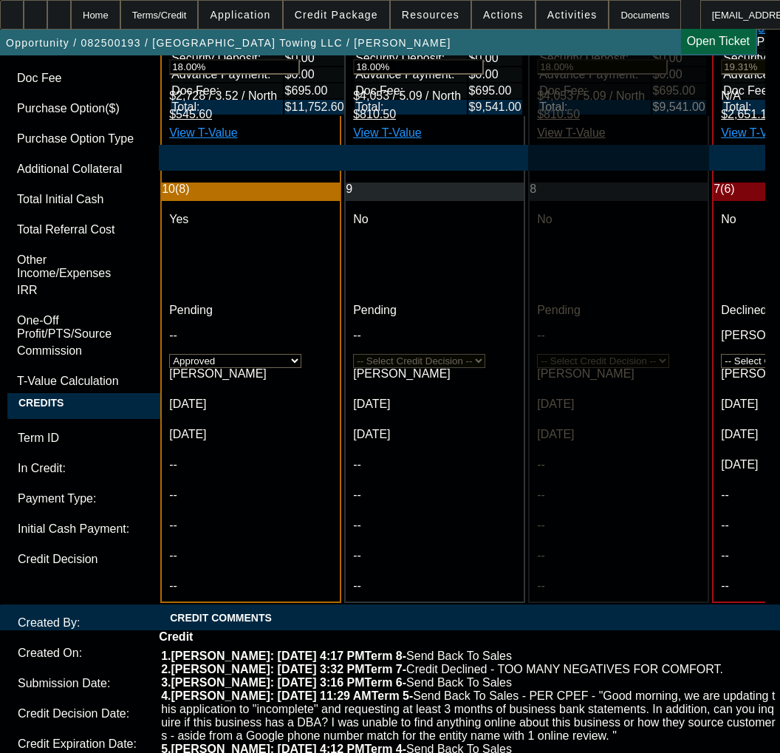
paste textarea "APPROVED BY NMEF - Vendor Invoice: $130,000.00; Down Payment: $ (9,750.00); Fin…"
paste textarea "88,460.76"
type textarea "APPROVED BY NMEF - Vendor Invoice: $88,460.76; Down Payment: $ (9,750.00); Fina…"
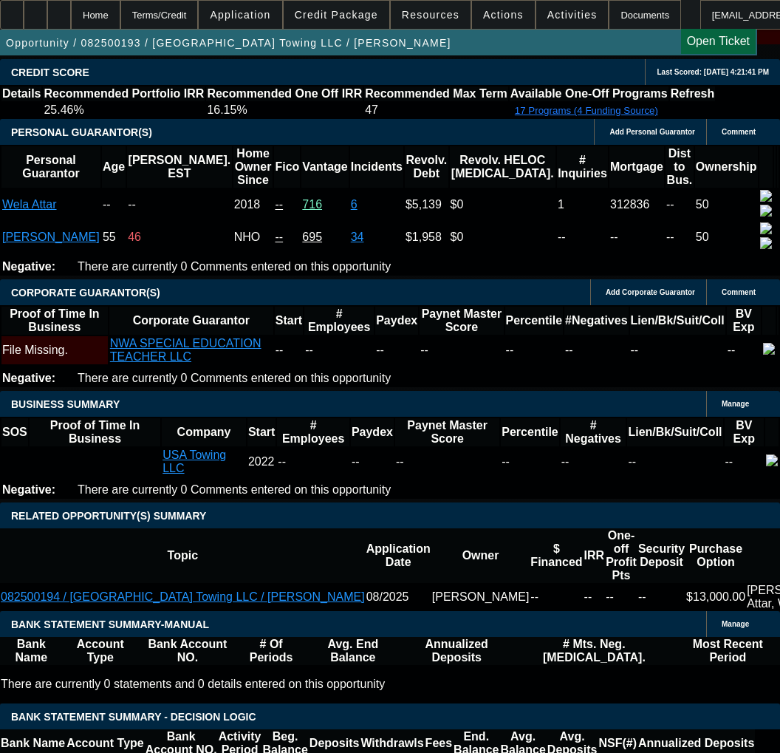
scroll to position [2150, 0]
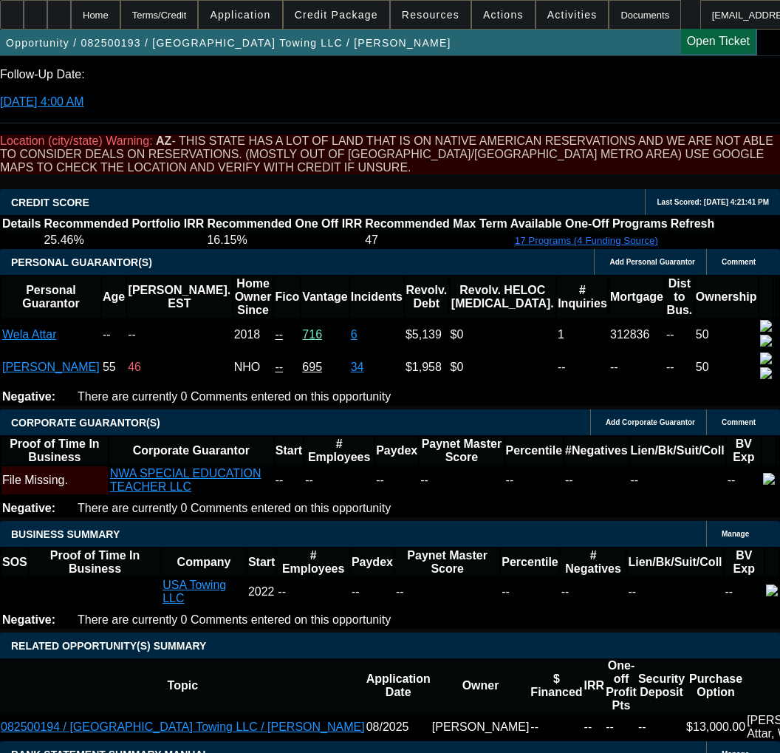
type input "$11,057.60"
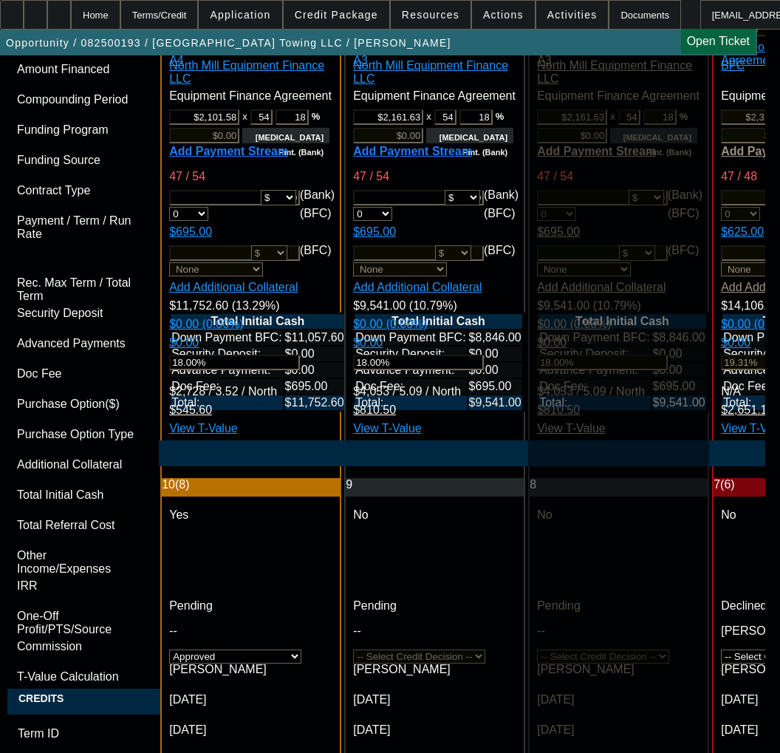
scroll to position [4588, 0]
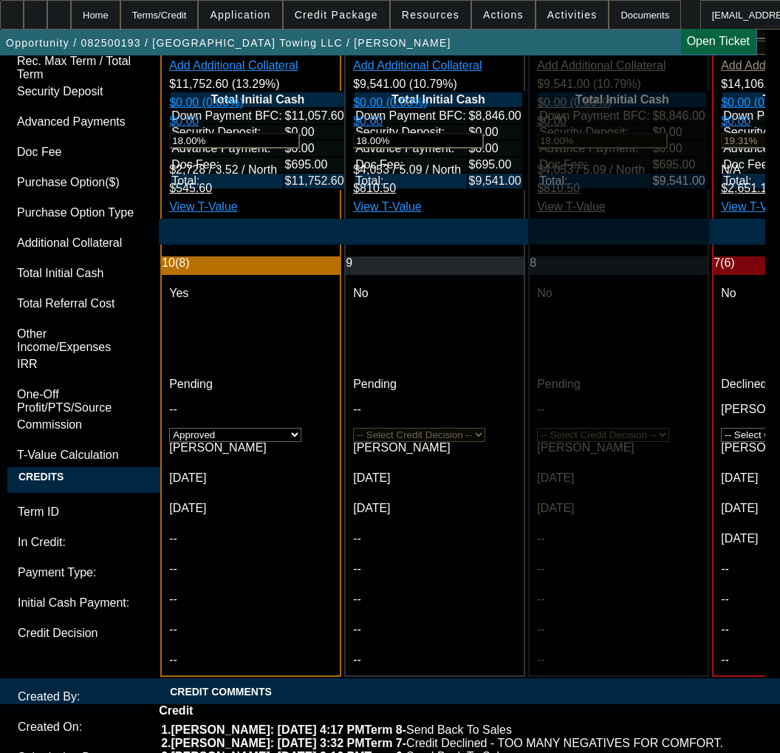
paste textarea "11057.6"
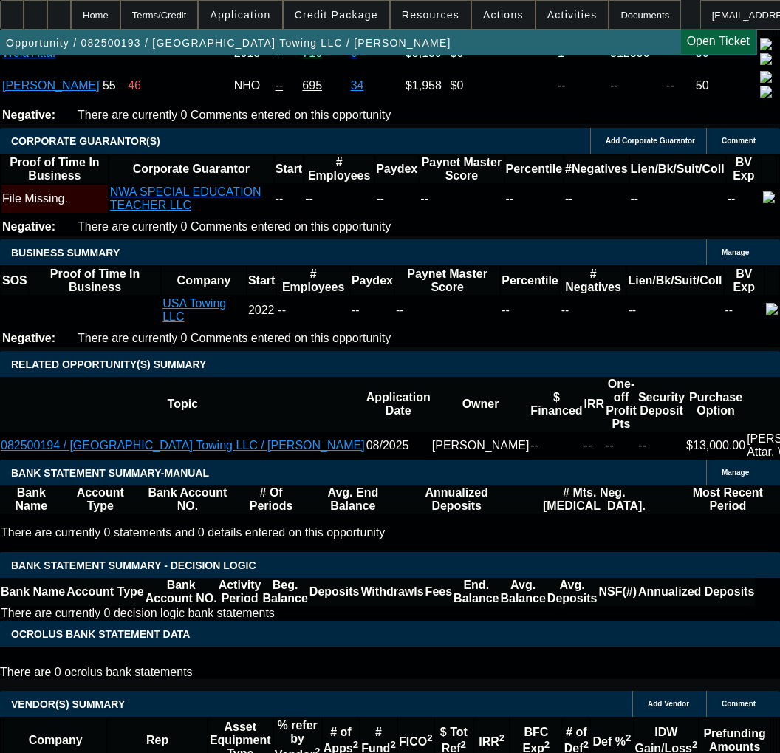
scroll to position [2371, 0]
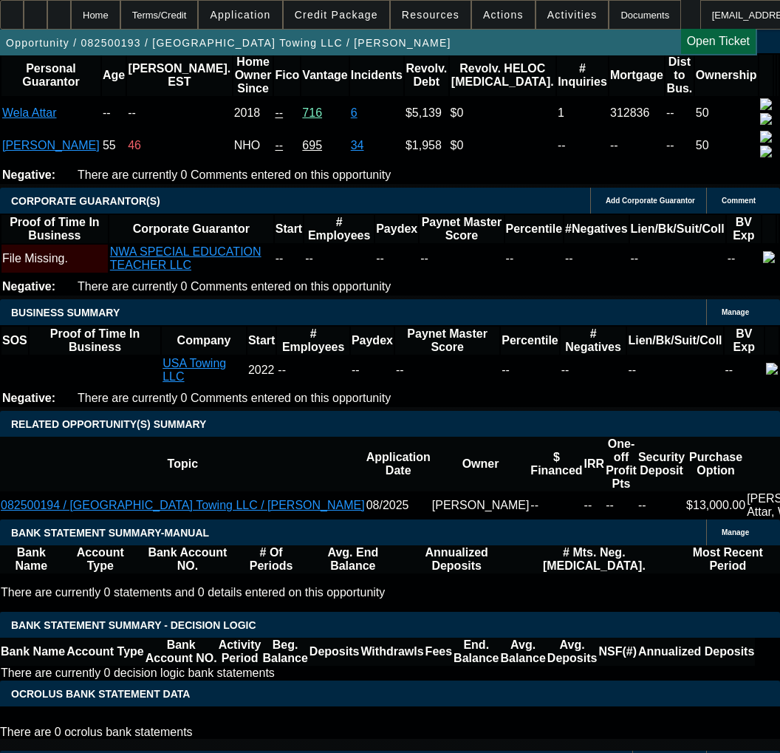
copy p "77,402.40"
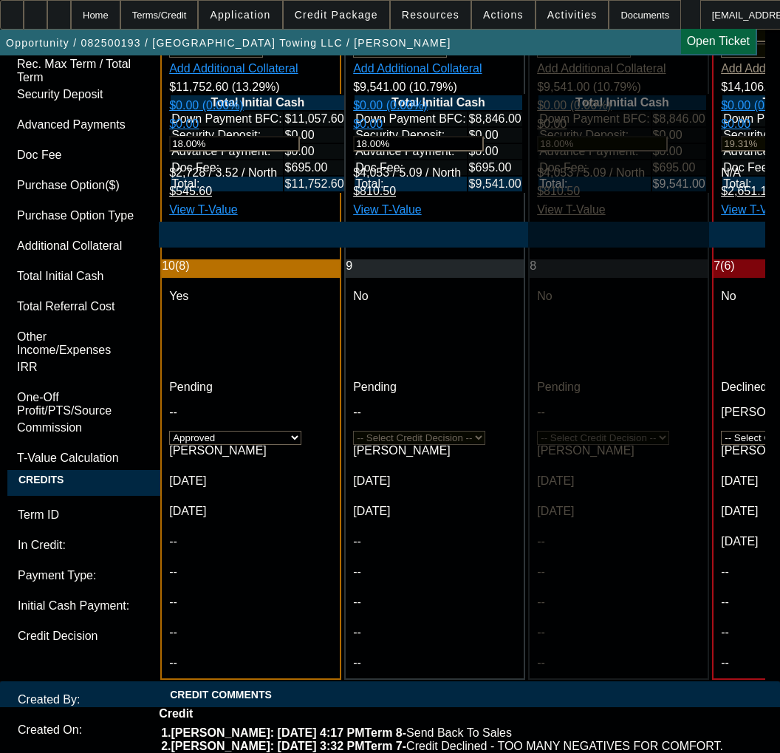
scroll to position [4662, 0]
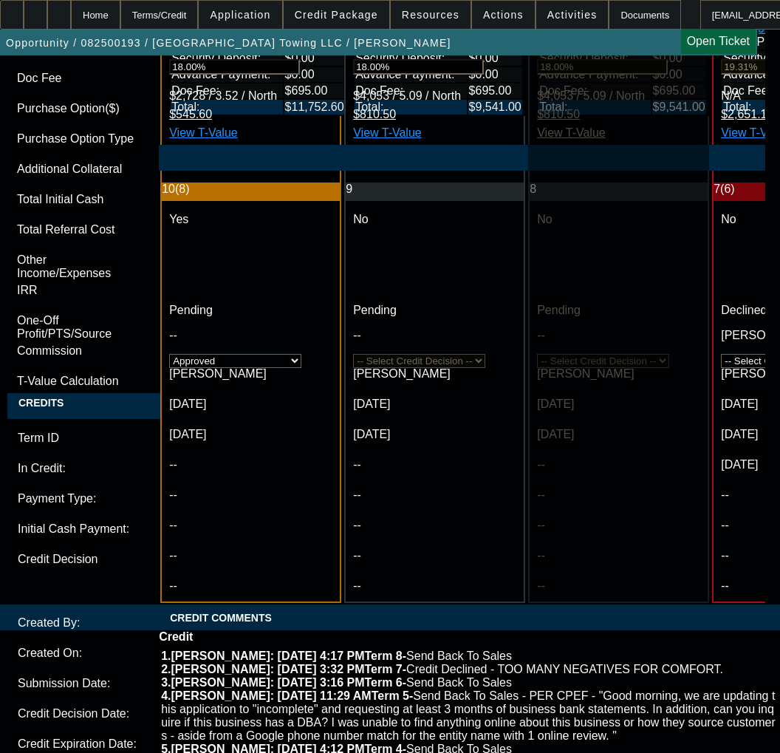
paste textarea "77,402.4"
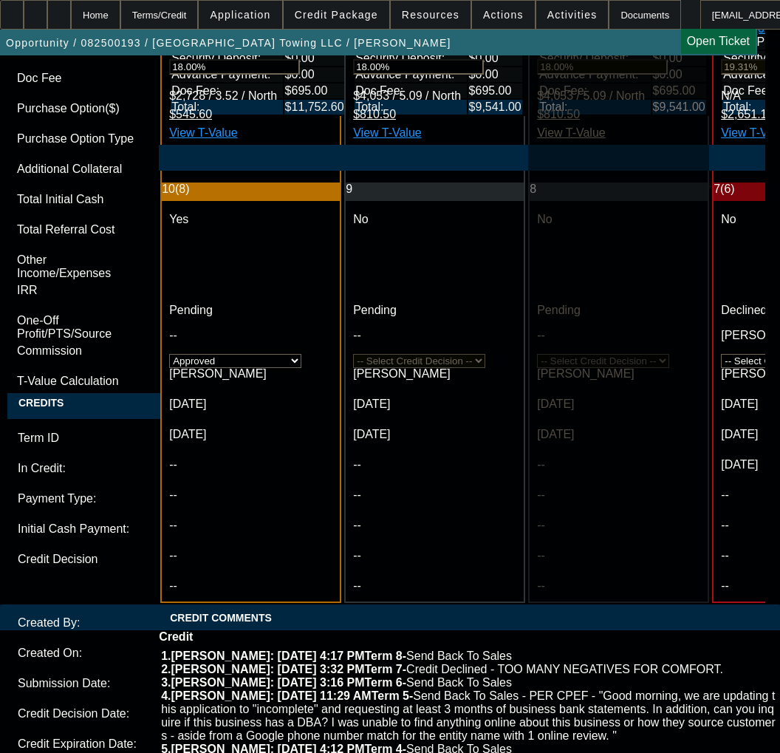
type textarea "APPROVED BY NMEF - Vendor Invoice: $88,460.76; Down Payment: $ (11,057.60); Fin…"
checkbox input "true"
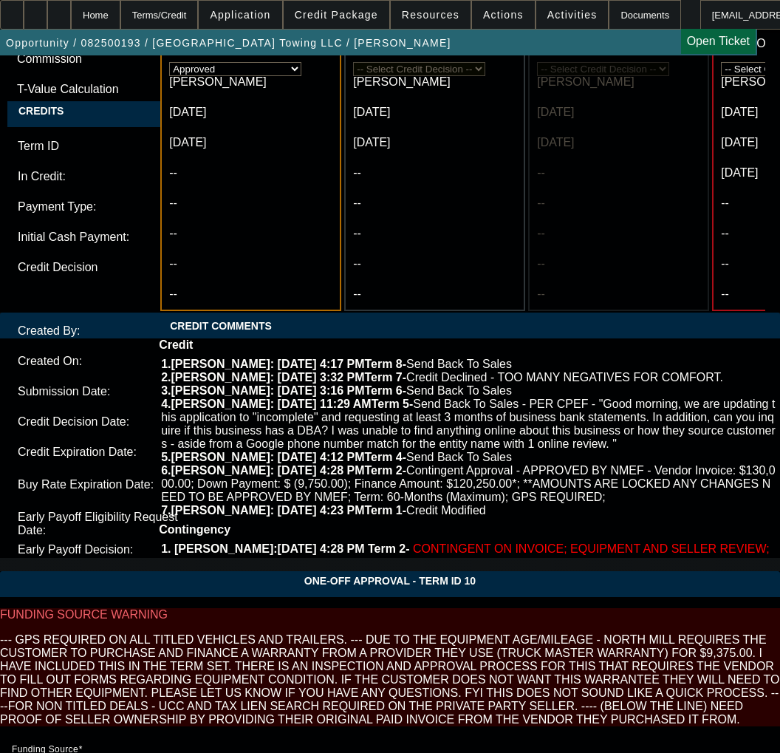
scroll to position [4958, 0]
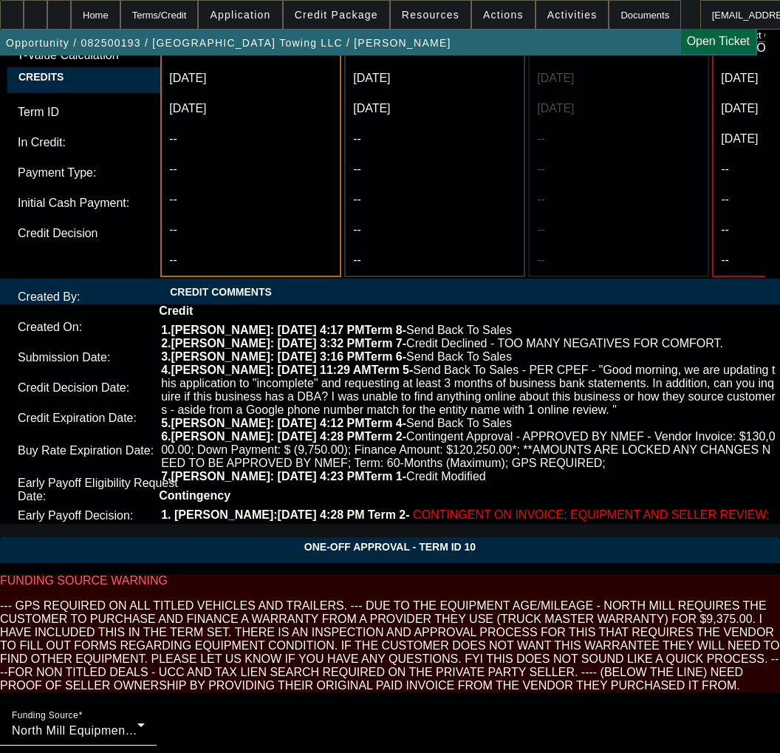
scroll to position [4996, 0]
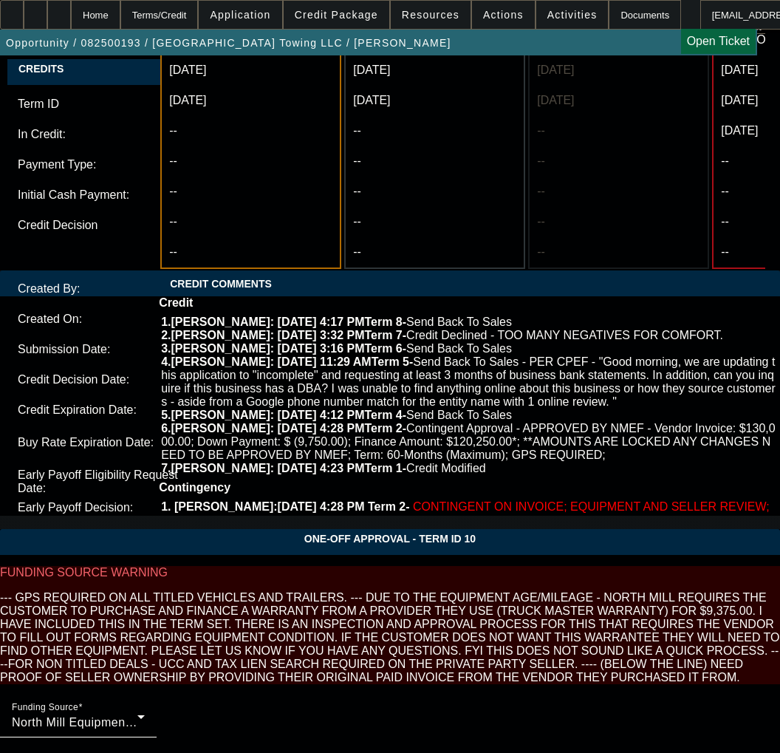
type input "09:44"
click at [201, 485] on span "15" at bounding box center [202, 476] width 27 height 27
type input "8/15/2025"
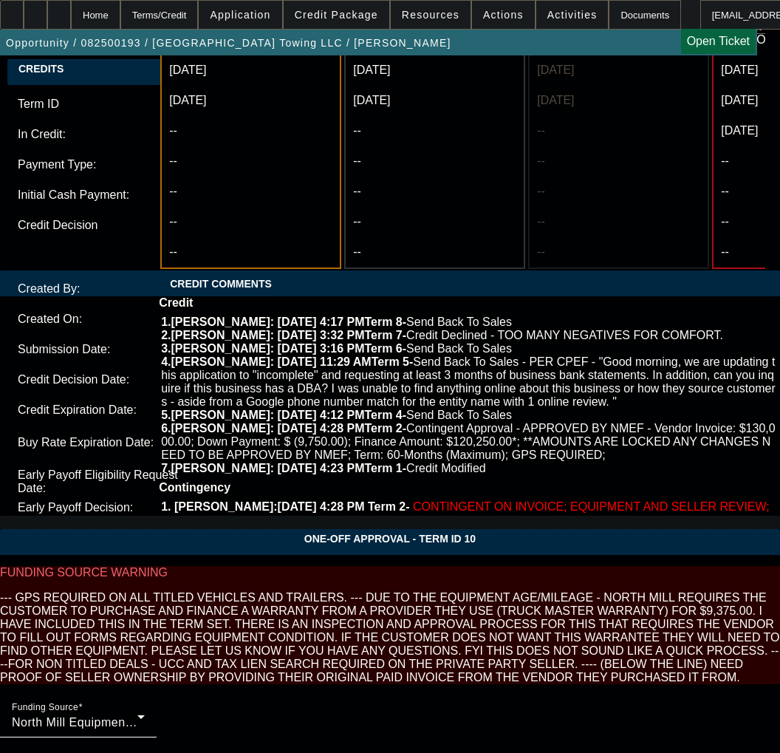
type input "04:23"
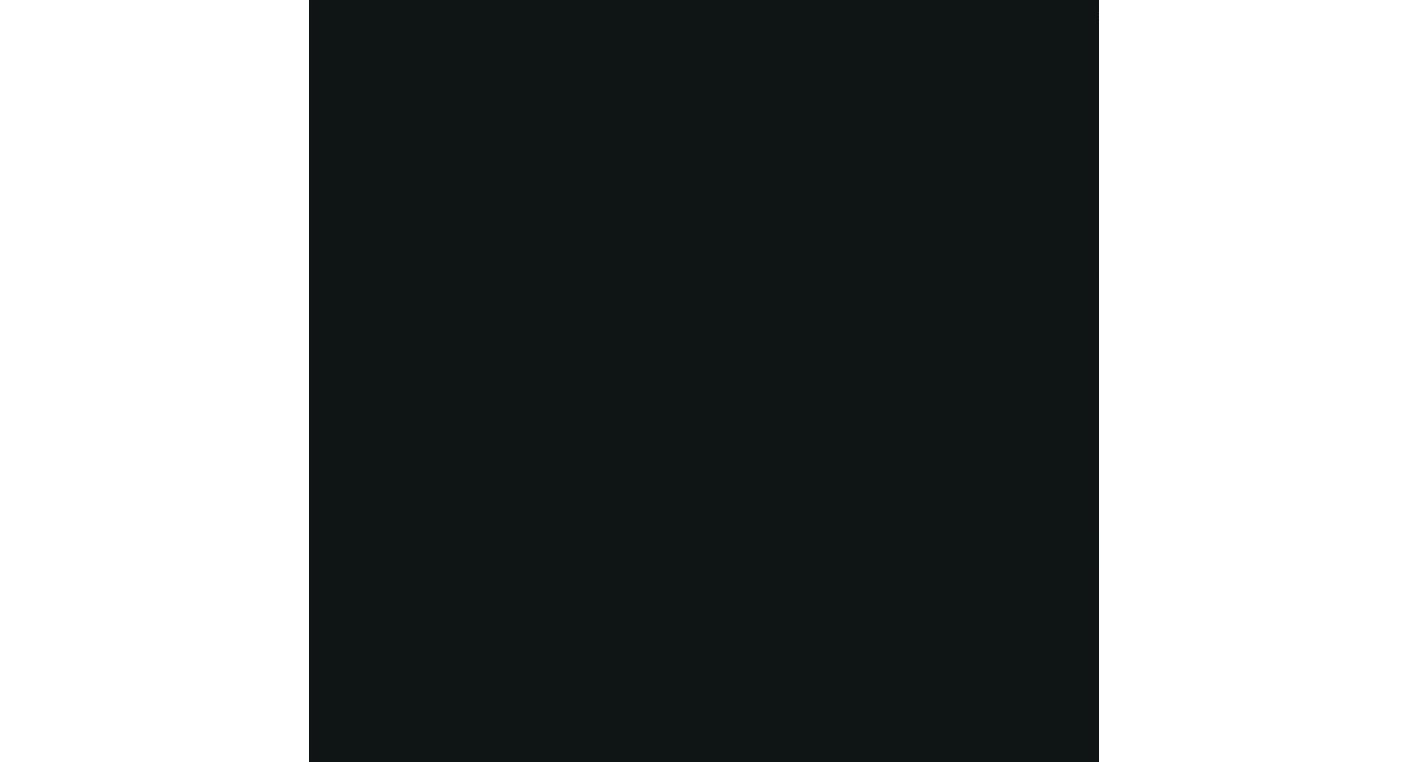
scroll to position [2571, 0]
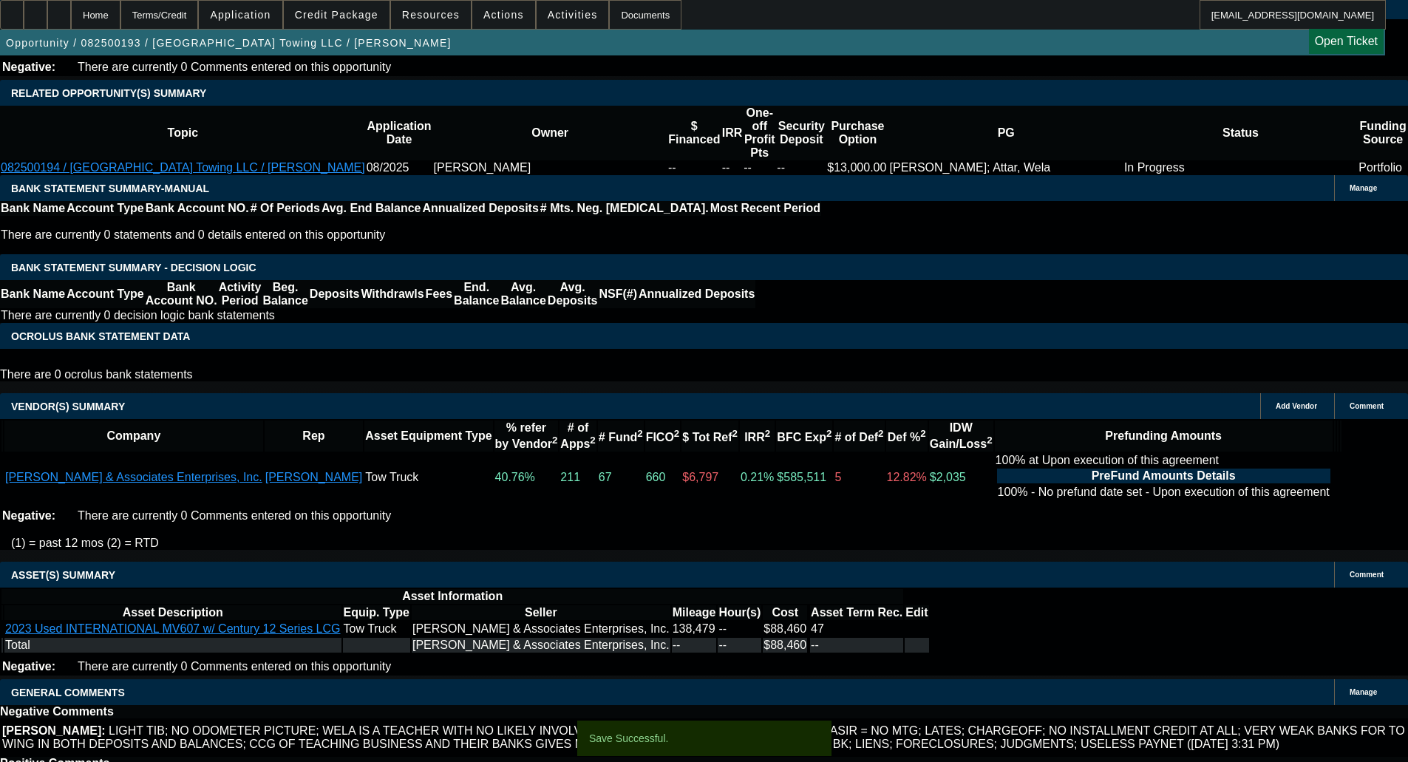
select select "0"
select select "2"
select select "0"
select select "6"
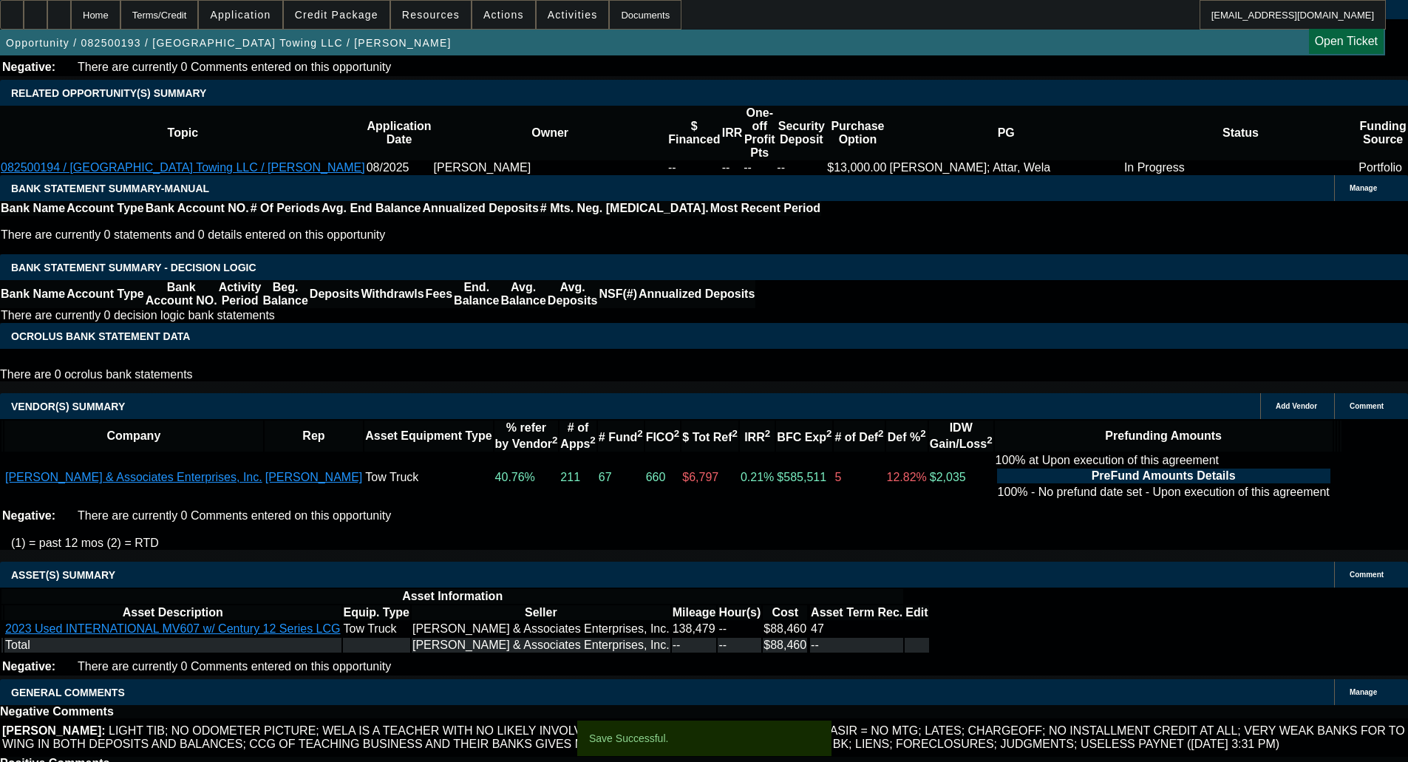
select select "0.1"
select select "0"
select select "2"
select select "0"
select select "6"
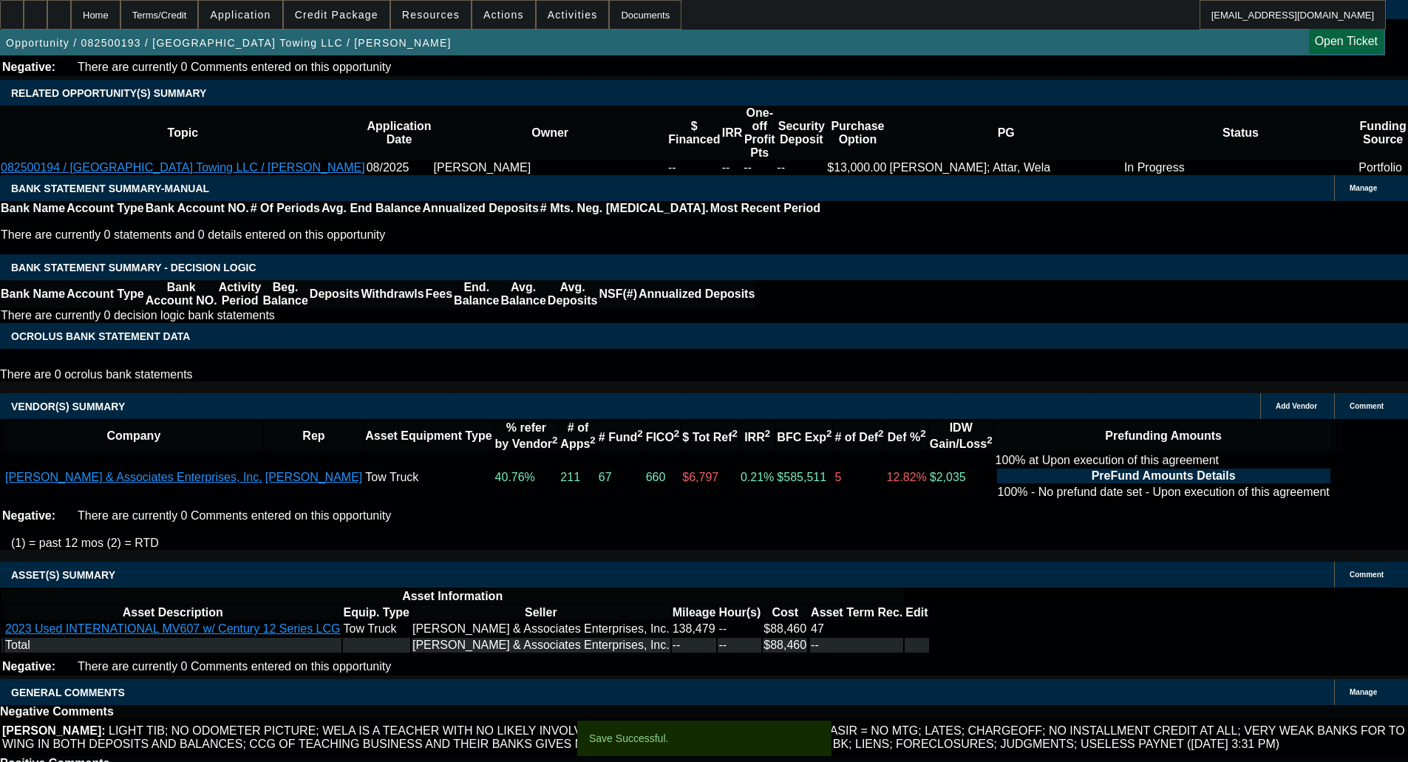
select select "0.1"
select select "0"
select select "2"
select select "0"
select select "6"
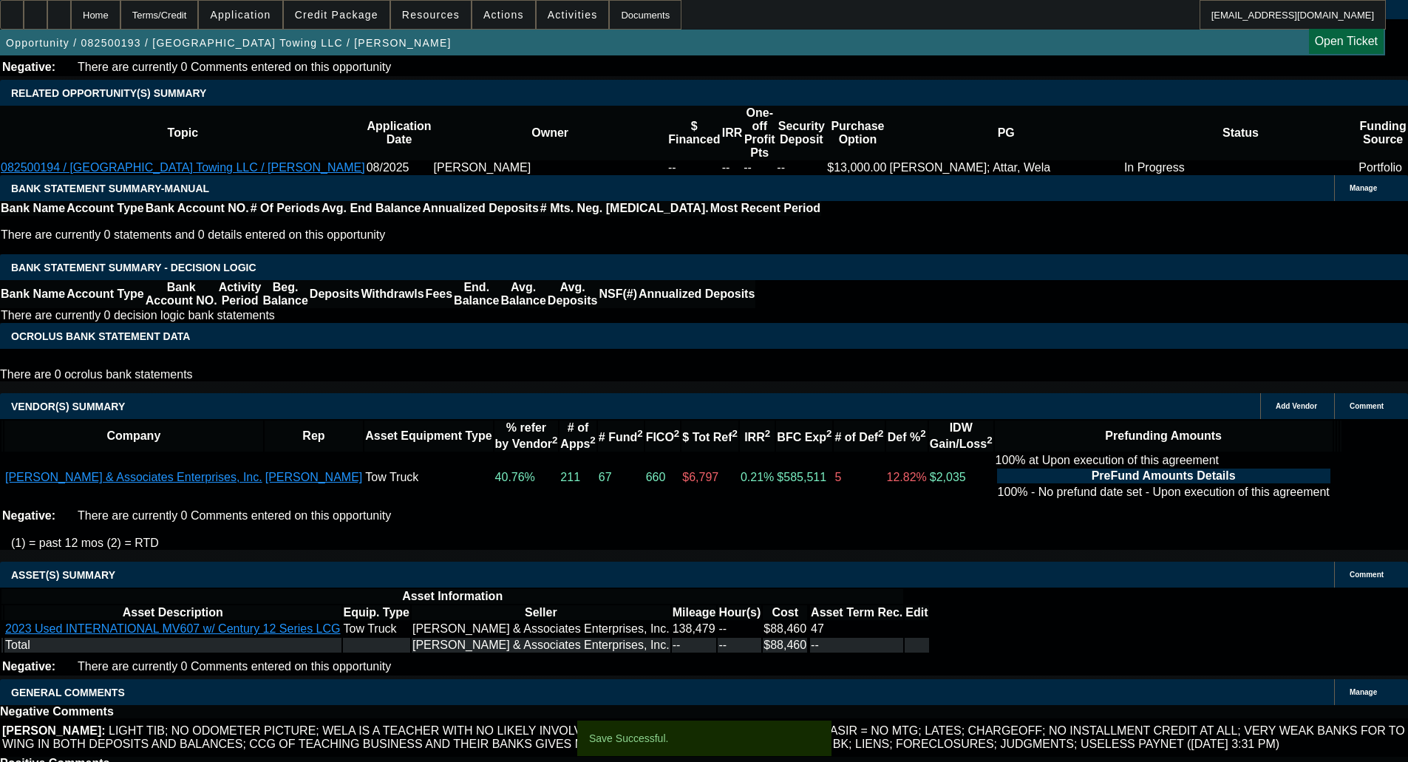
select select "0.1"
select select "2"
select select "0"
select select "6"
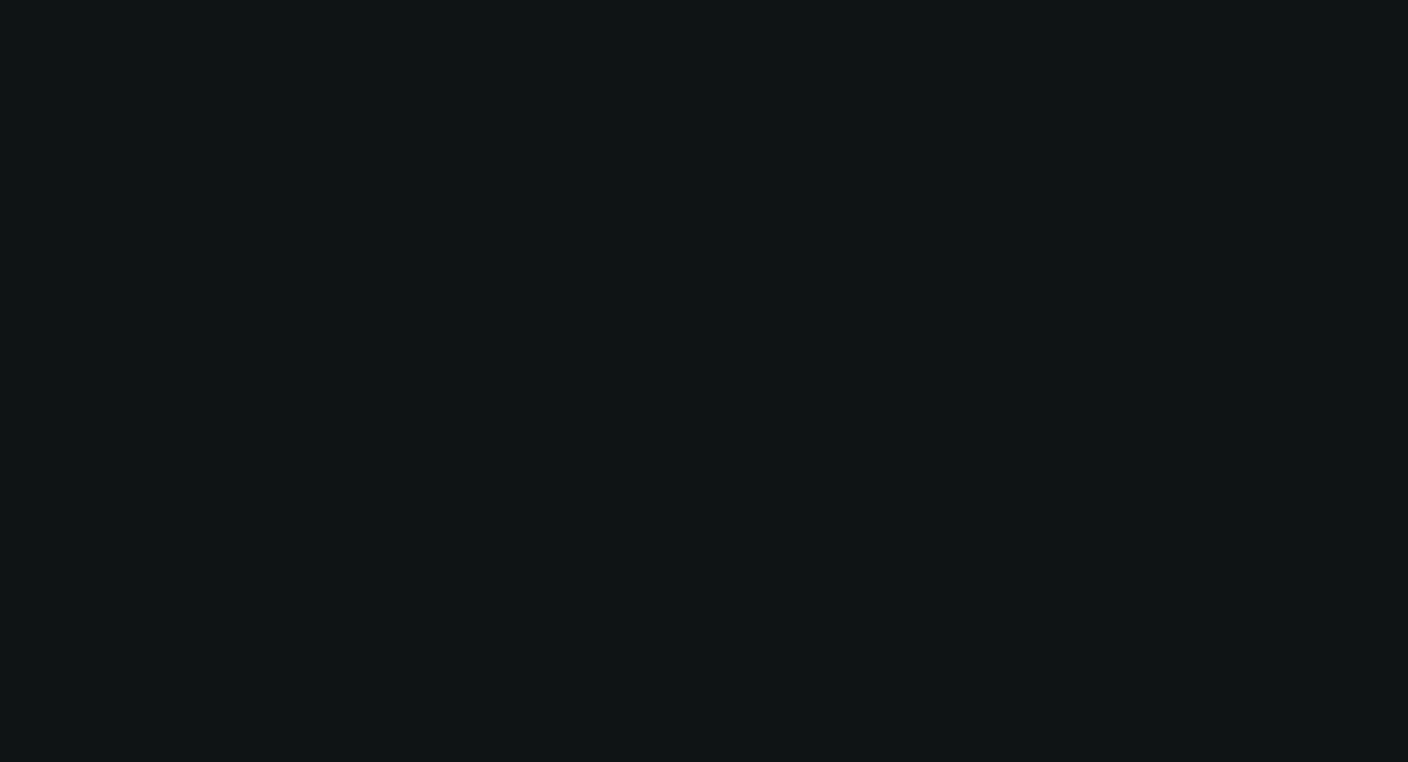
scroll to position [0, 0]
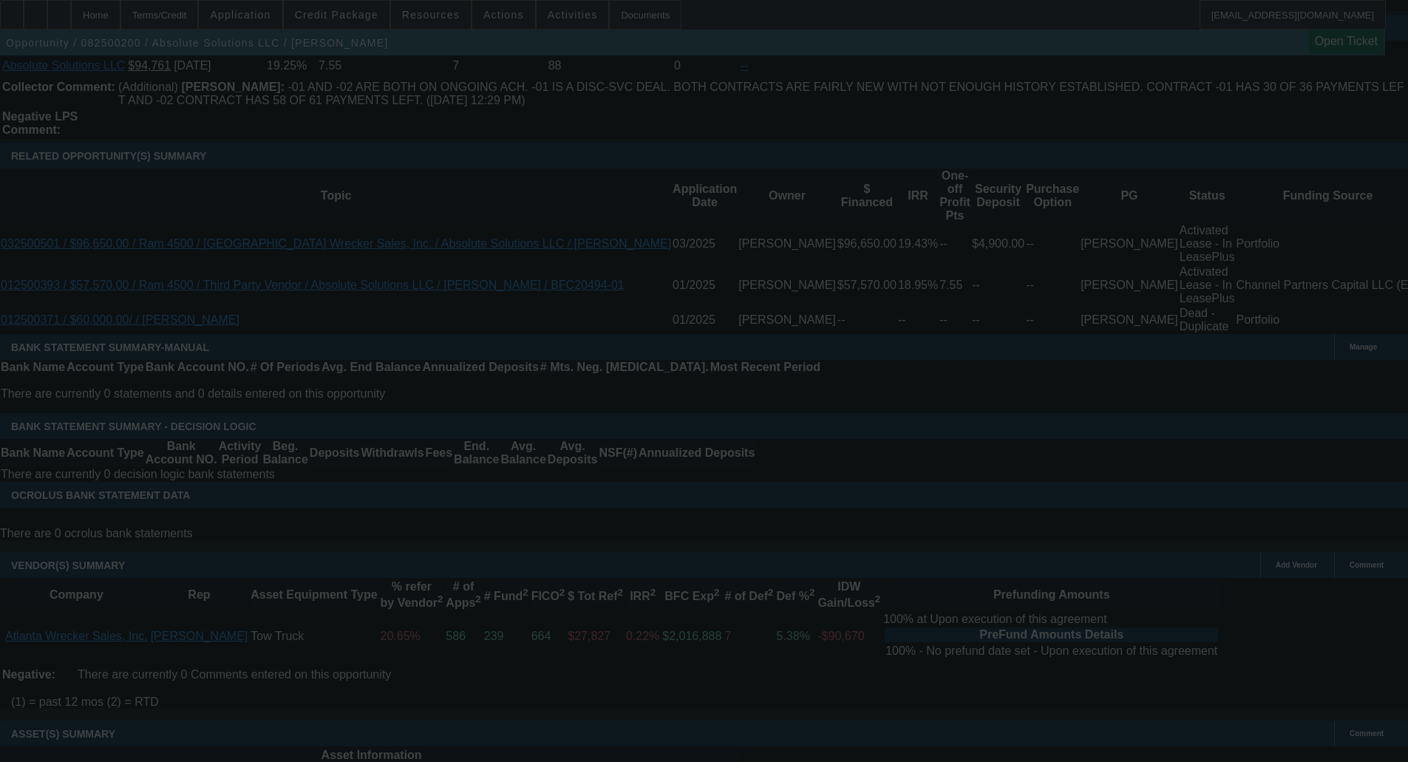
scroll to position [2583, 0]
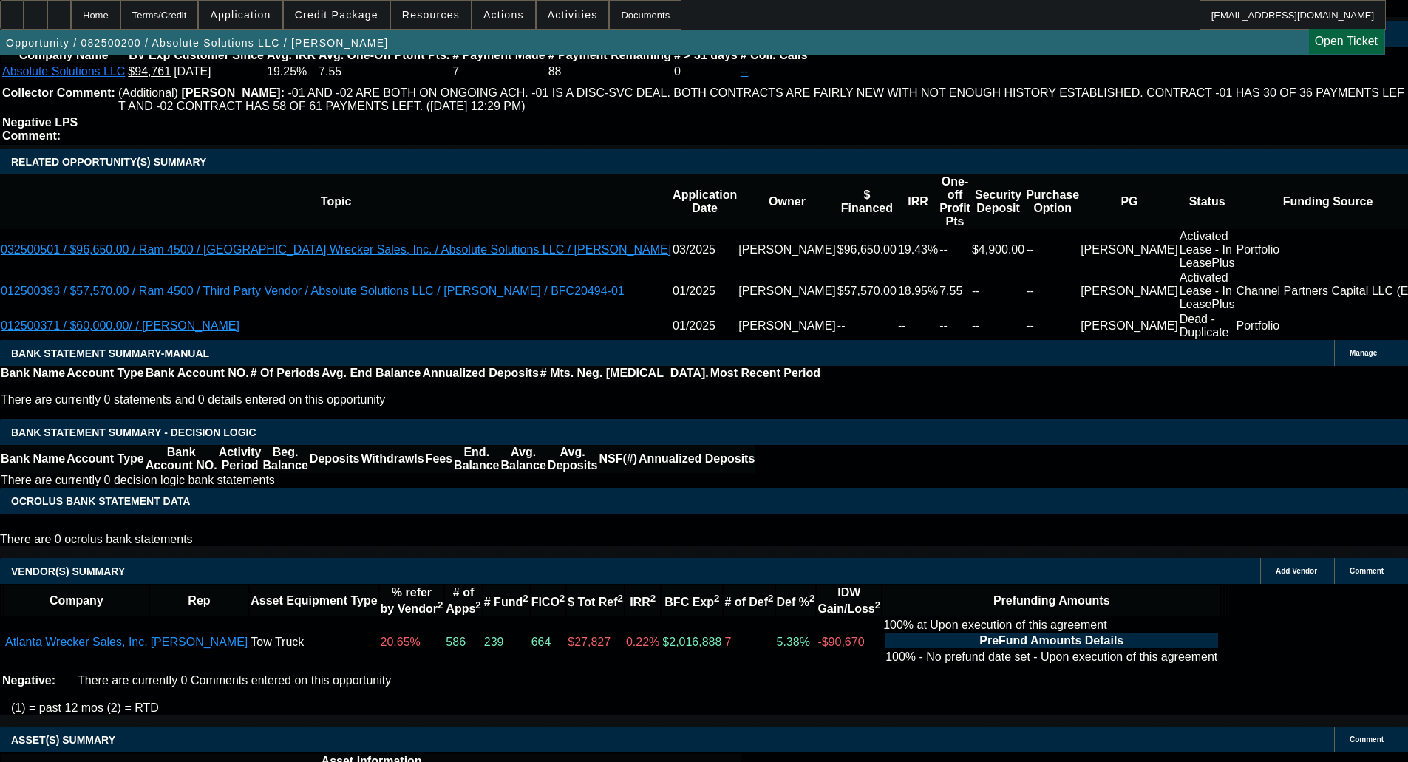
select select "0"
select select "0.1"
select select "4"
select select "0"
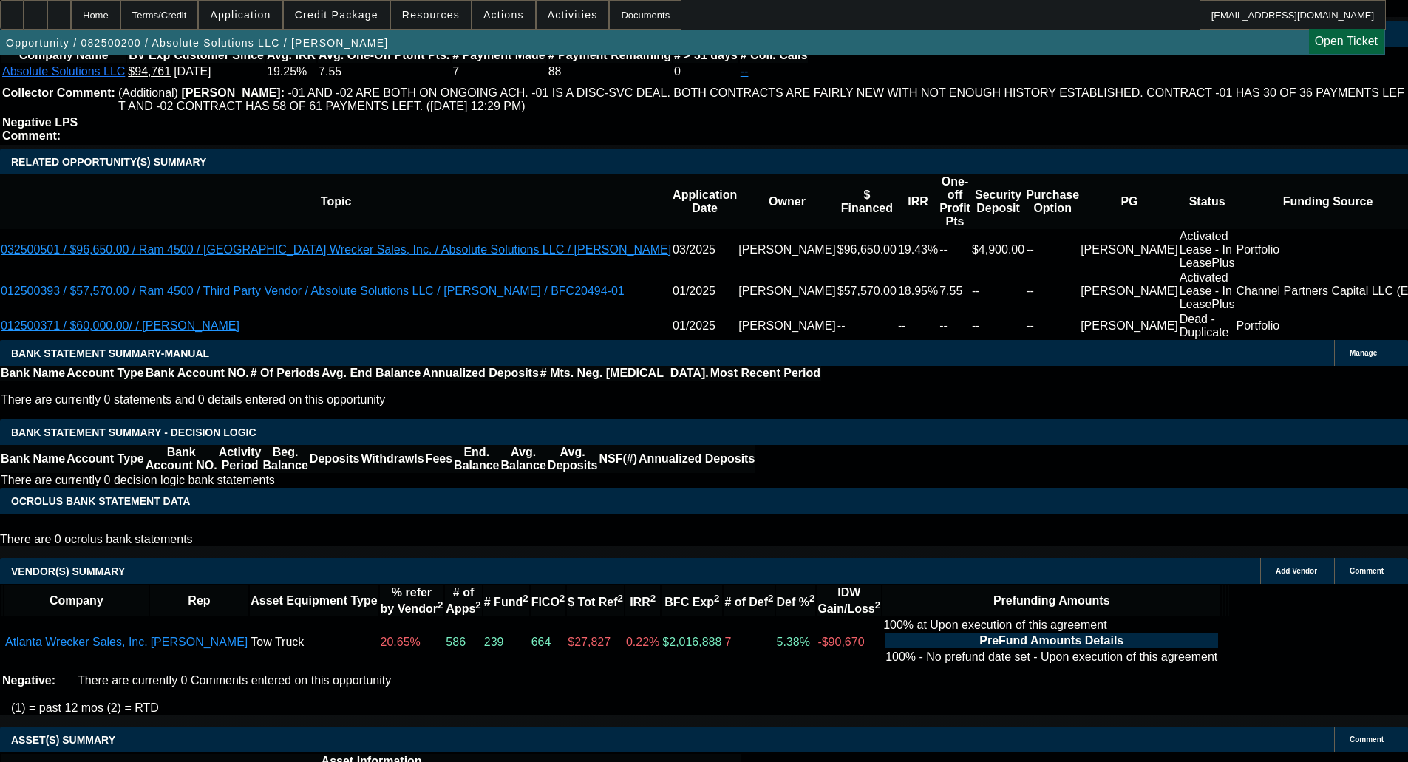
select select "0"
select select "2"
select select "0"
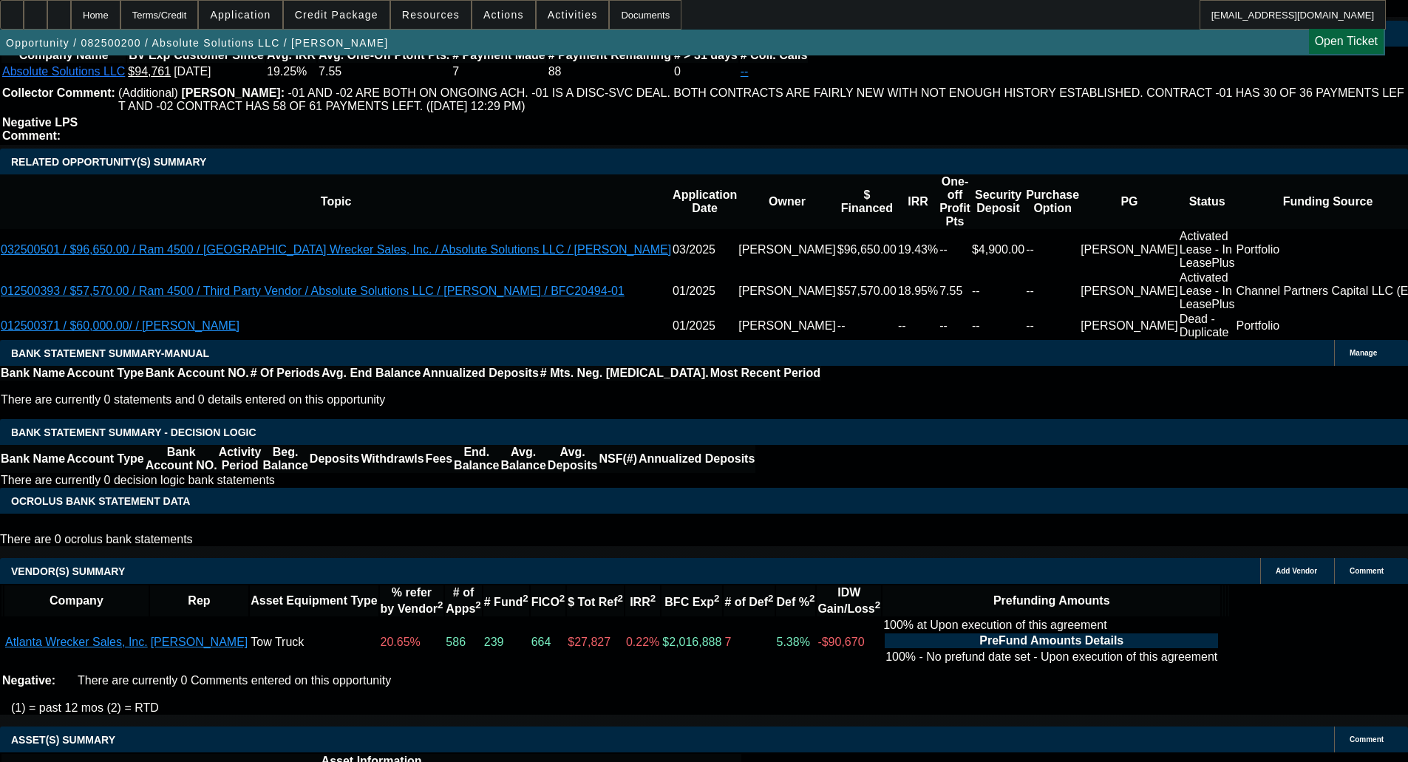
select select "0"
select select "2"
select select "0"
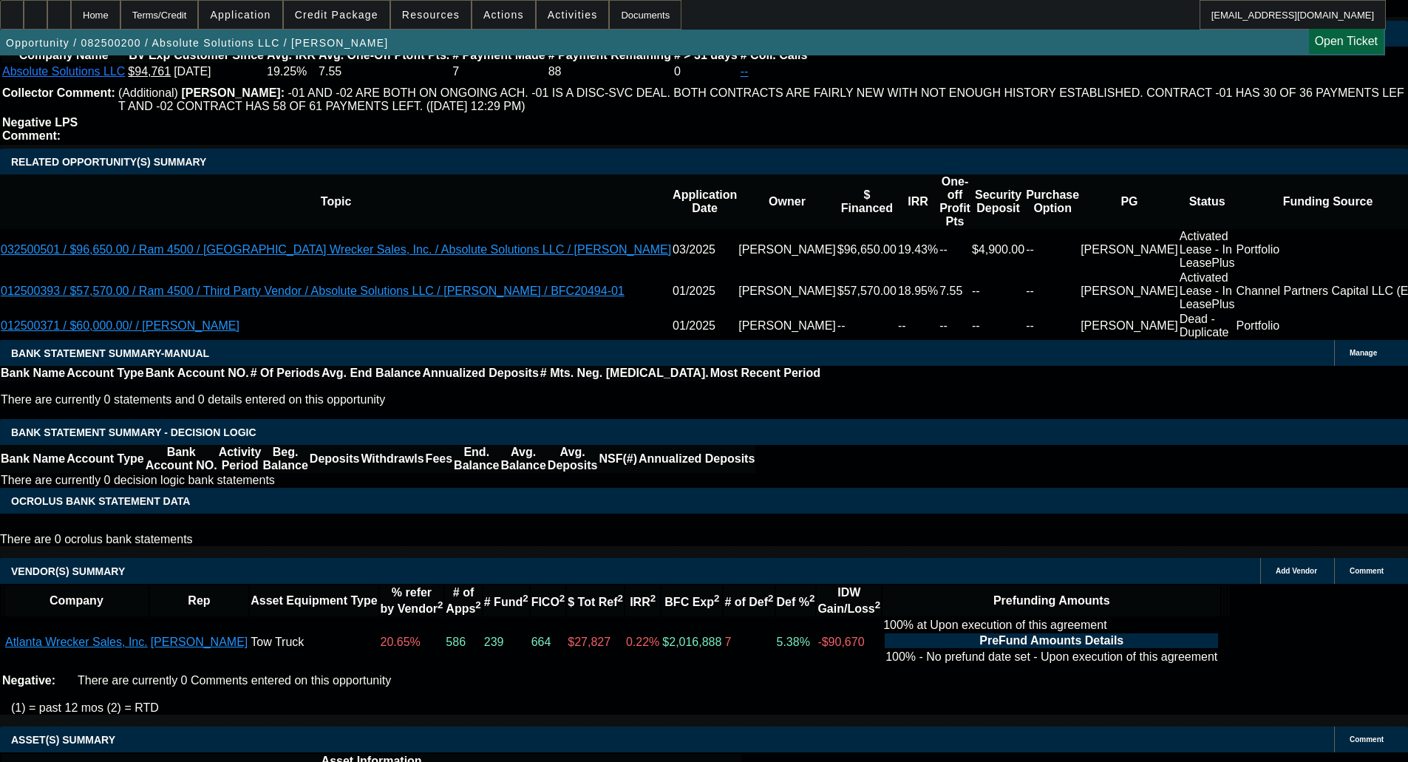
select select "6"
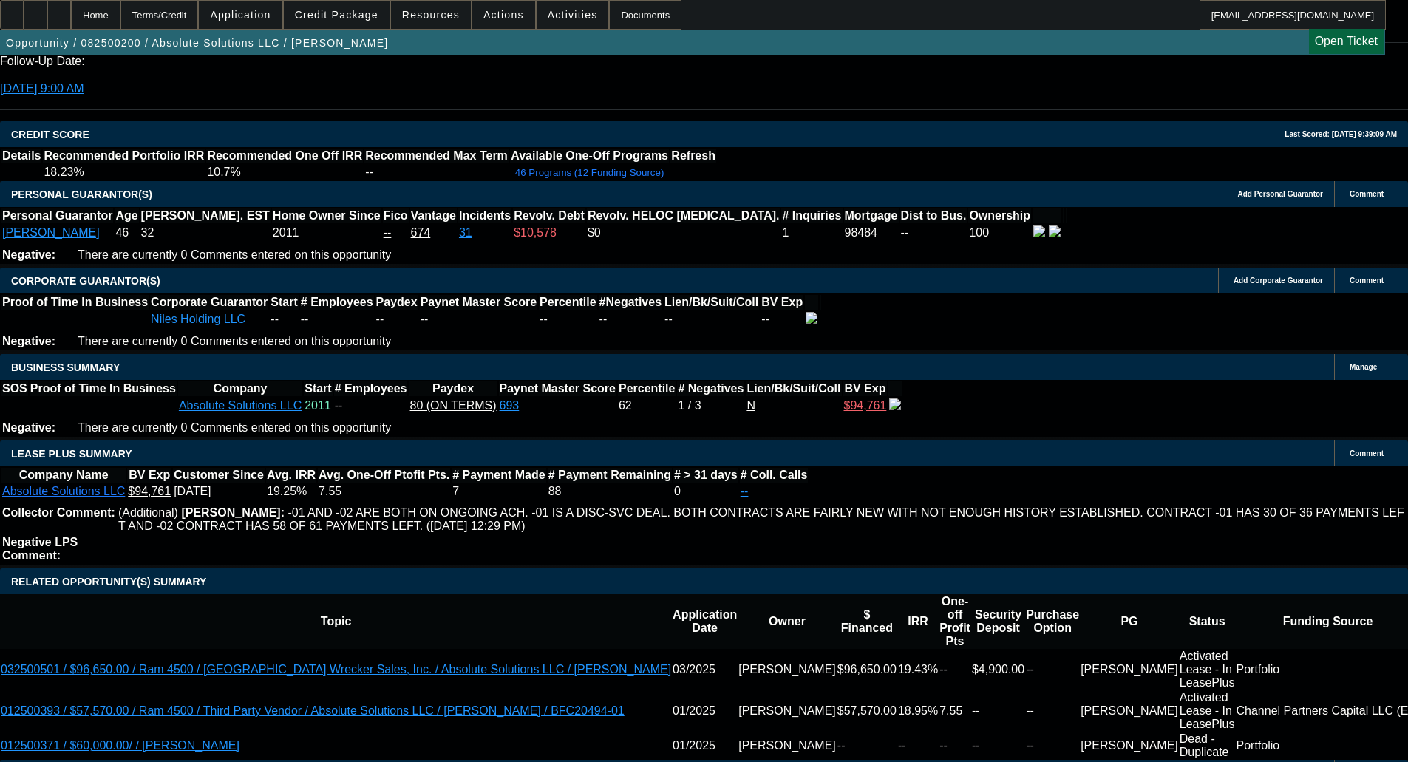
scroll to position [2311, 0]
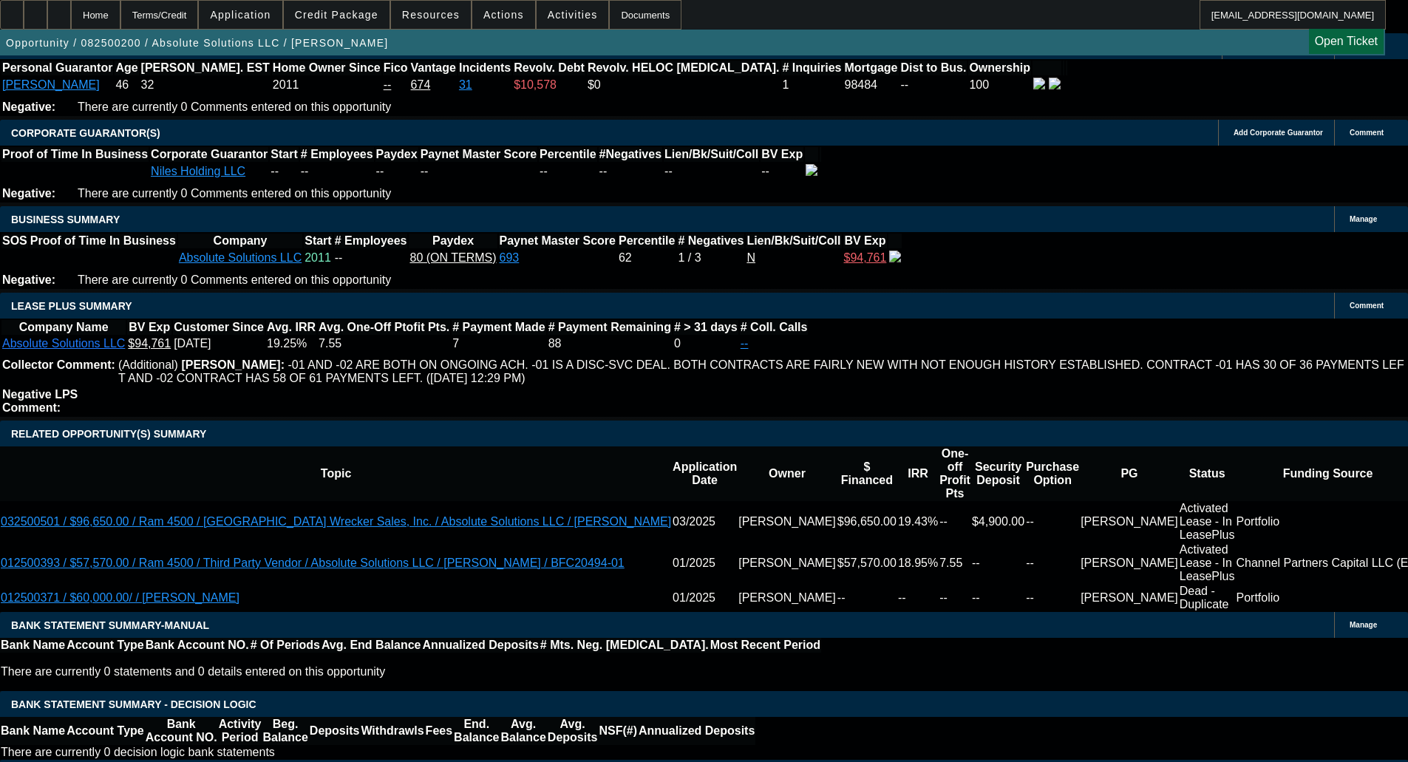
select select "5"
type input "UNKNOWN"
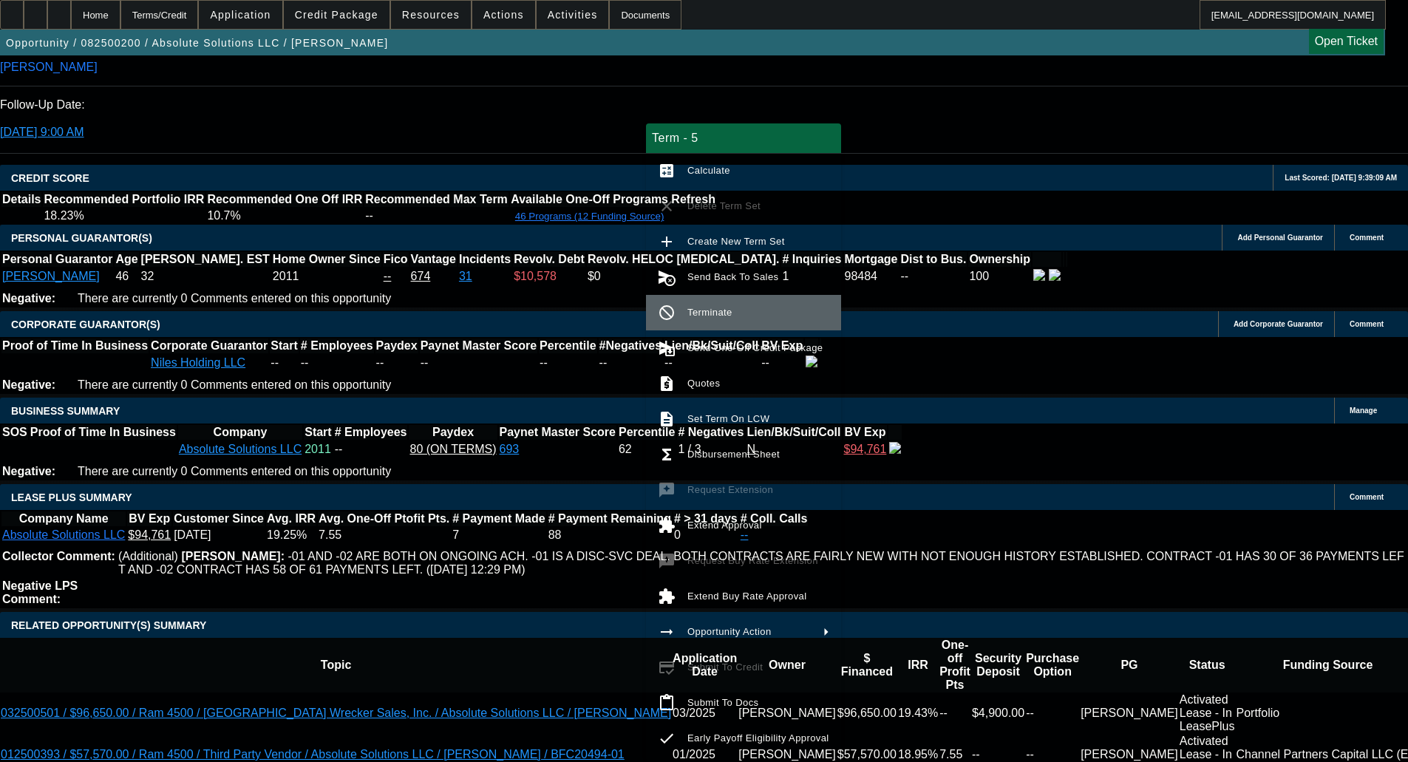
scroll to position [2089, 0]
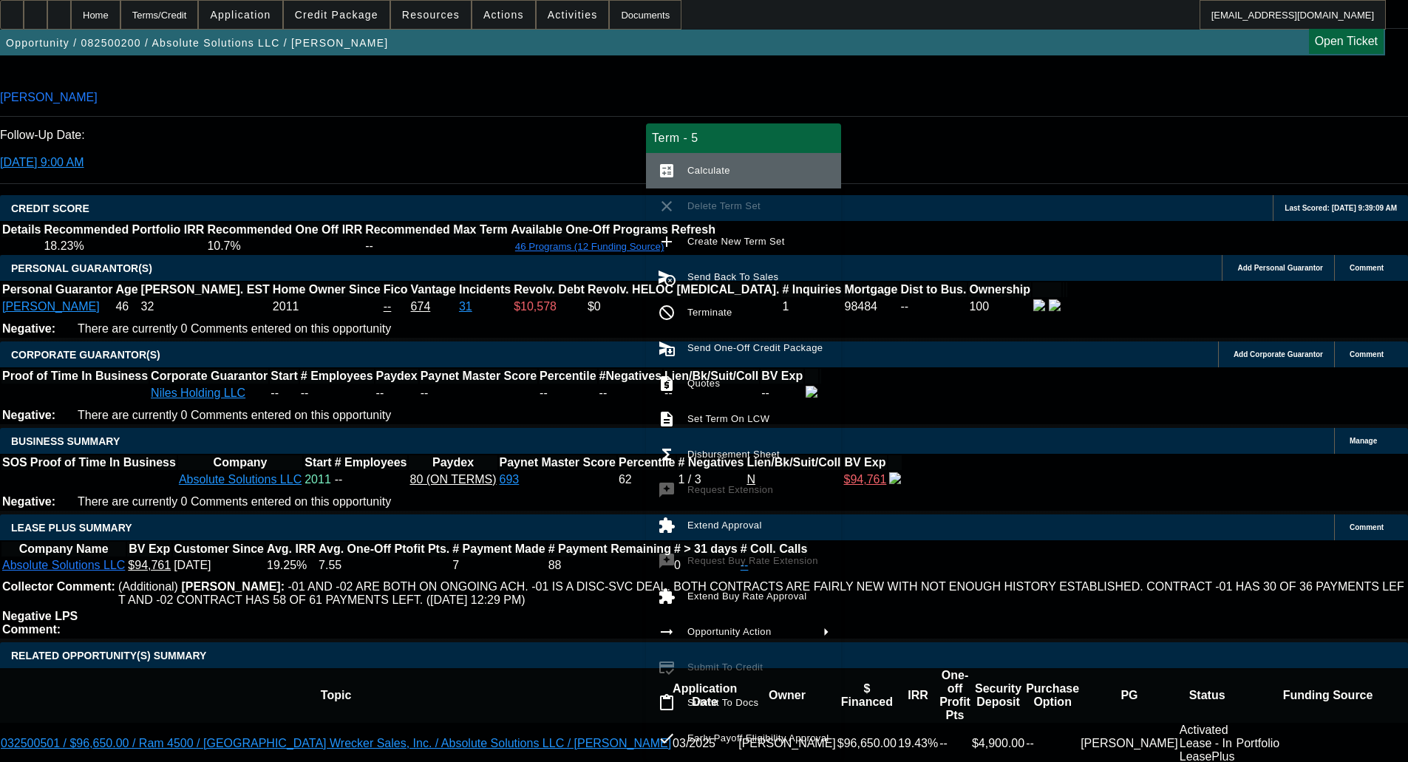
click at [721, 164] on span "Calculate" at bounding box center [758, 171] width 142 height 18
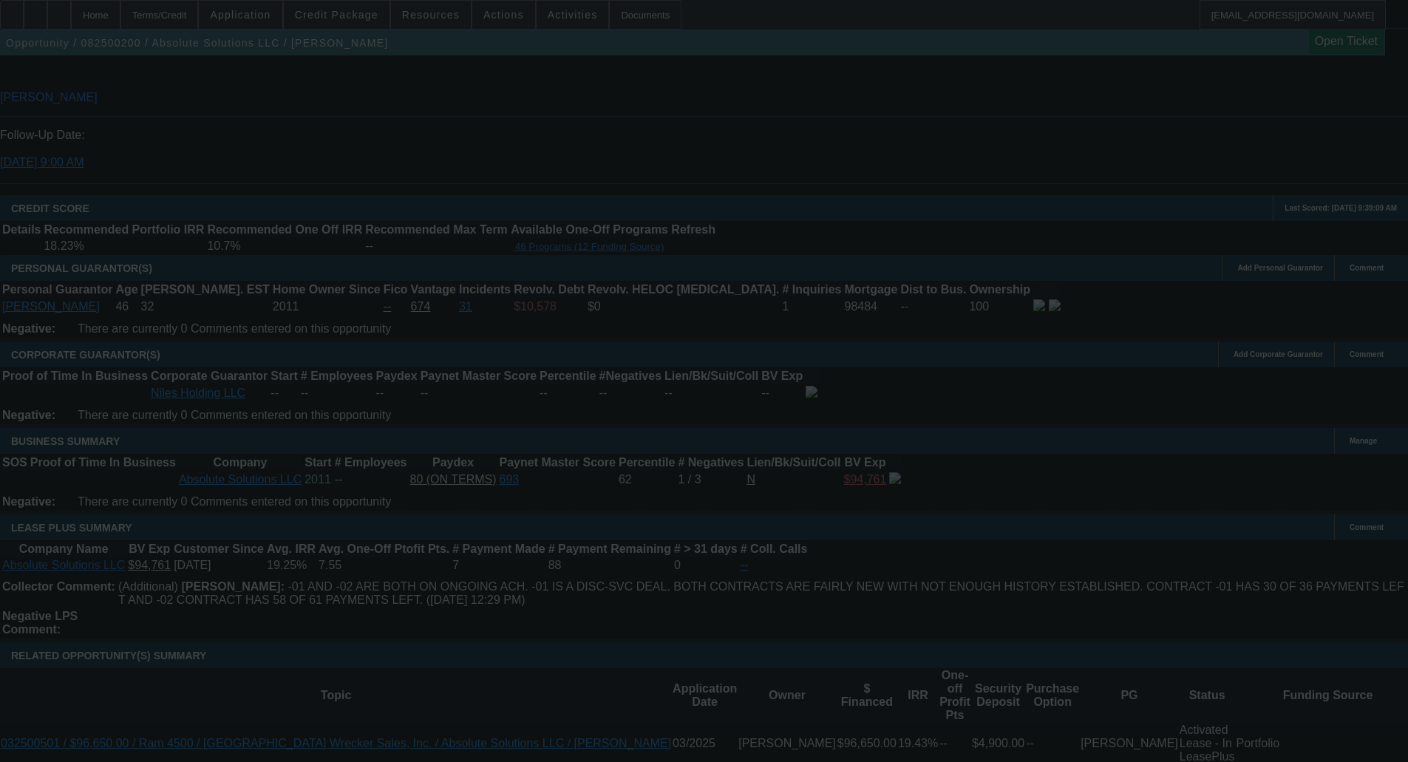
select select "0"
select select "5"
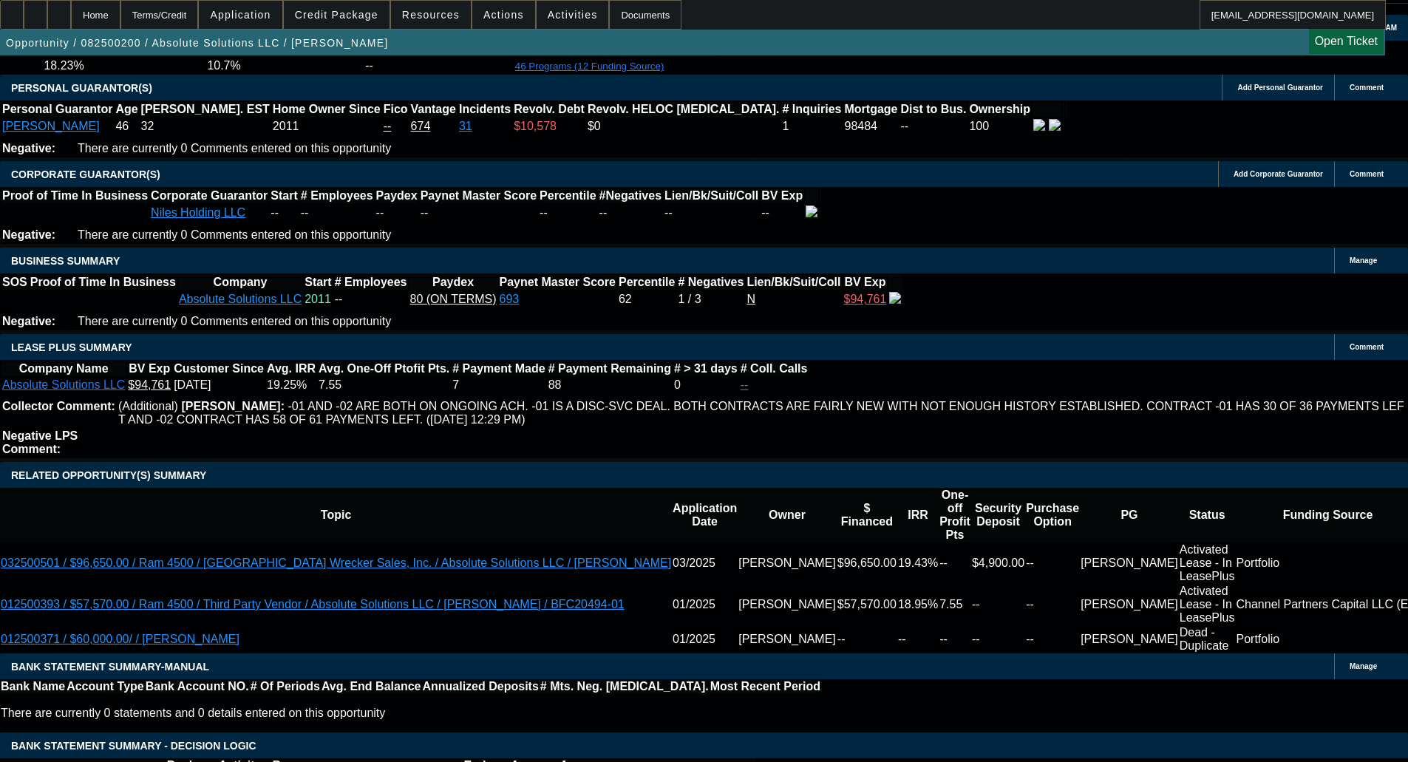
scroll to position [2311, 0]
